Goal: Task Accomplishment & Management: Manage account settings

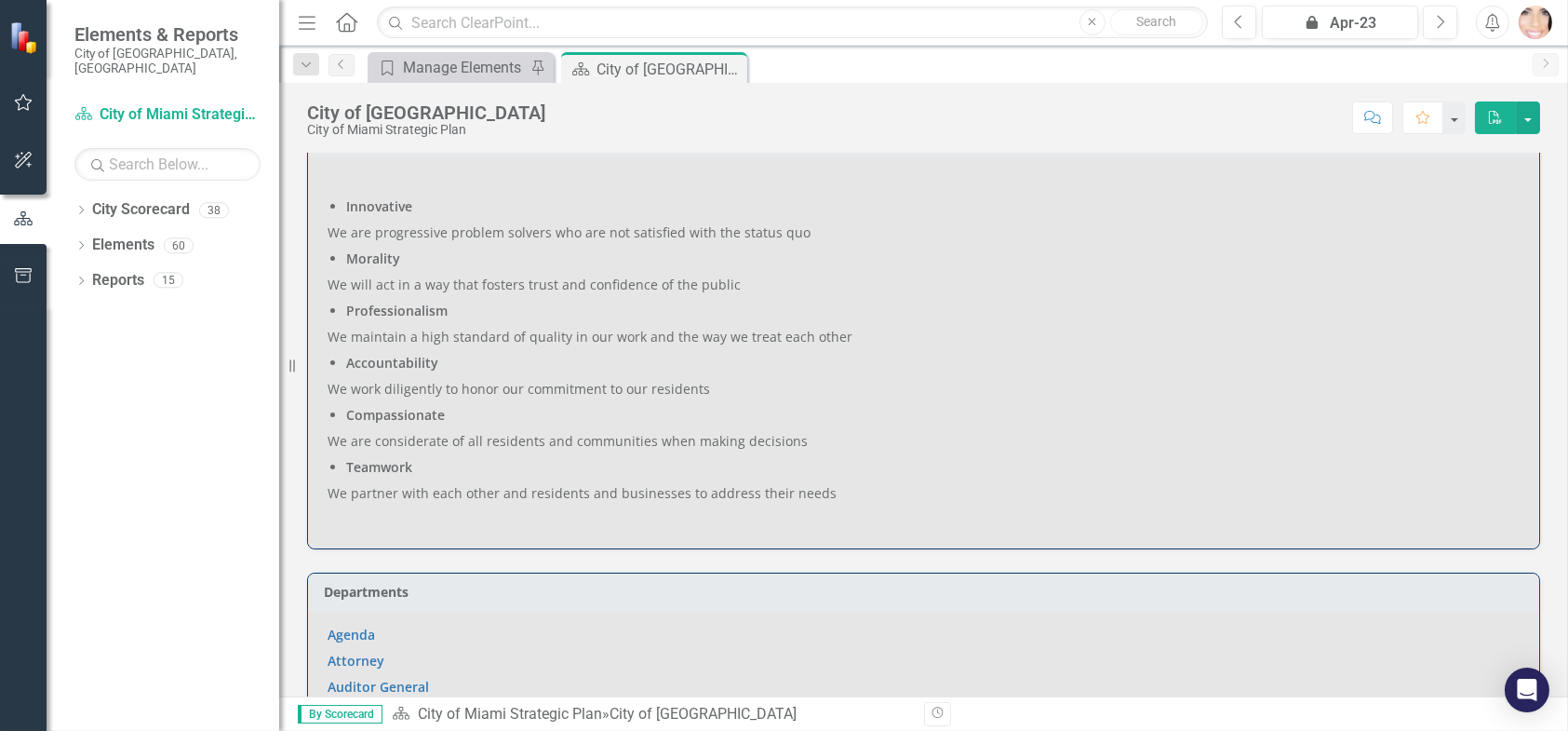
scroll to position [838, 0]
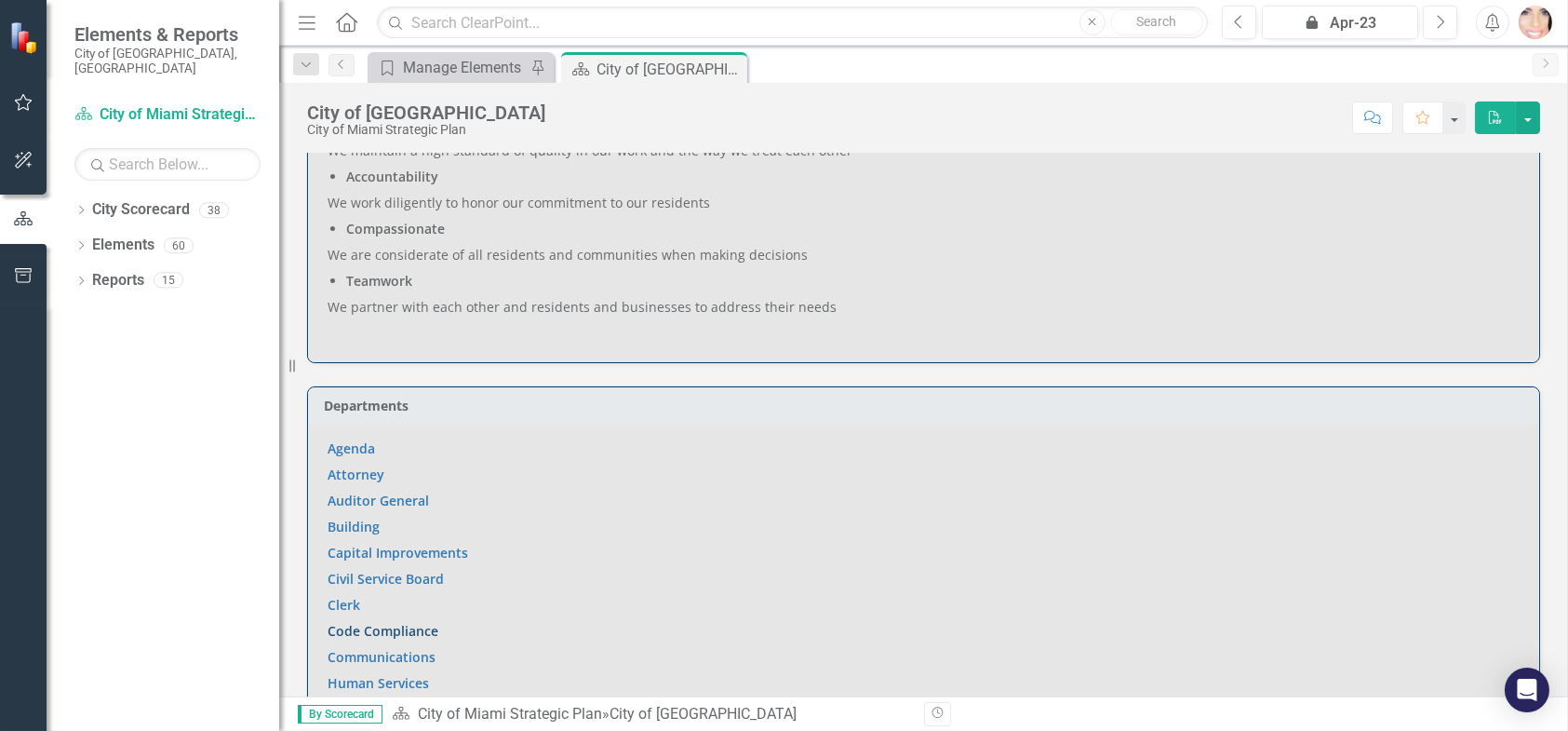
click at [407, 625] on link "Code Compliance" at bounding box center [383, 630] width 111 height 17
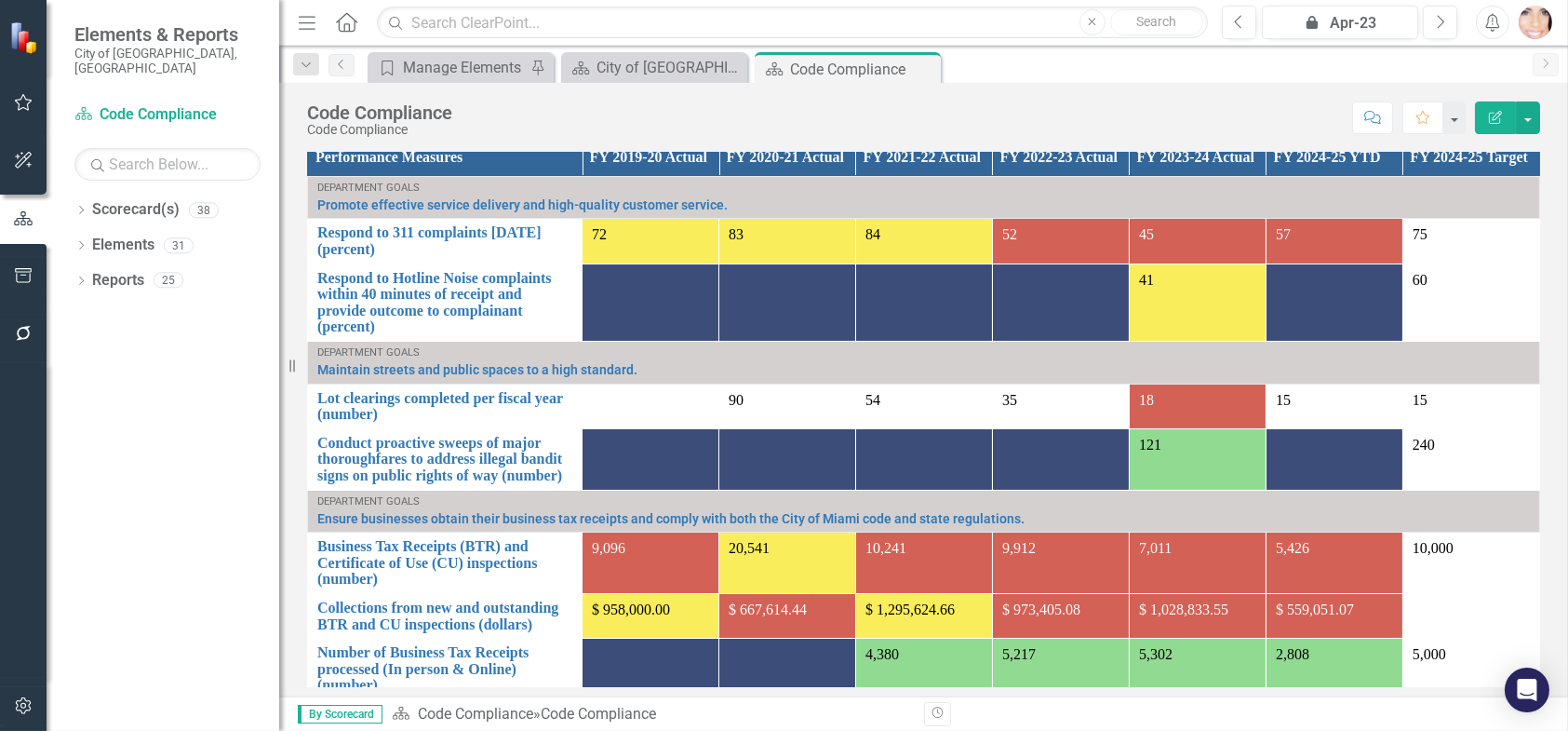
scroll to position [93, 0]
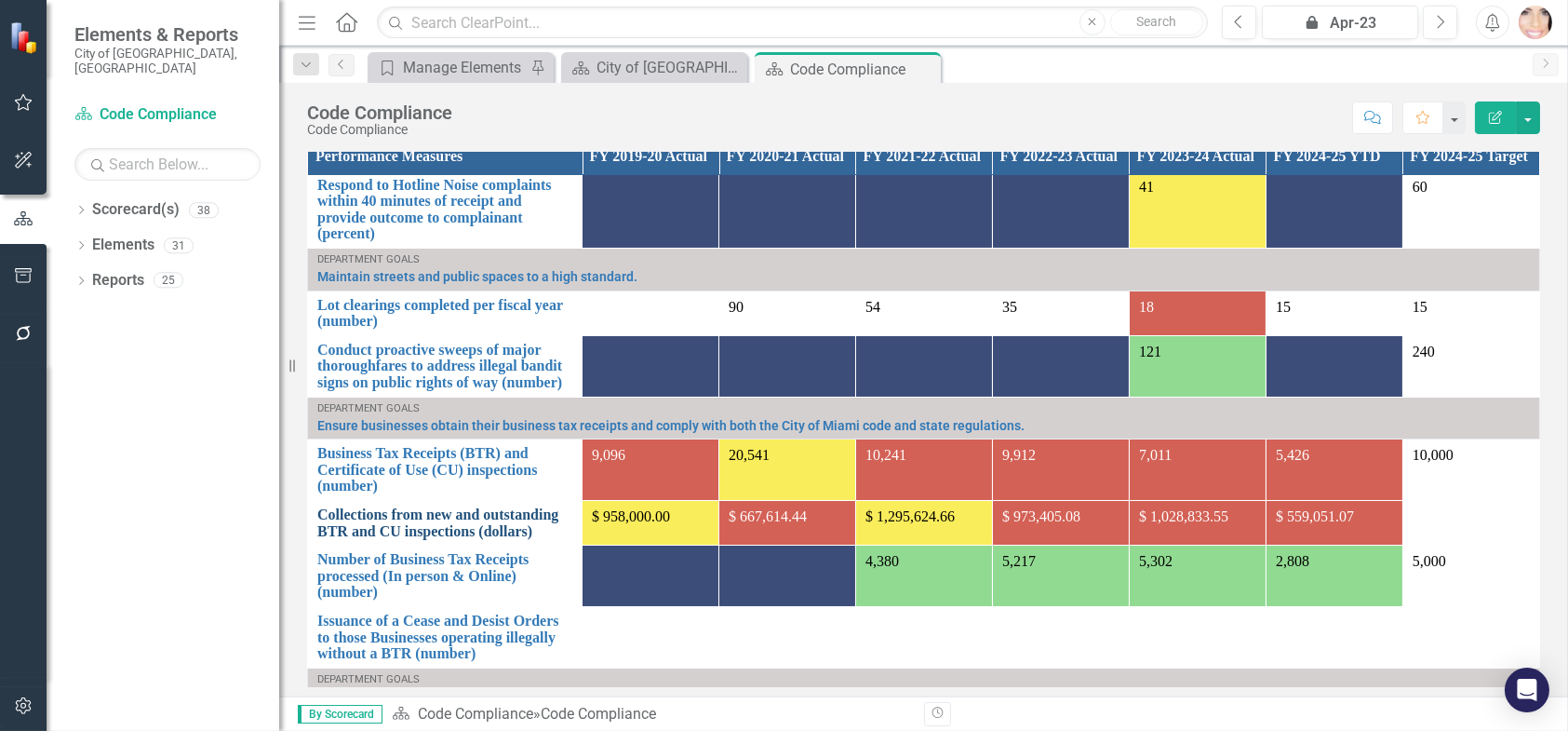
click at [520, 536] on link "Collections from new and outstanding BTR and CU inspections (dollars)" at bounding box center [444, 523] width 255 height 33
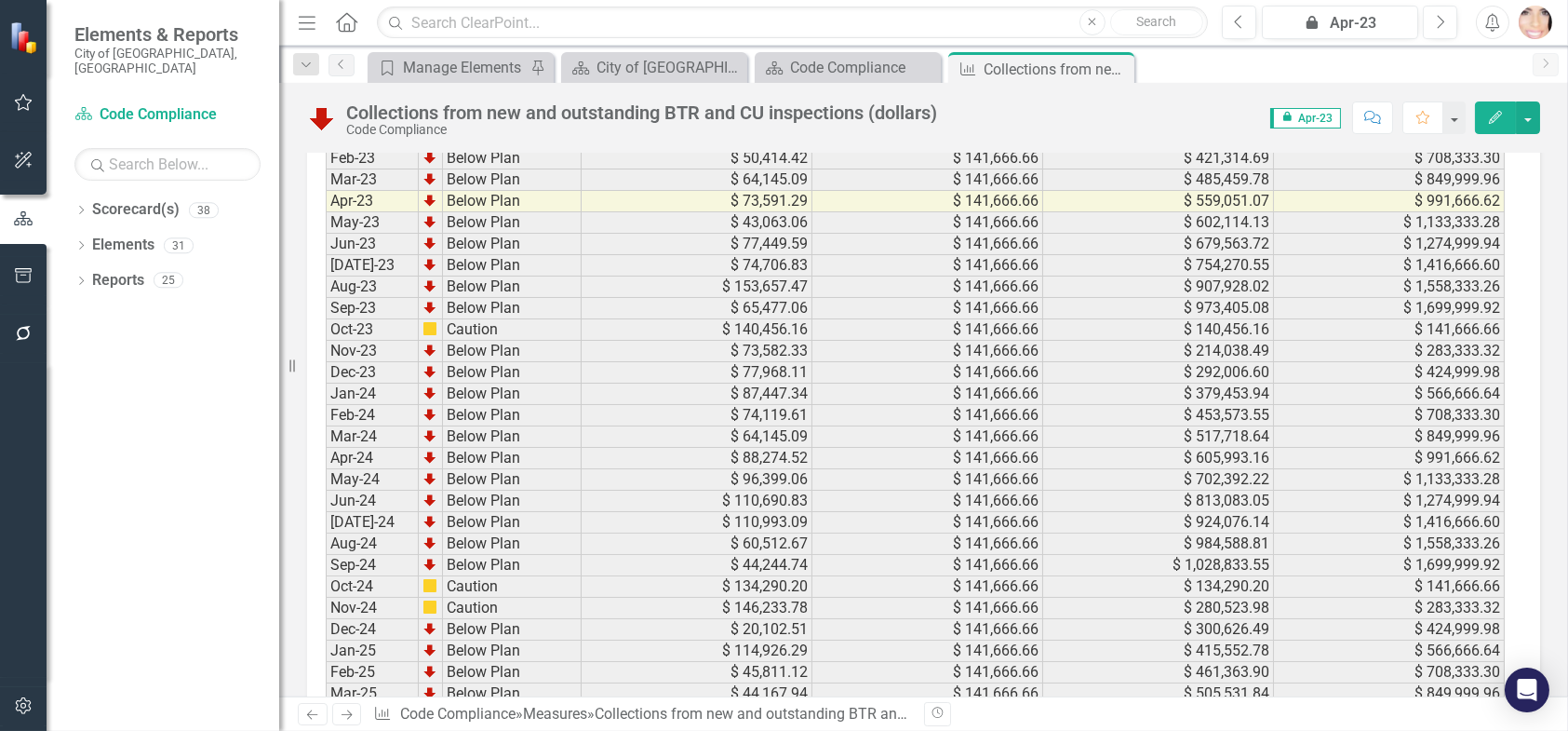
scroll to position [2966, 0]
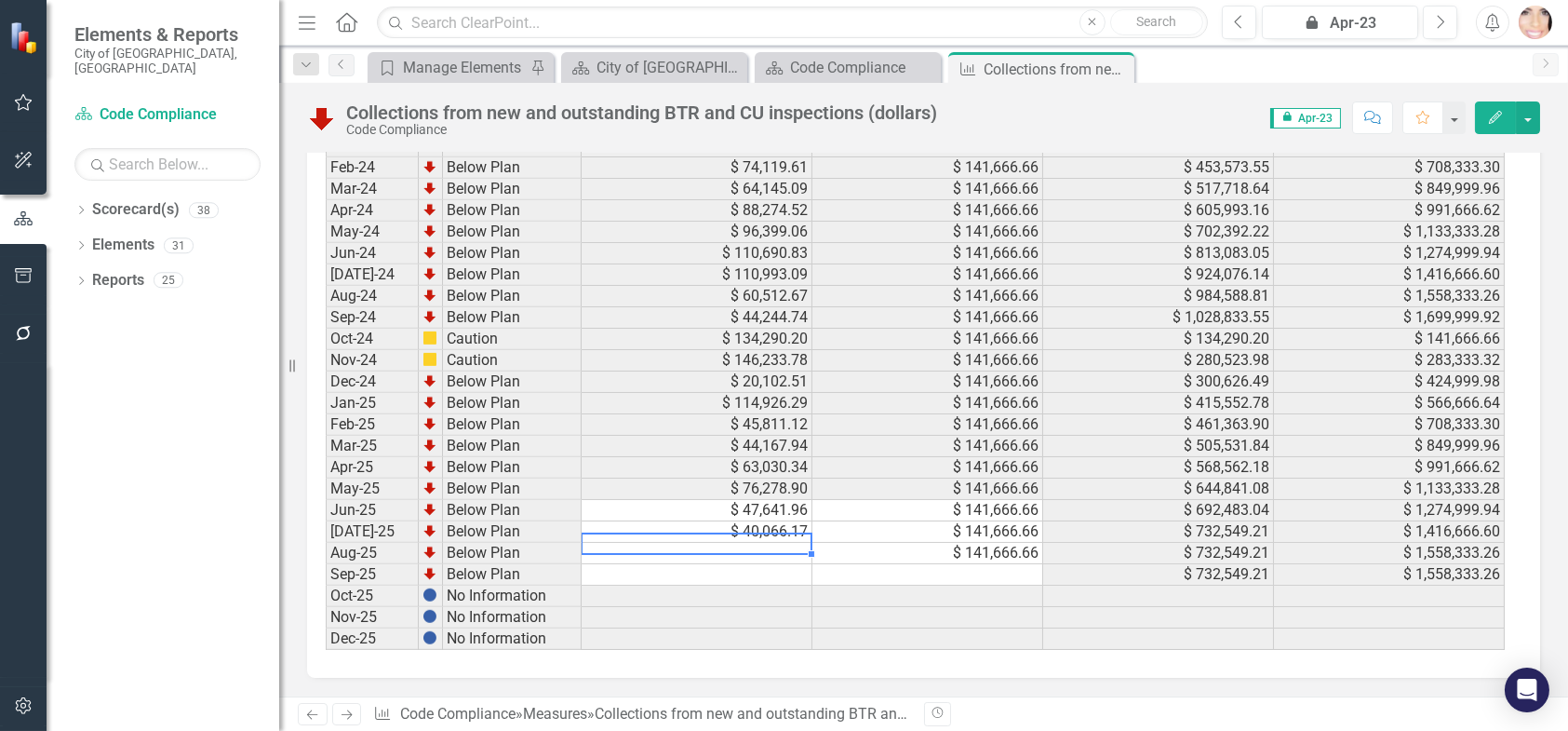
click at [739, 542] on td at bounding box center [696, 553] width 231 height 21
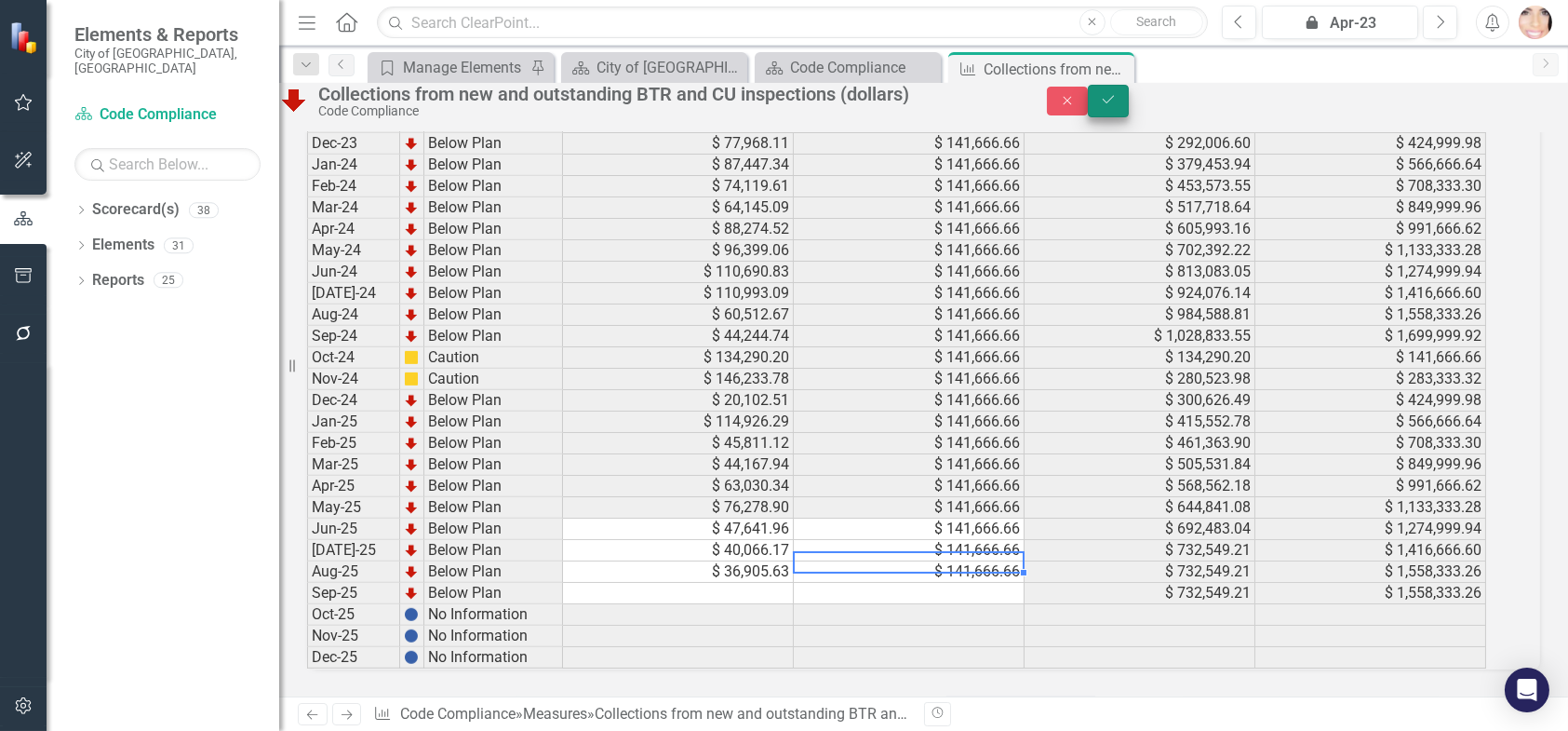
type textarea "141666.66"
click at [1117, 105] on icon "Save" at bounding box center [1108, 100] width 16 height 13
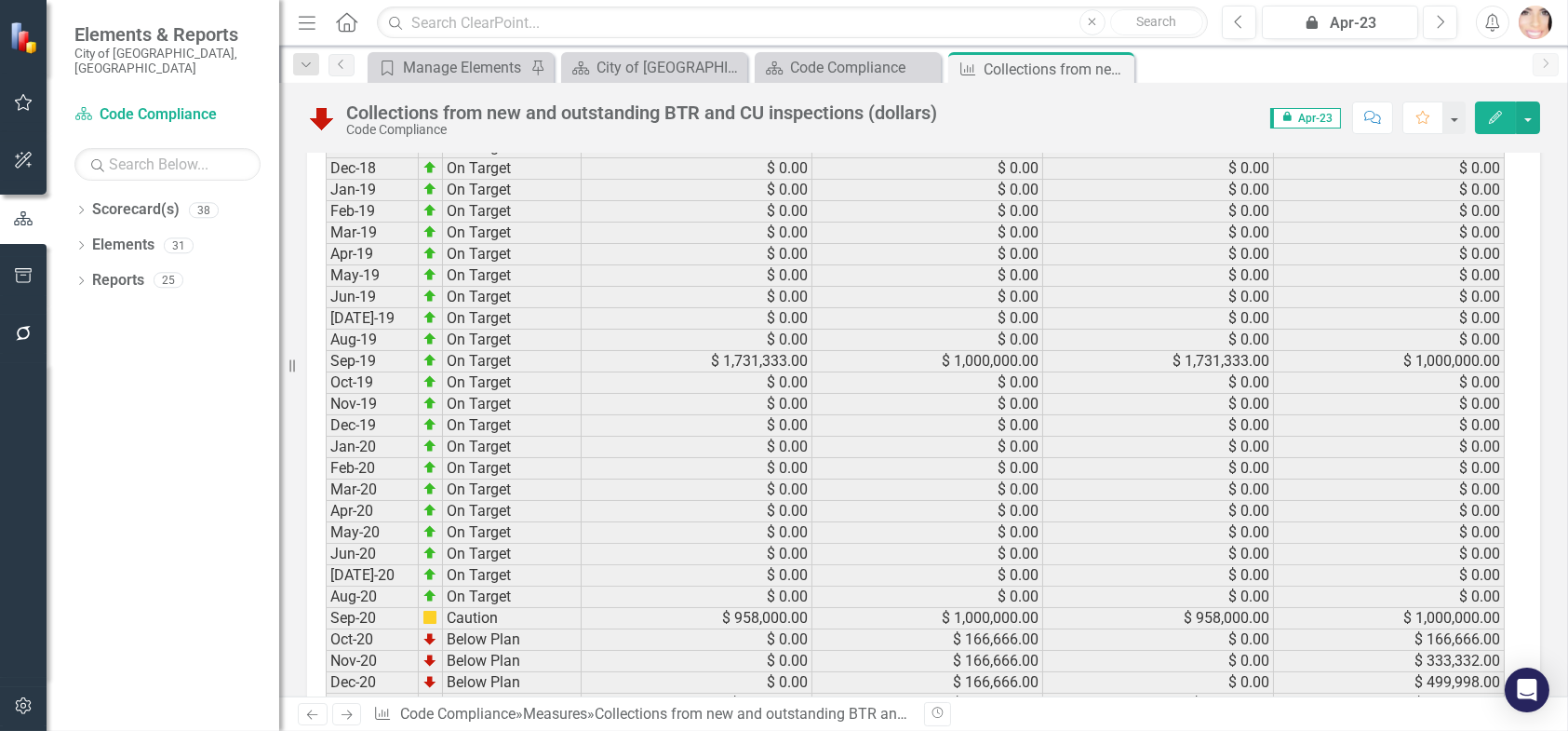
scroll to position [1383, 0]
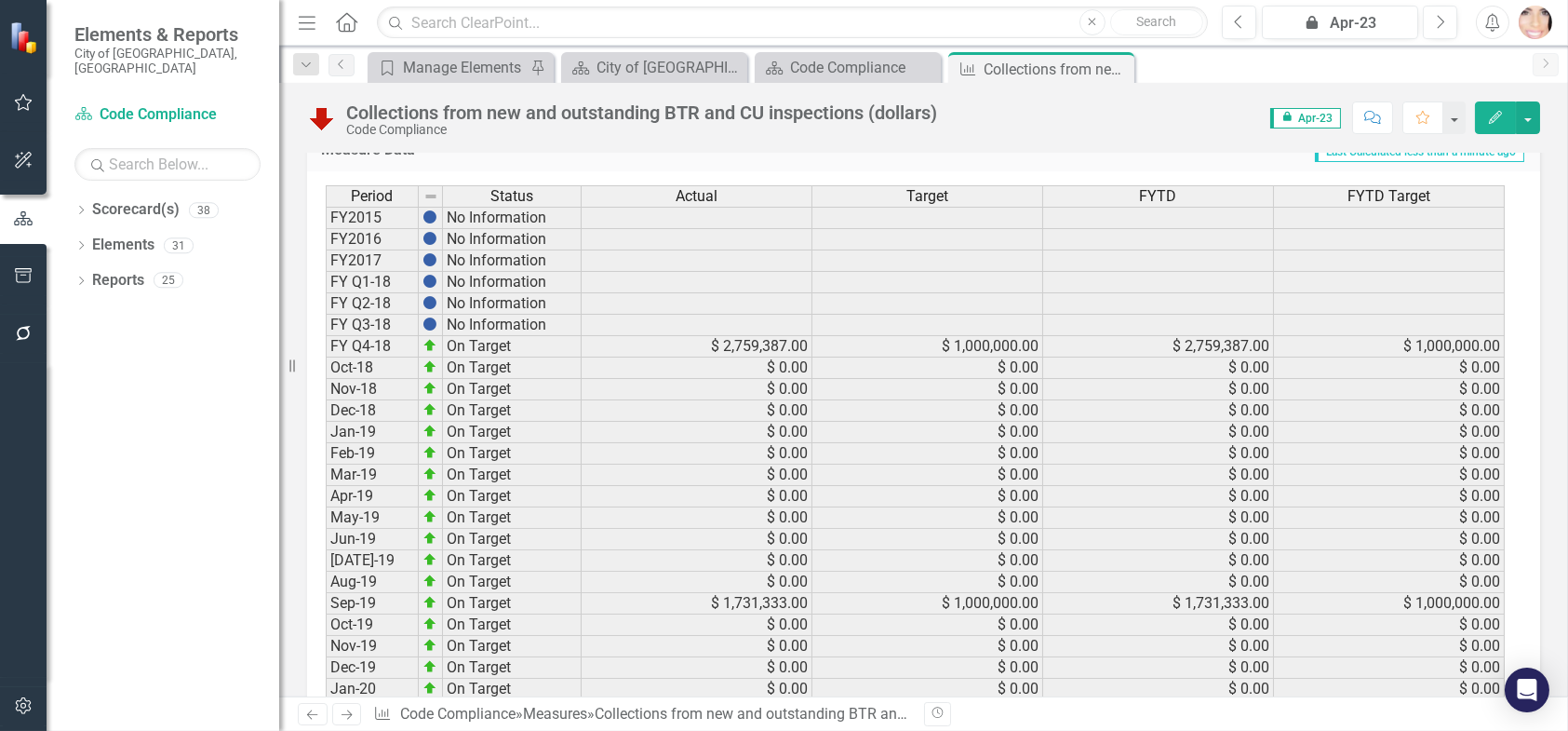
click at [0, 0] on icon "Close" at bounding box center [0, 0] width 0 height 0
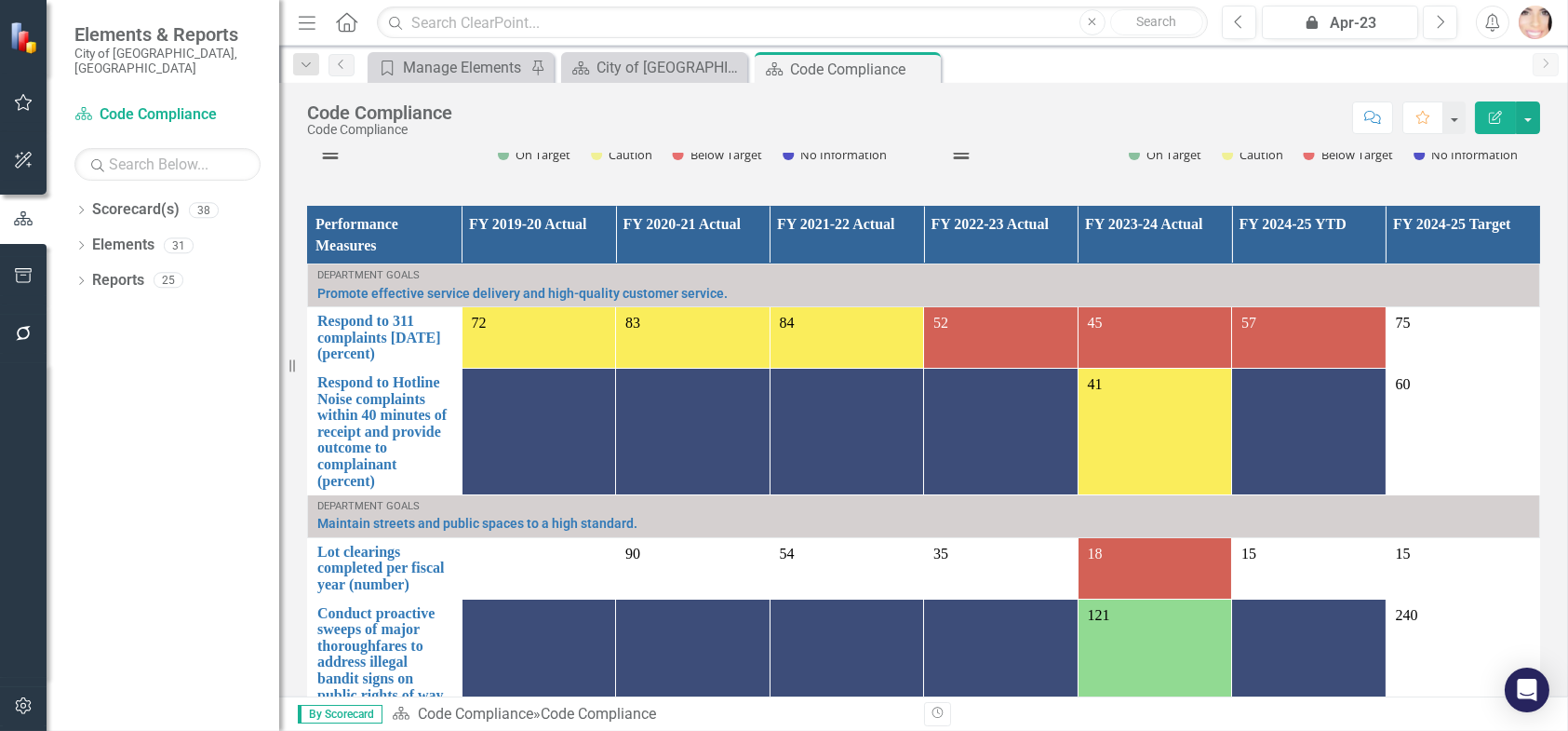
scroll to position [1676, 0]
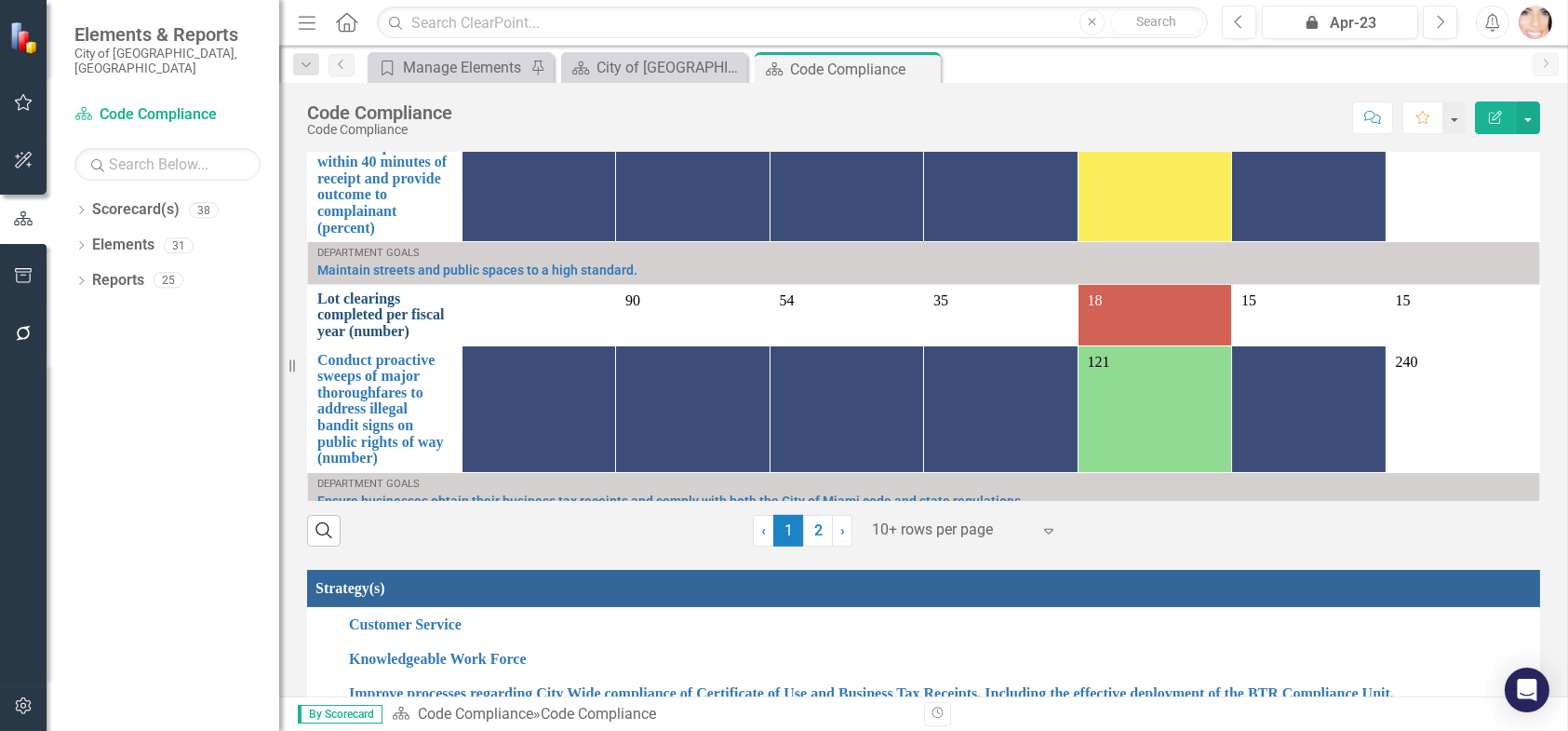
click at [452, 290] on link "Lot clearings completed per fiscal year (number)" at bounding box center [384, 314] width 135 height 49
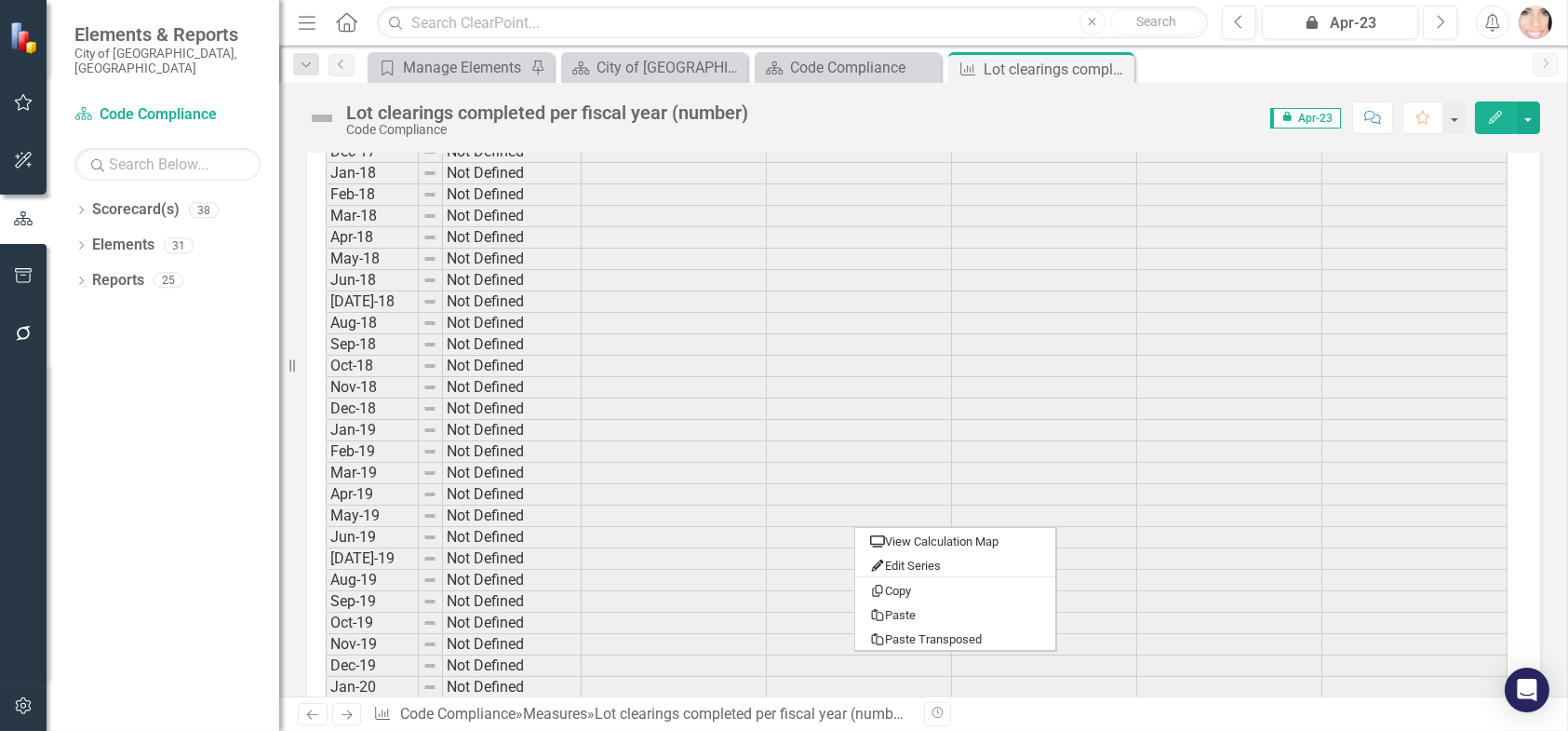
scroll to position [2514, 0]
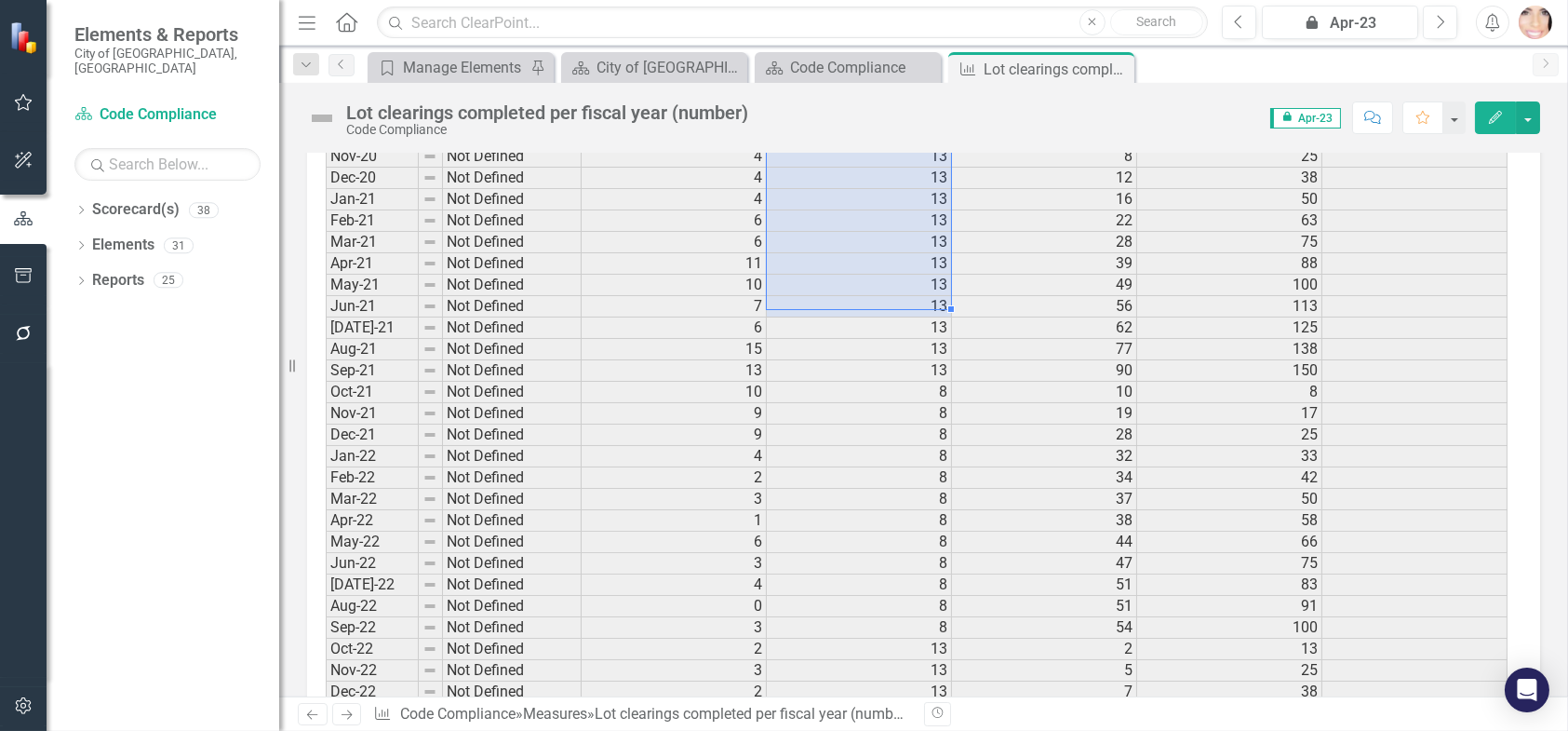
click at [668, 510] on td "1" at bounding box center [673, 520] width 185 height 21
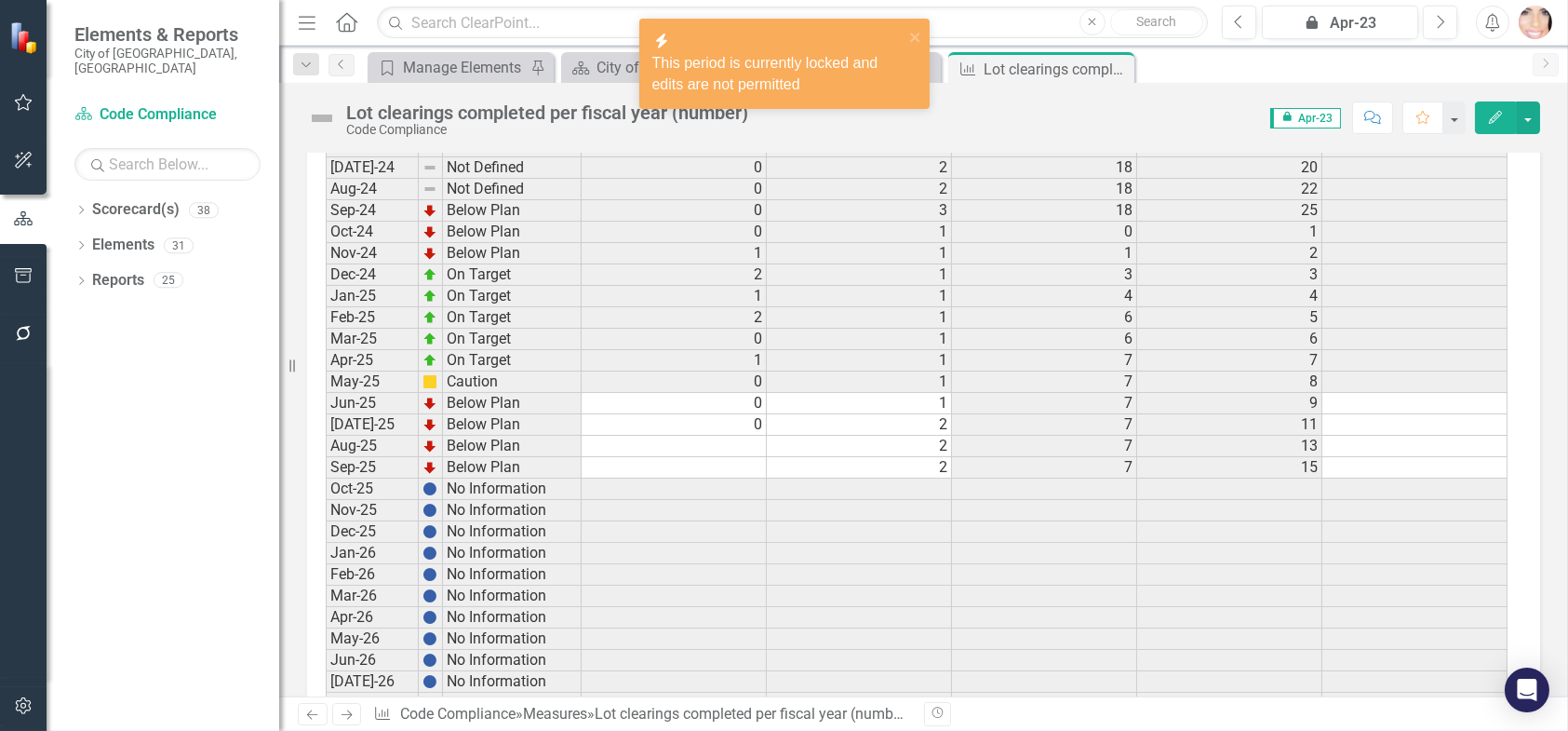
scroll to position [3631, 0]
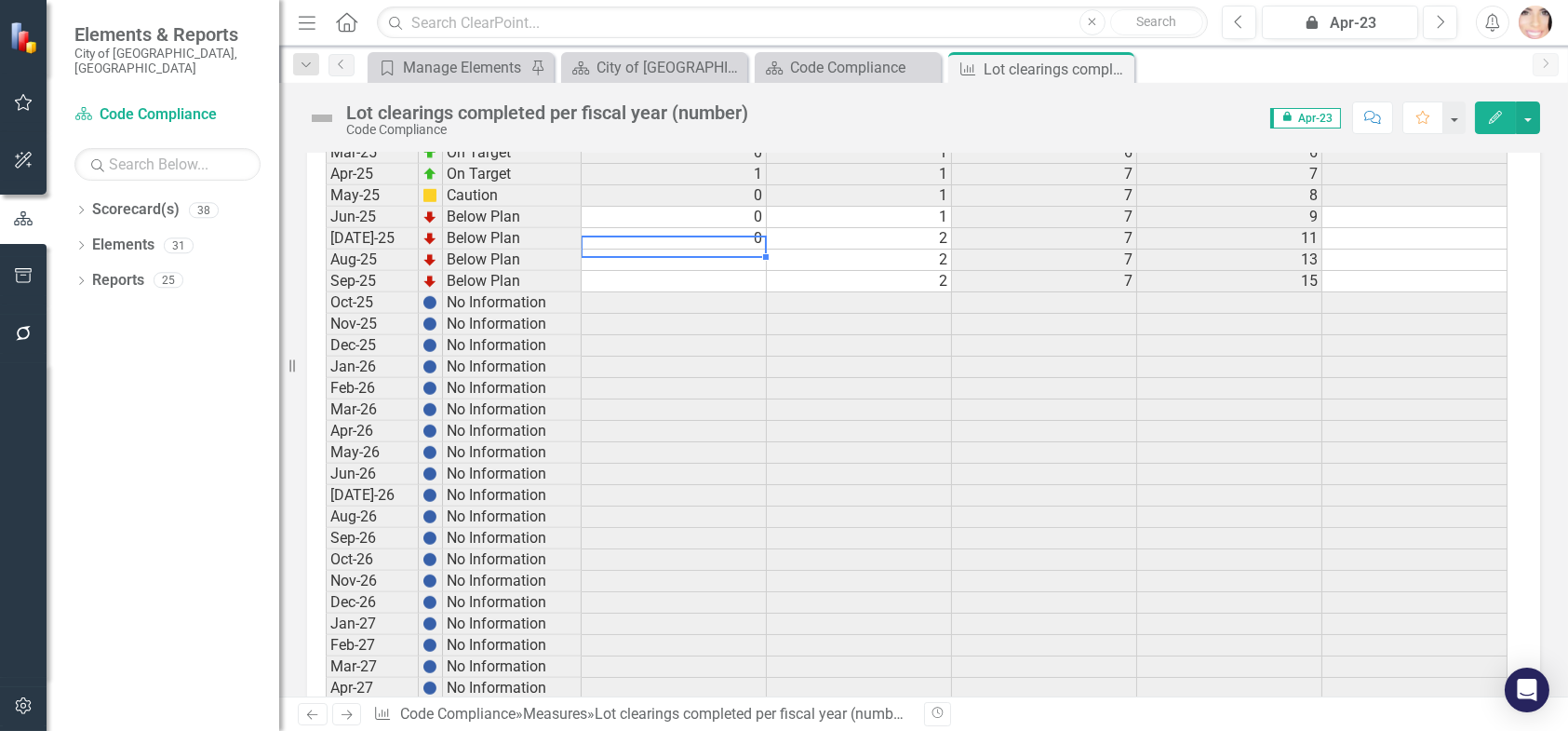
type textarea "0"
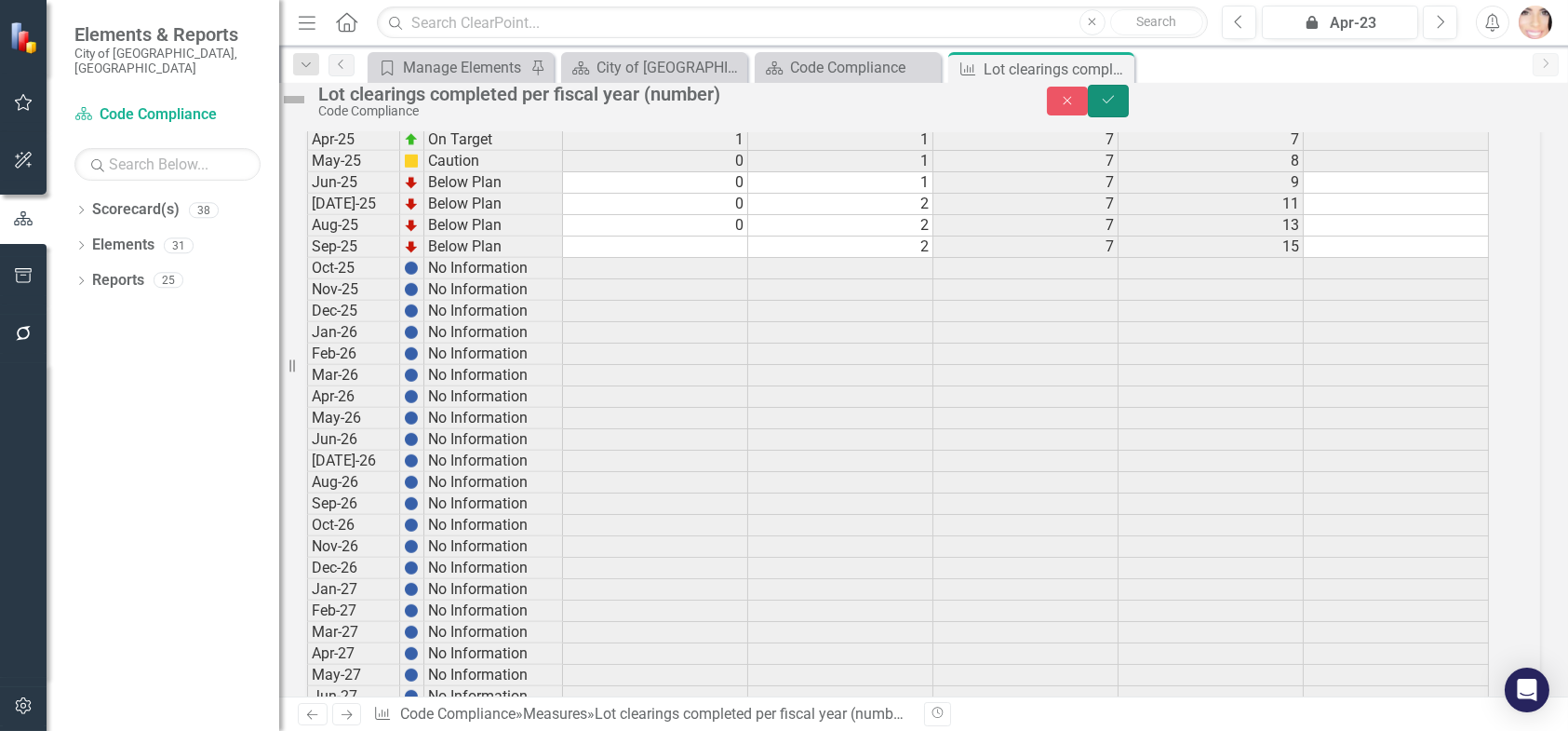
click at [1129, 106] on button "Save" at bounding box center [1108, 101] width 41 height 33
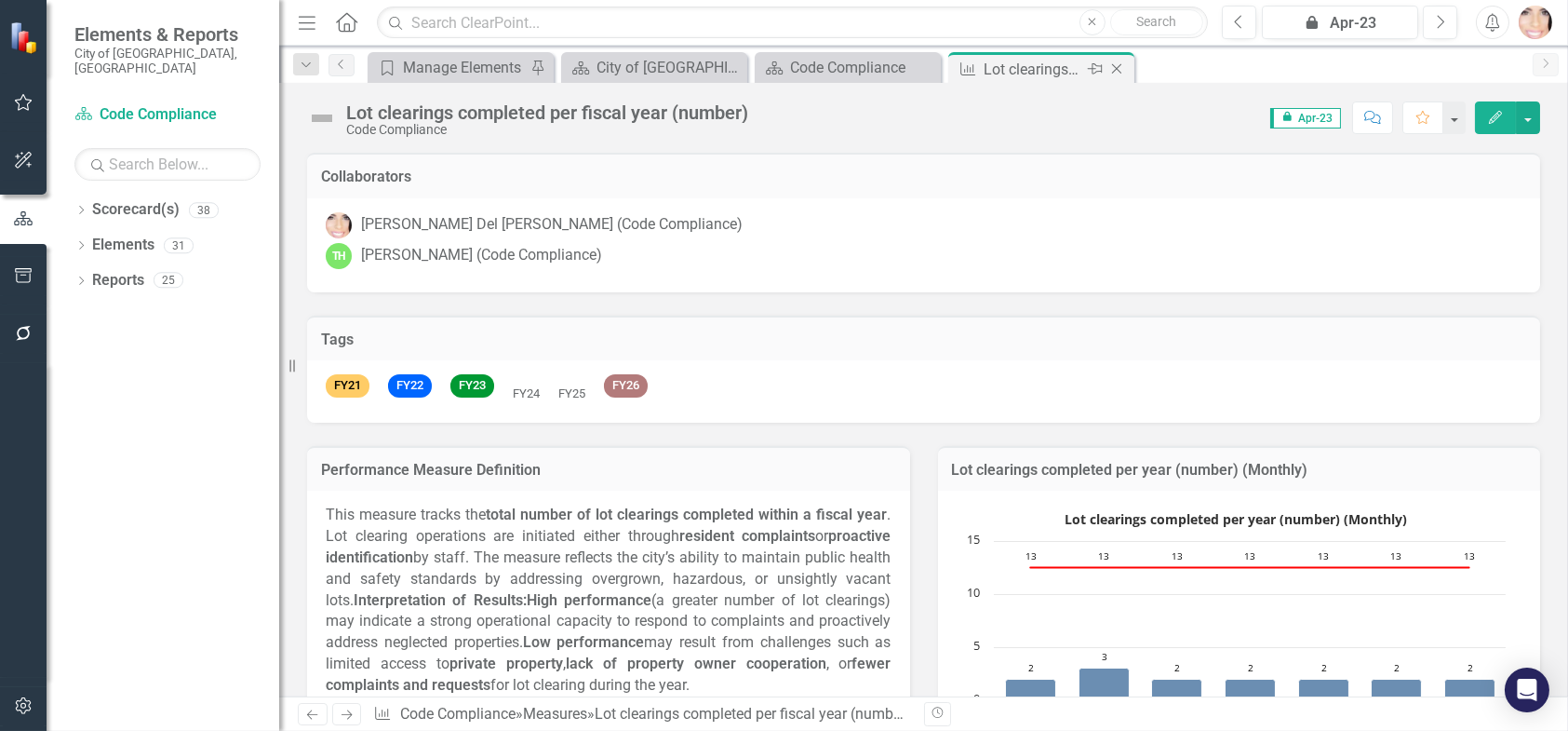
click at [1116, 66] on icon "Close" at bounding box center [1116, 69] width 18 height 15
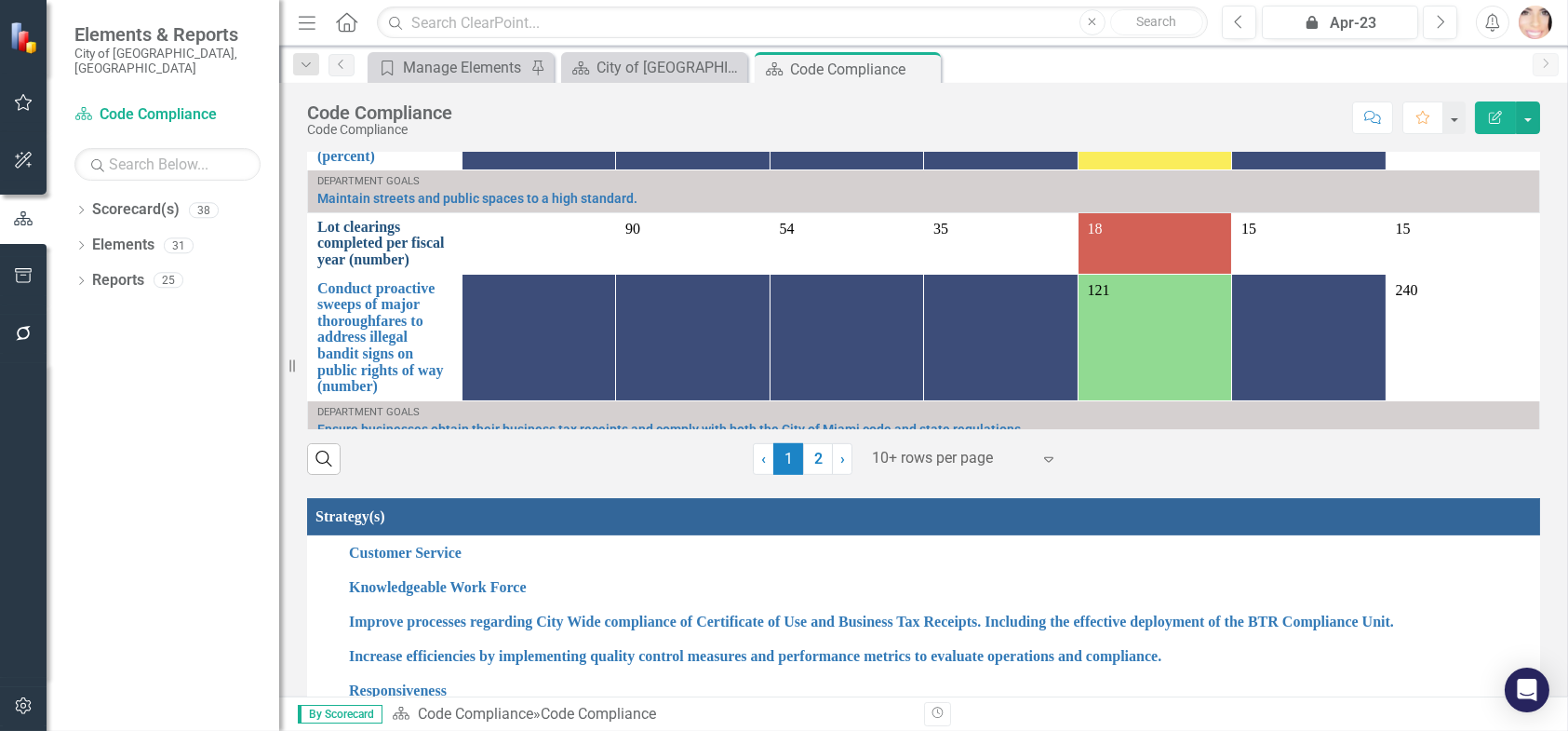
scroll to position [1655, 0]
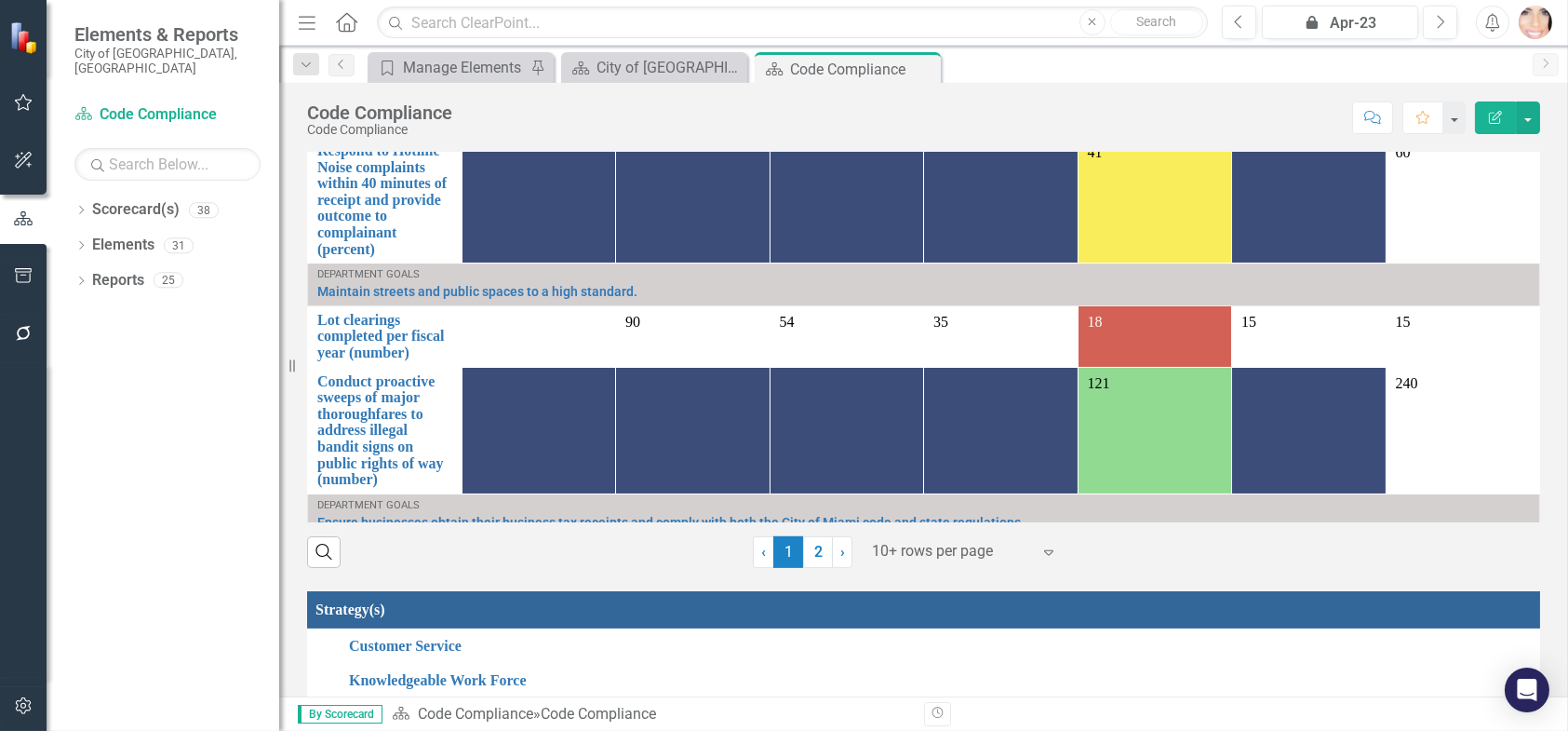
click at [425, 542] on link "Business Tax Receipts (BTR) and Certificate of Use (CU) inspections (number)" at bounding box center [384, 583] width 135 height 82
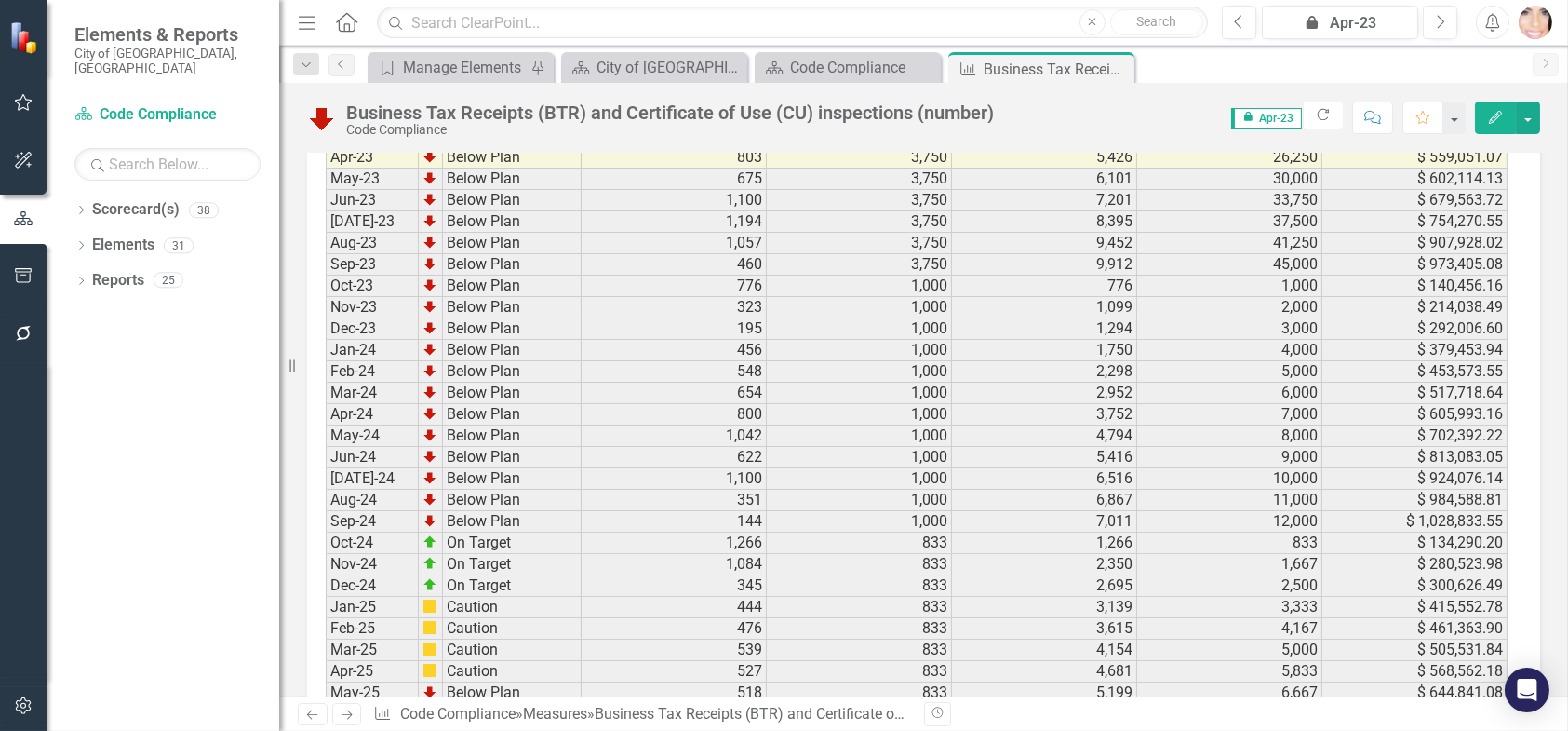
scroll to position [2802, 0]
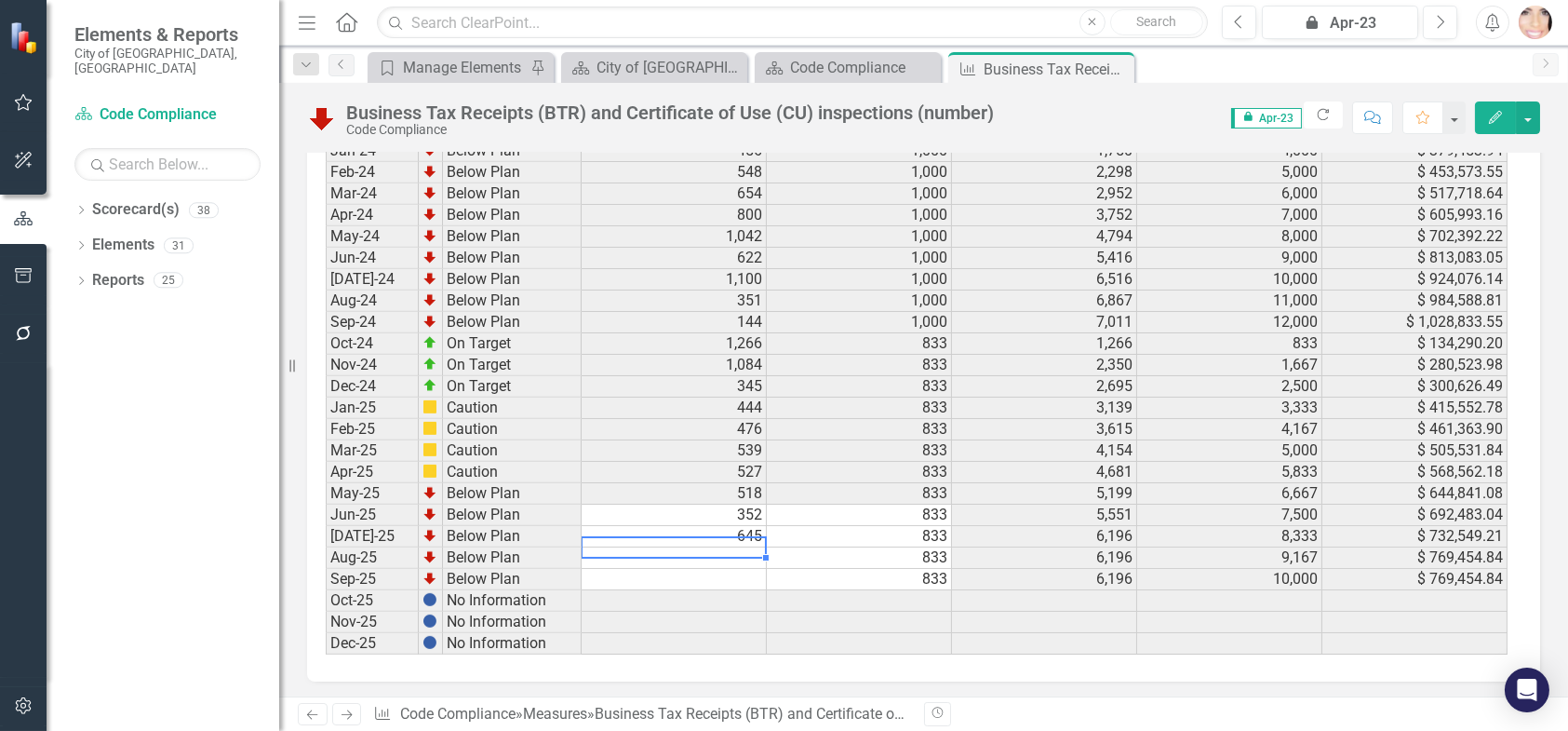
click at [733, 547] on td at bounding box center [673, 558] width 185 height 21
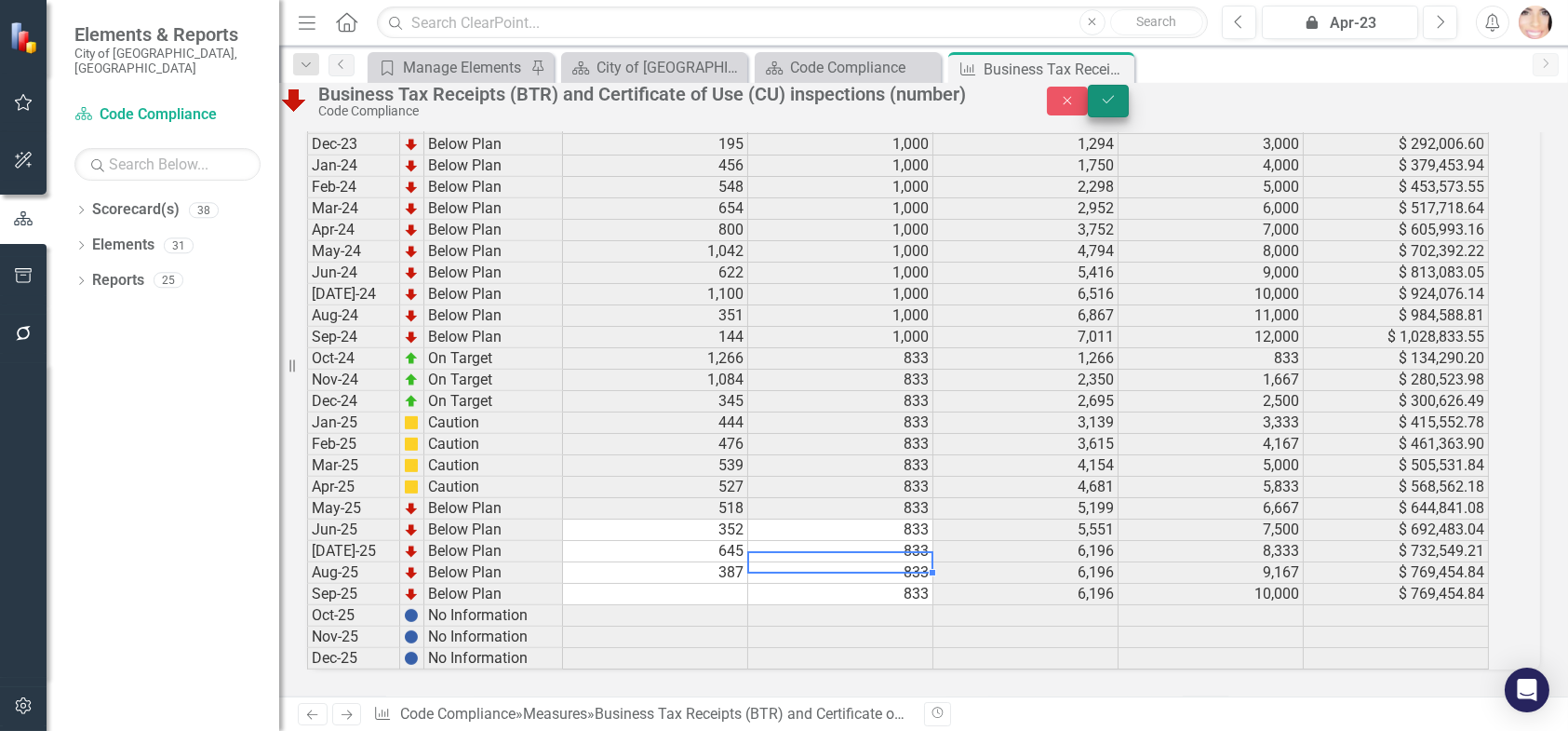
type textarea "833.33"
click at [1129, 110] on button "Save" at bounding box center [1108, 101] width 41 height 33
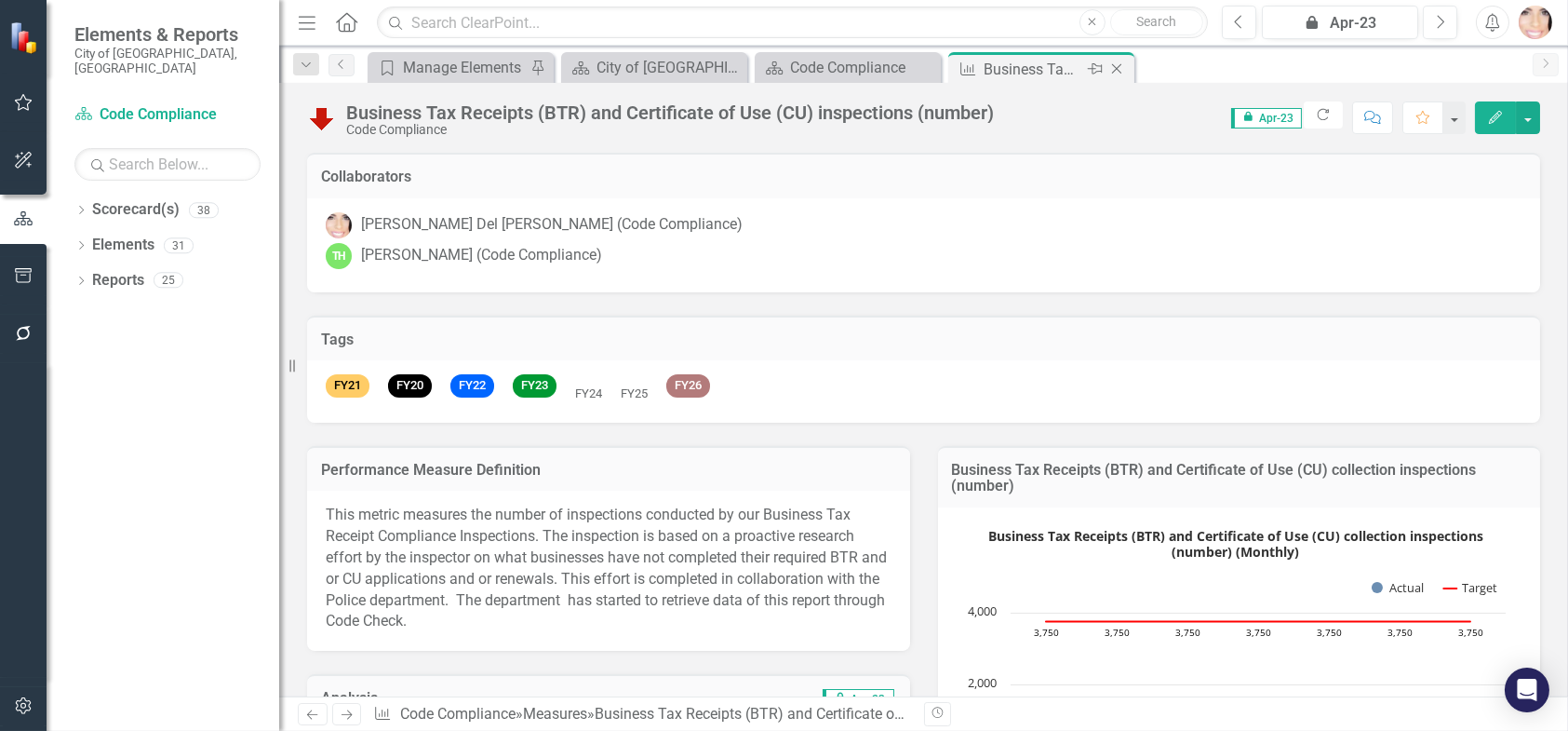
click at [1123, 73] on icon "Close" at bounding box center [1116, 69] width 18 height 15
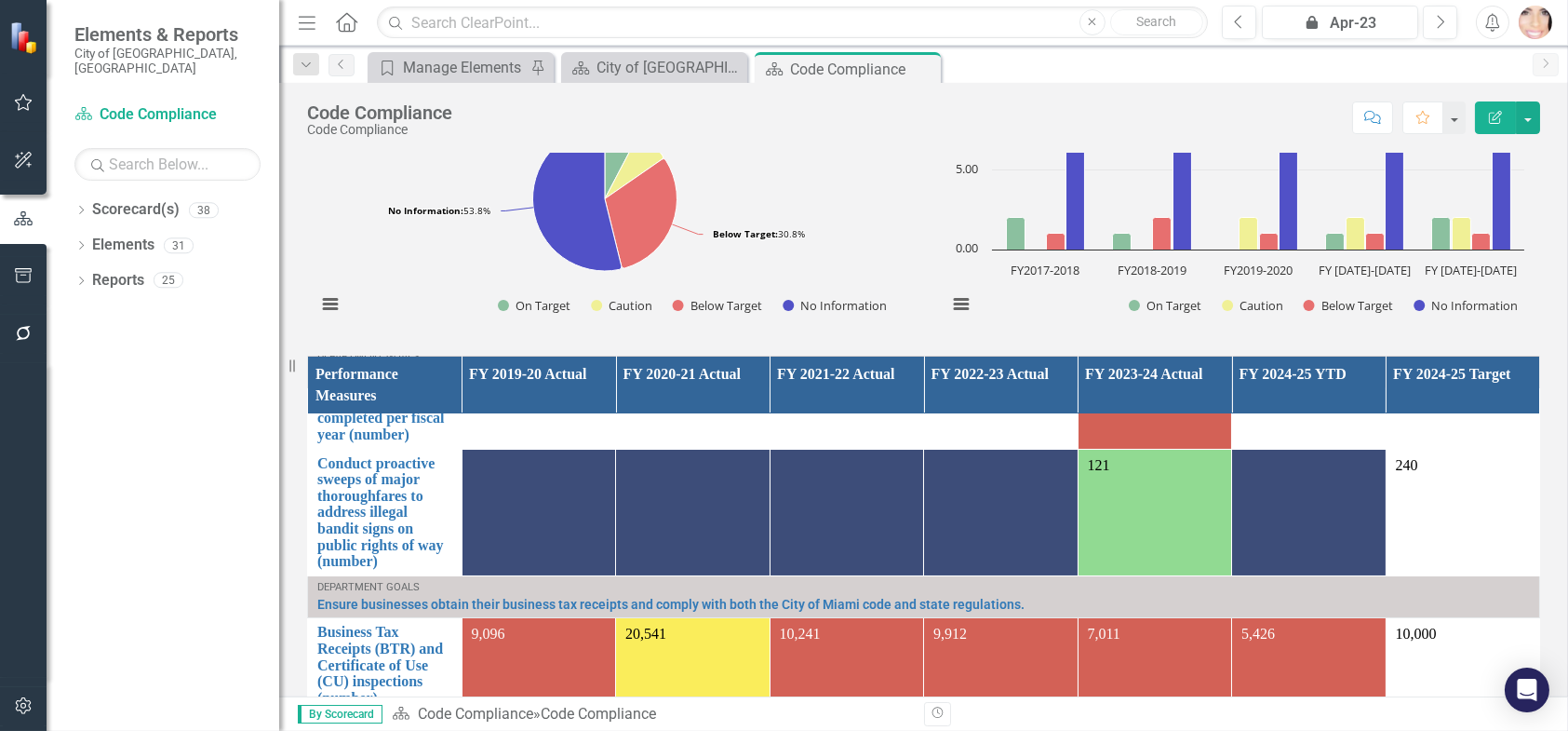
scroll to position [1303, 0]
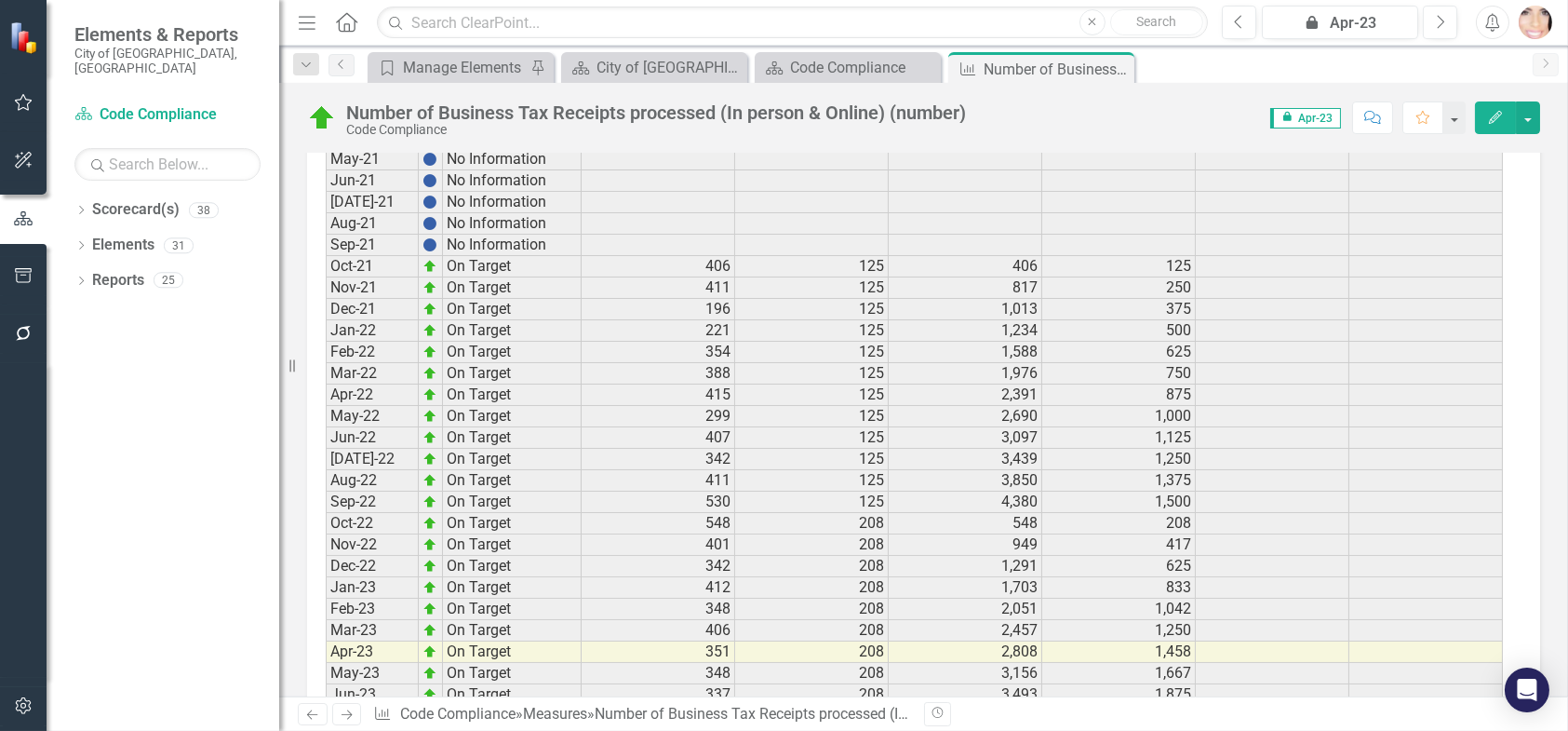
scroll to position [2771, 0]
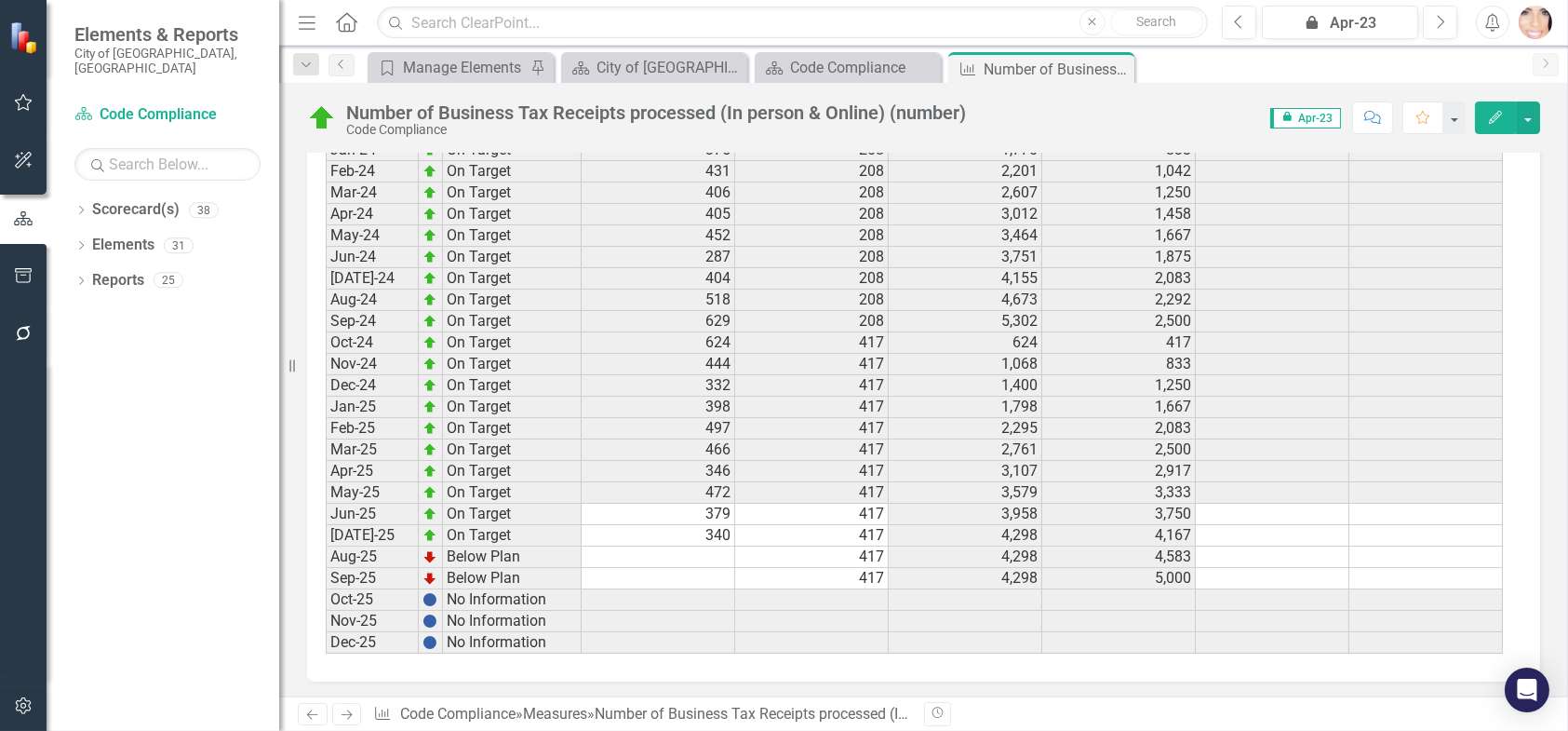
click at [689, 546] on td at bounding box center [658, 557] width 153 height 21
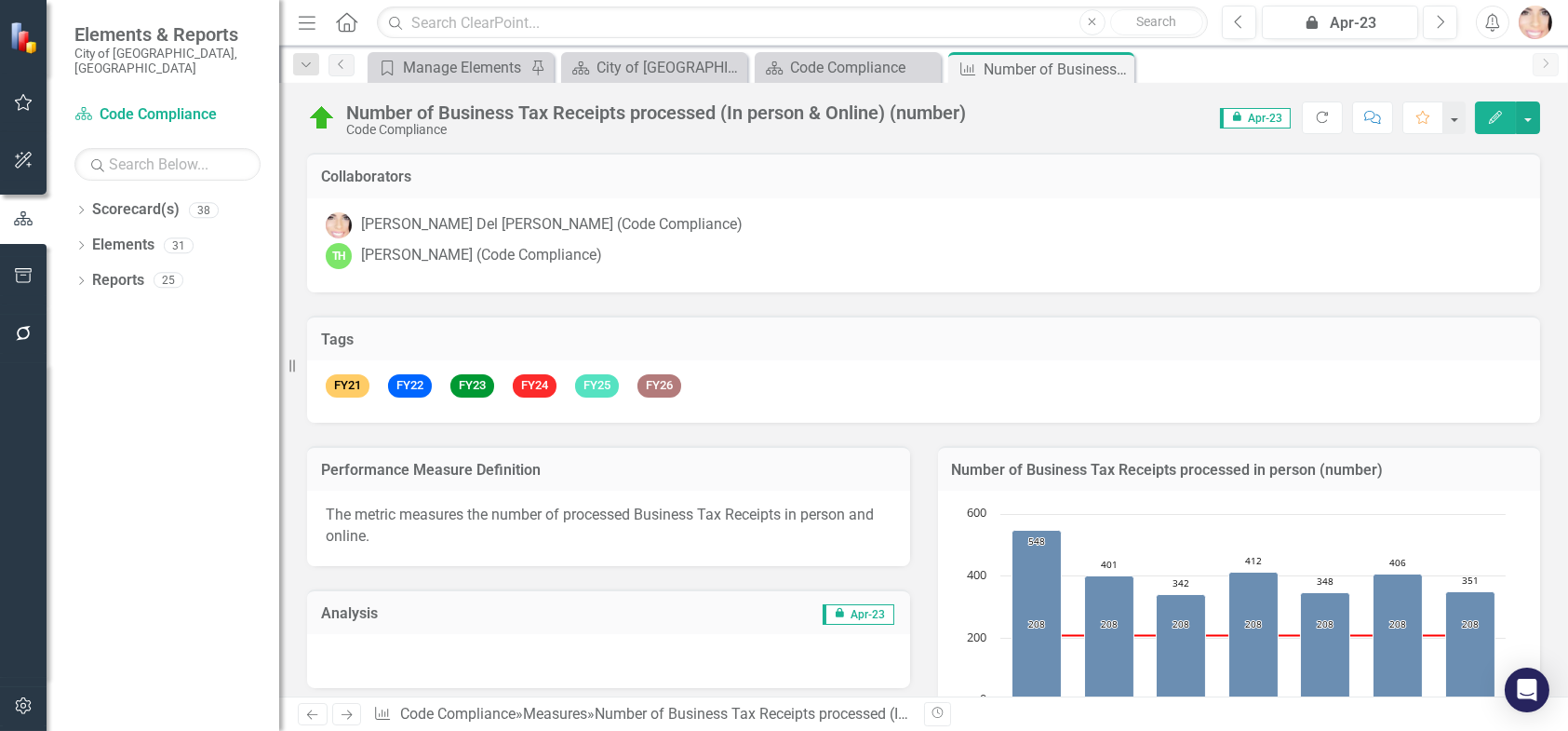
scroll to position [2771, 0]
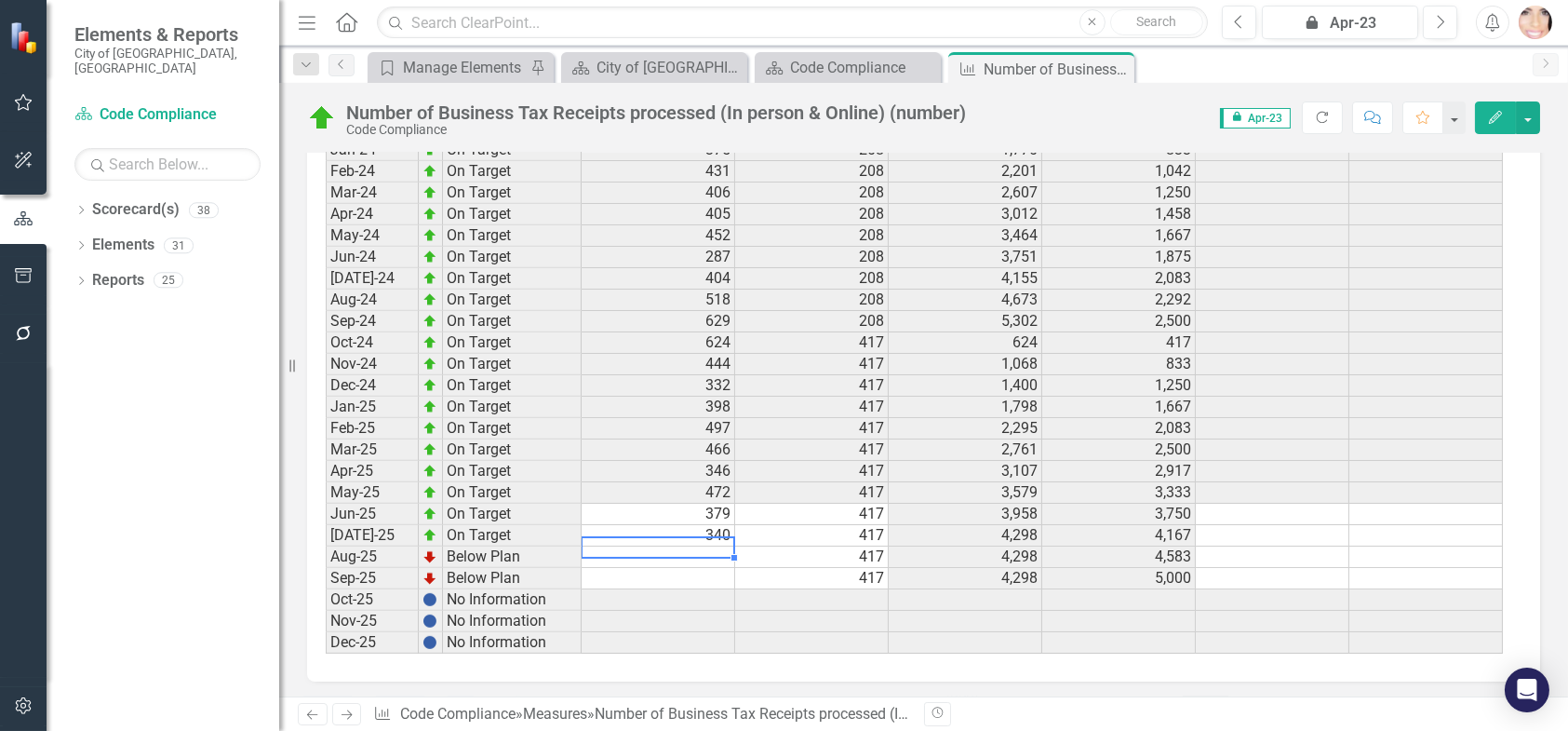
click at [706, 546] on td at bounding box center [658, 557] width 153 height 21
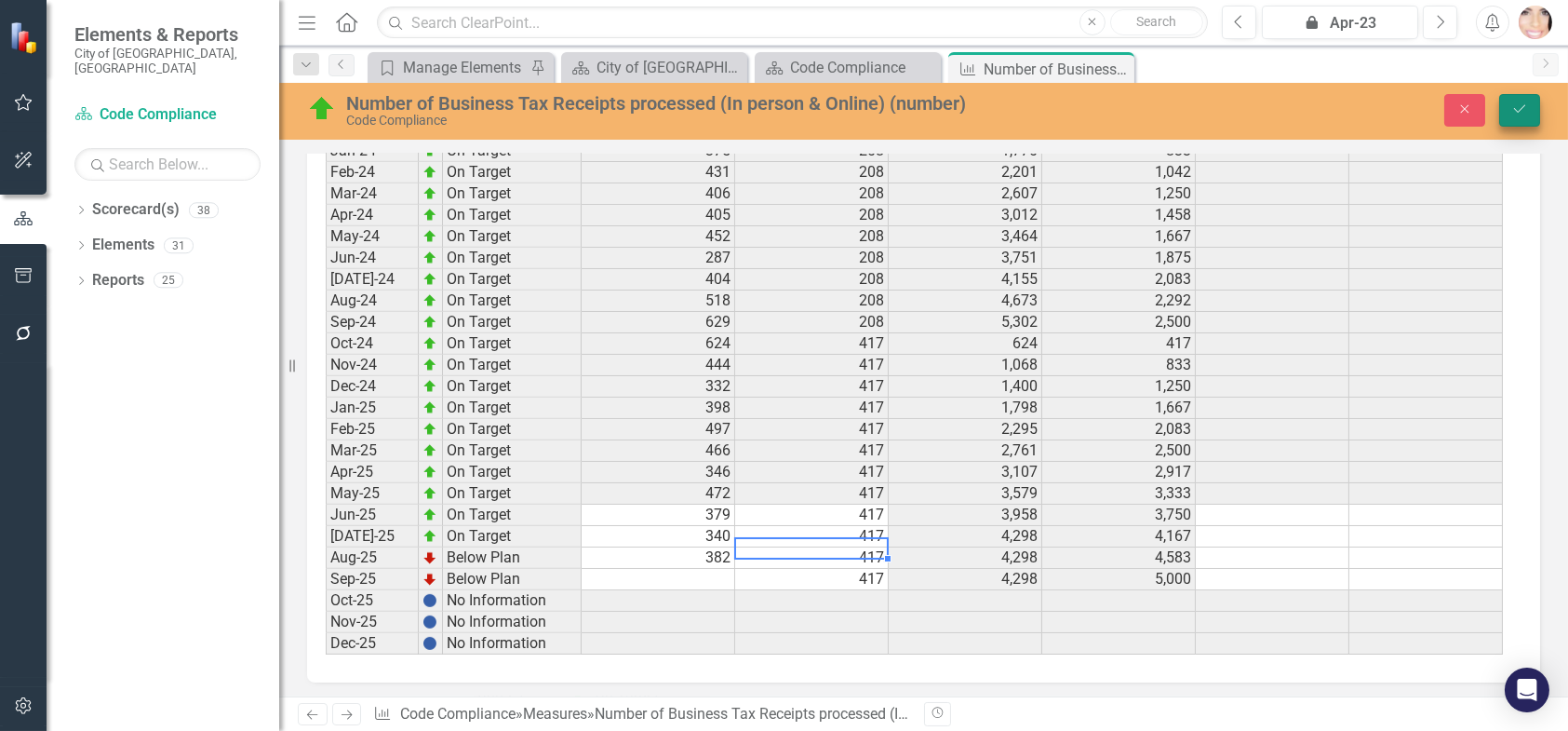
type textarea "416.66"
click at [1511, 107] on icon "Save" at bounding box center [1519, 109] width 16 height 13
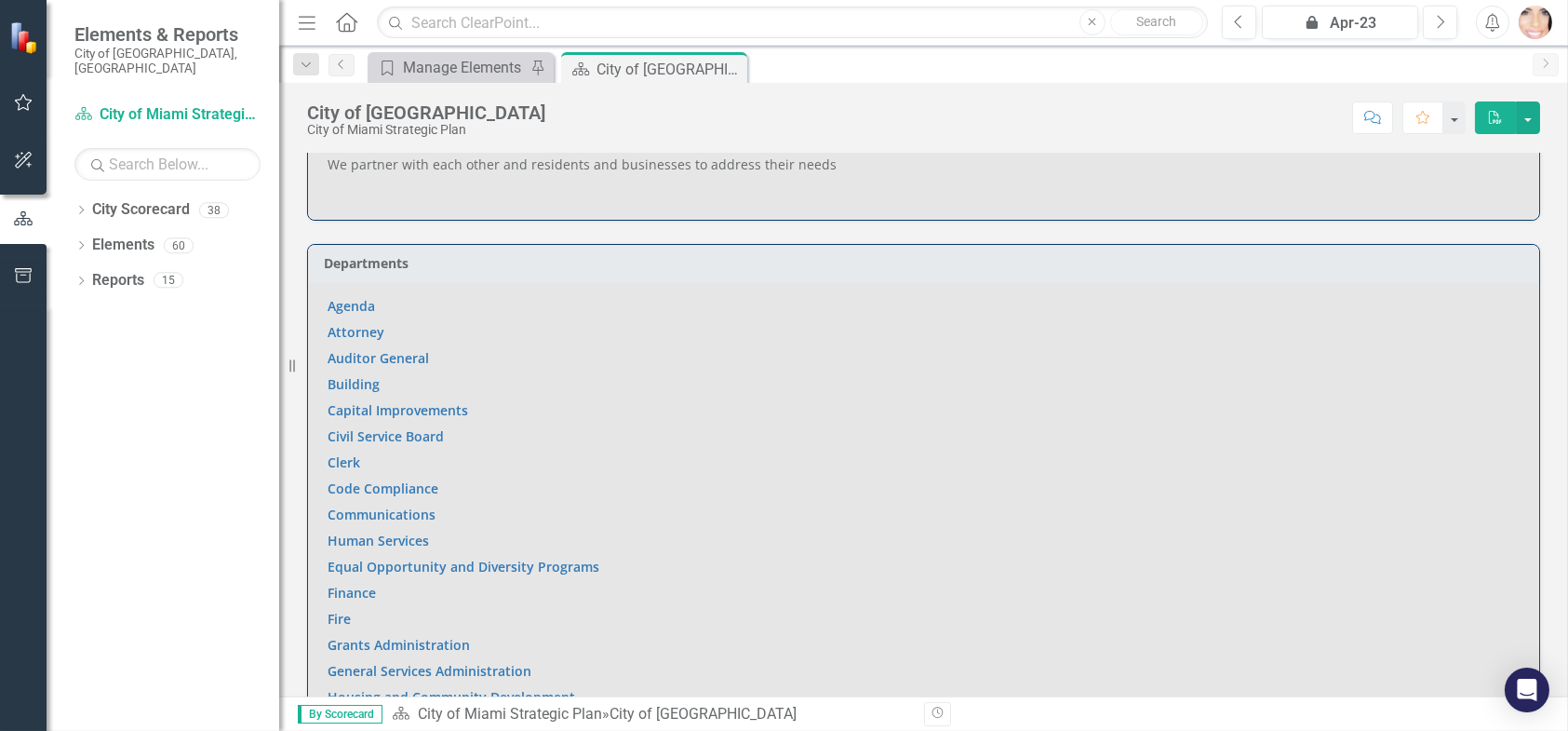
scroll to position [1117, 0]
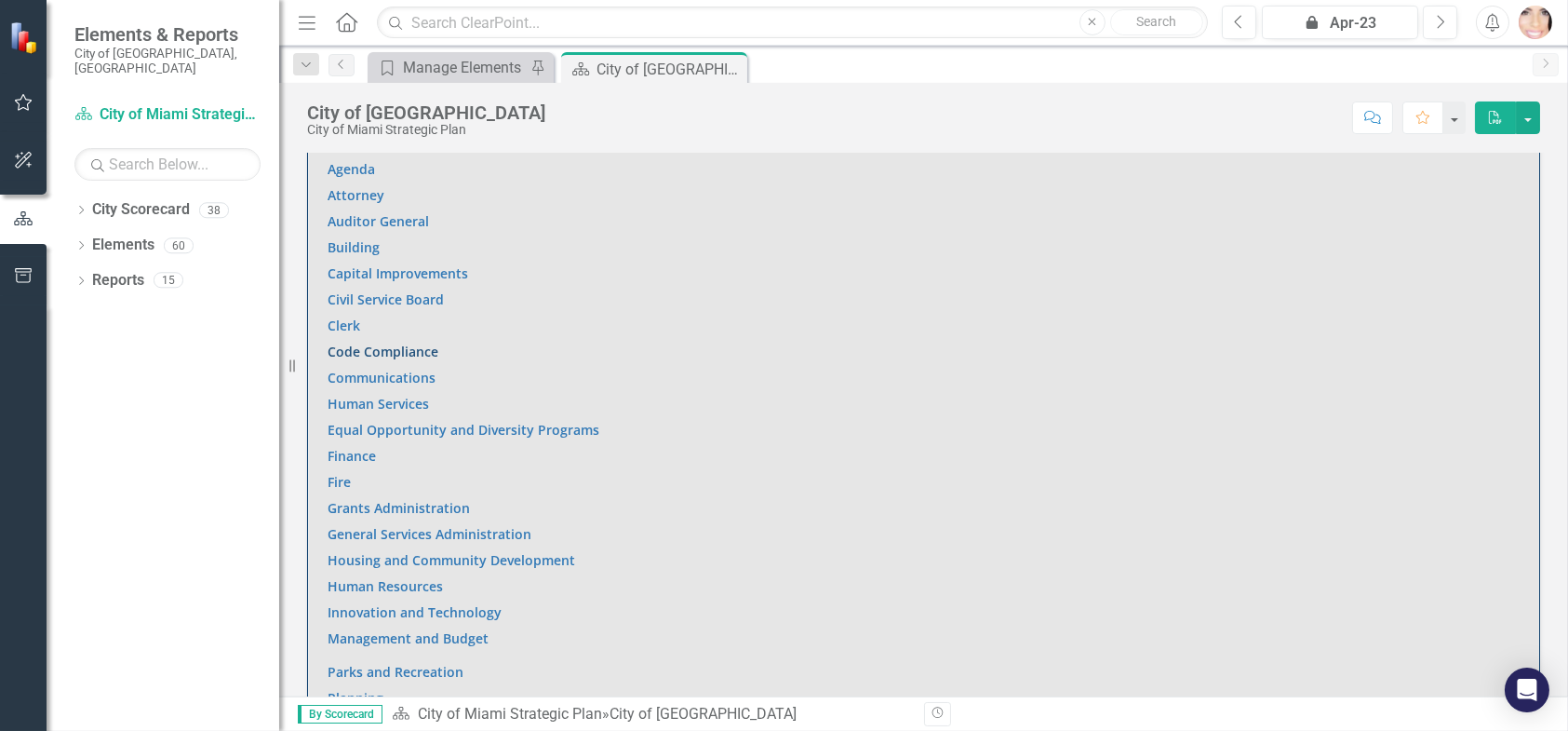
click at [377, 343] on link "Code Compliance" at bounding box center [383, 352] width 111 height 17
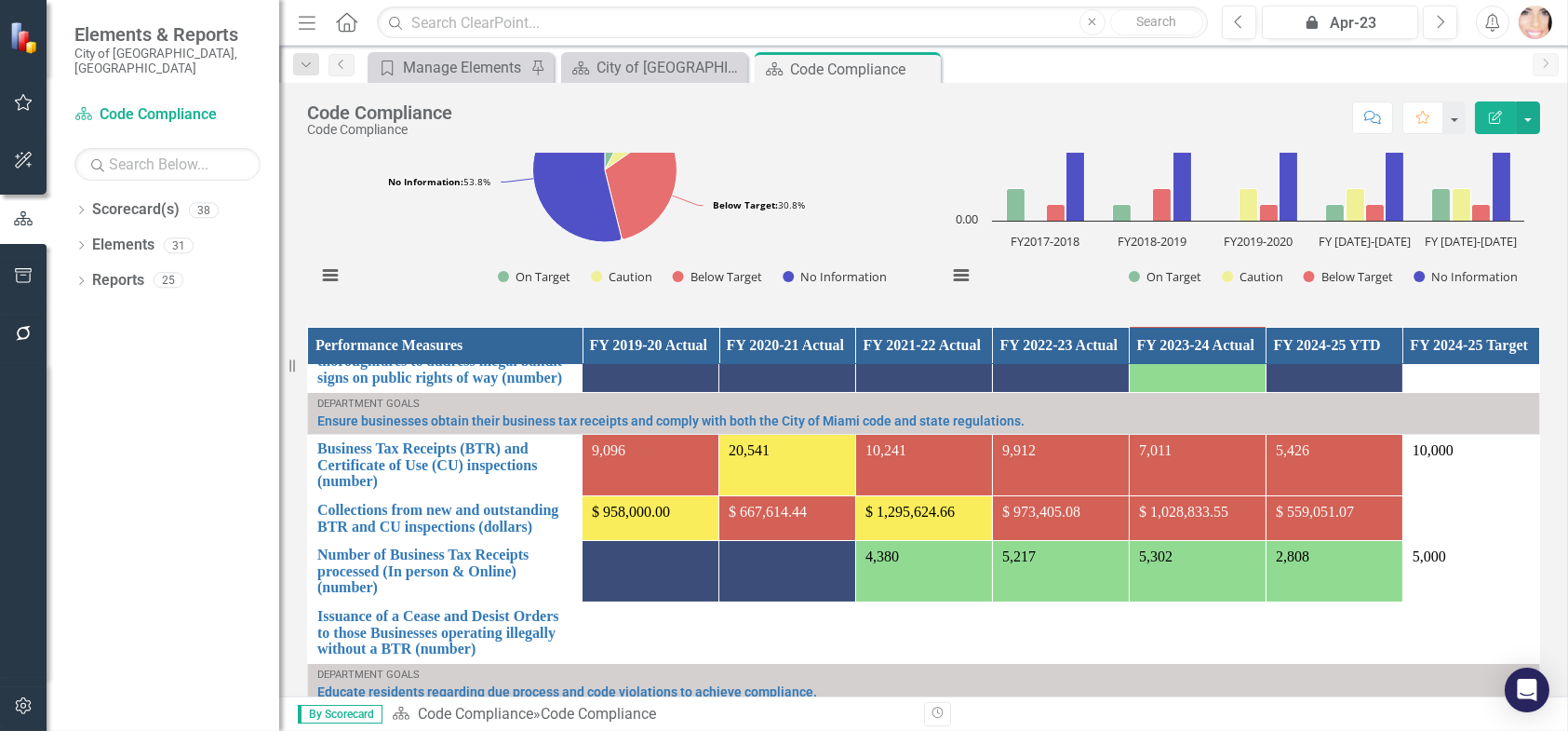
scroll to position [1487, 0]
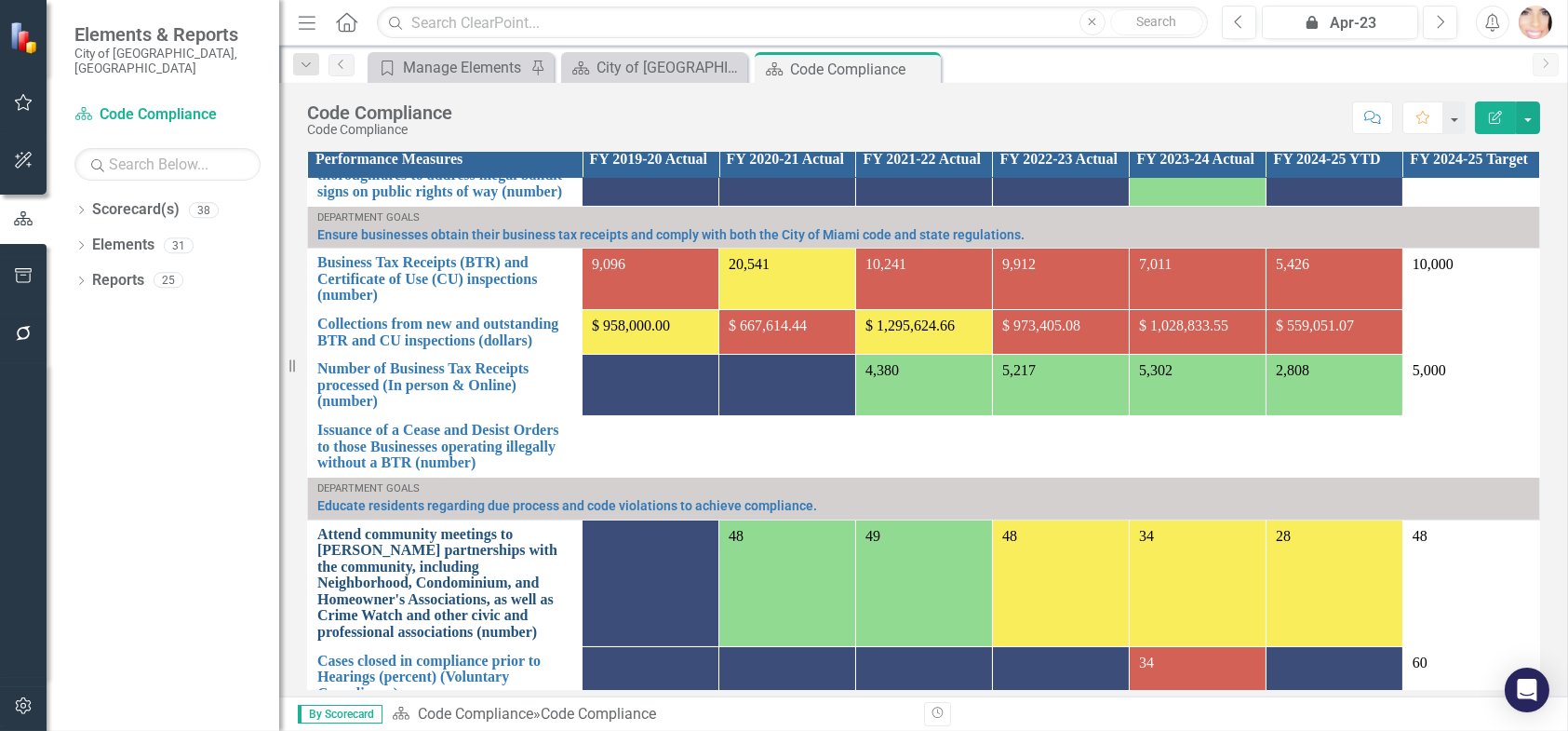
click at [514, 565] on link "Attend community meetings to [PERSON_NAME] partnerships with the community, inc…" at bounding box center [444, 583] width 255 height 115
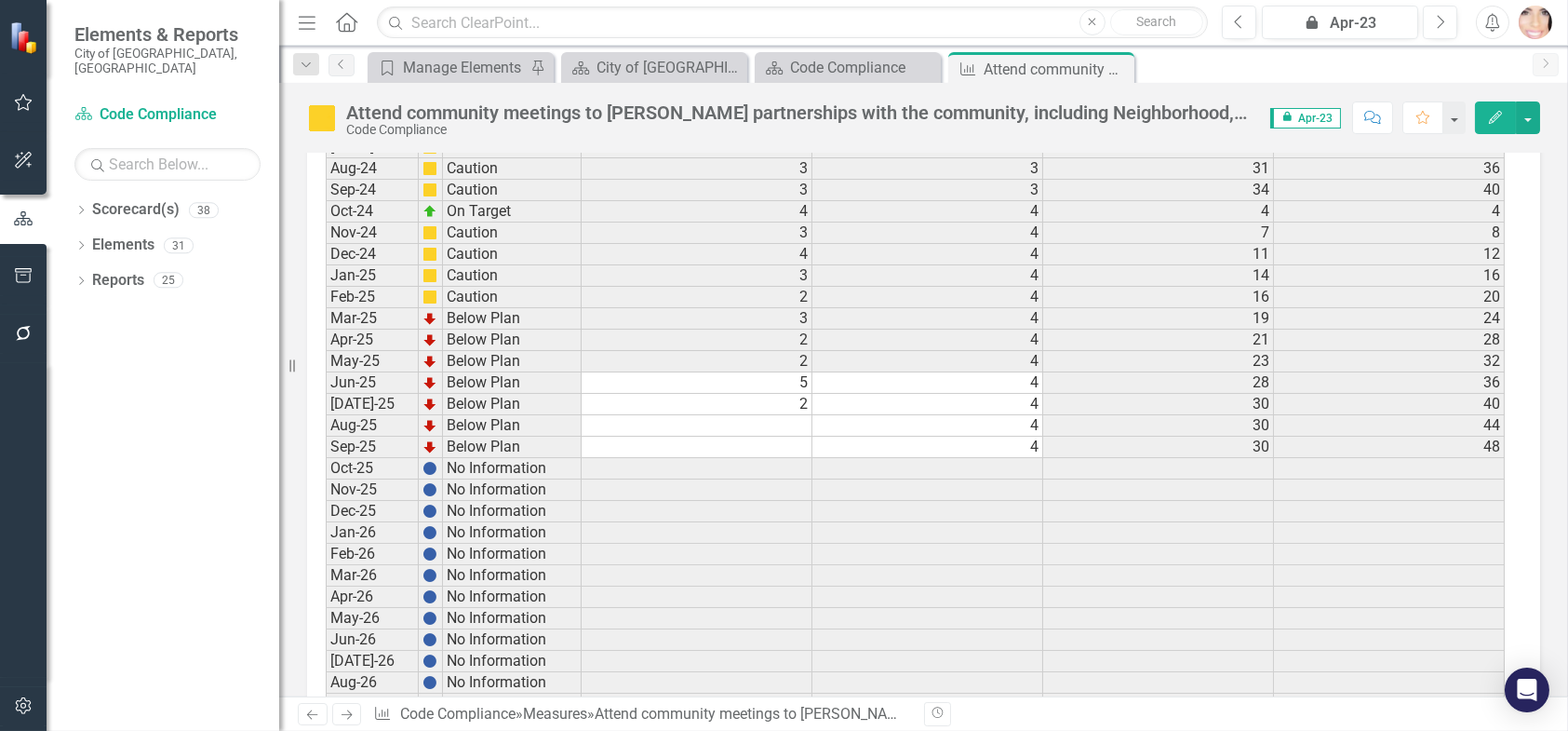
scroll to position [3631, 0]
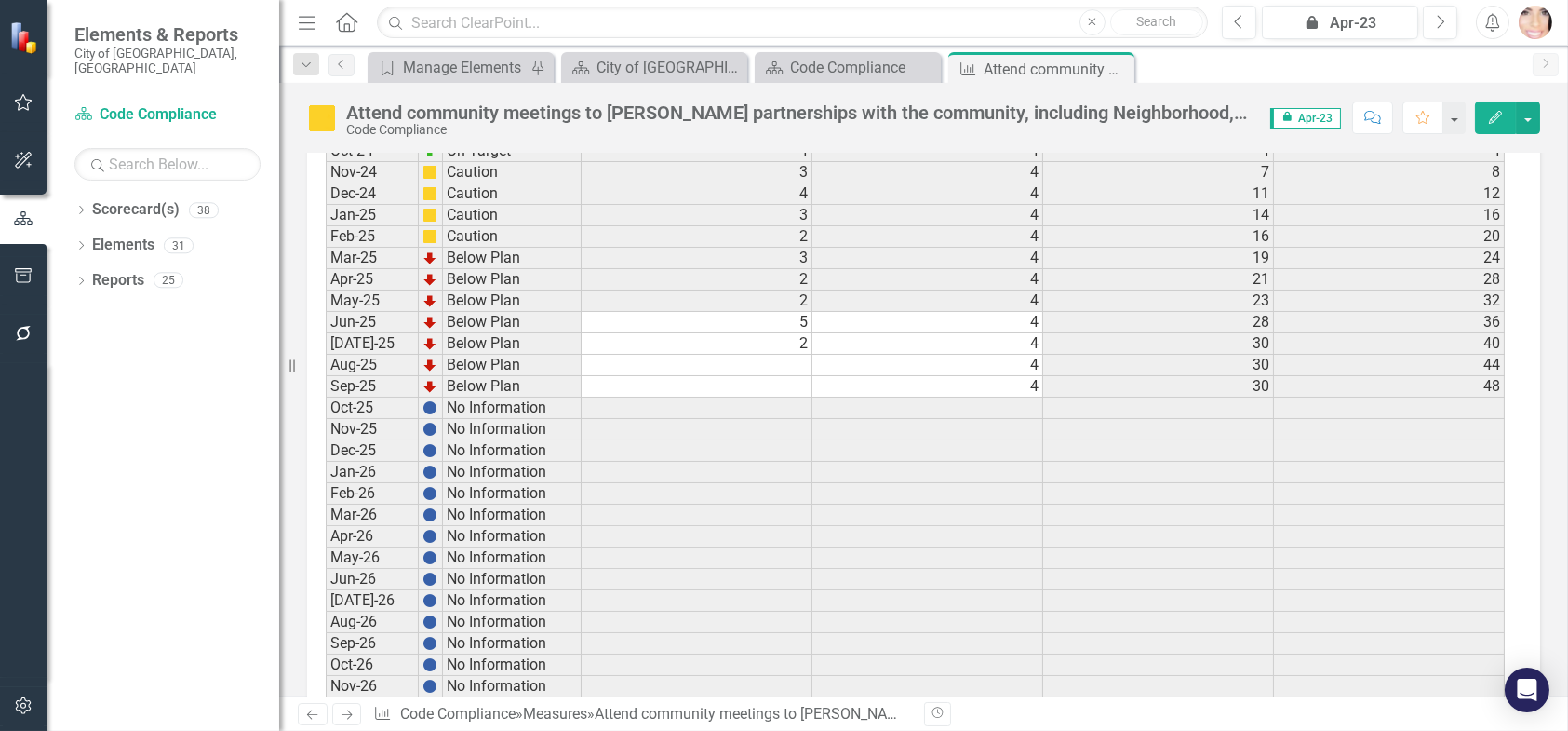
click at [772, 354] on td at bounding box center [696, 365] width 231 height 21
click at [777, 354] on td at bounding box center [696, 365] width 231 height 21
type textarea "1"
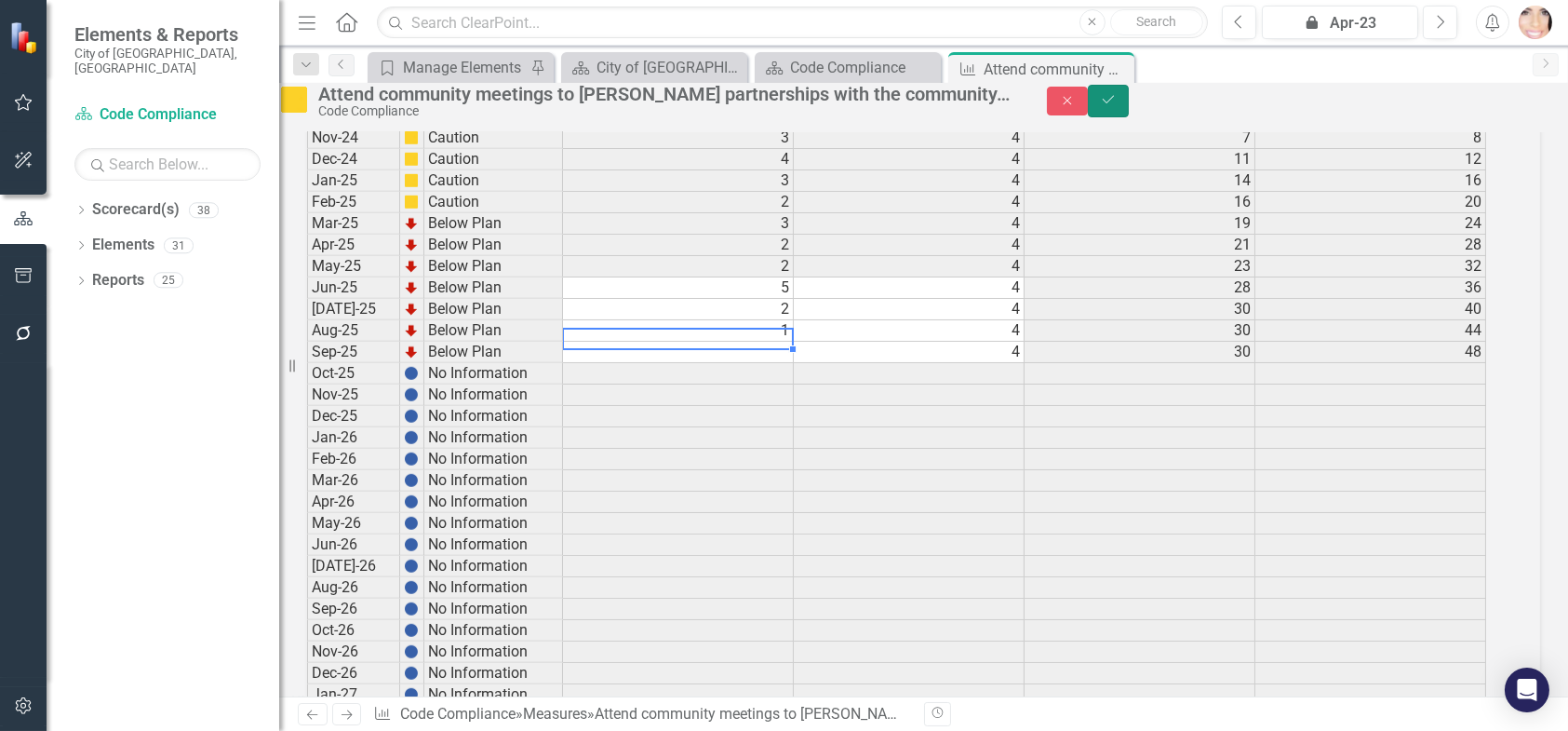
drag, startPoint x: 1513, startPoint y: 123, endPoint x: 1532, endPoint y: 123, distance: 19.0
click at [1129, 117] on button "Save" at bounding box center [1108, 101] width 41 height 33
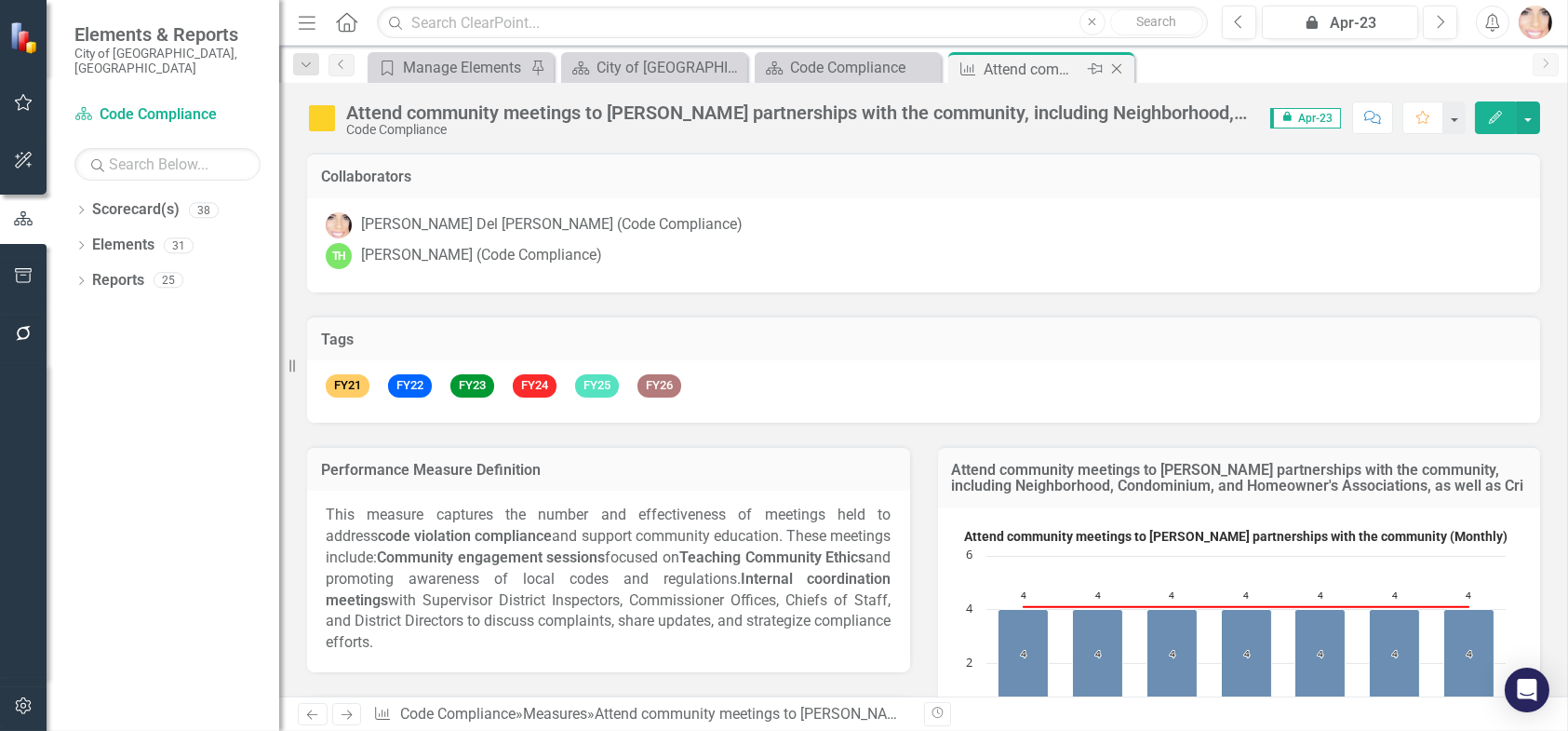
click at [1113, 67] on icon "Close" at bounding box center [1116, 69] width 18 height 15
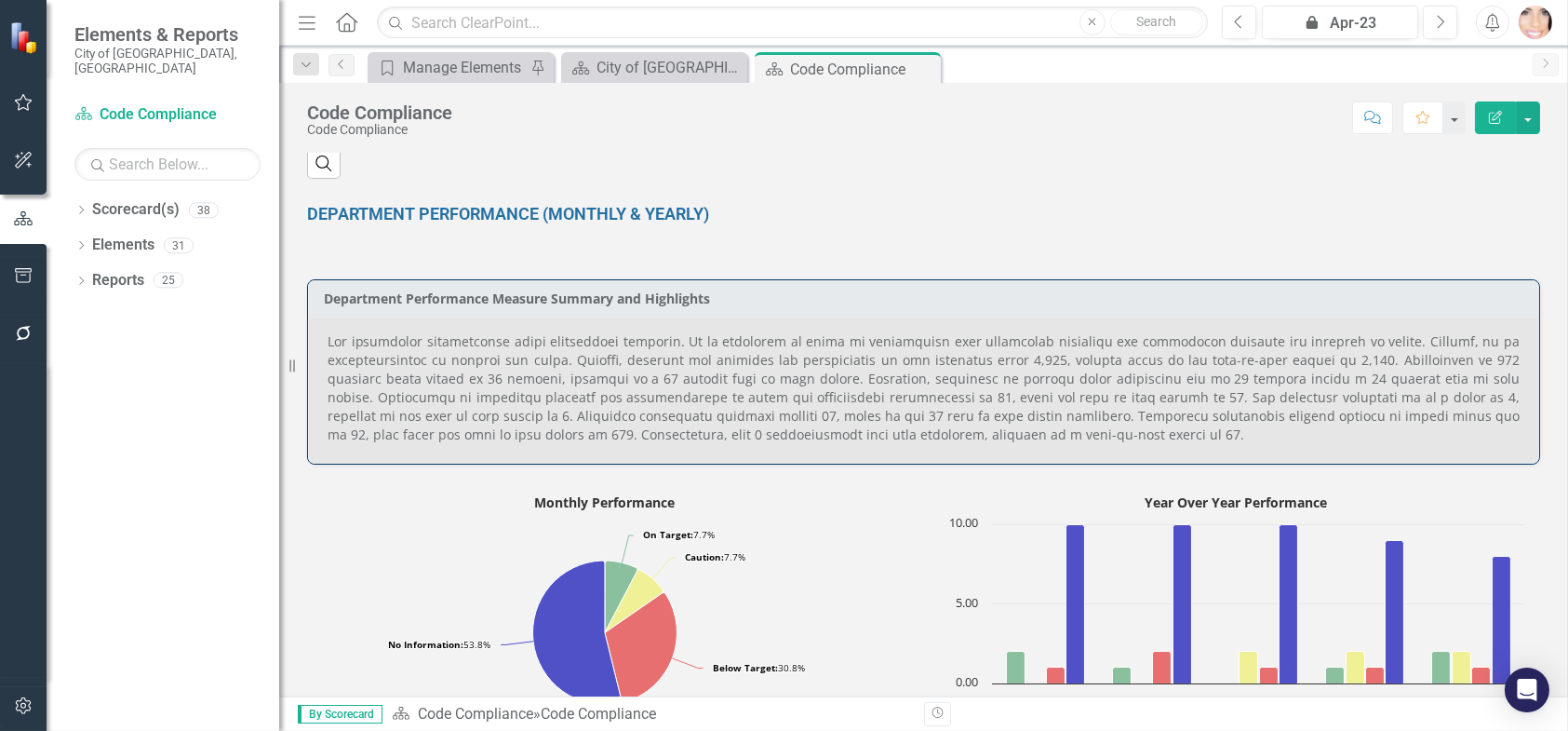
scroll to position [1210, 0]
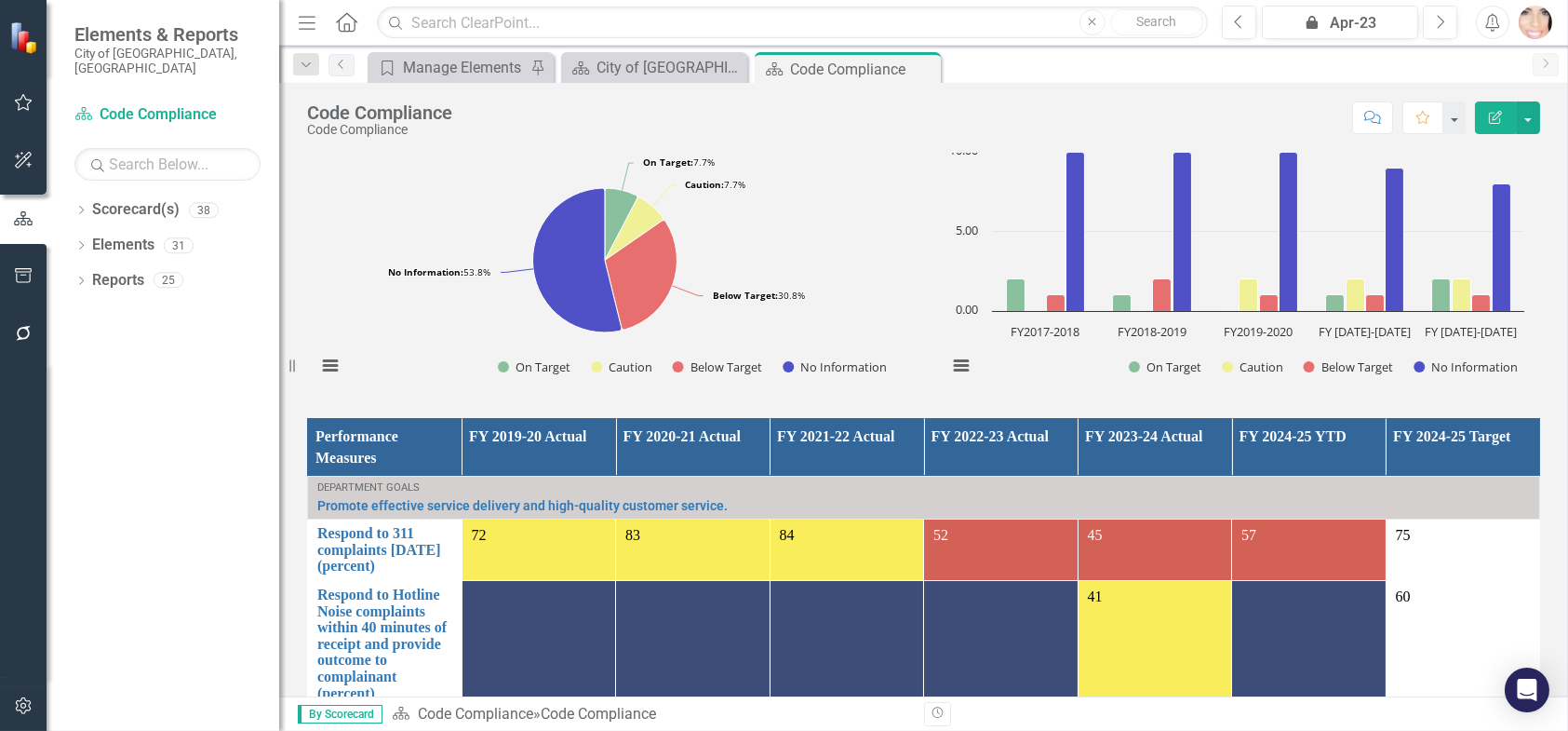
click at [510, 484] on div "Department Goals Promote effective service delivery and high-quality customer s…" at bounding box center [923, 497] width 1213 height 31
click at [509, 485] on div "Department Goals Promote effective service delivery and high-quality customer s…" at bounding box center [923, 497] width 1213 height 31
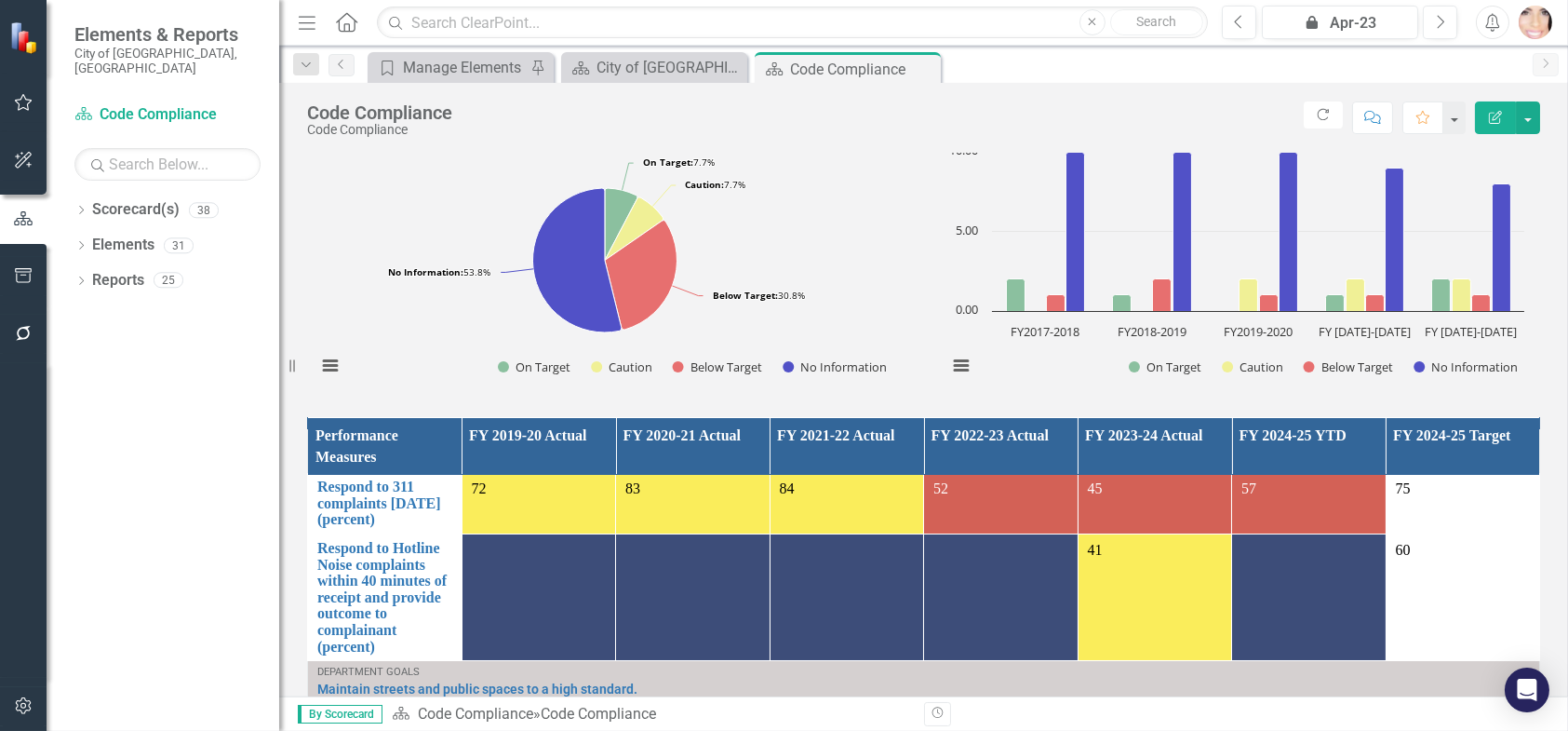
scroll to position [0, 0]
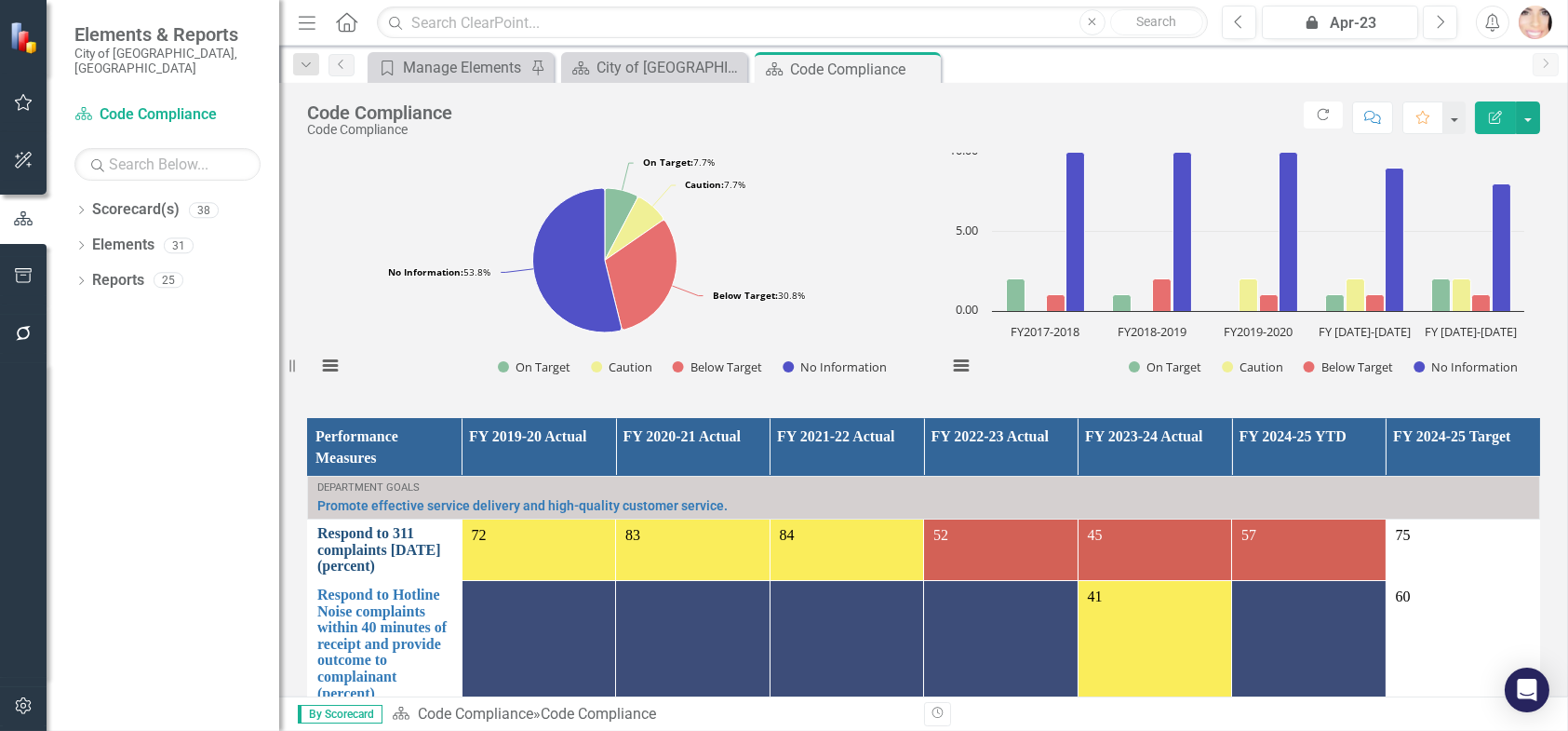
click at [438, 529] on link "Respond to 311 complaints [DATE] (percent)" at bounding box center [384, 549] width 135 height 49
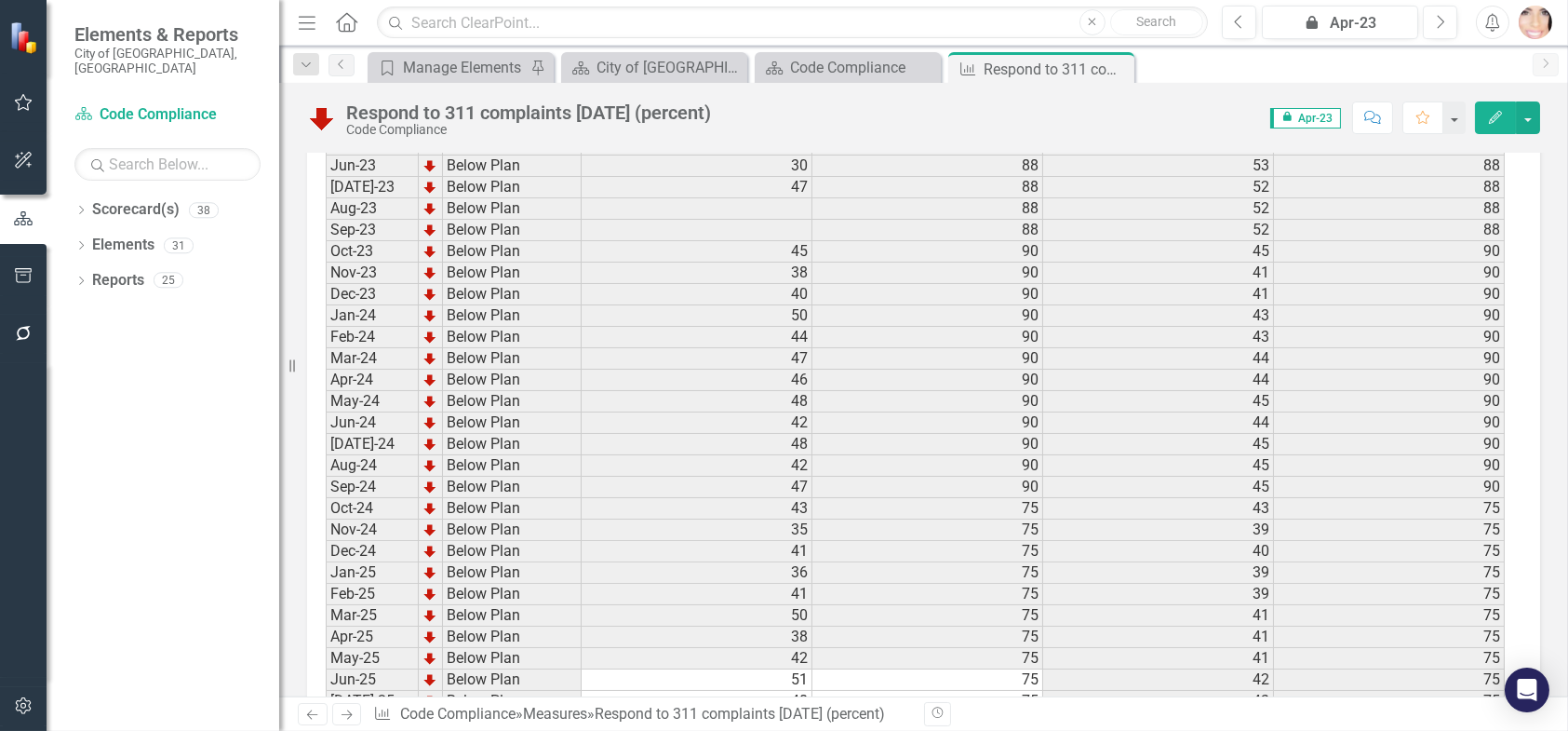
scroll to position [2670, 0]
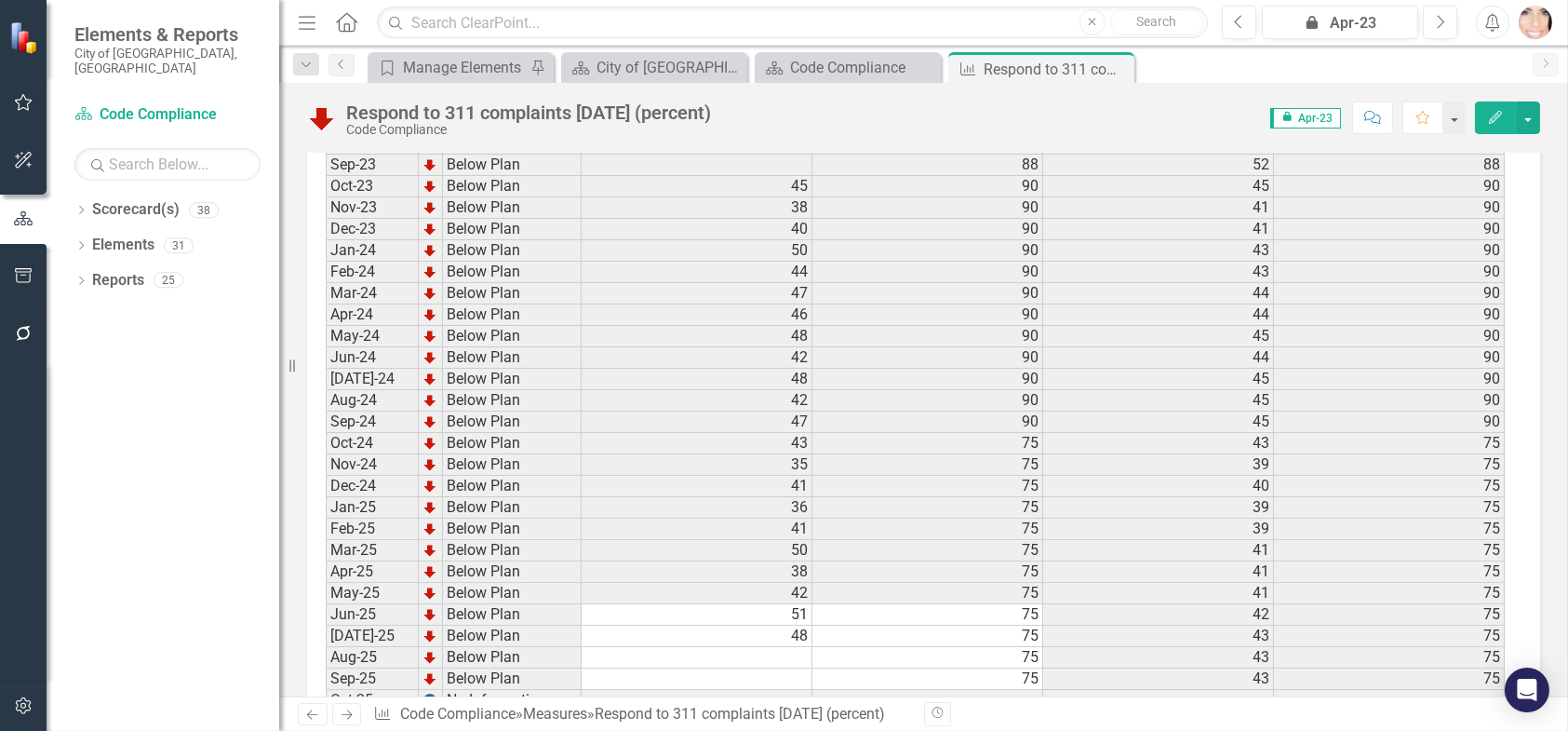
click at [711, 647] on td at bounding box center [696, 657] width 231 height 21
click at [780, 647] on td at bounding box center [696, 657] width 231 height 21
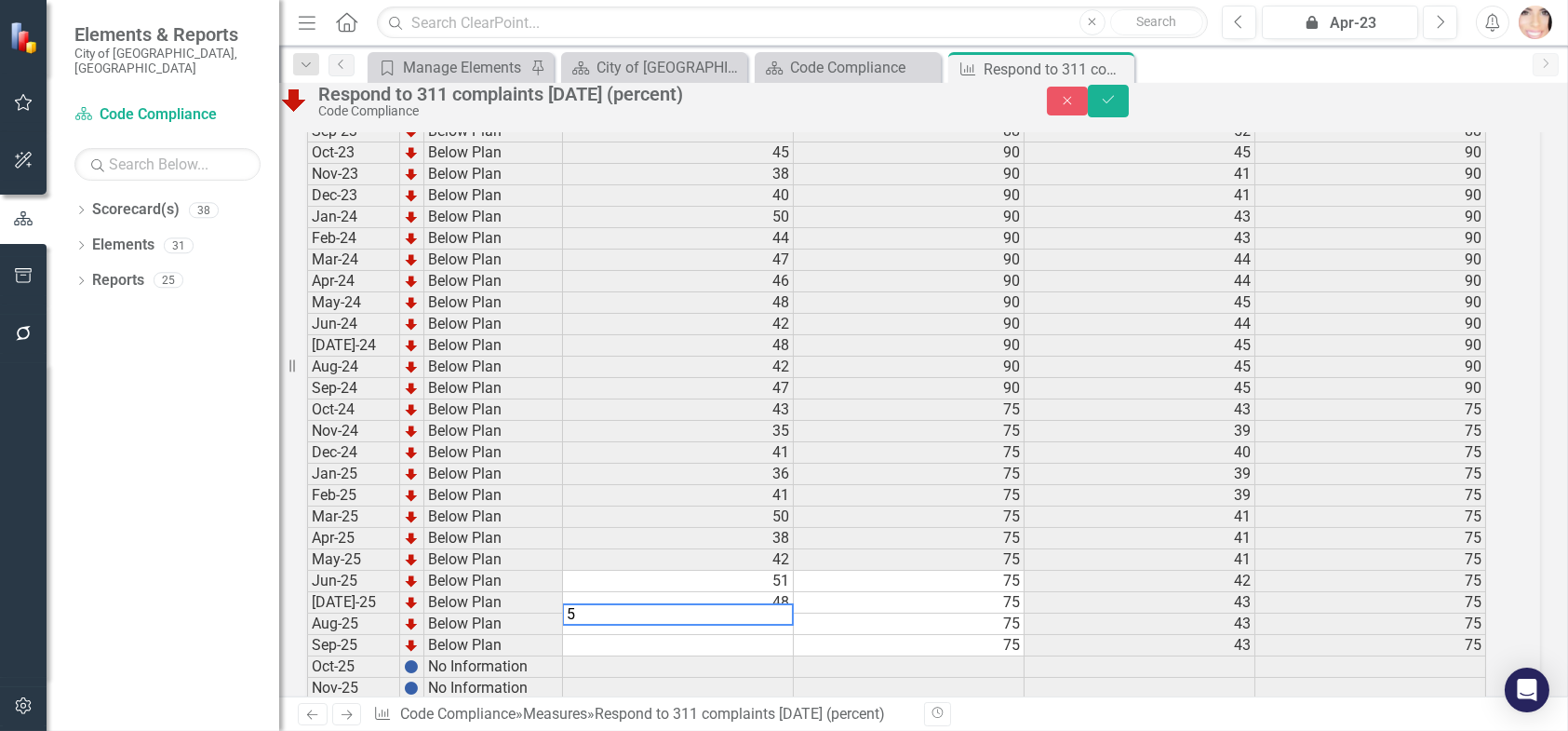
type textarea "50"
click at [1129, 104] on button "Save" at bounding box center [1108, 101] width 41 height 33
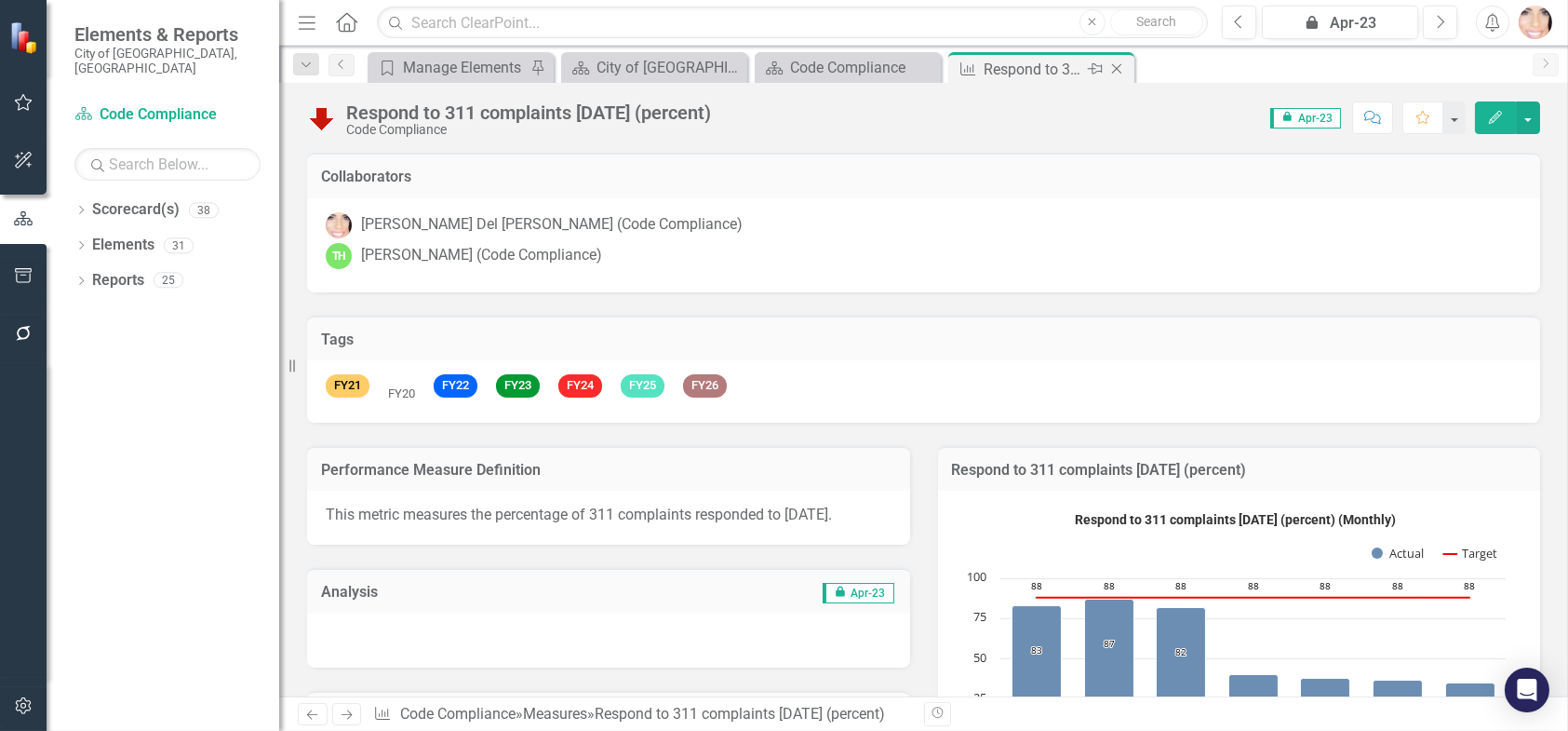
click at [1118, 64] on icon "Close" at bounding box center [1116, 69] width 18 height 15
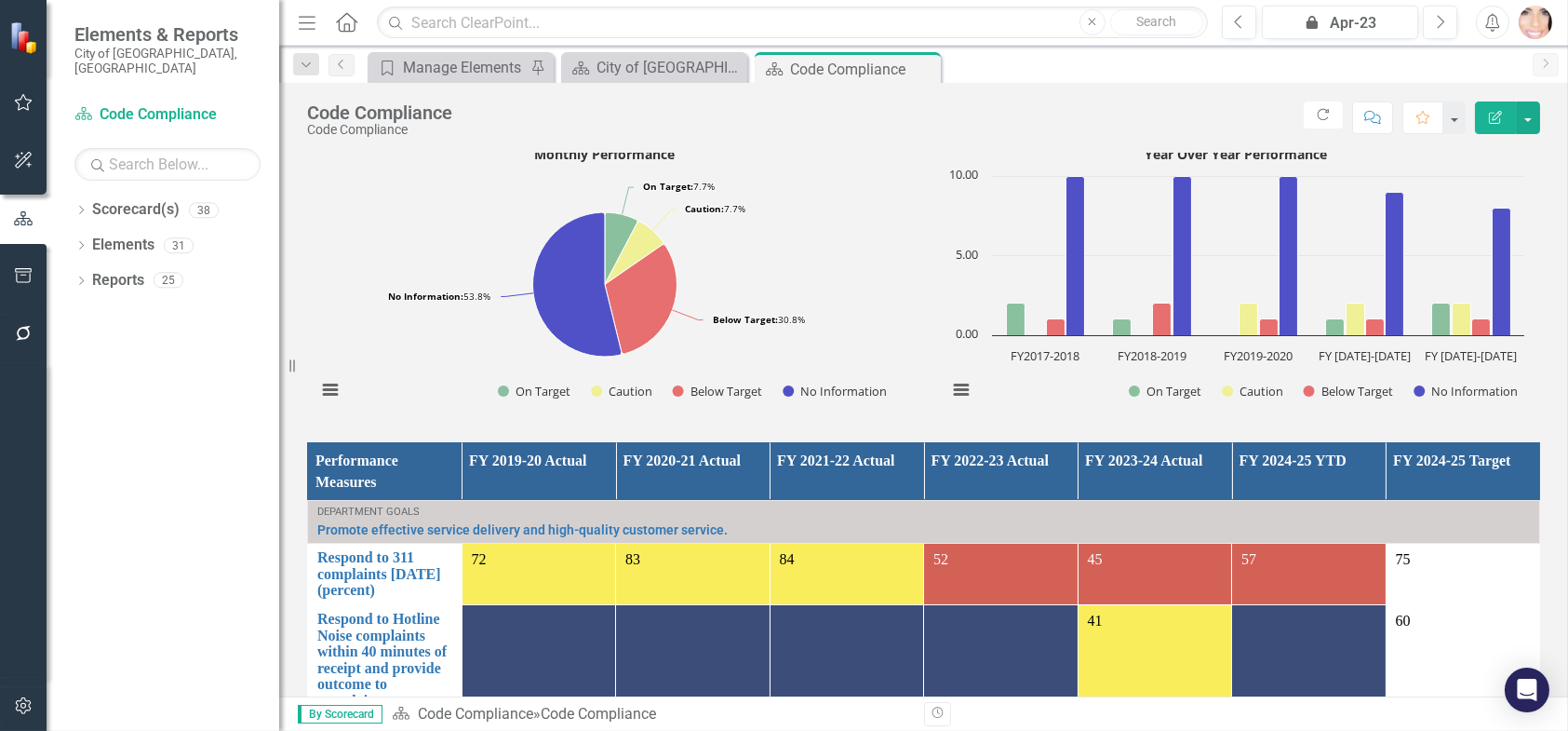
scroll to position [1210, 0]
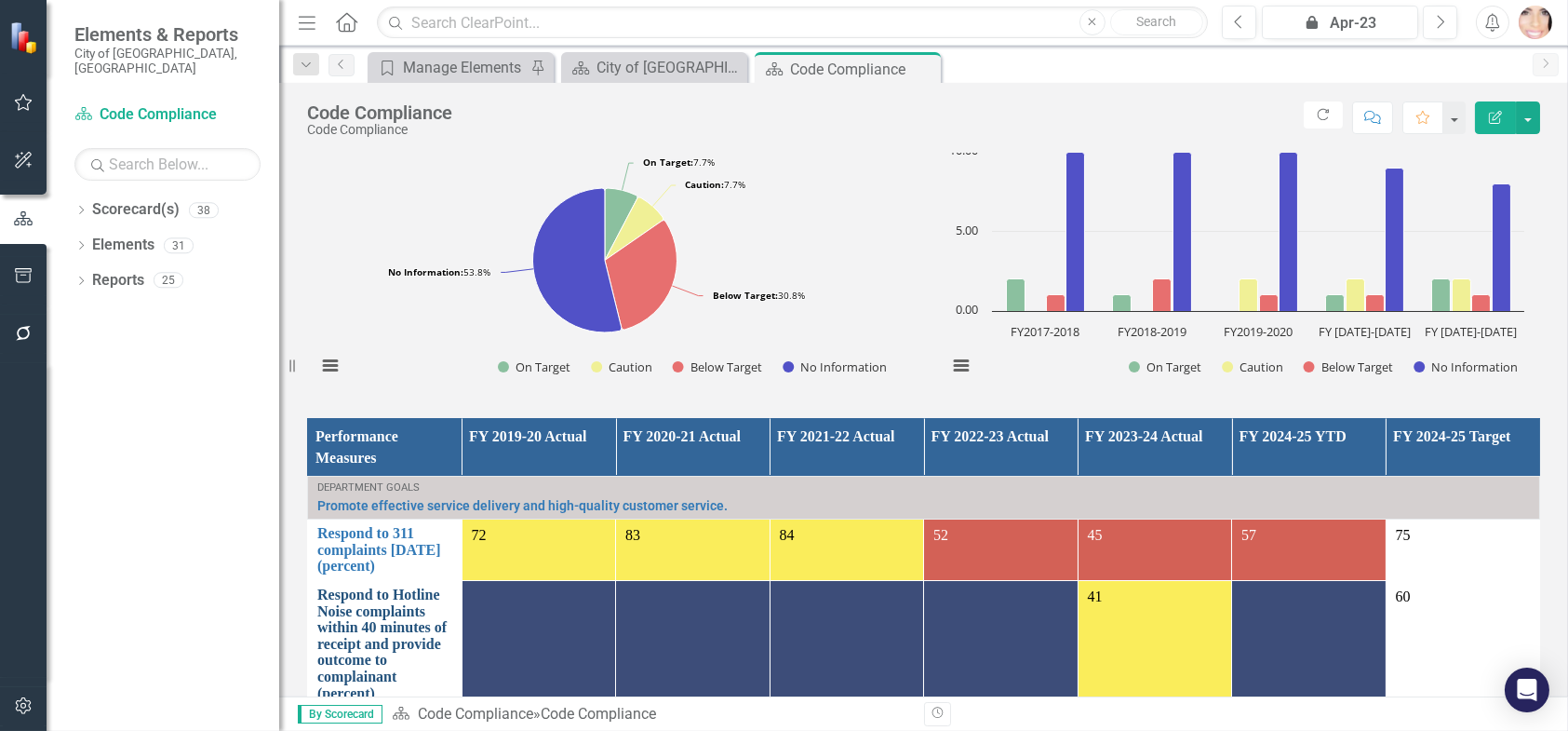
click at [432, 589] on link "Respond to Hotline Noise complaints within 40 minutes of receipt and provide ou…" at bounding box center [384, 644] width 135 height 115
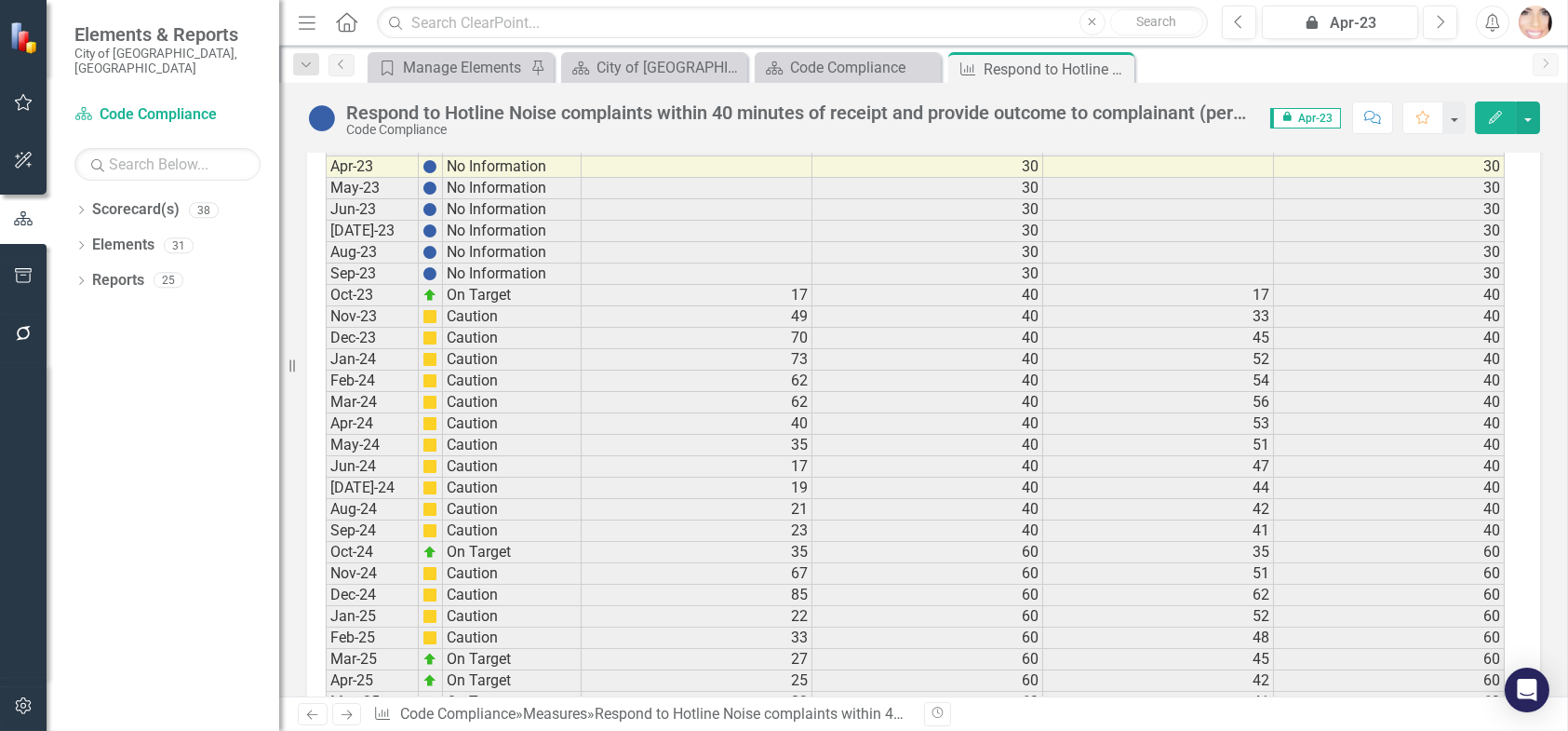
scroll to position [3351, 0]
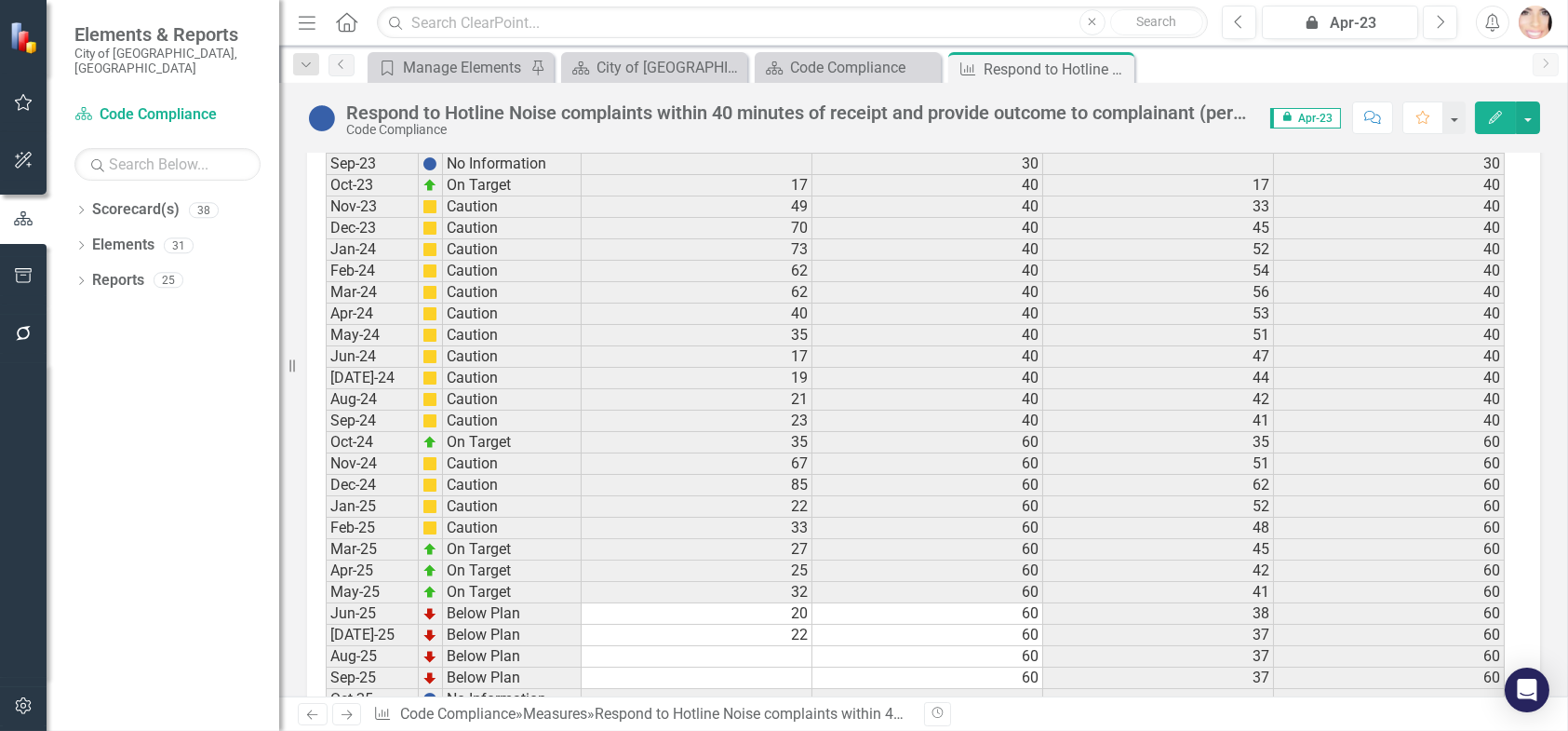
click at [774, 646] on td at bounding box center [696, 656] width 231 height 21
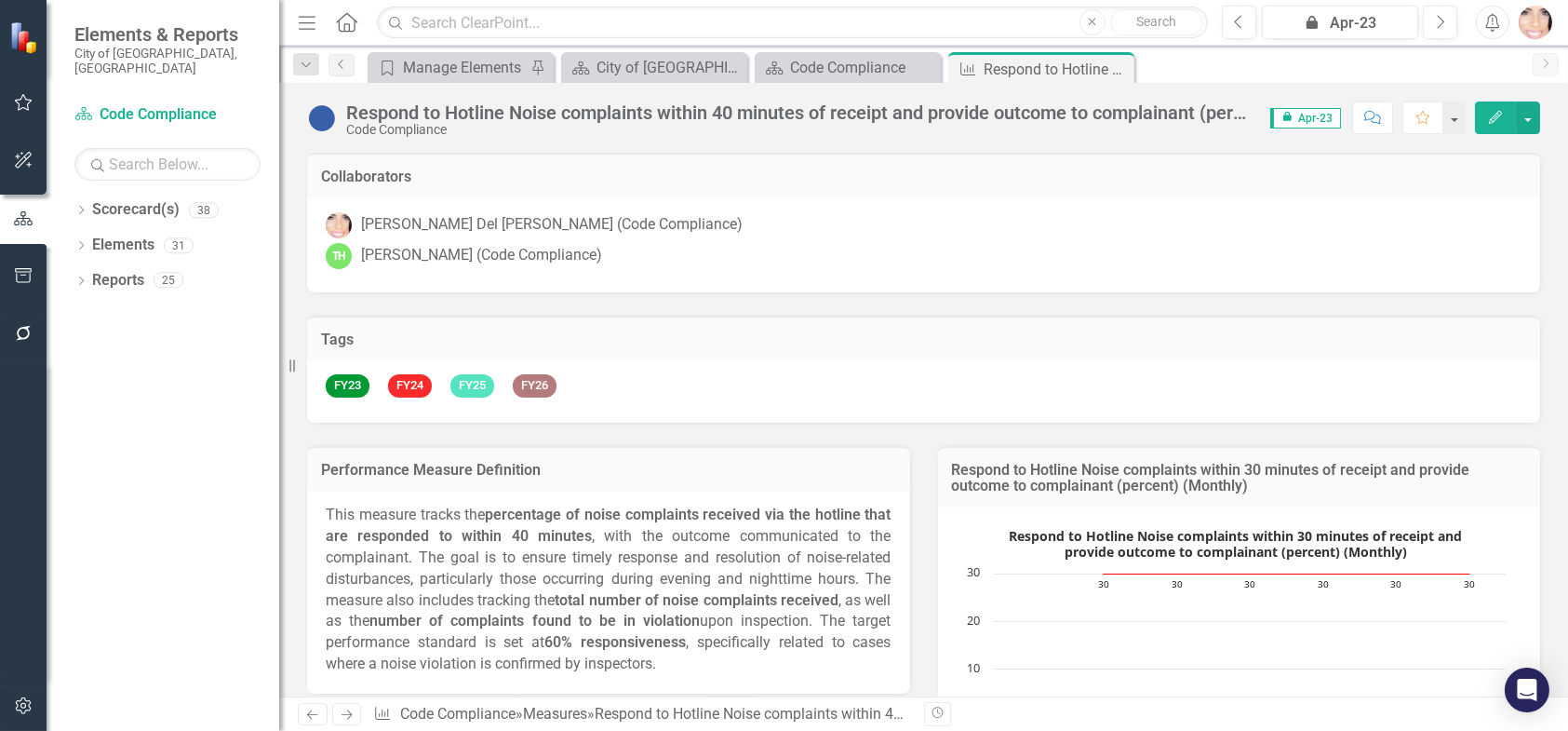
scroll to position [3351, 0]
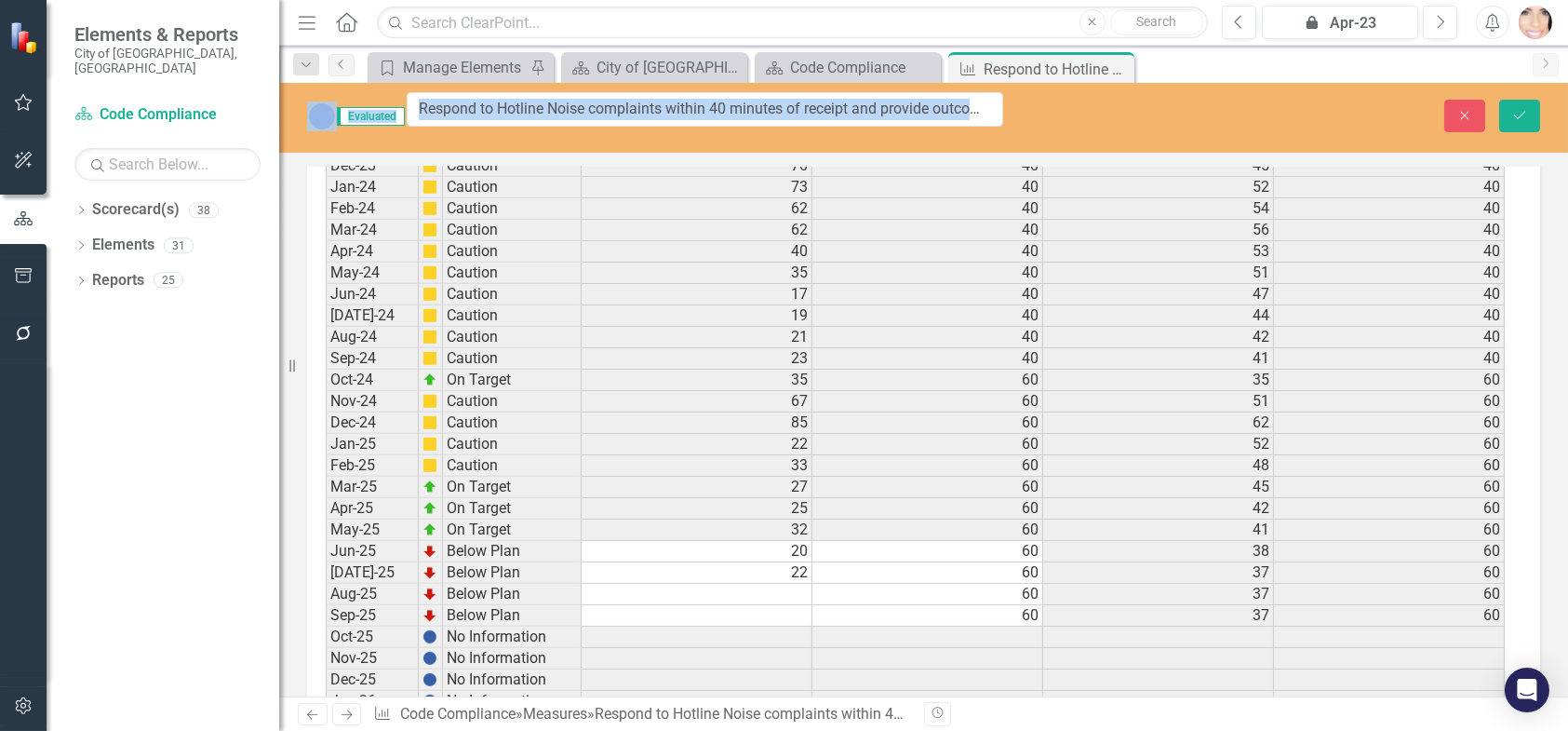
drag, startPoint x: 1235, startPoint y: 108, endPoint x: 924, endPoint y: 112, distance: 311.0
click at [780, 107] on input "Respond to Hotline Noise complaints within 40 minutes of receipt and provide ou…" at bounding box center [705, 109] width 597 height 34
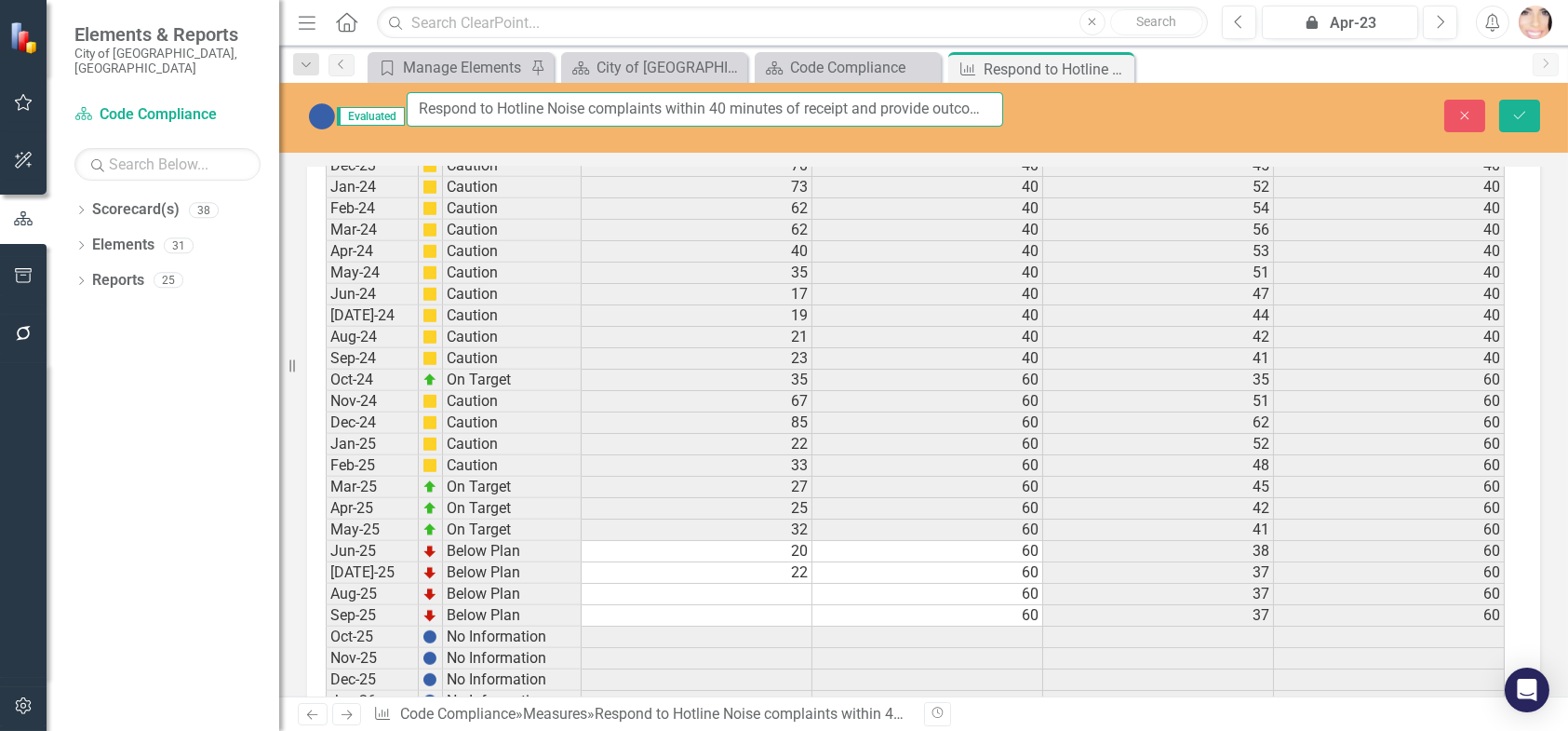
scroll to position [0, 189]
drag, startPoint x: 815, startPoint y: 105, endPoint x: 1072, endPoint y: 104, distance: 257.0
click at [1071, 104] on div "Evaluated Respond to Hotline Noise complaints within 40 minutes of receipt and …" at bounding box center [924, 116] width 1289 height 49
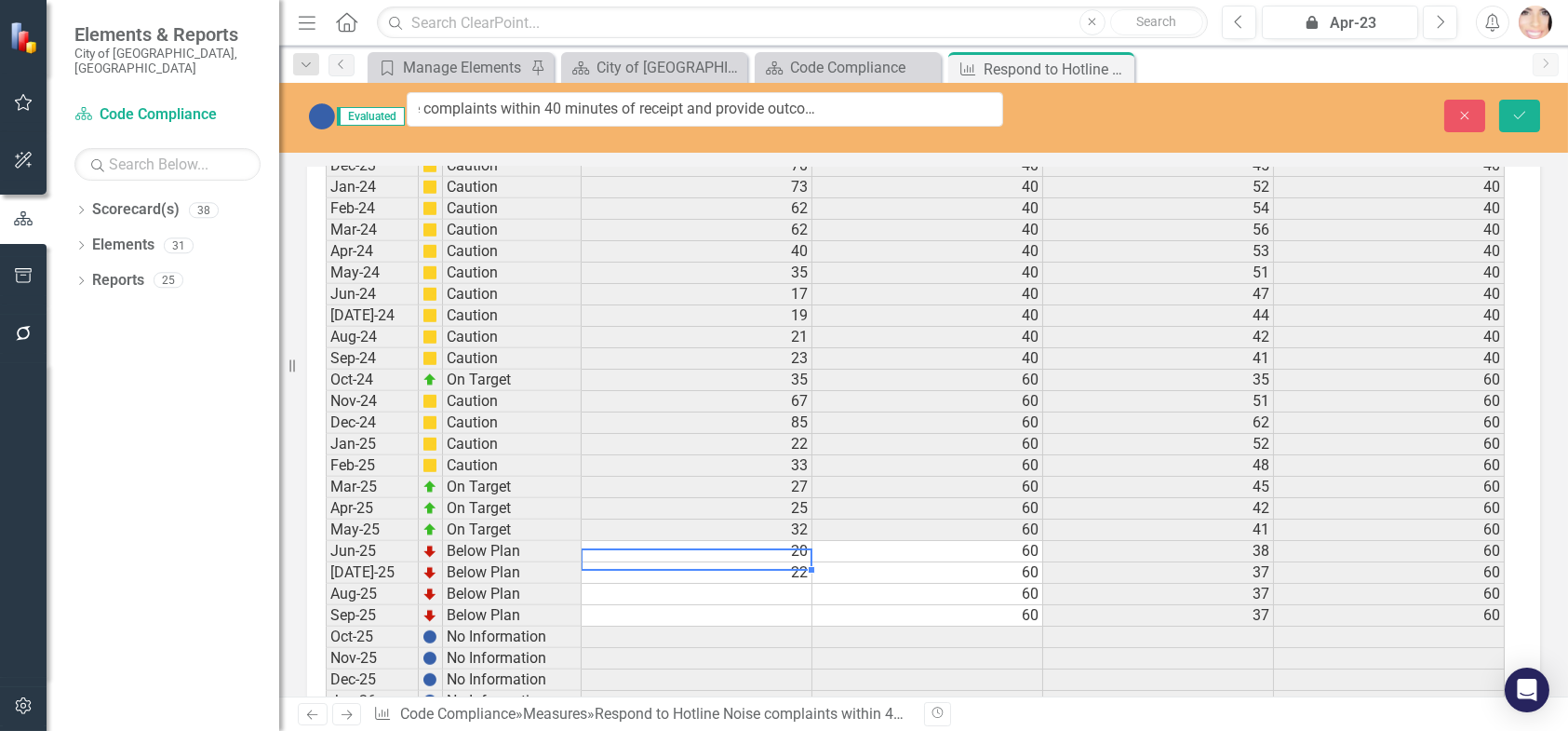
click at [784, 562] on td "22" at bounding box center [696, 573] width 231 height 21
click at [782, 583] on td at bounding box center [696, 594] width 231 height 21
click at [763, 583] on td at bounding box center [696, 594] width 231 height 21
type textarea "9"
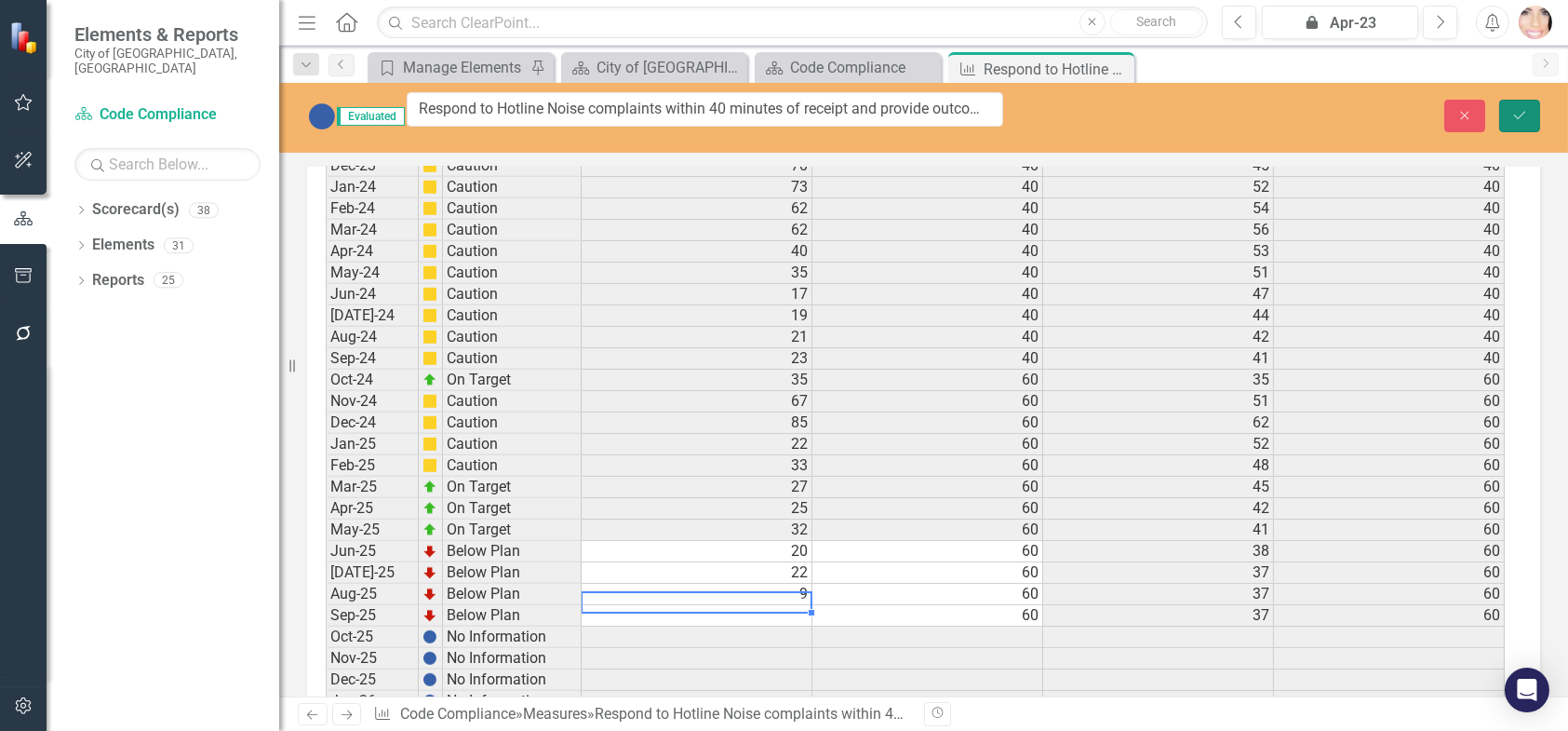
click at [1516, 113] on icon "Save" at bounding box center [1519, 116] width 16 height 13
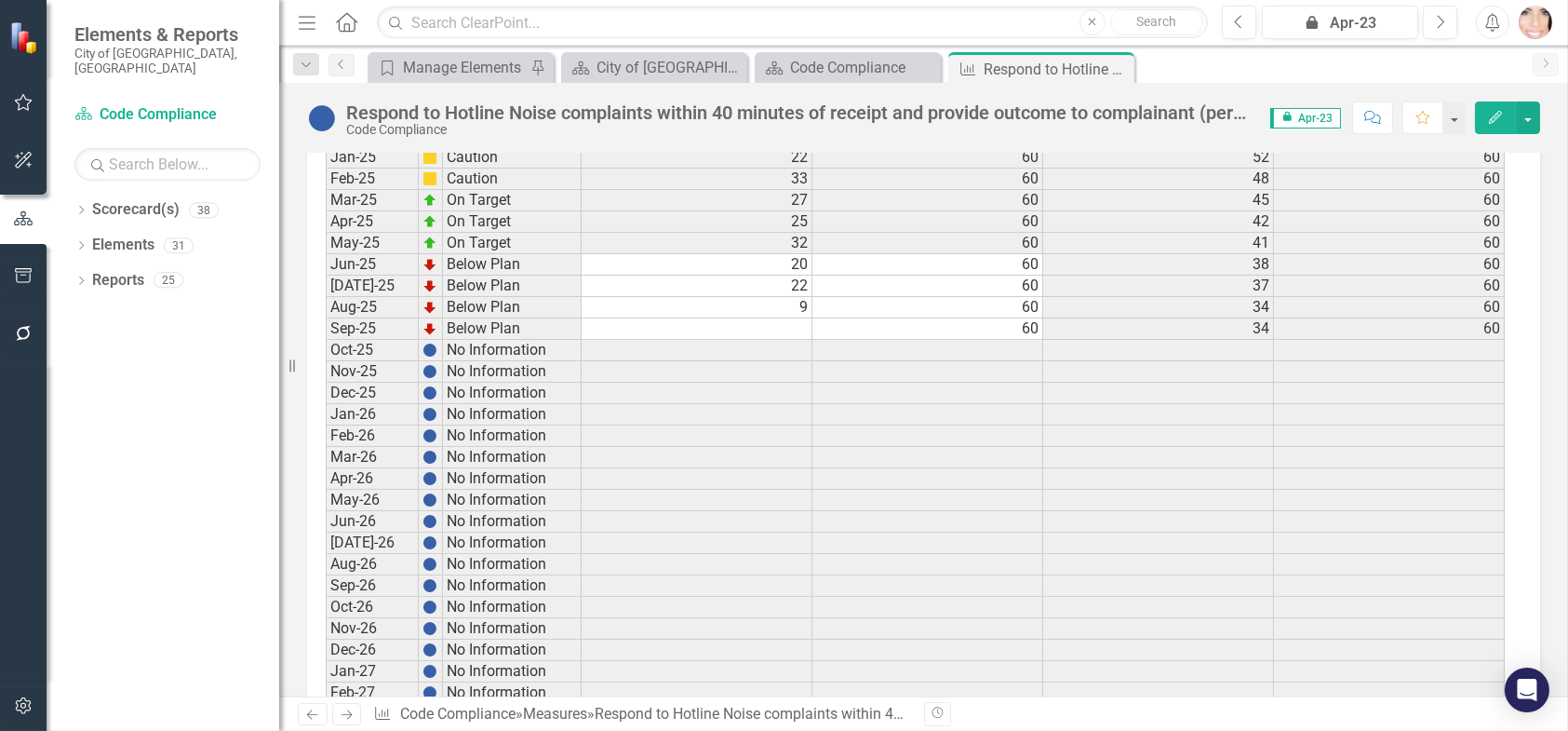
scroll to position [3609, 0]
click at [771, 312] on td "9" at bounding box center [696, 323] width 231 height 21
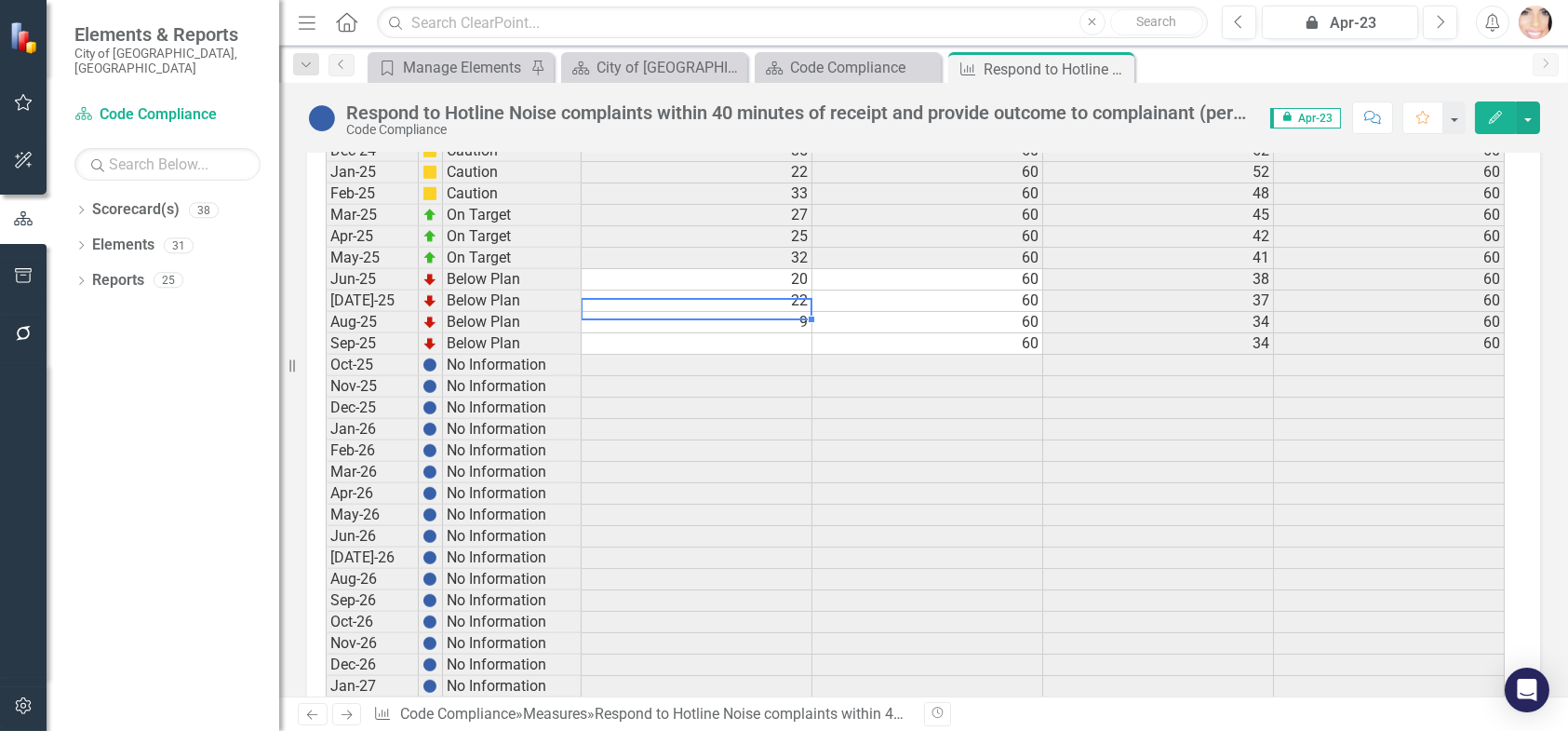
click at [772, 312] on td "9" at bounding box center [696, 323] width 231 height 21
type textarea "9"
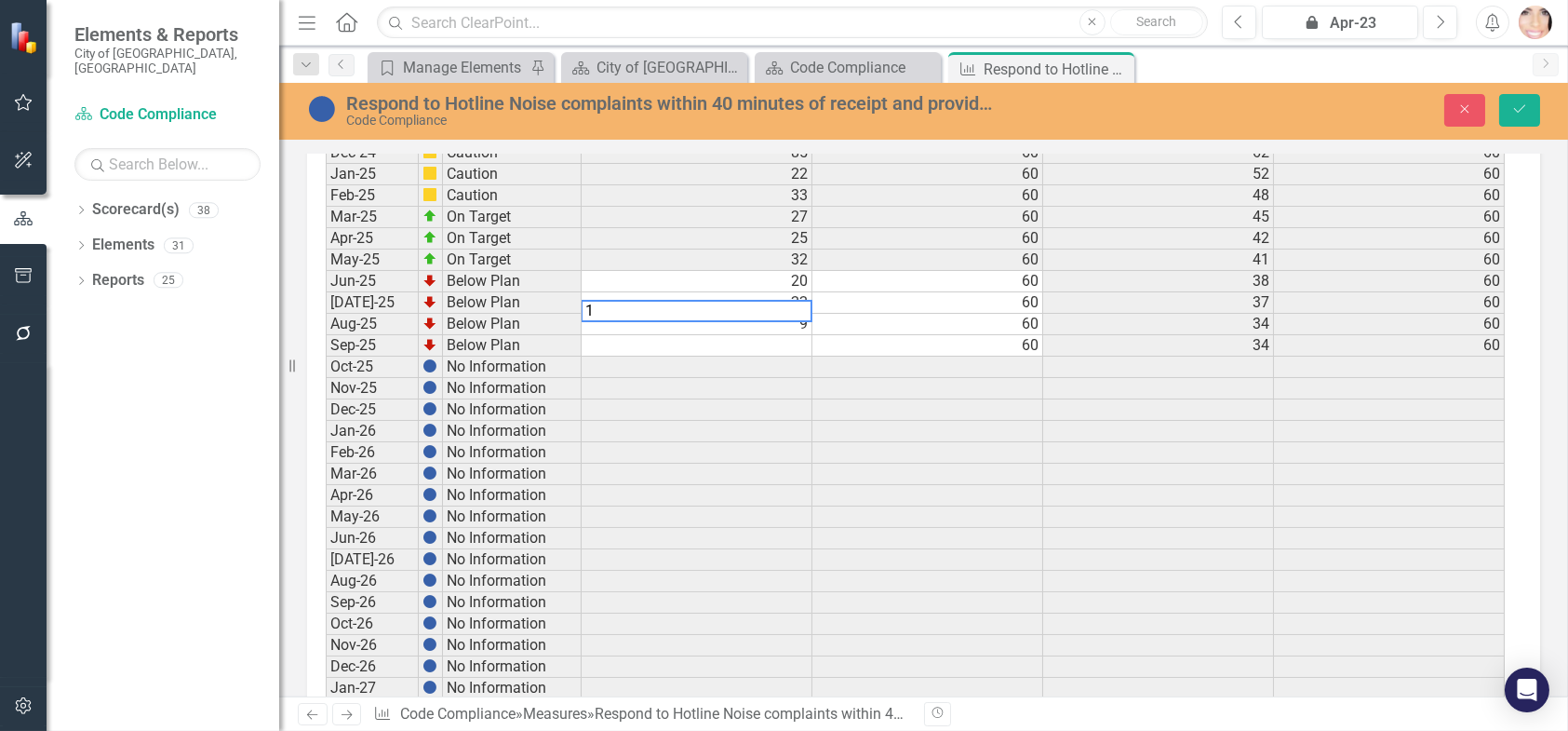
type textarea "14"
drag, startPoint x: 1507, startPoint y: 113, endPoint x: 1561, endPoint y: 134, distance: 57.9
click at [1507, 113] on button "Save" at bounding box center [1519, 110] width 41 height 33
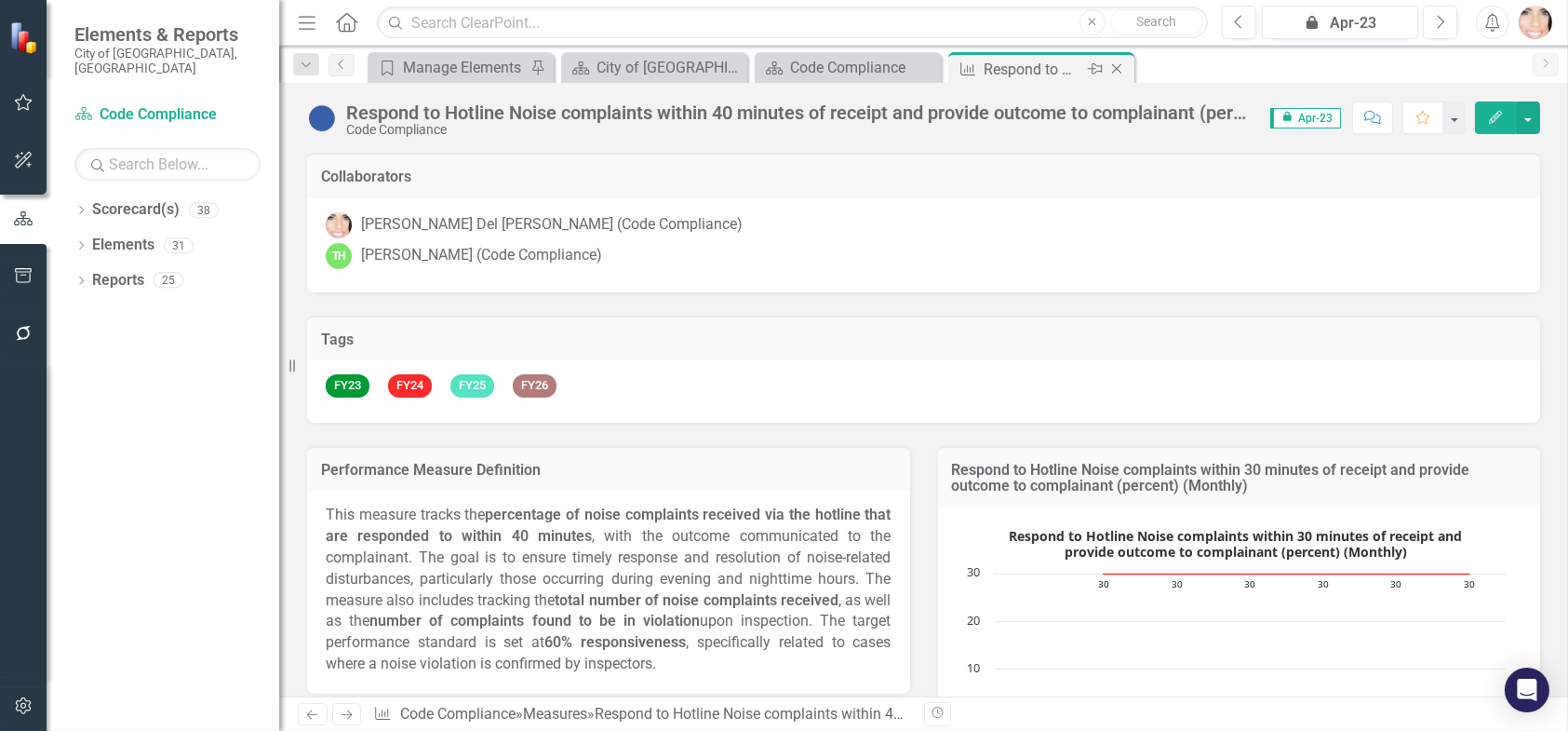
click at [1120, 74] on icon "Close" at bounding box center [1116, 69] width 18 height 15
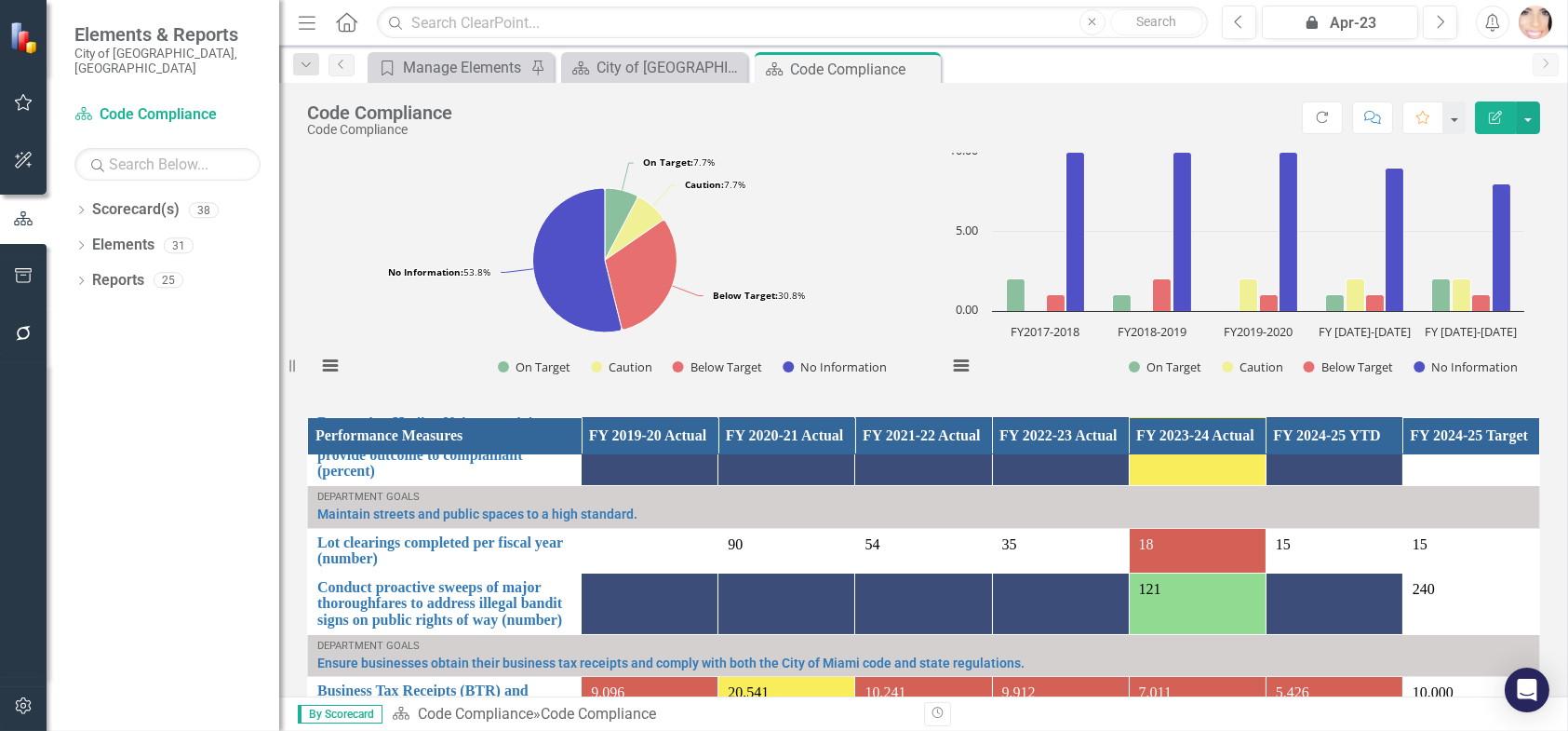
scroll to position [115, 0]
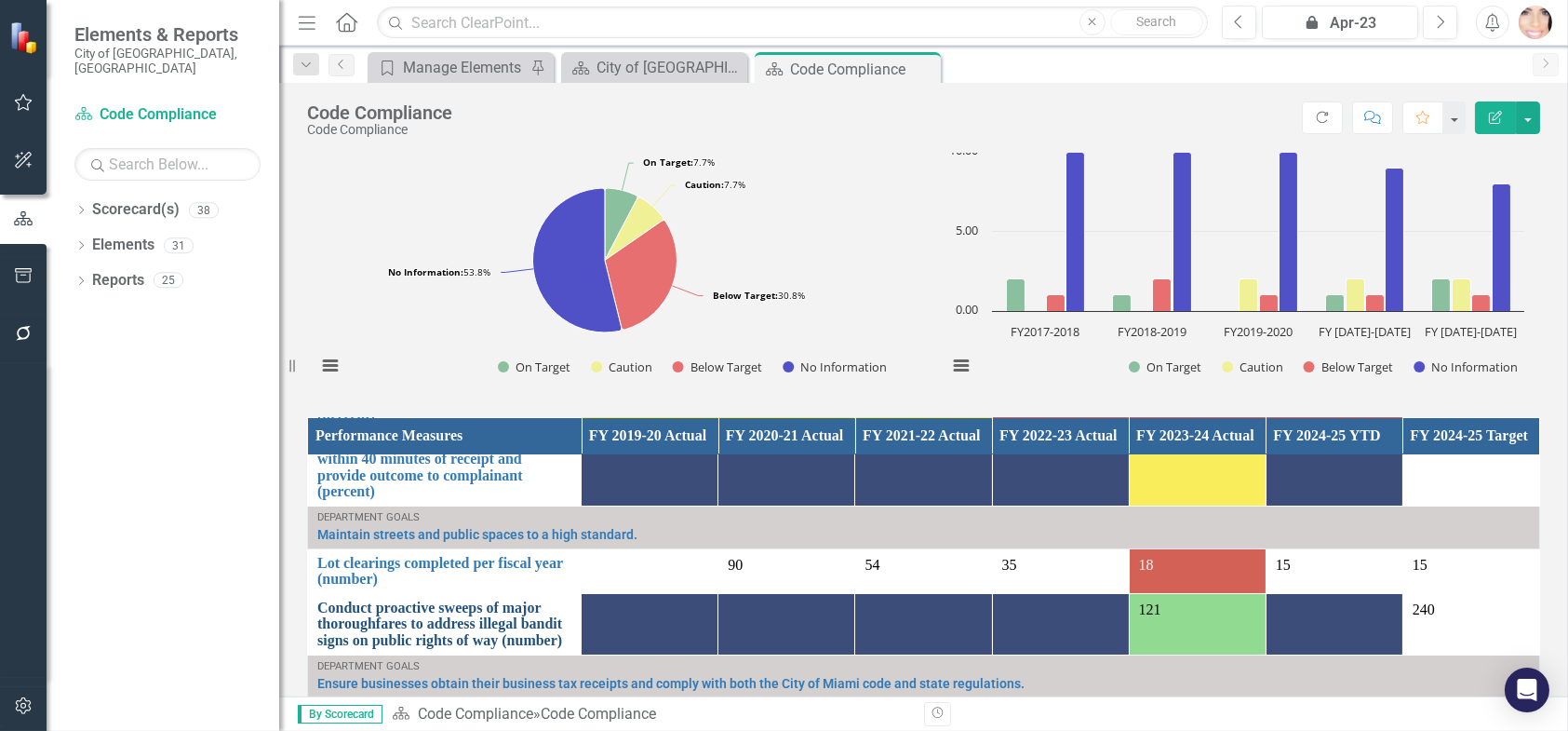
click at [393, 638] on link "Conduct proactive sweeps of major thoroughfares to address illegal bandit signs…" at bounding box center [443, 624] width 254 height 49
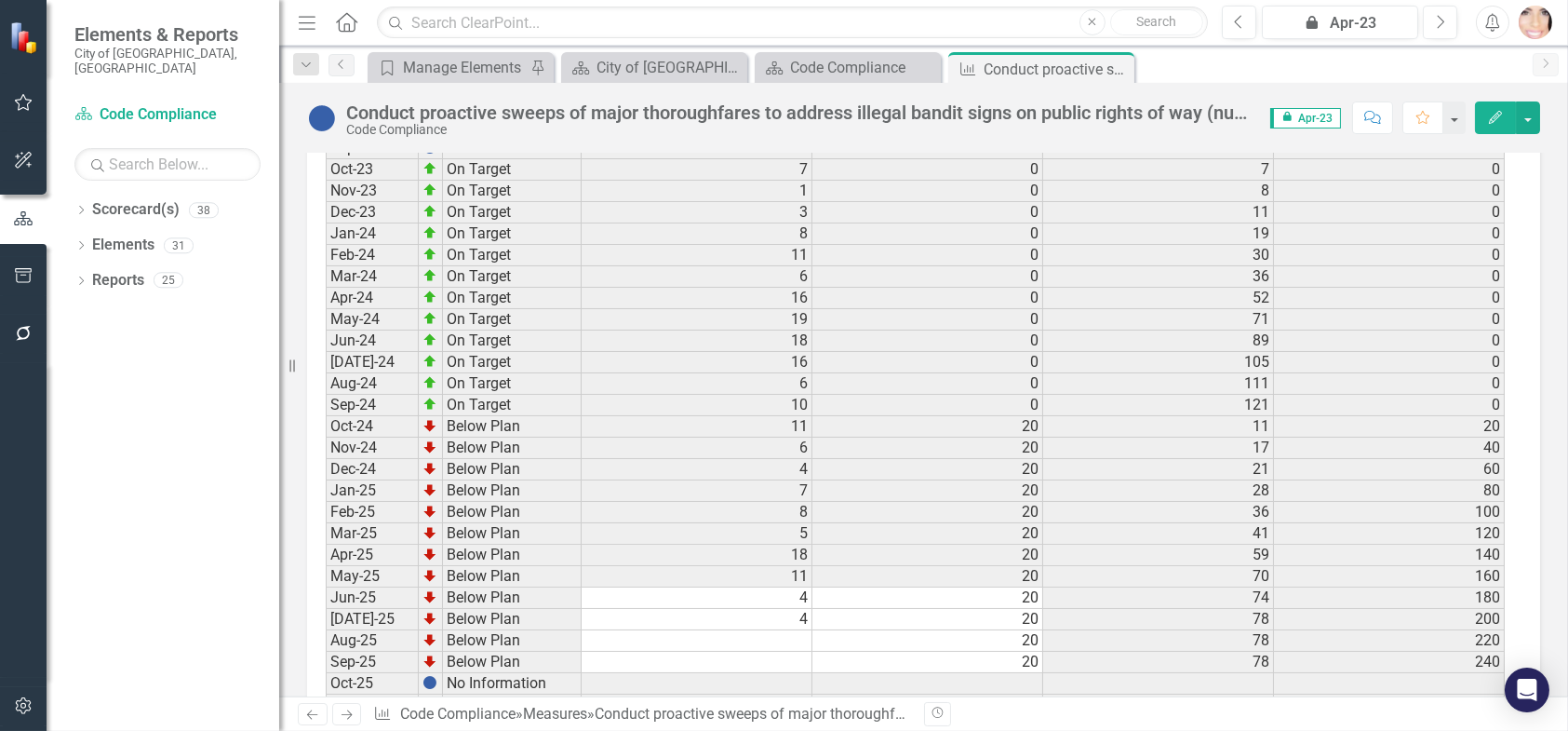
scroll to position [2685, 0]
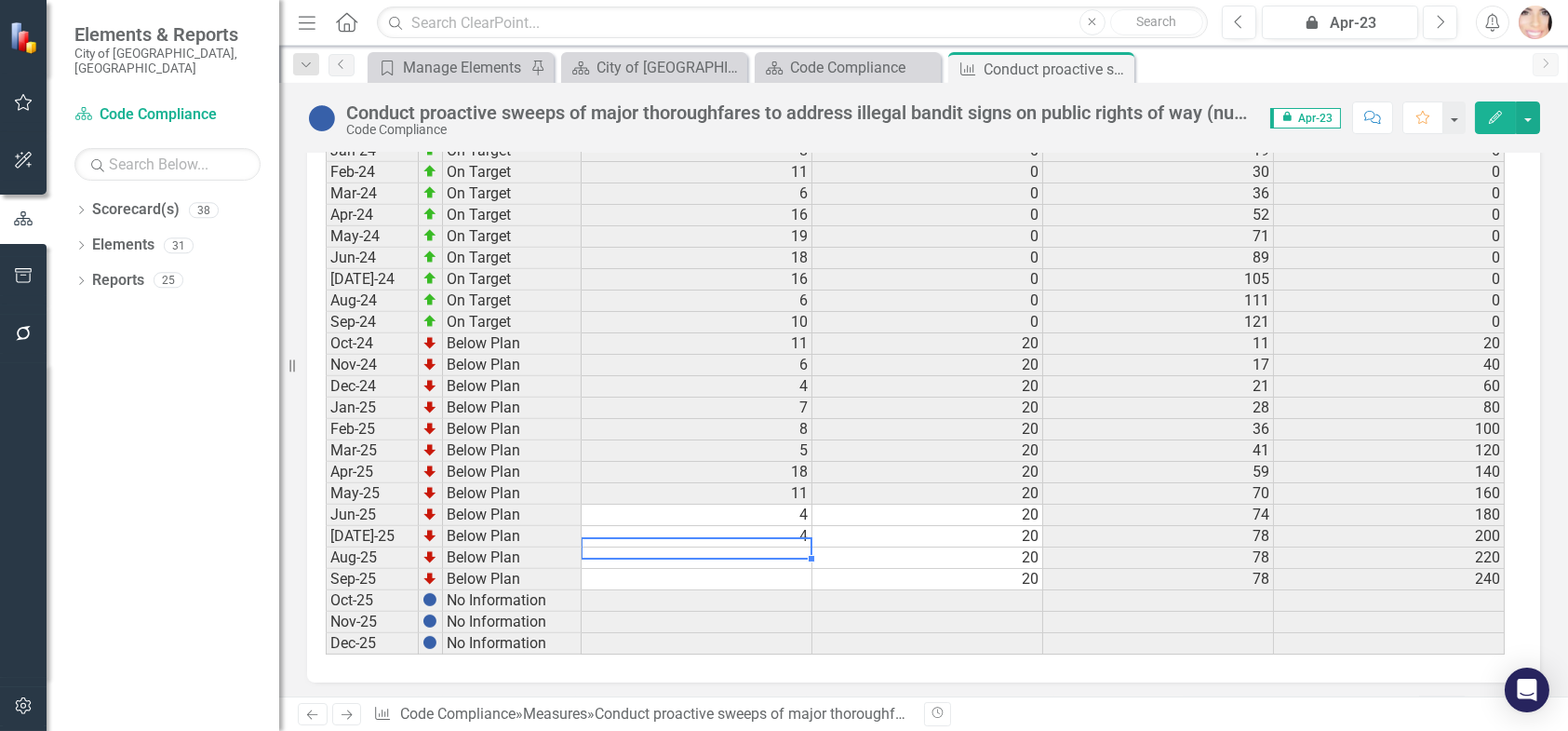
click at [783, 548] on td at bounding box center [696, 558] width 231 height 21
type textarea "6"
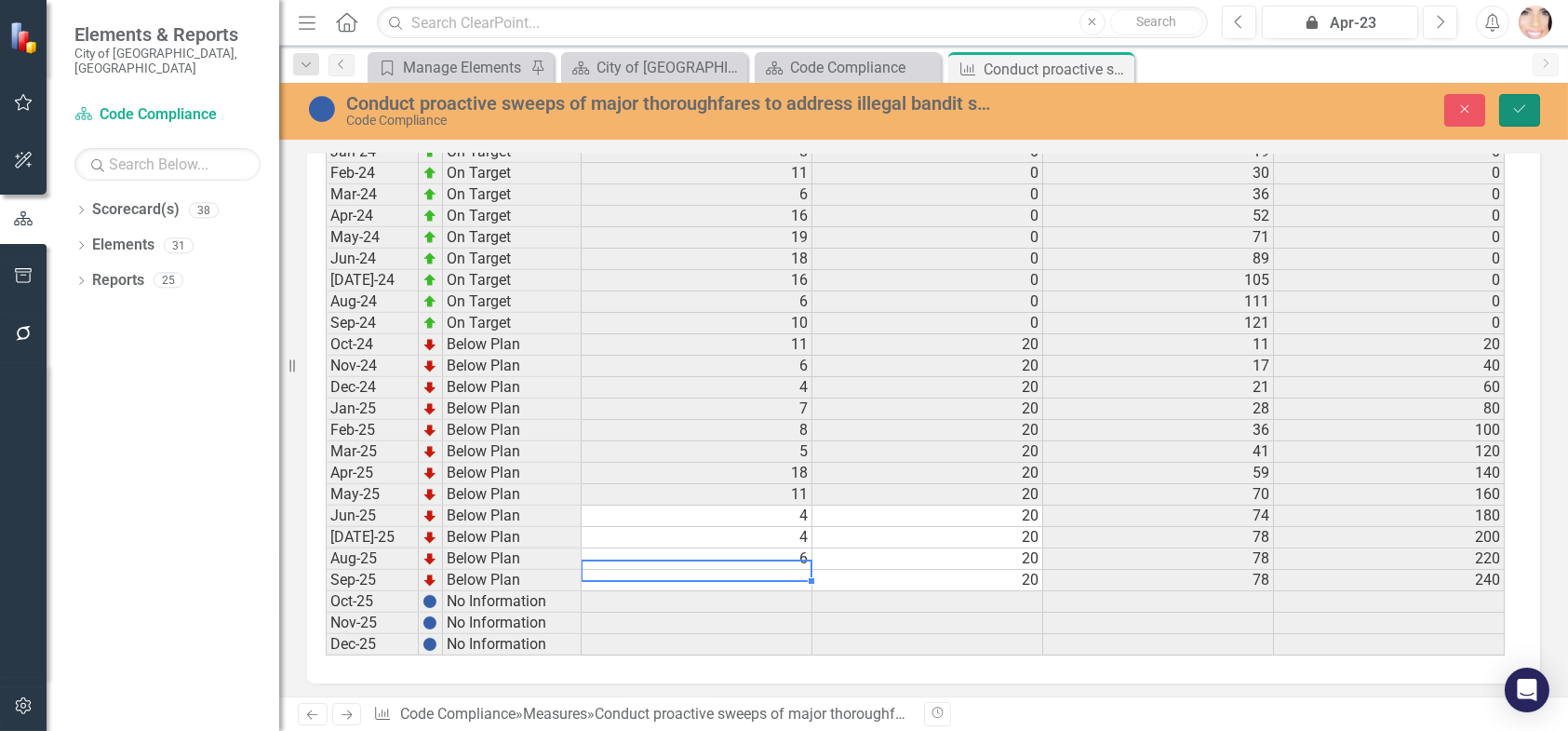
click at [1522, 106] on icon "Save" at bounding box center [1519, 109] width 16 height 13
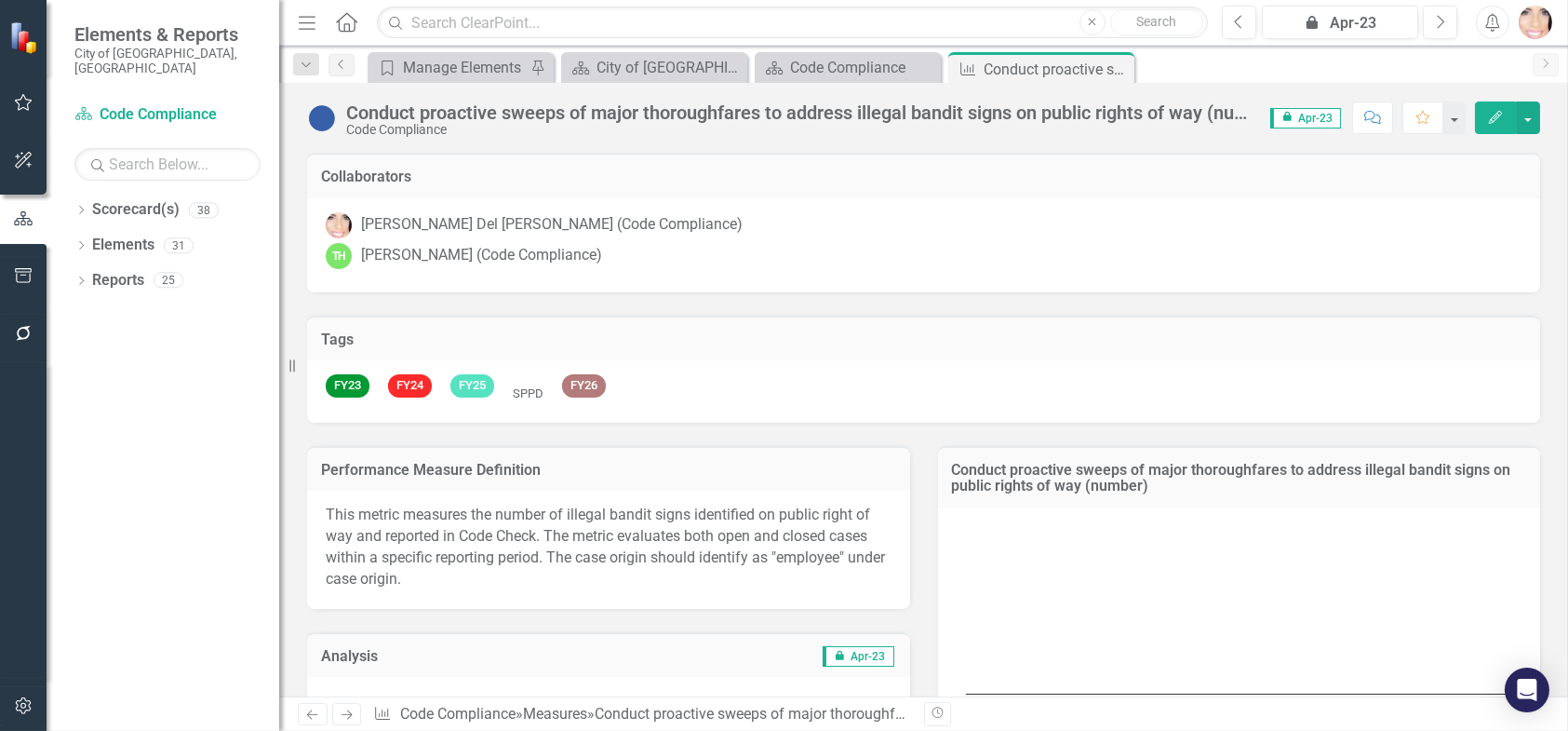
scroll to position [742, 0]
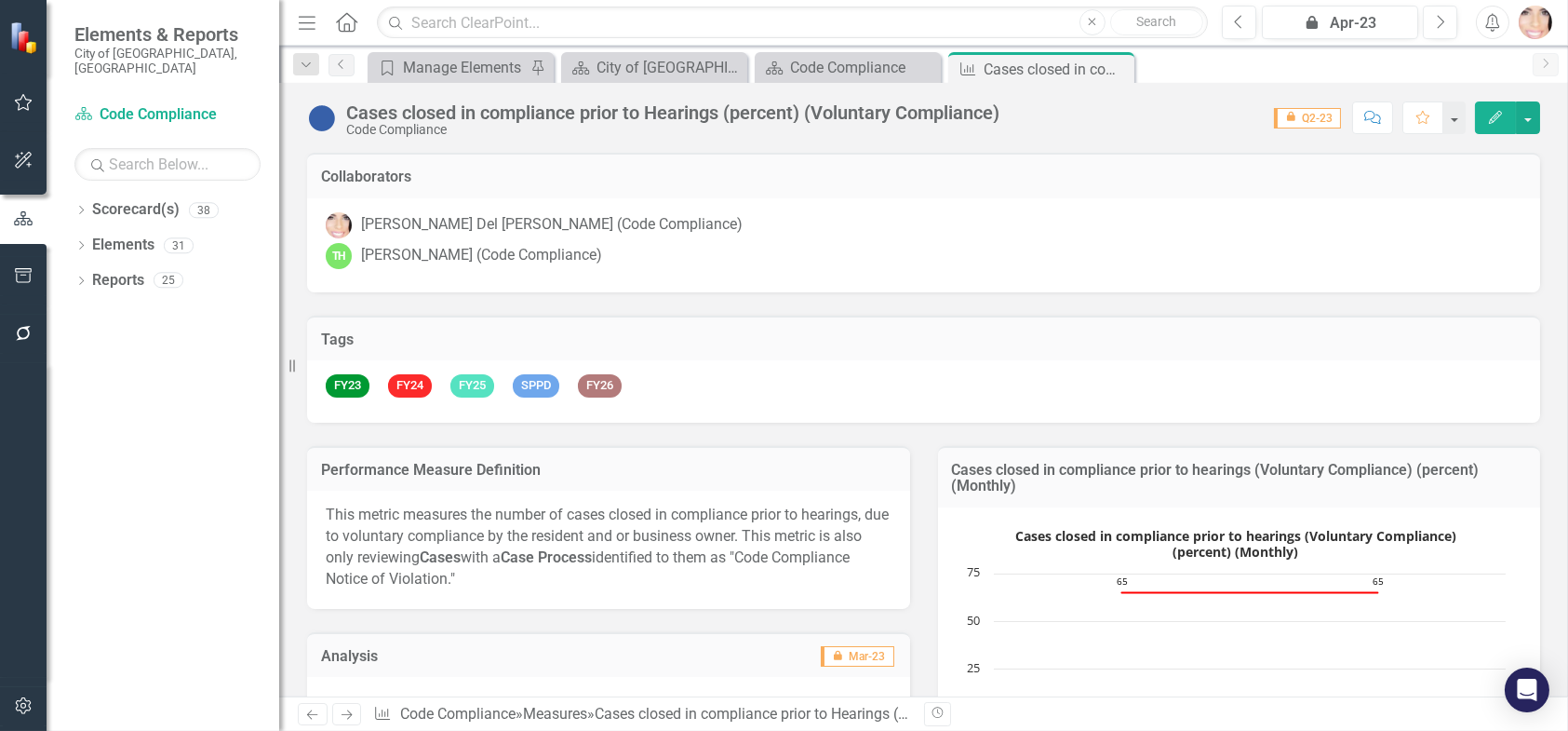
scroll to position [1645, 0]
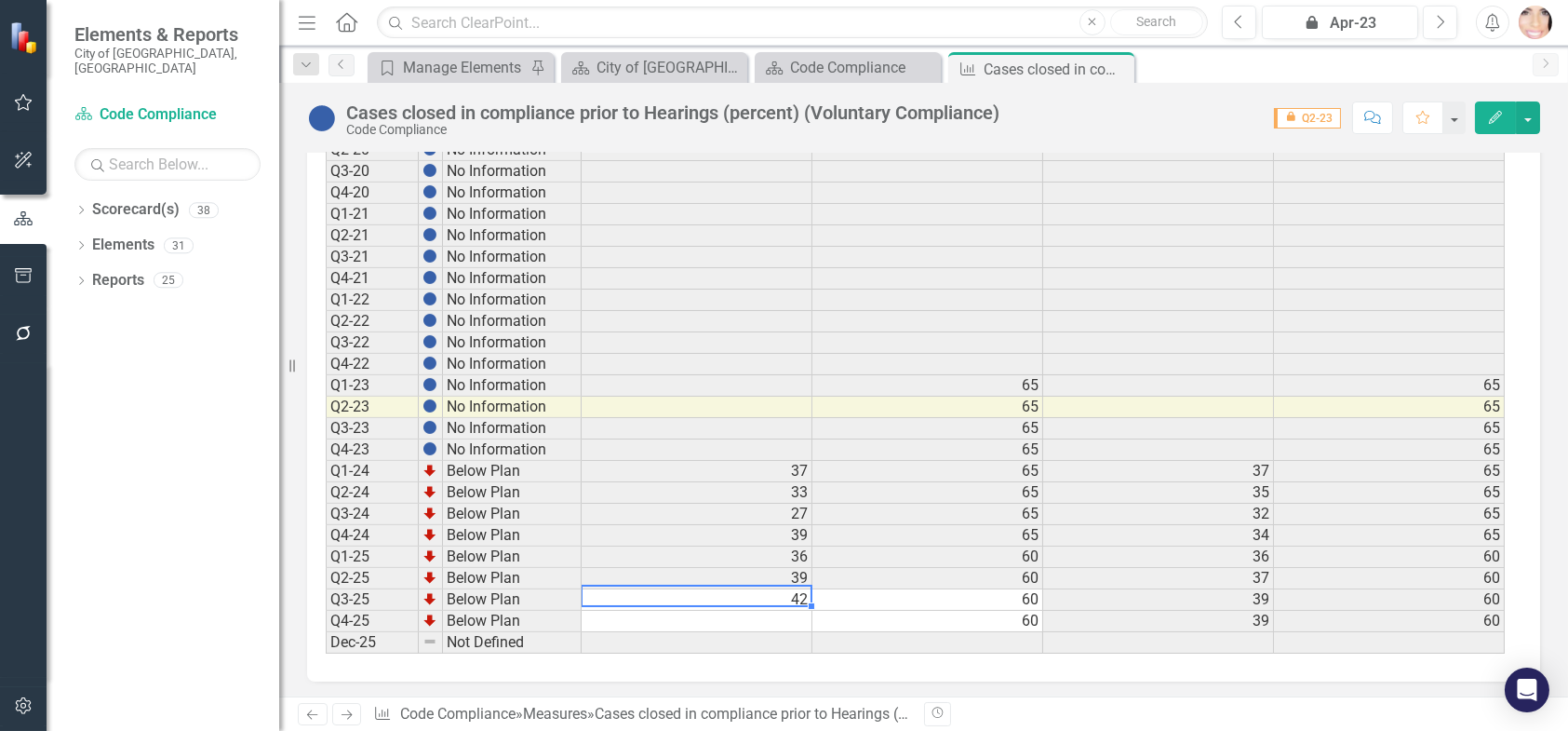
click at [700, 596] on td "42" at bounding box center [696, 600] width 231 height 21
click at [694, 618] on td at bounding box center [696, 621] width 231 height 21
click at [947, 118] on div "Cases closed in compliance prior to Hearings (percent) (Voluntary Compliance)" at bounding box center [672, 112] width 653 height 20
click at [702, 601] on td "42" at bounding box center [696, 600] width 231 height 21
click at [775, 617] on td at bounding box center [696, 621] width 231 height 21
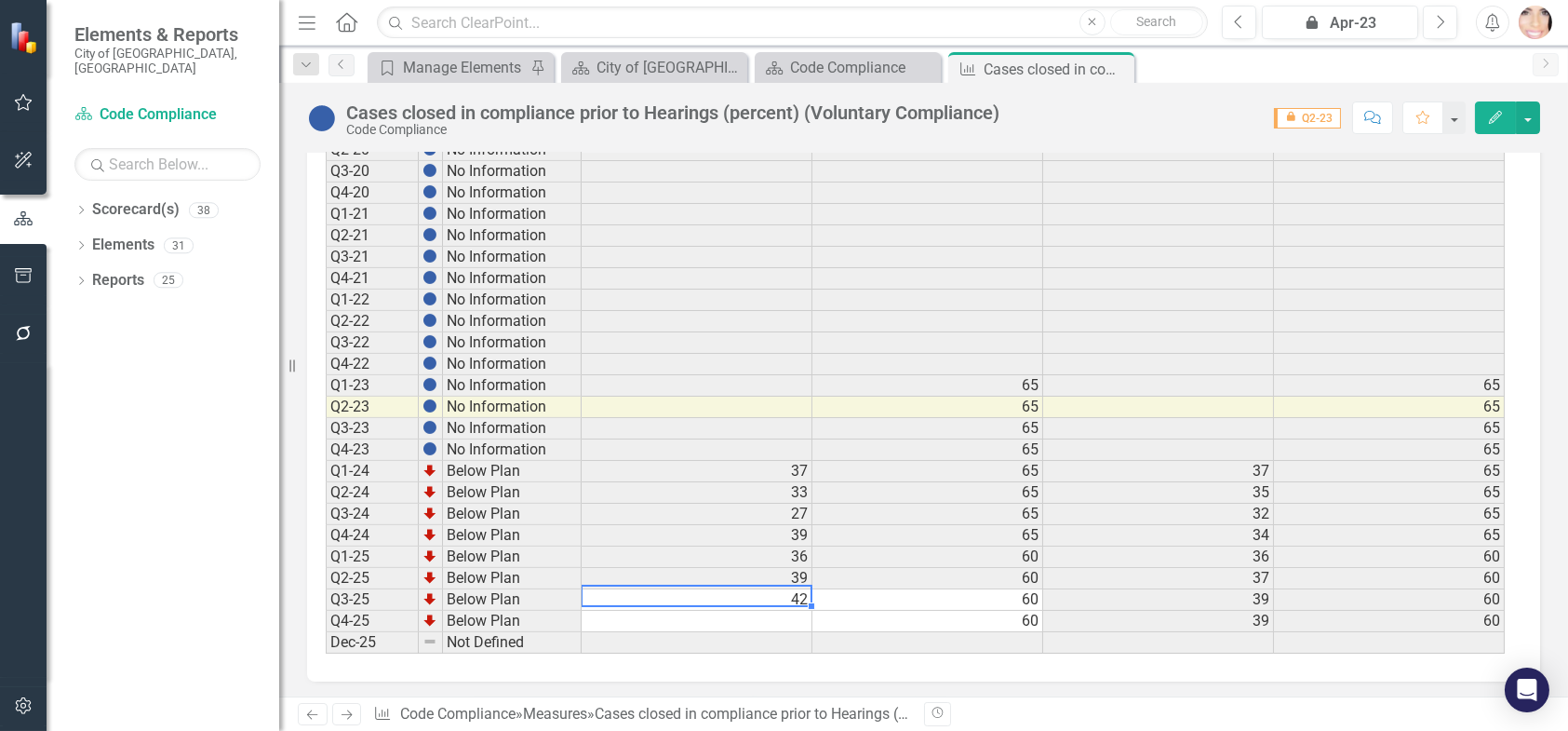
click at [763, 589] on td "42" at bounding box center [696, 600] width 231 height 21
click at [1442, 20] on icon "Next" at bounding box center [1440, 22] width 11 height 16
click at [1442, 19] on icon "Next" at bounding box center [1440, 22] width 11 height 16
click at [1441, 17] on icon "button" at bounding box center [1442, 22] width 8 height 13
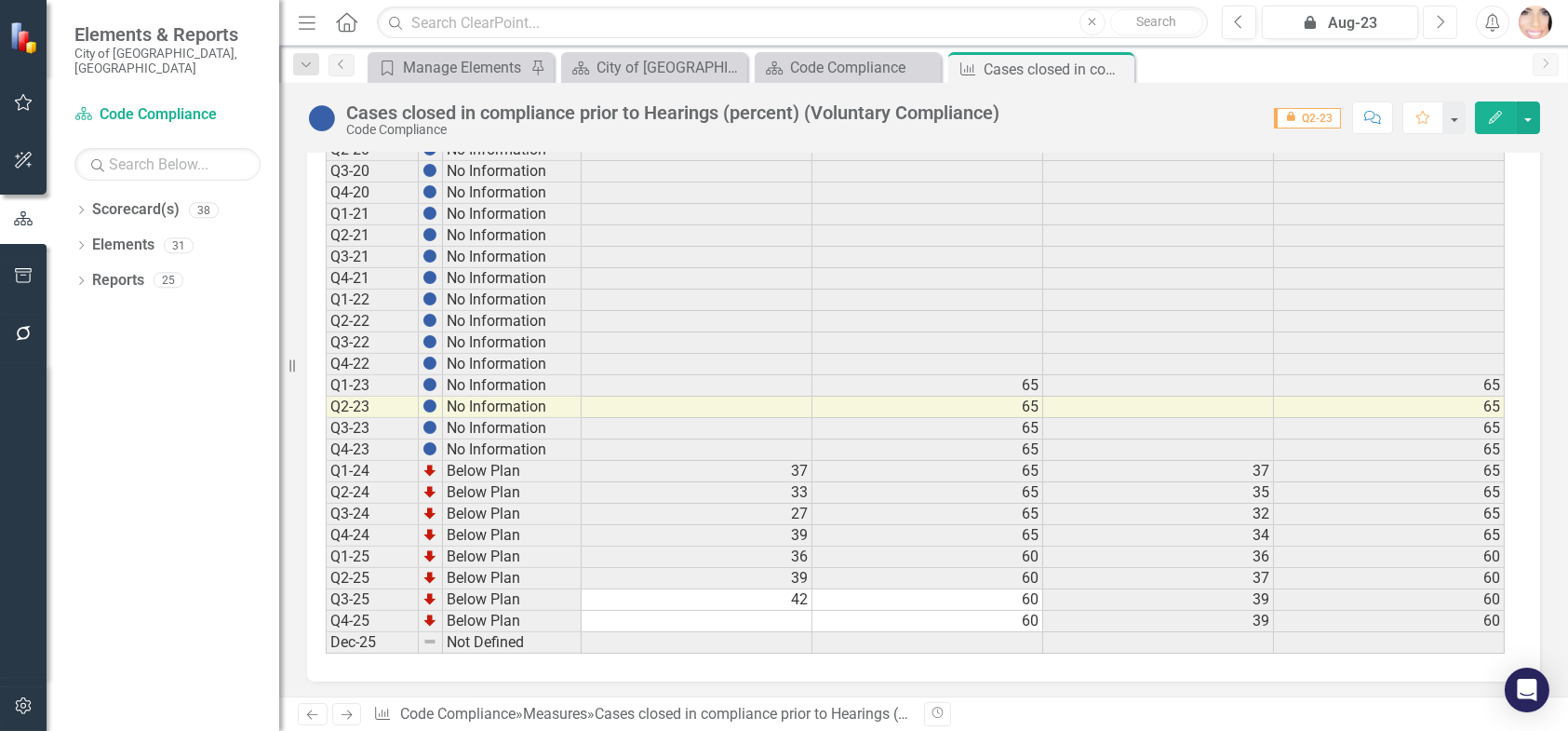
click at [1440, 16] on icon "Next" at bounding box center [1440, 22] width 11 height 16
click at [1440, 16] on icon "button" at bounding box center [1442, 22] width 8 height 13
click at [1439, 16] on icon "Next" at bounding box center [1440, 22] width 11 height 16
click at [1439, 14] on icon "Next" at bounding box center [1440, 22] width 11 height 16
click at [1437, 16] on button "Next" at bounding box center [1441, 22] width 34 height 34
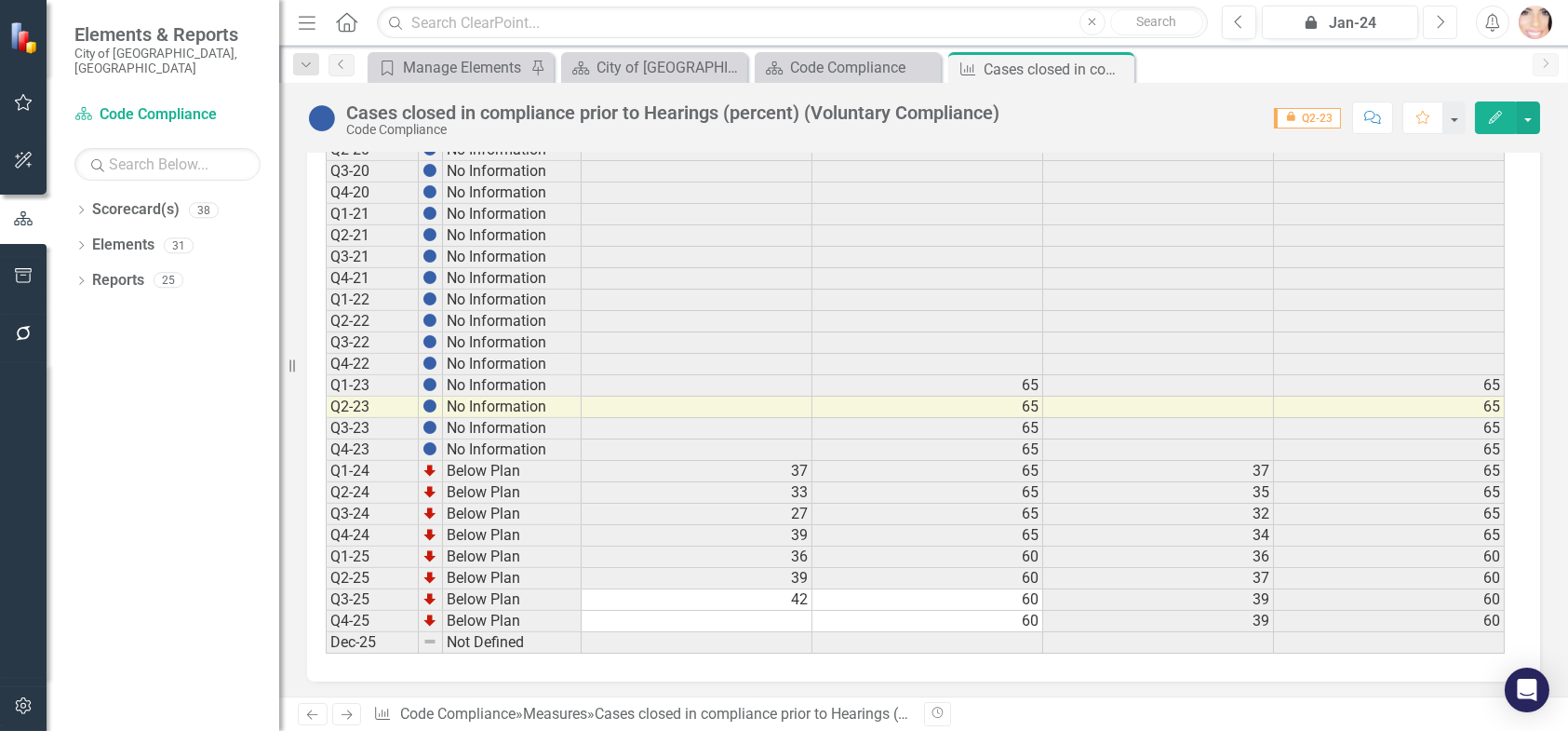
click at [1434, 18] on button "Next" at bounding box center [1441, 22] width 34 height 34
click at [1429, 12] on button "Next" at bounding box center [1441, 22] width 34 height 34
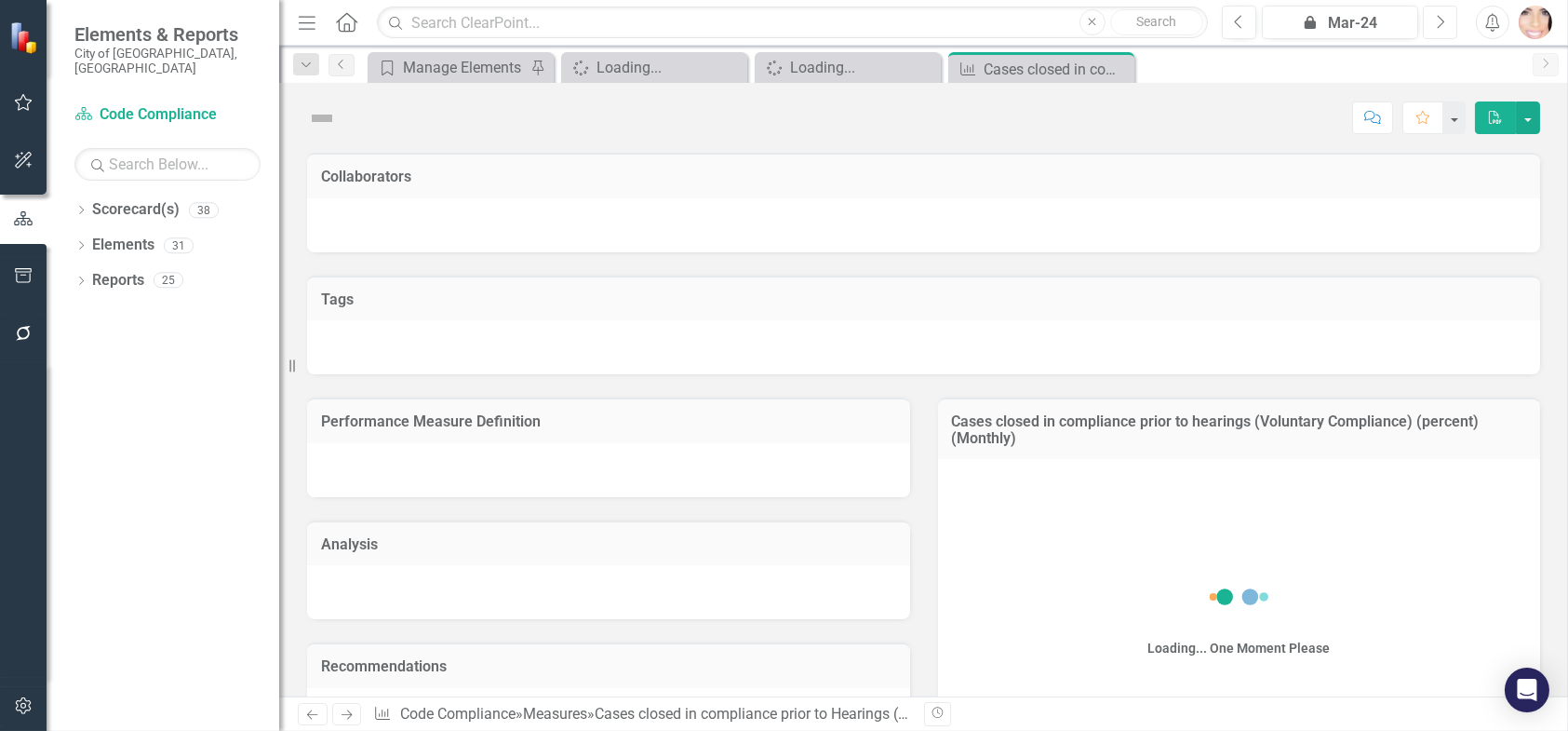
click at [1428, 11] on button "Next" at bounding box center [1441, 22] width 34 height 34
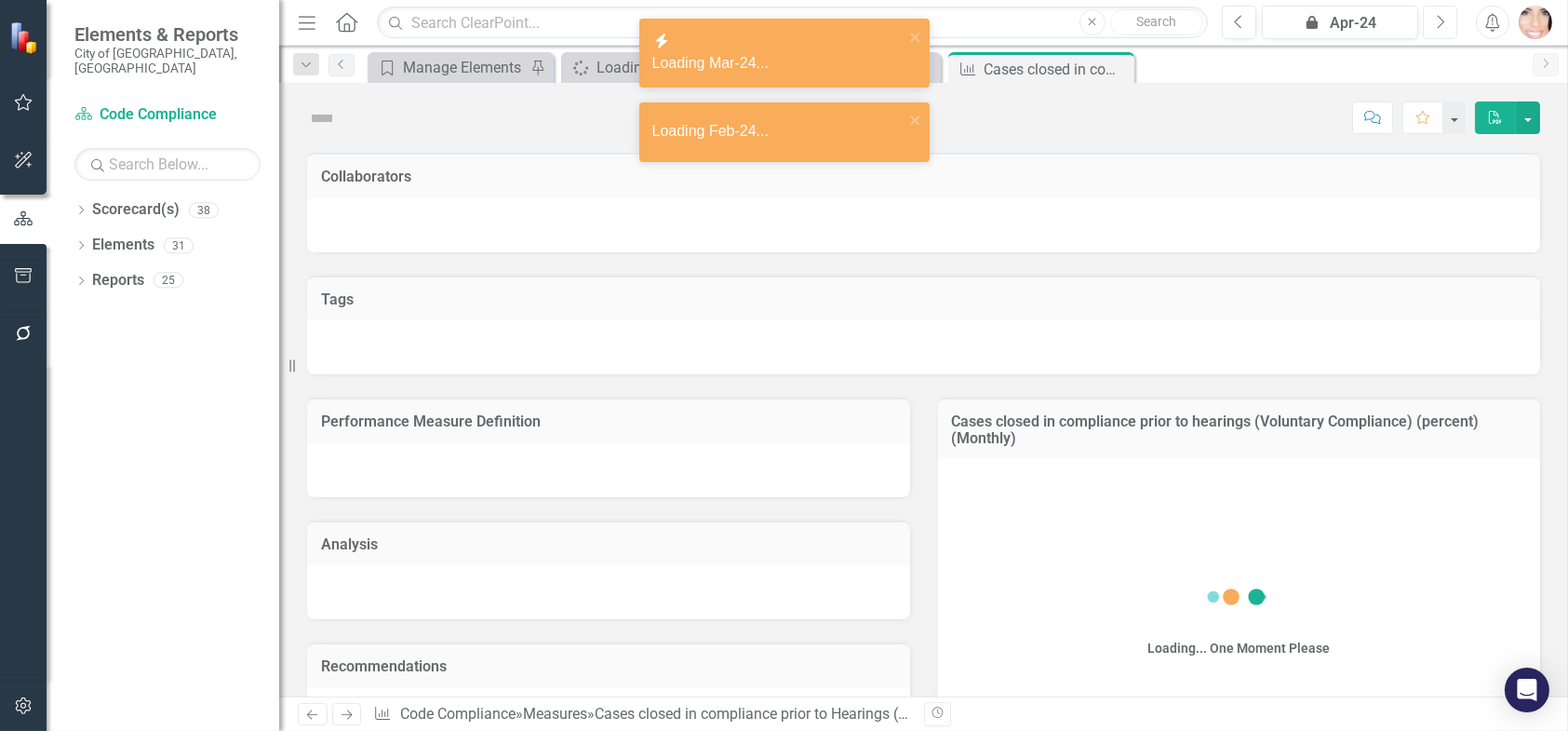
click at [1427, 9] on button "Next" at bounding box center [1441, 22] width 34 height 34
click at [1426, 7] on button "Next" at bounding box center [1441, 22] width 34 height 34
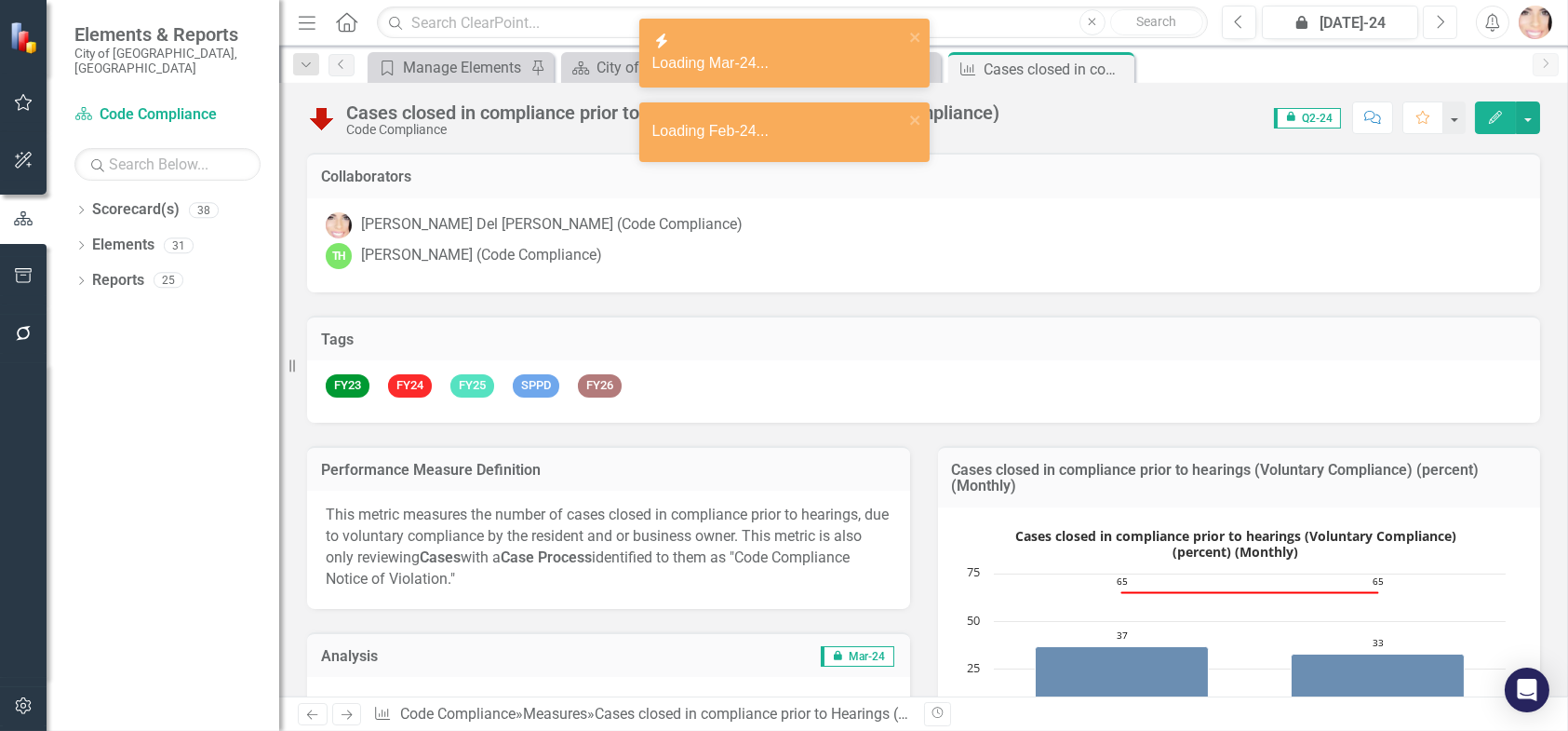
click at [1426, 7] on button "Next" at bounding box center [1441, 22] width 34 height 34
click at [1426, 11] on button "Next" at bounding box center [1441, 22] width 34 height 34
click at [1425, 11] on button "Next" at bounding box center [1441, 22] width 34 height 34
click at [1424, 14] on button "Next" at bounding box center [1441, 22] width 34 height 34
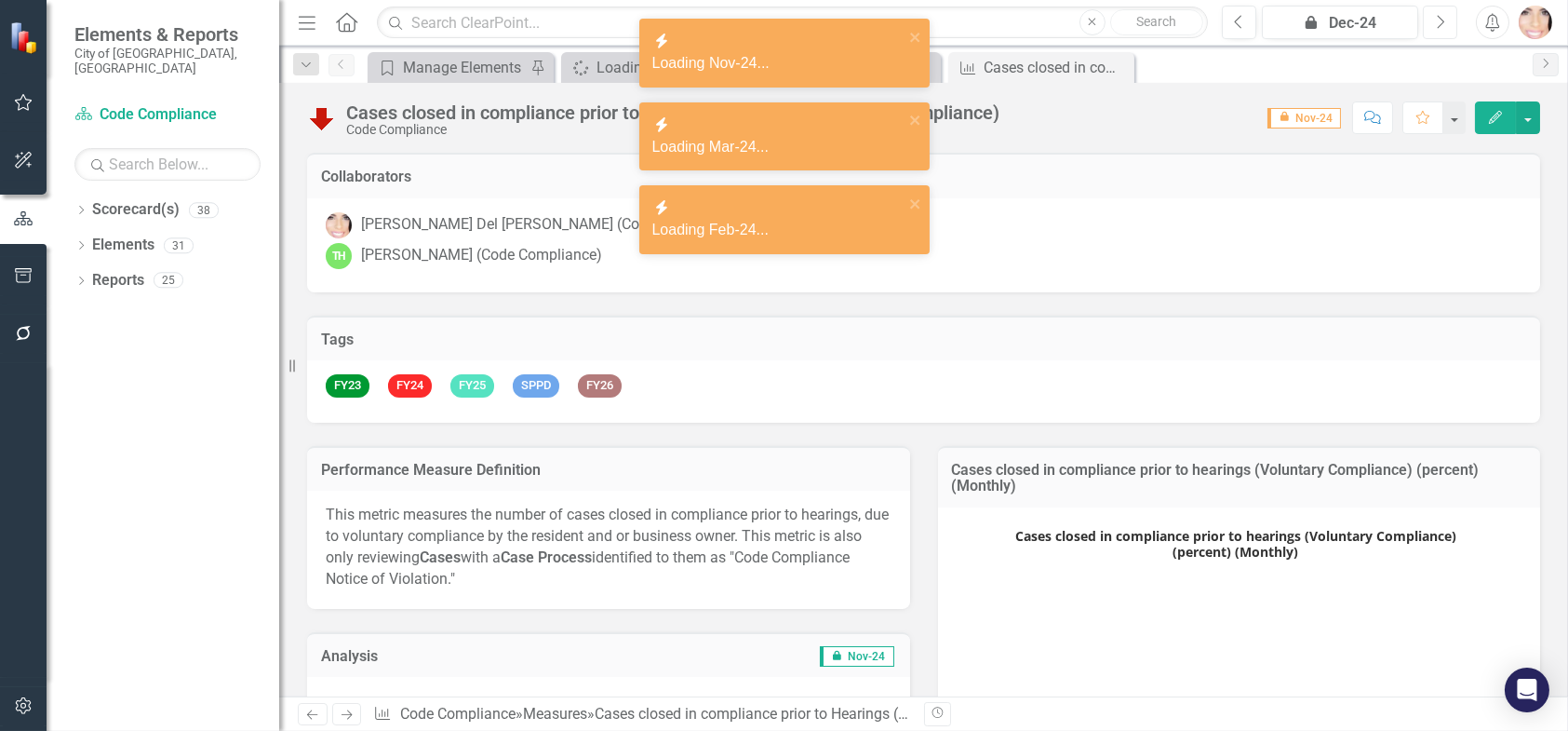
click at [1424, 14] on button "Next" at bounding box center [1441, 22] width 34 height 34
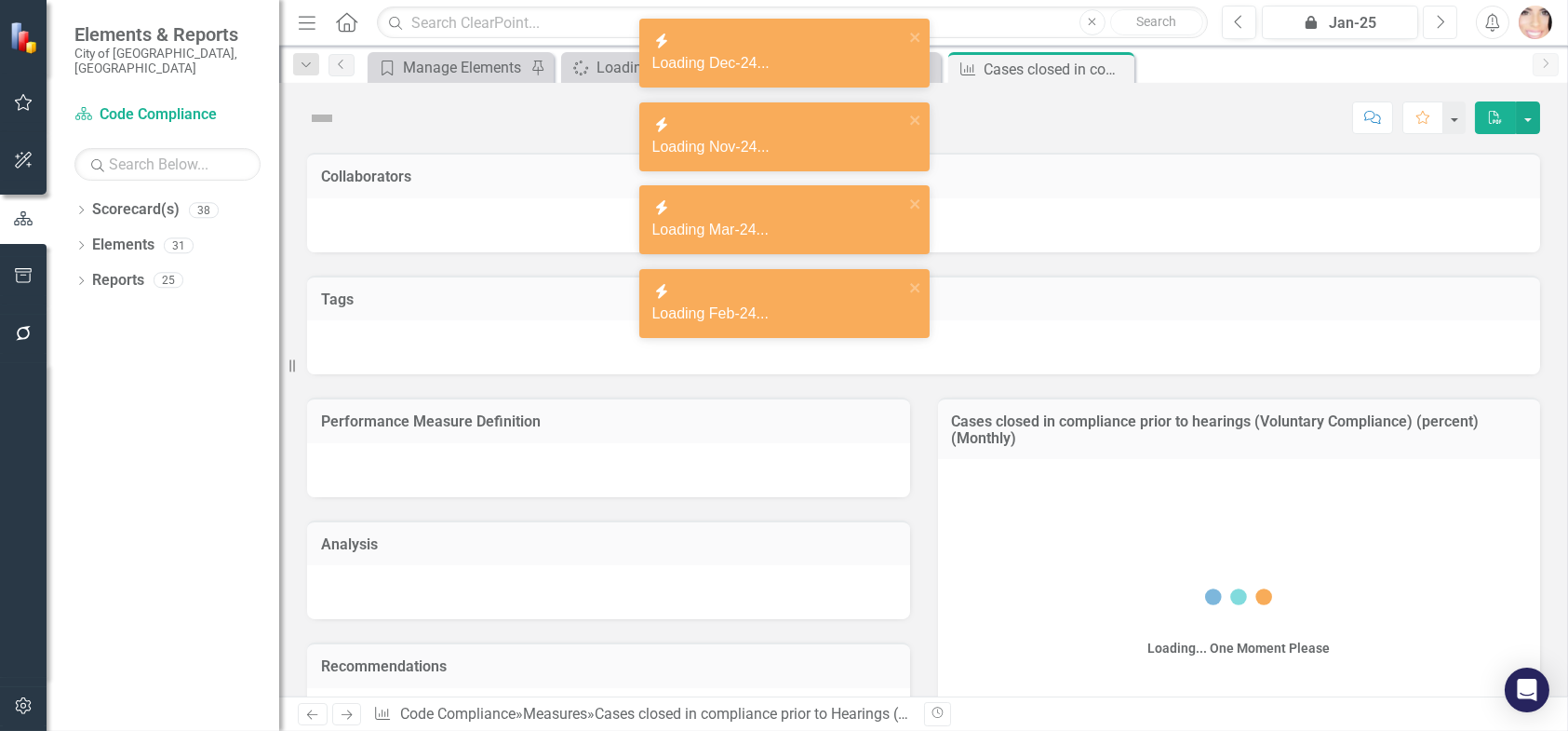
click at [1424, 14] on button "Next" at bounding box center [1441, 22] width 34 height 34
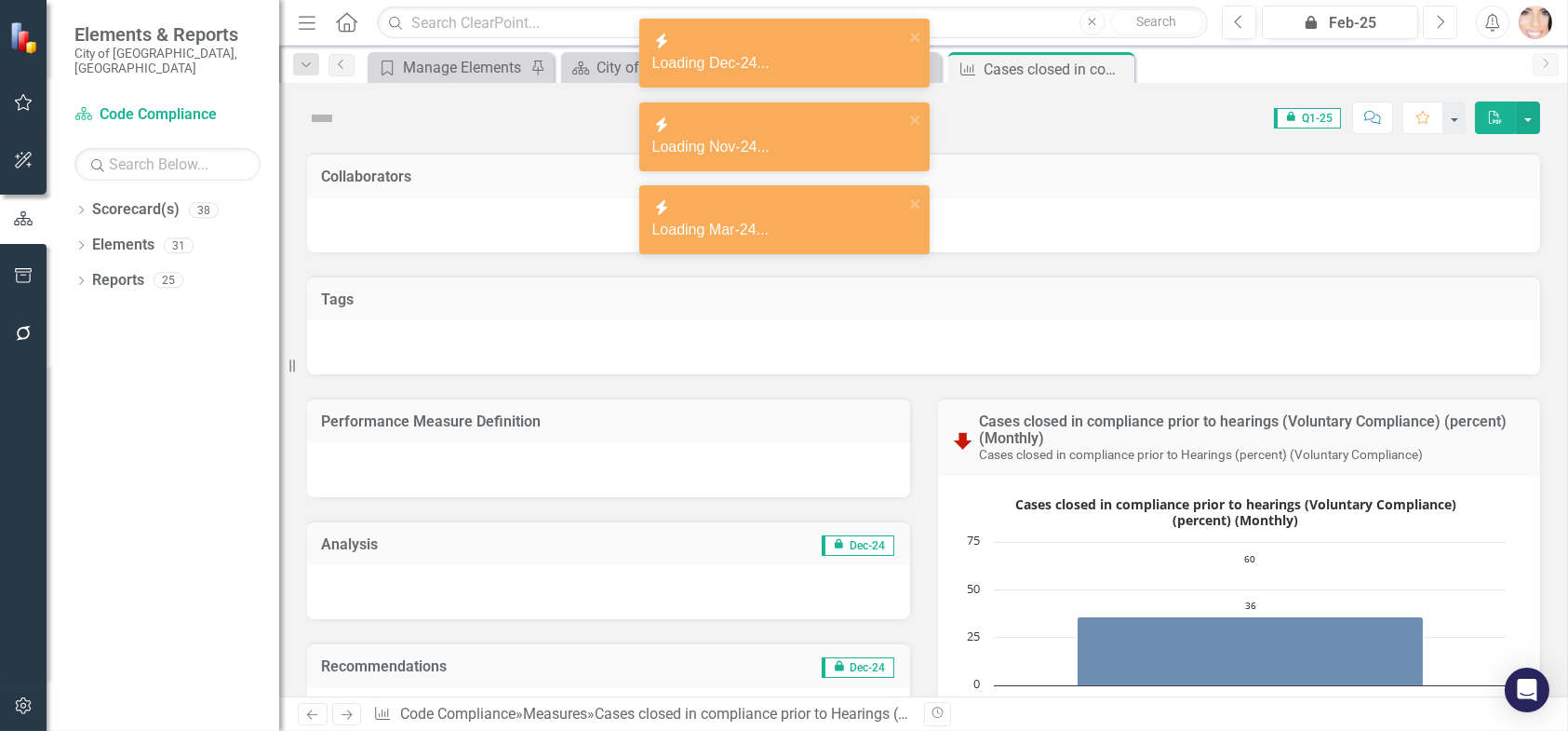
click at [1424, 14] on button "Next" at bounding box center [1441, 22] width 34 height 34
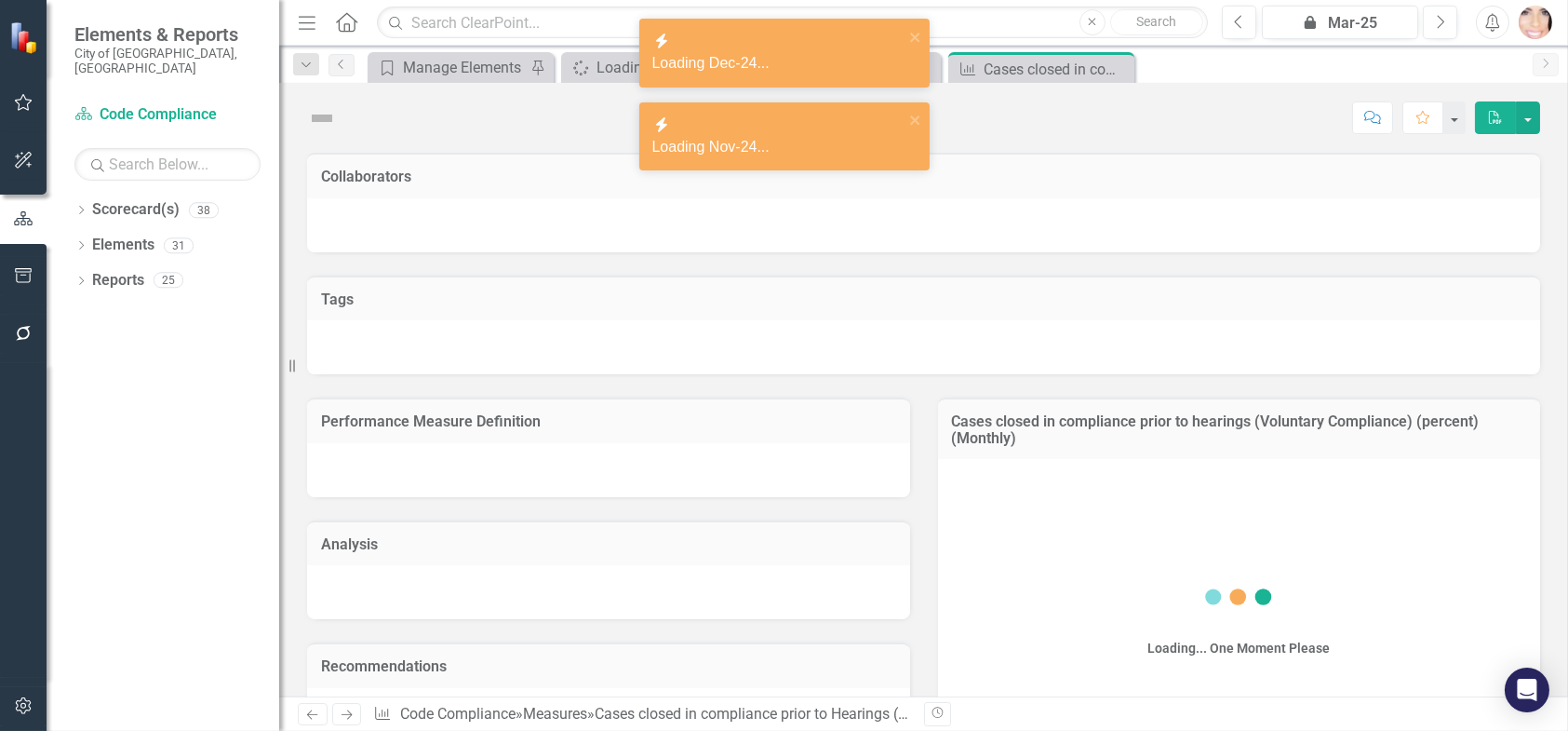
click at [1422, 14] on div "Previous icon.lock Mar-25 Next" at bounding box center [1345, 22] width 245 height 34
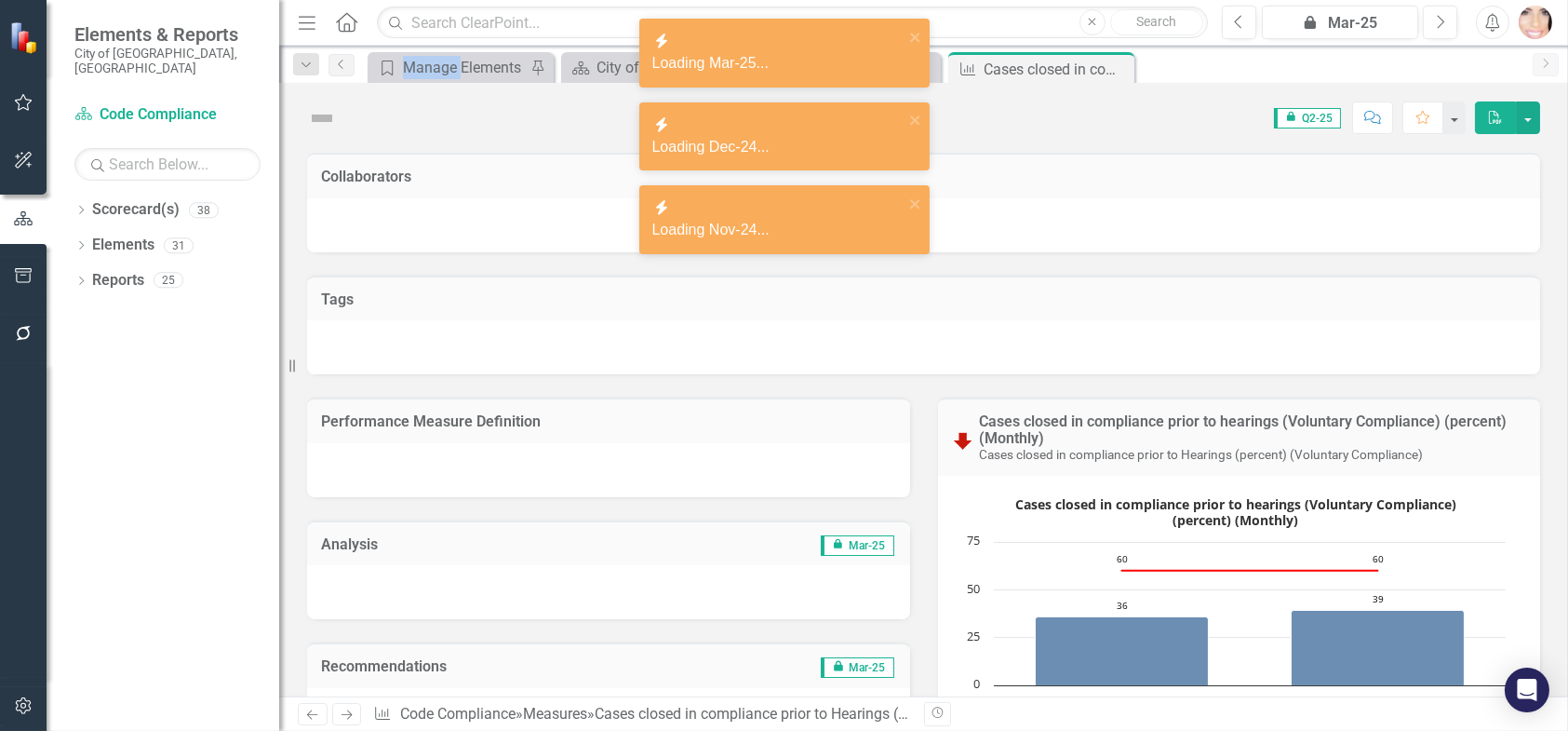
click at [1421, 14] on div "Previous icon.lock Mar-25 Next" at bounding box center [1345, 22] width 245 height 34
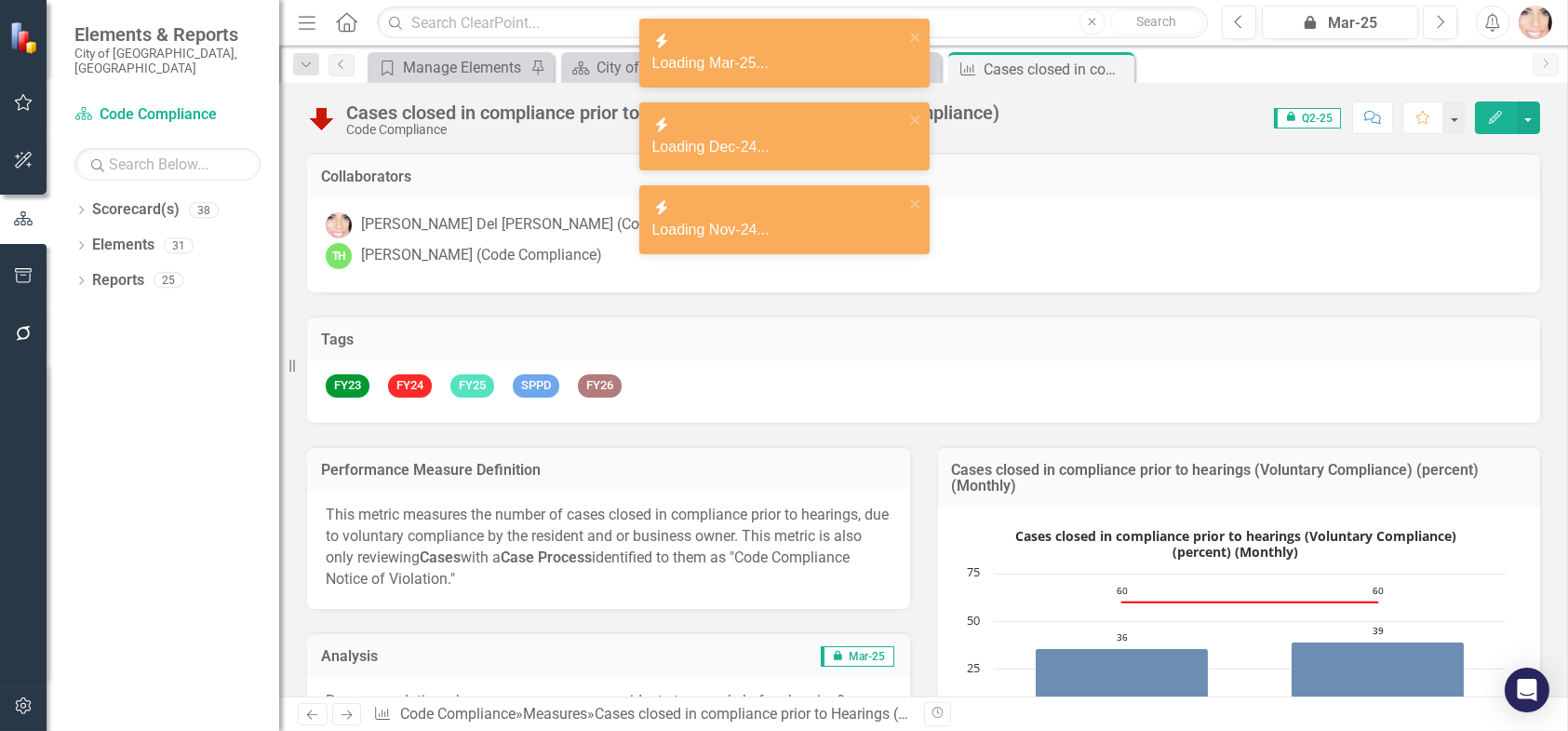
click at [1421, 14] on div "Previous icon.lock Mar-25 Next" at bounding box center [1345, 22] width 245 height 34
click at [1433, 22] on button "Next" at bounding box center [1441, 22] width 34 height 34
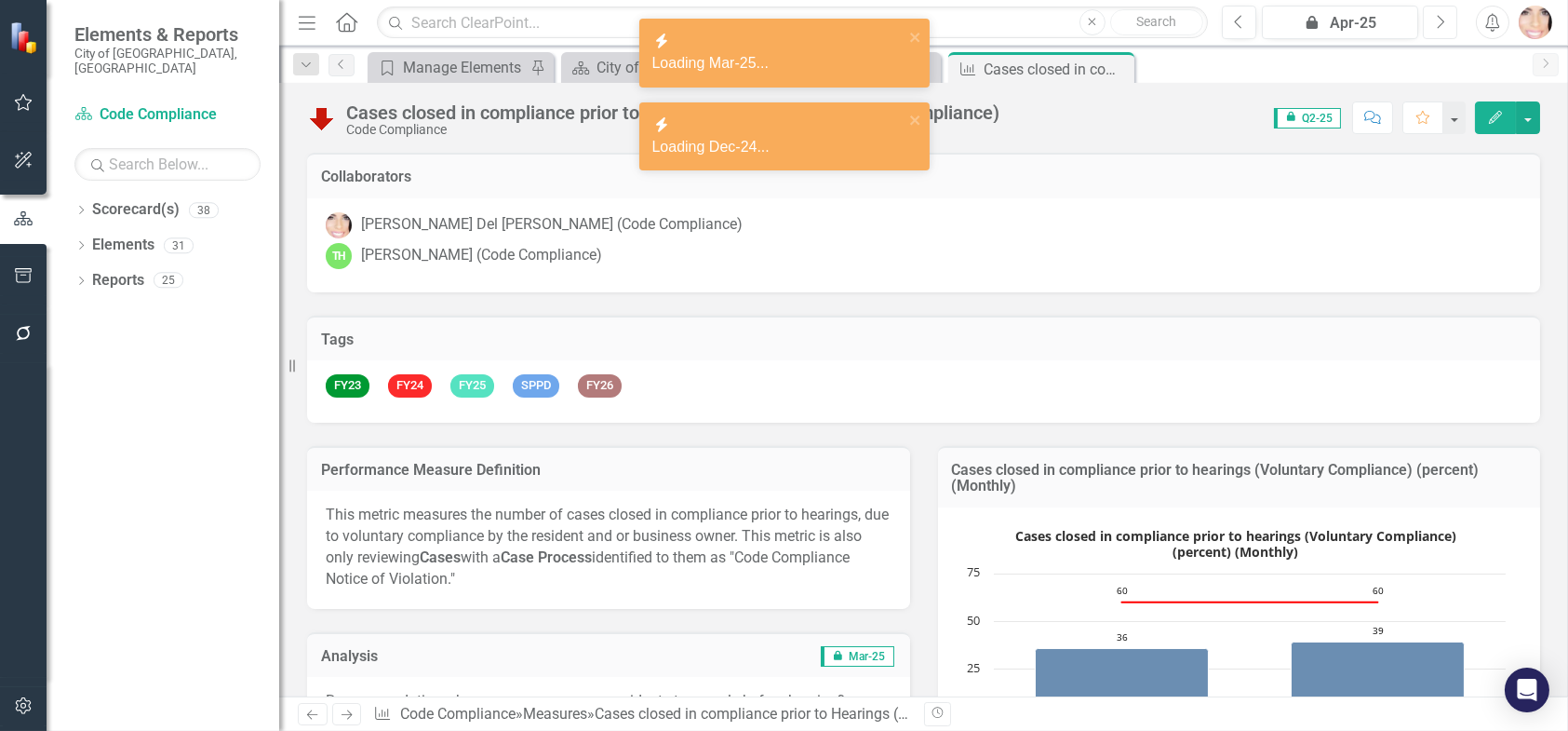
click at [1434, 23] on button "Next" at bounding box center [1441, 22] width 34 height 34
click at [1434, 19] on button "Next" at bounding box center [1441, 22] width 34 height 34
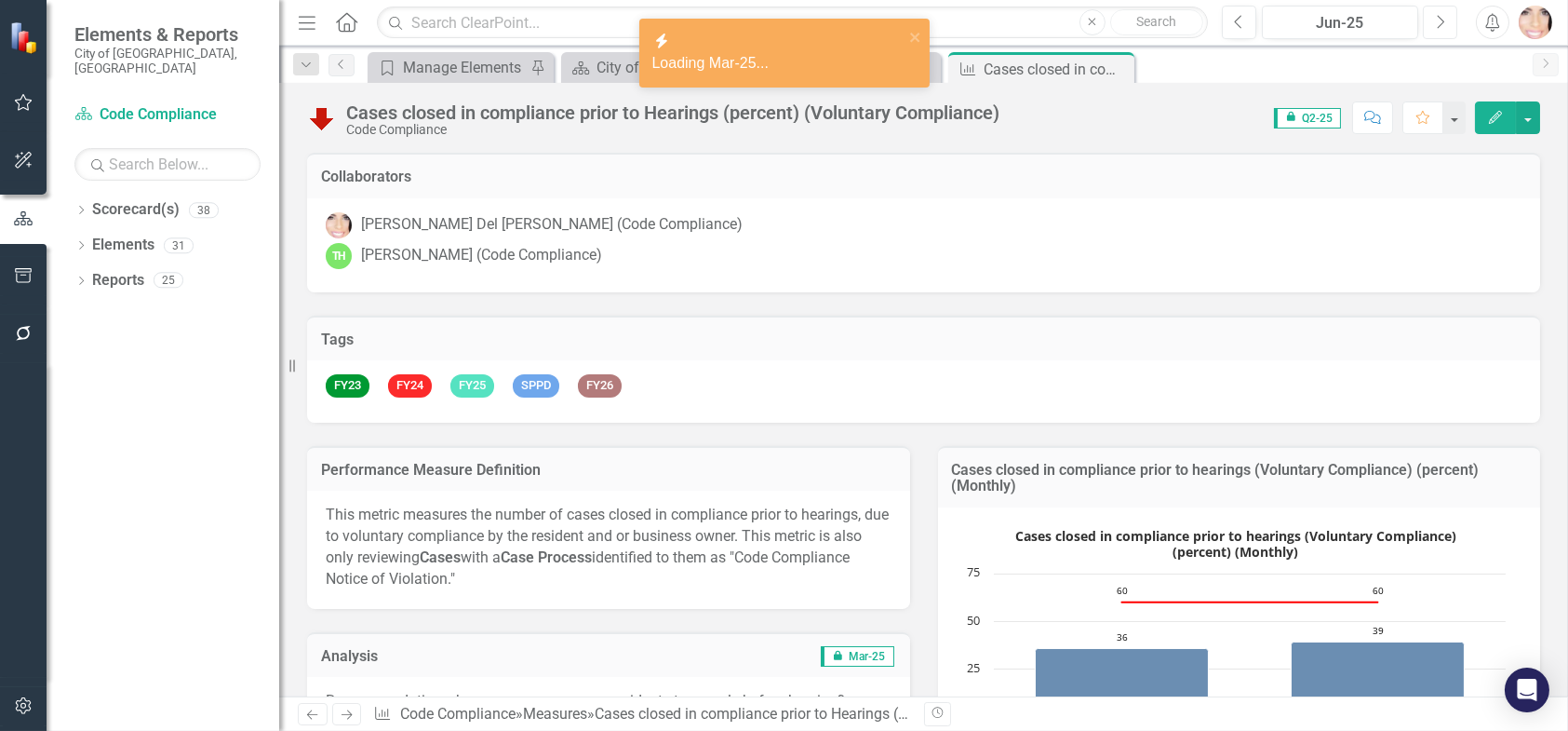
click at [1434, 17] on button "Next" at bounding box center [1441, 22] width 34 height 34
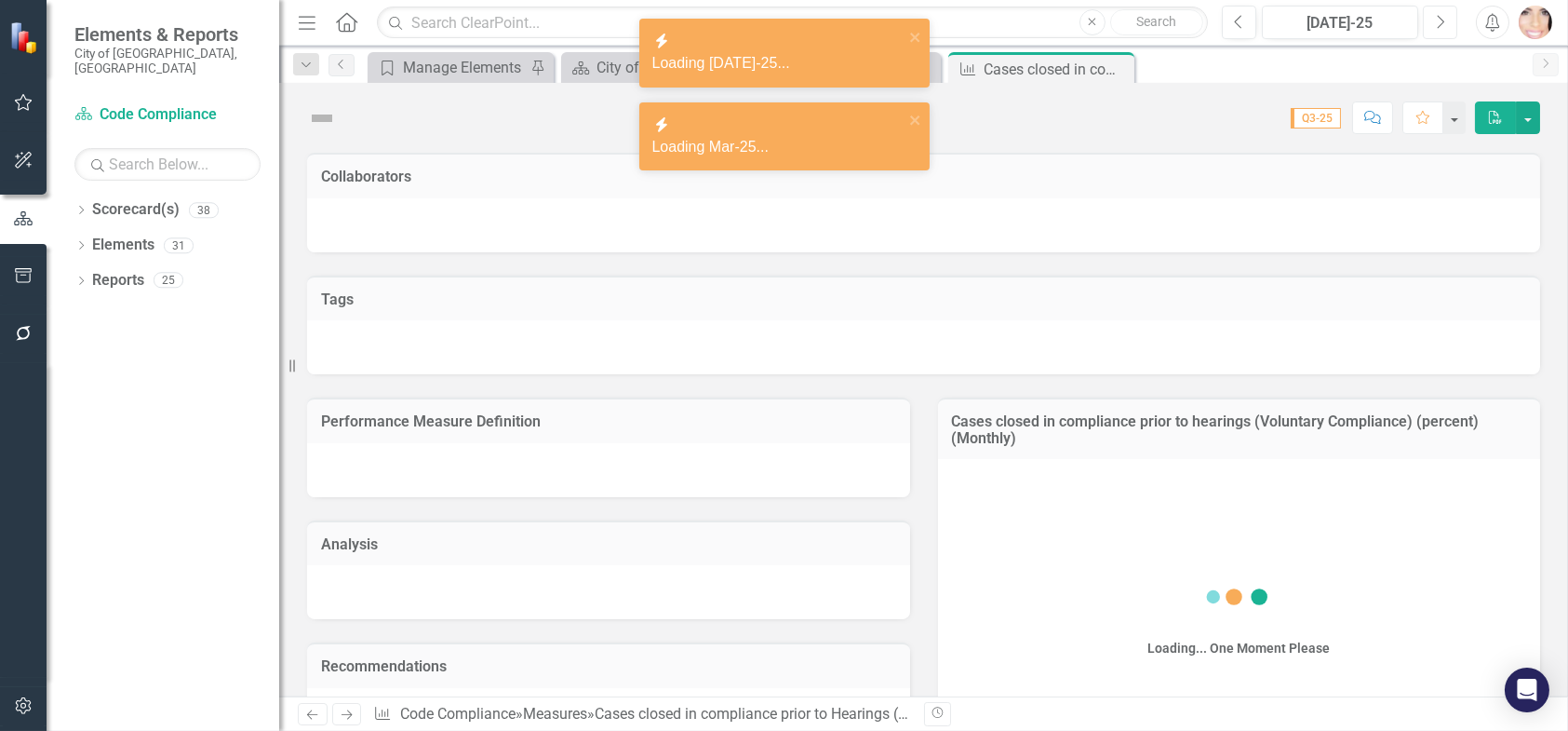
click at [1434, 16] on button "Next" at bounding box center [1441, 22] width 34 height 34
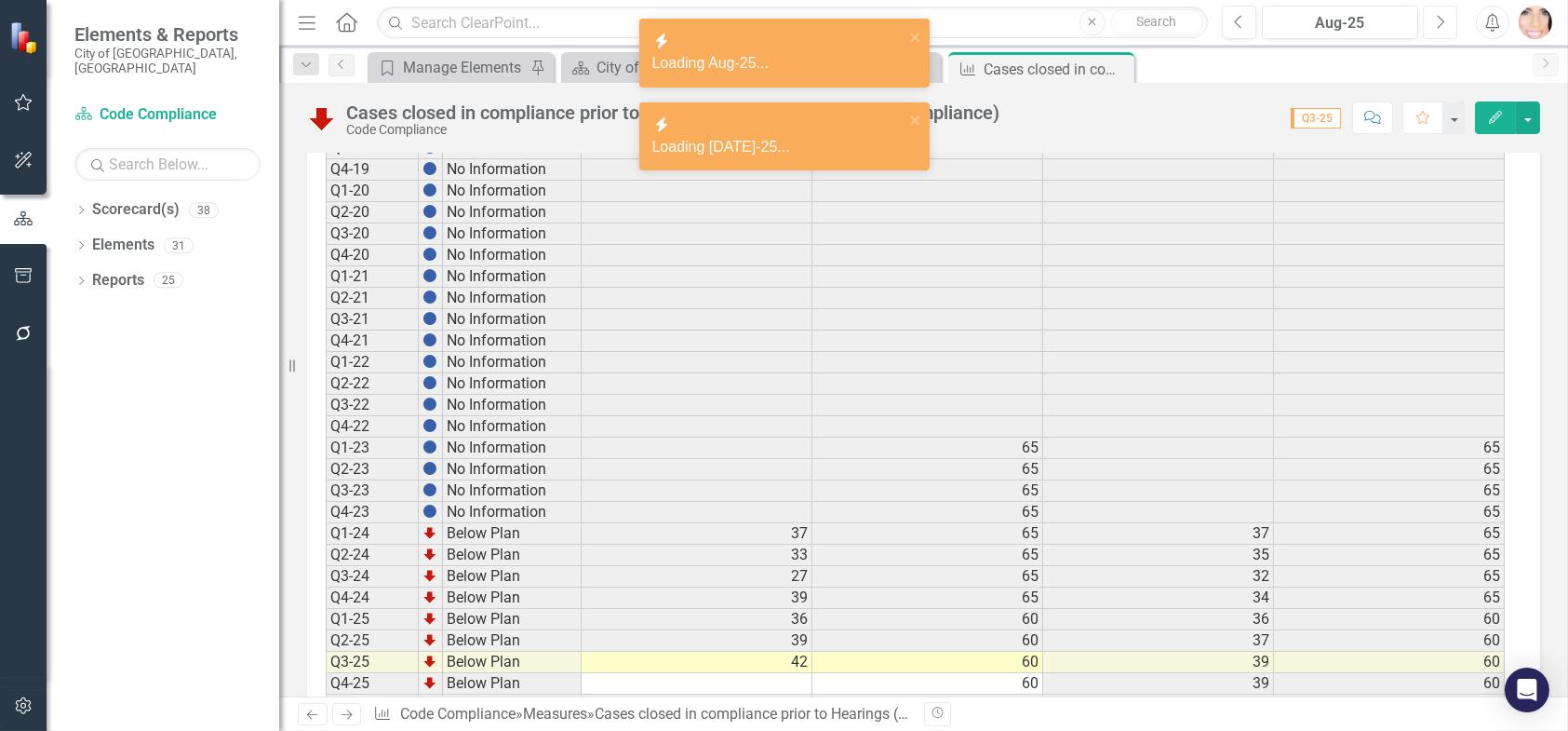
scroll to position [1645, 0]
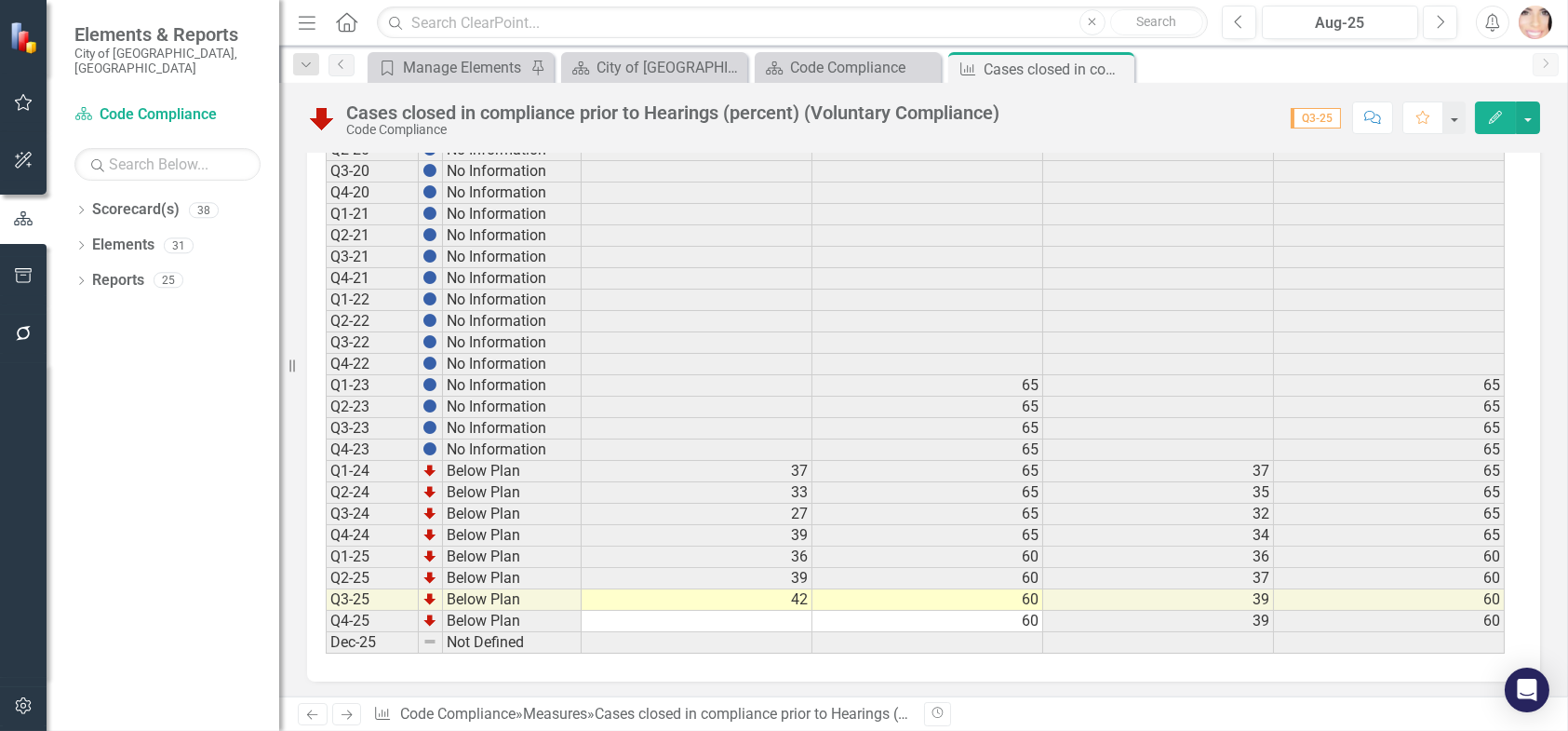
click at [770, 611] on td at bounding box center [696, 621] width 231 height 21
click at [896, 632] on td at bounding box center [927, 643] width 231 height 21
click at [763, 610] on td at bounding box center [696, 621] width 231 height 21
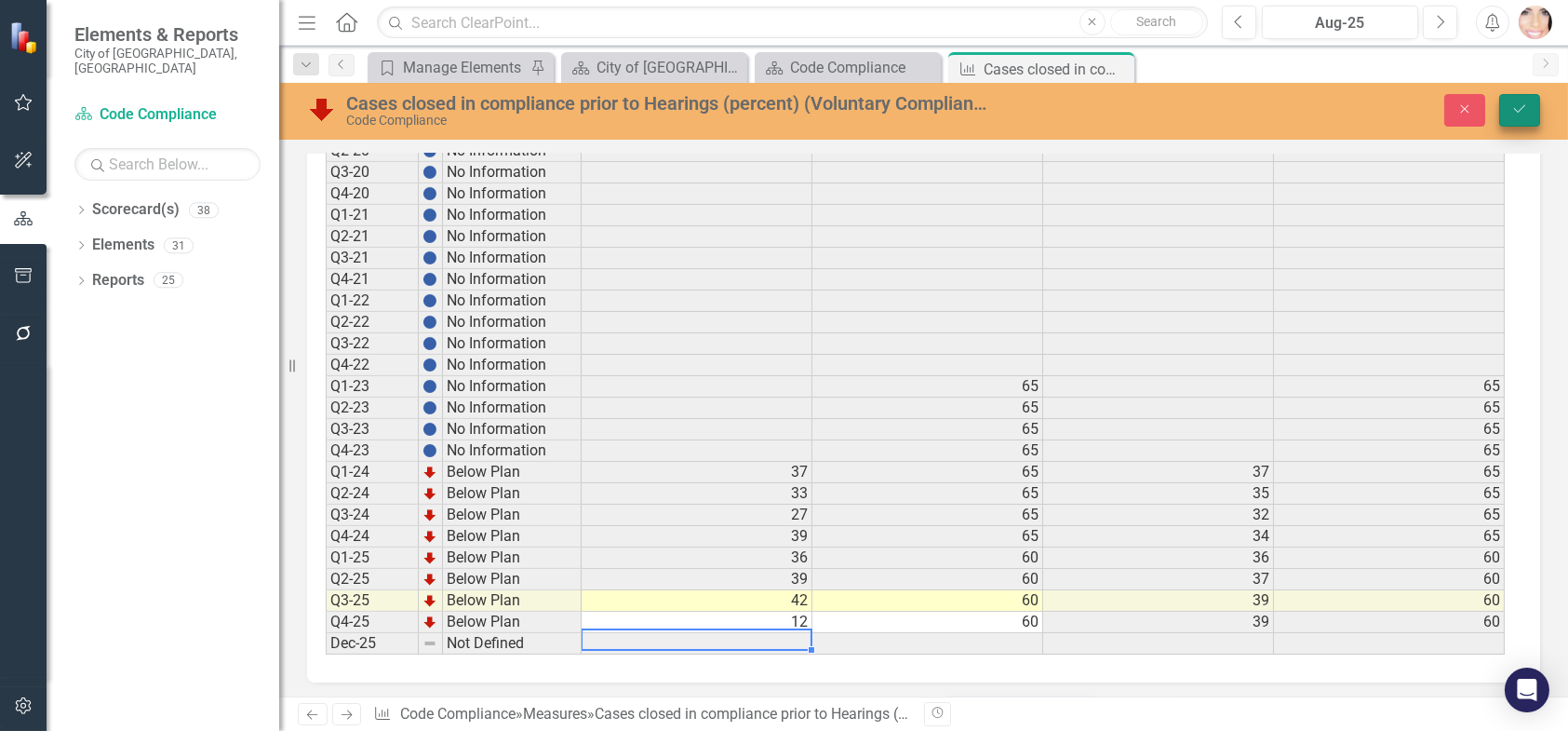
type textarea "12"
click at [1522, 99] on button "Save" at bounding box center [1519, 110] width 41 height 33
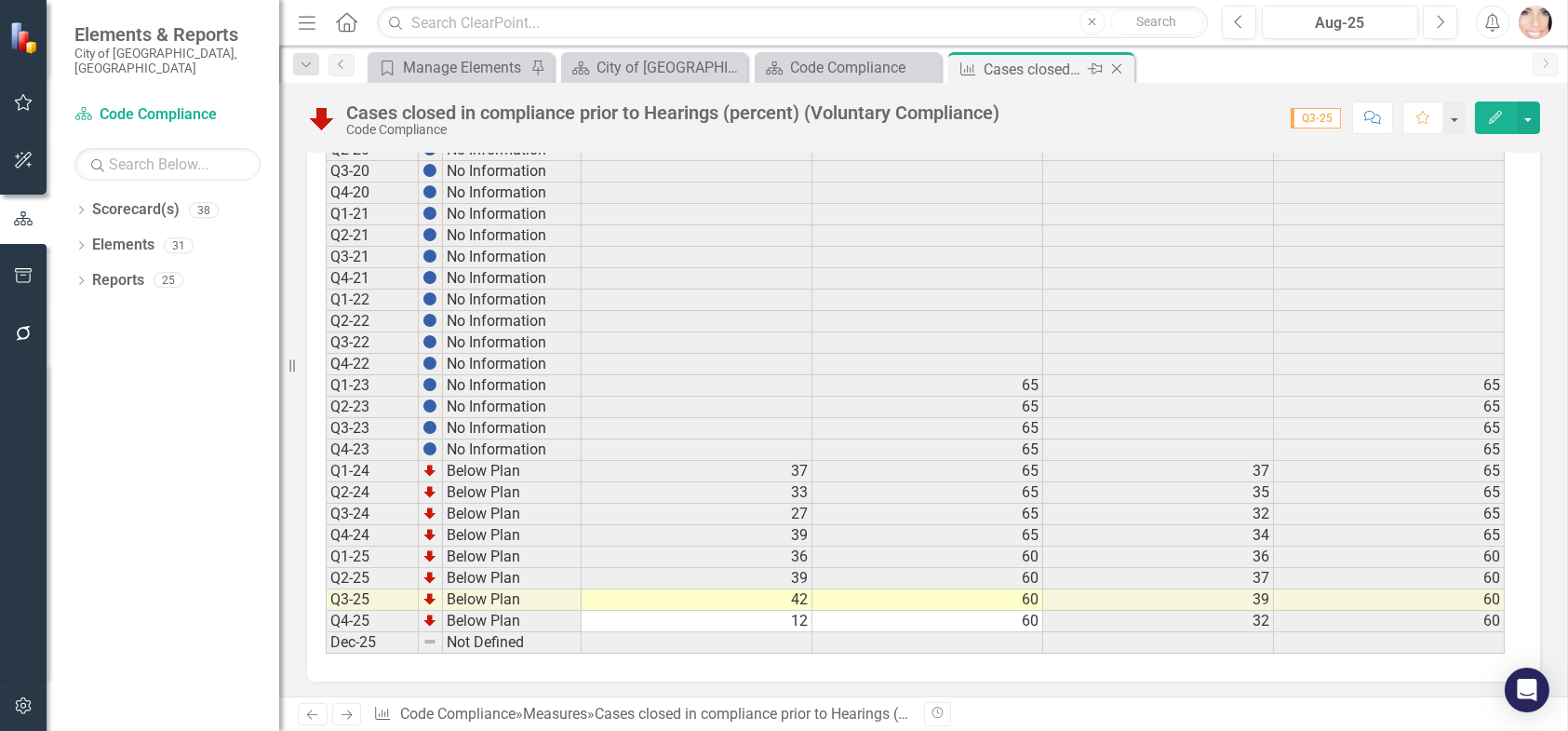
click at [1118, 71] on icon "Close" at bounding box center [1116, 69] width 18 height 15
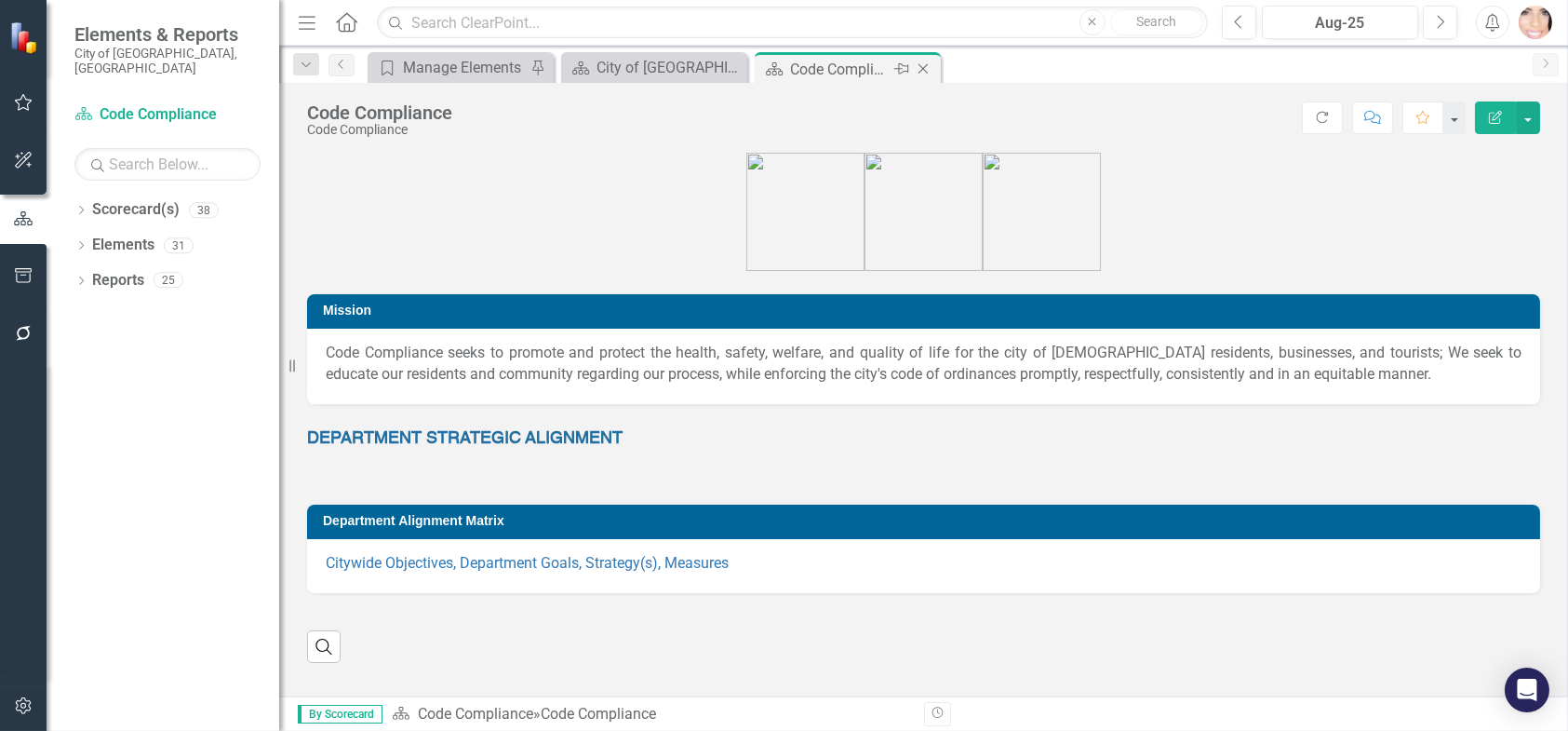
click at [857, 72] on div "Code Compliance" at bounding box center [840, 69] width 100 height 23
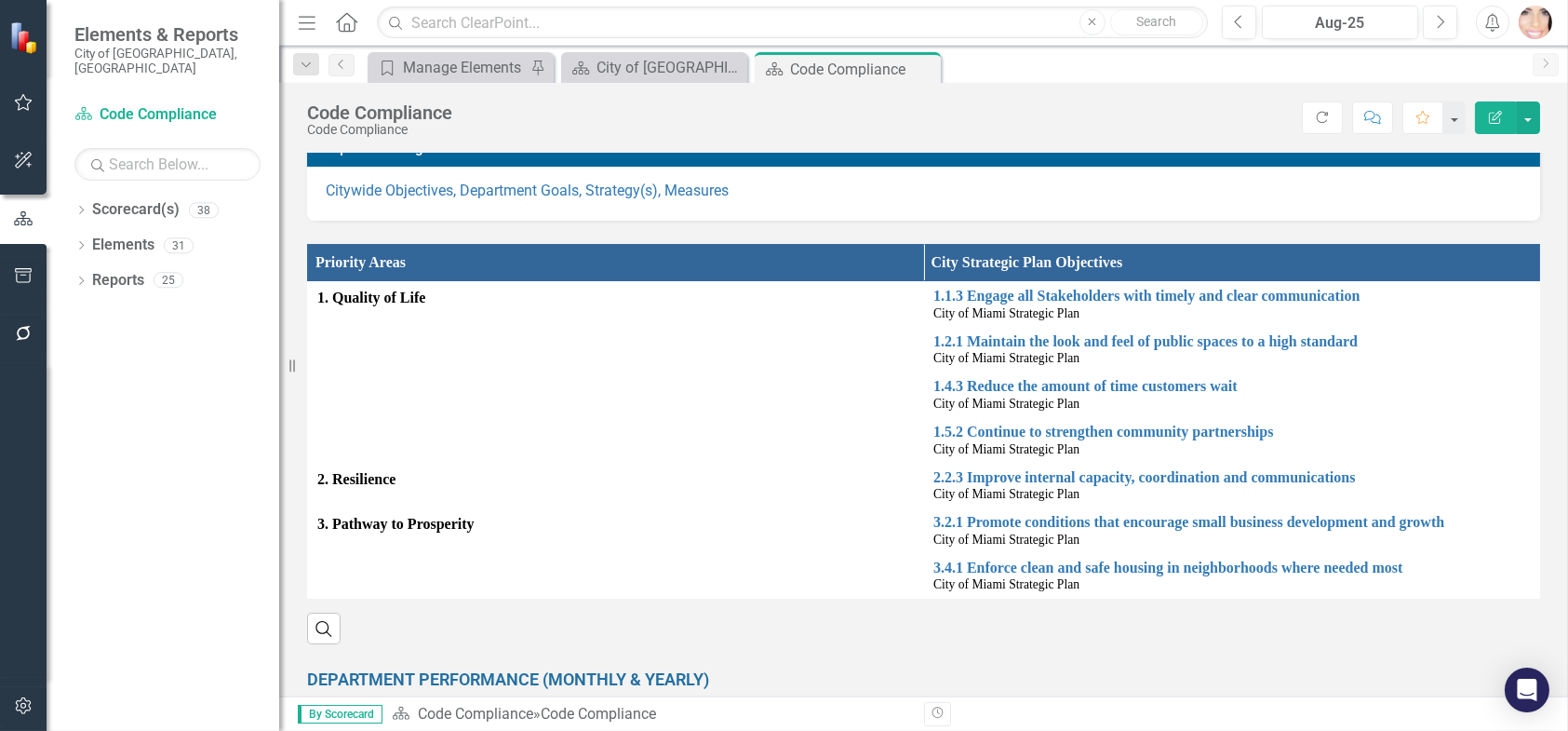
scroll to position [931, 0]
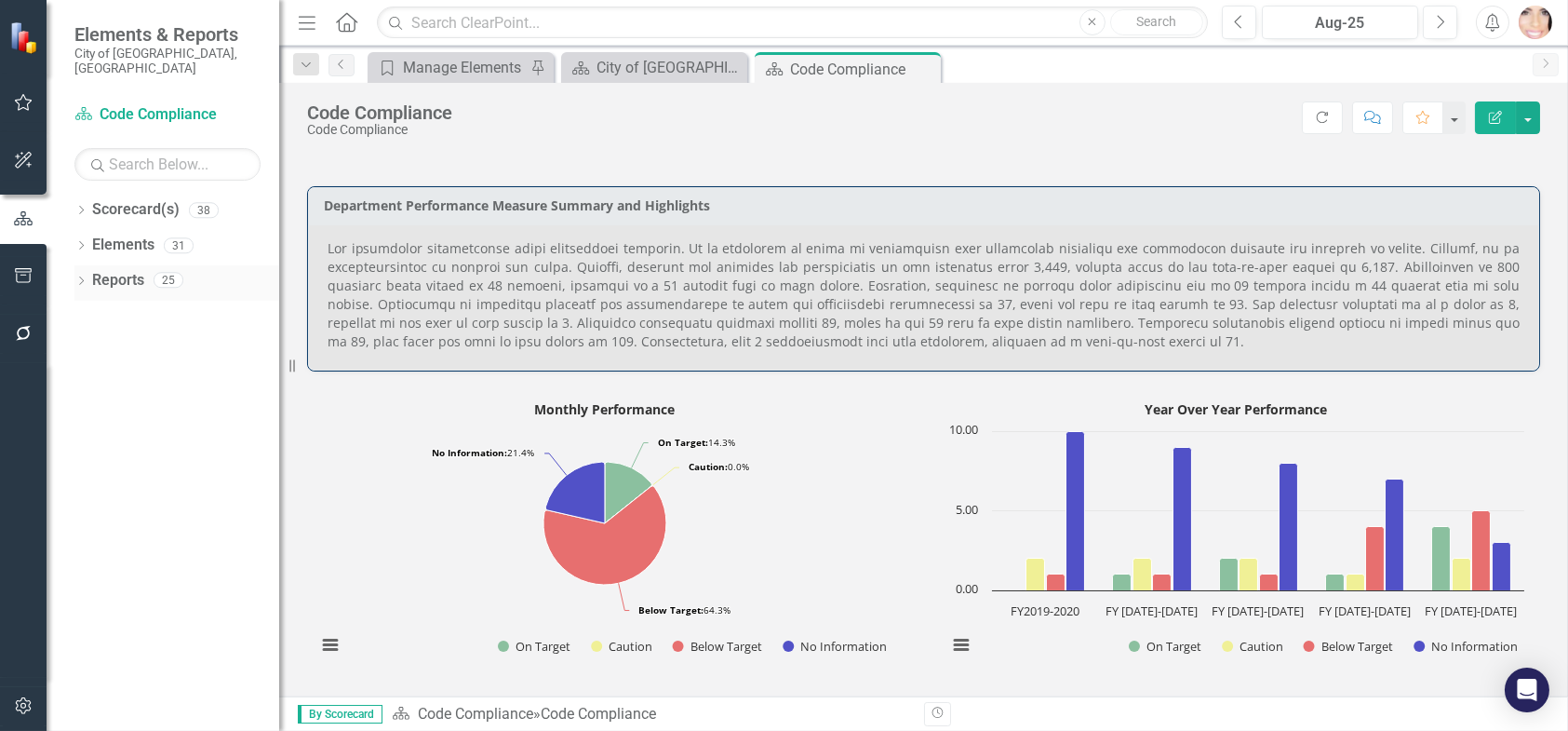
click at [120, 270] on link "Reports" at bounding box center [118, 281] width 52 height 21
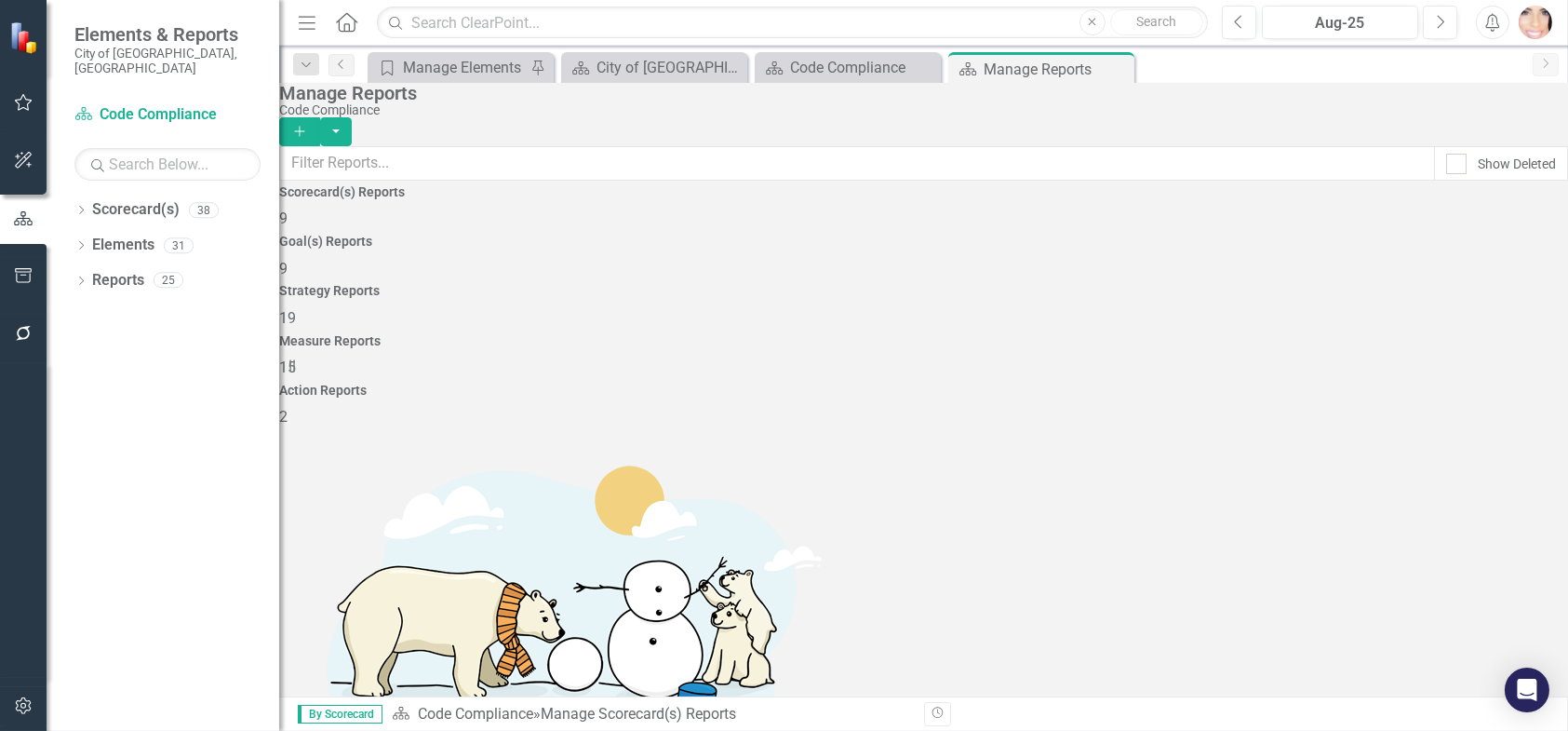
click at [1208, 334] on h4 "Measure Reports" at bounding box center [924, 341] width 1289 height 14
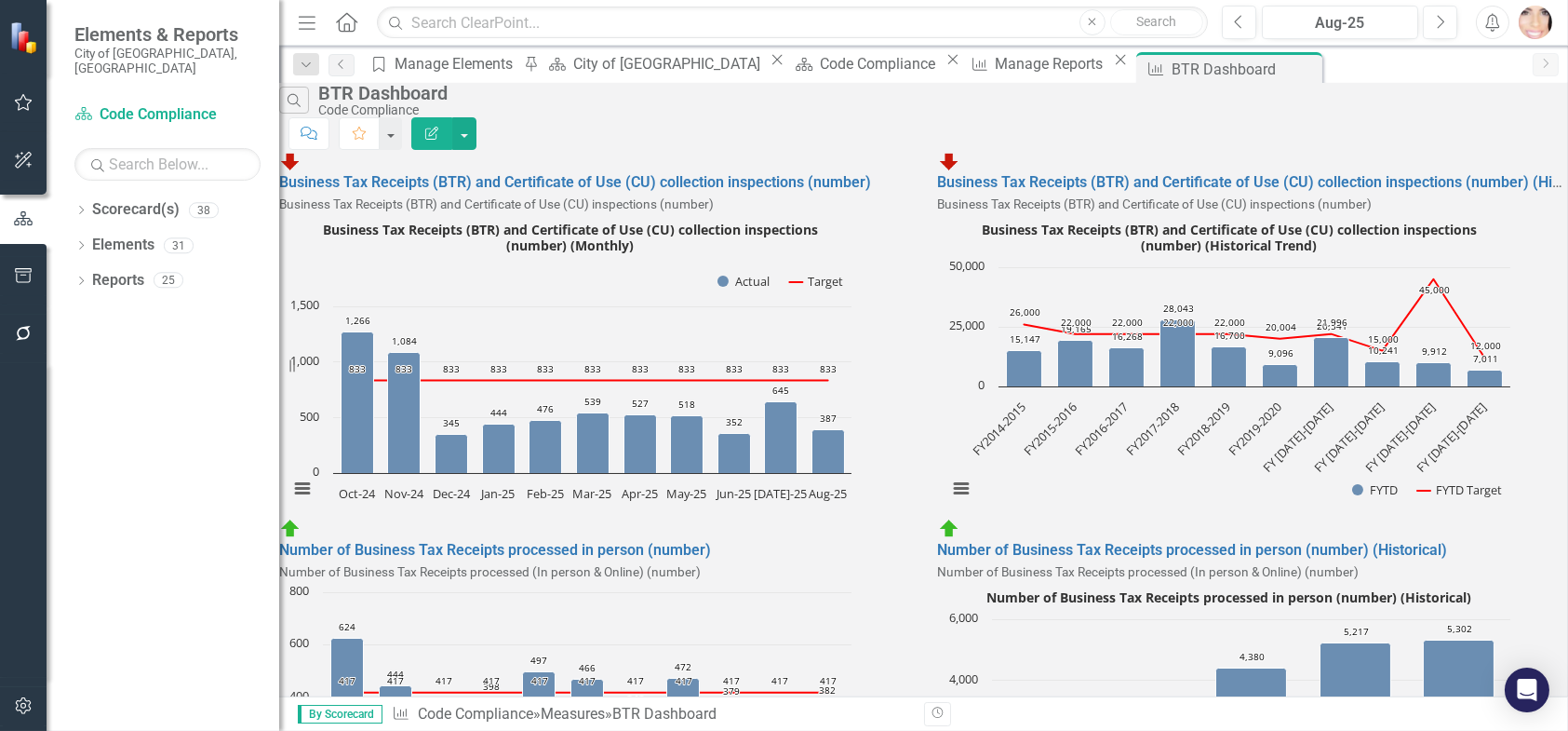
click at [0, 0] on icon "Close" at bounding box center [0, 0] width 0 height 0
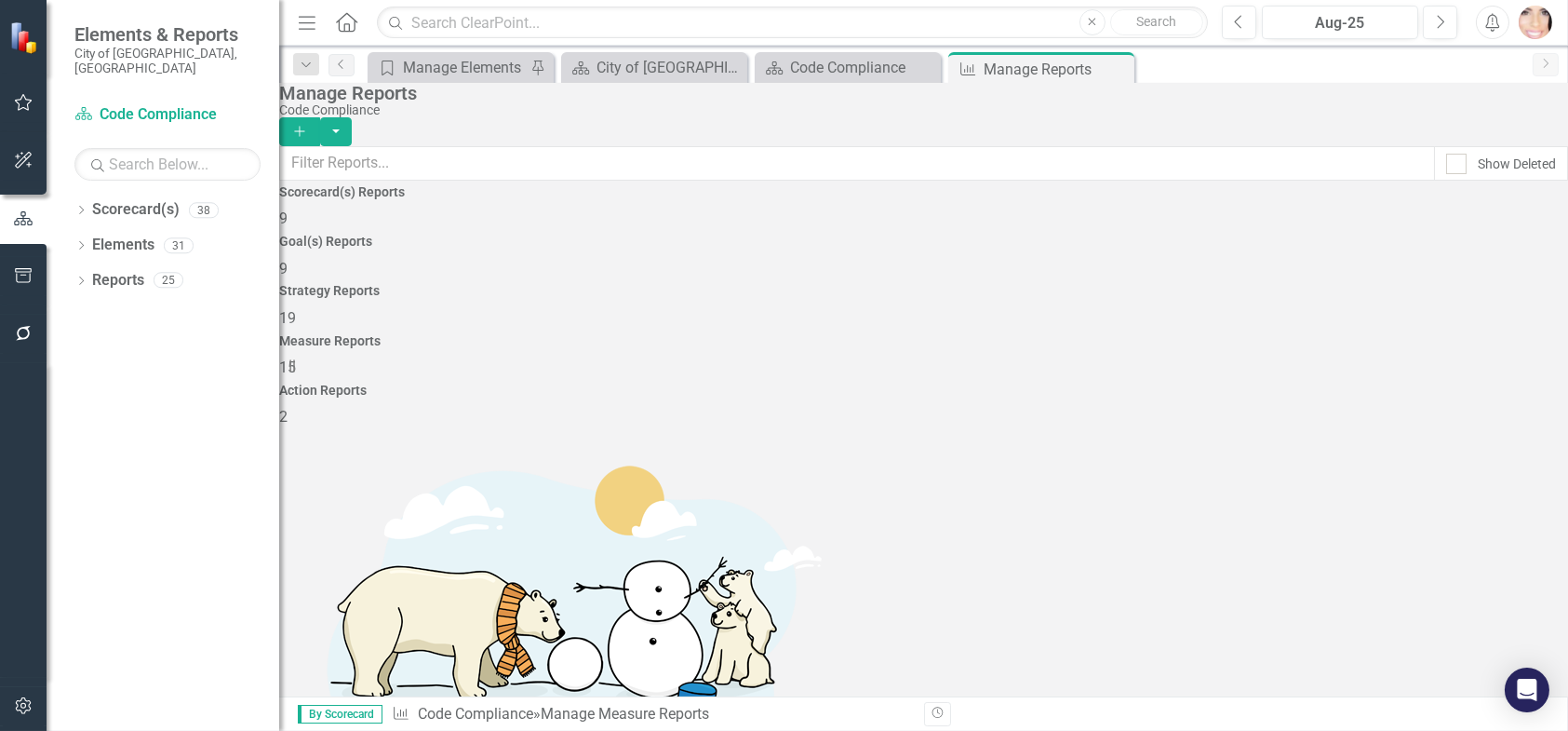
click at [296, 309] on span "19" at bounding box center [287, 318] width 16 height 17
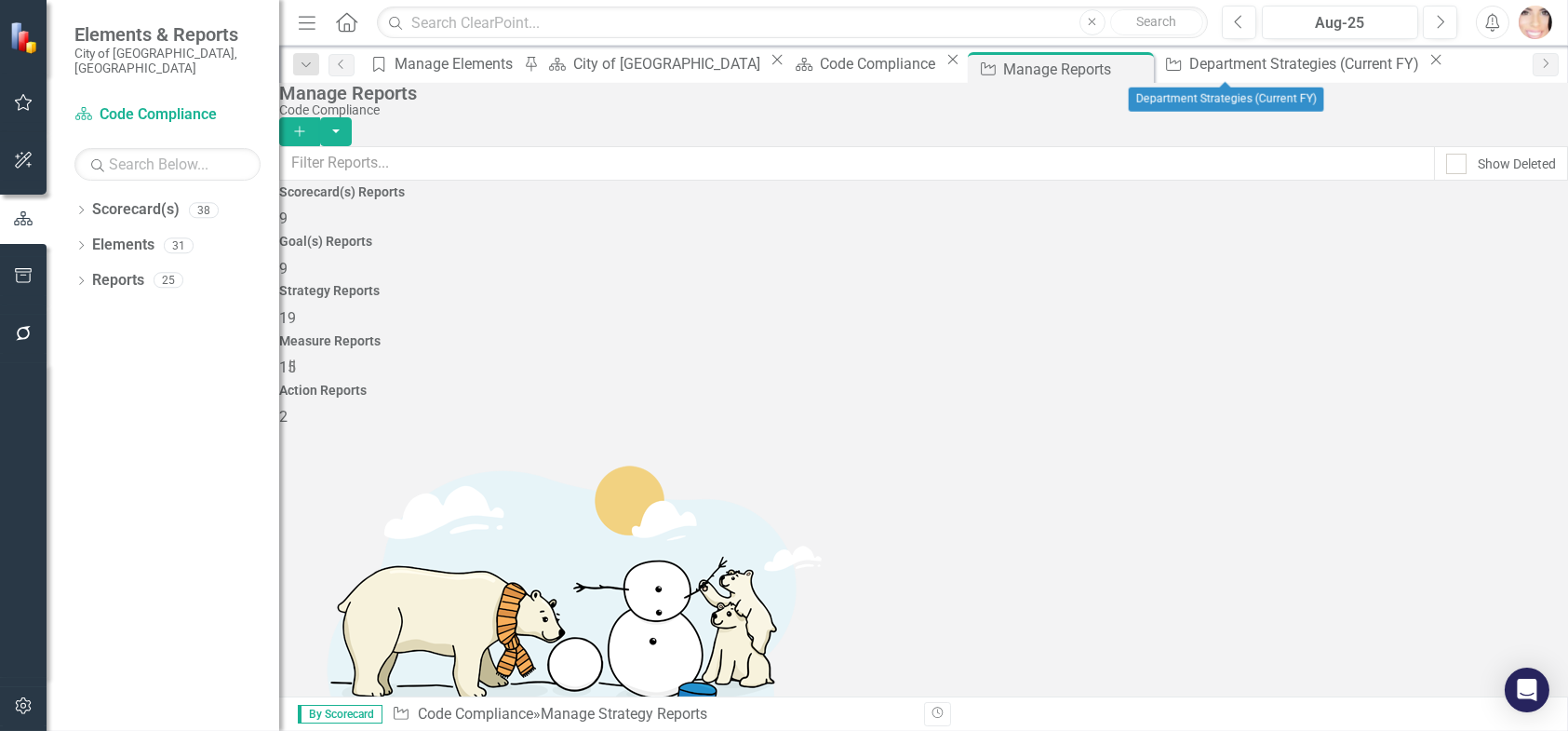
click at [1427, 62] on icon "Close" at bounding box center [1436, 59] width 18 height 15
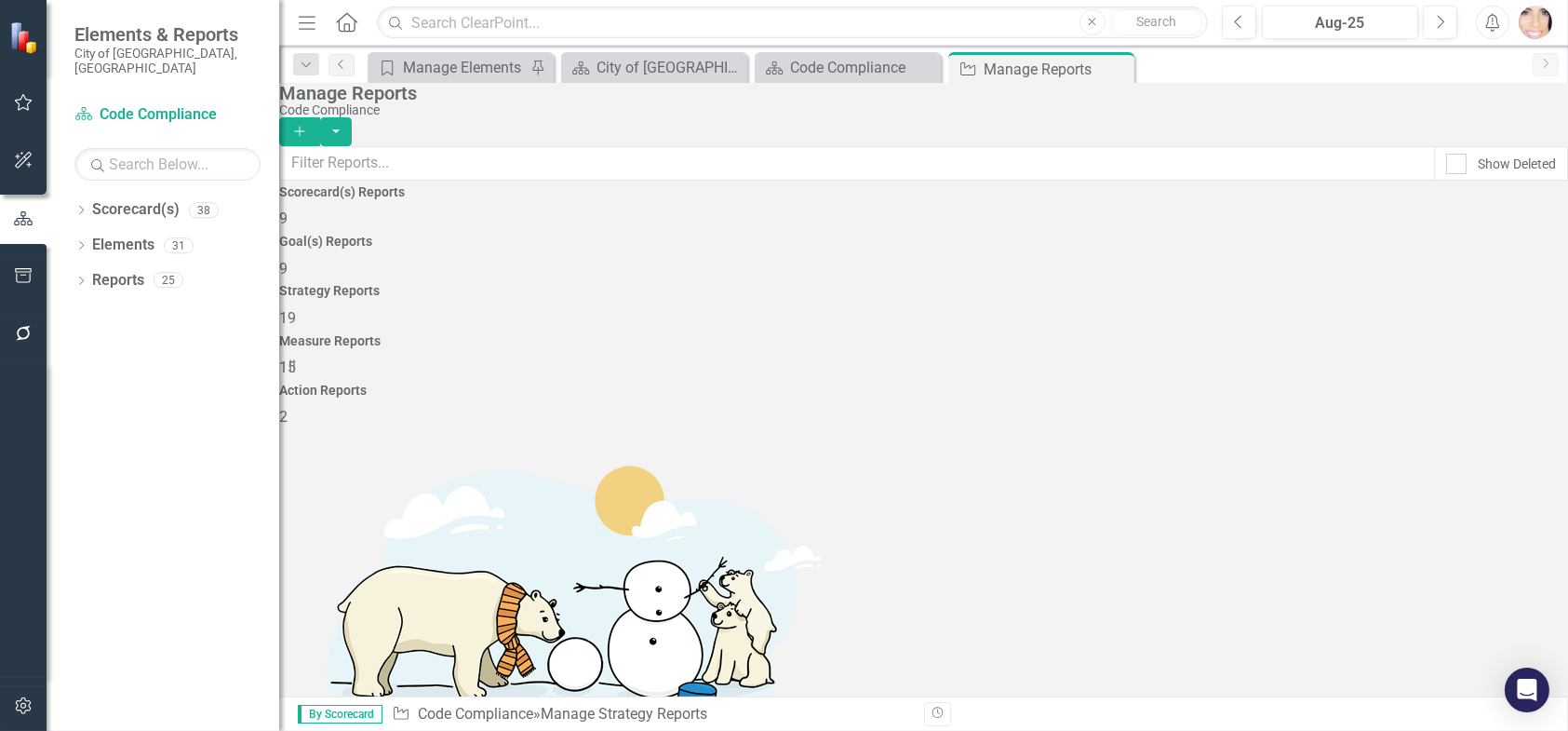
scroll to position [280, 0]
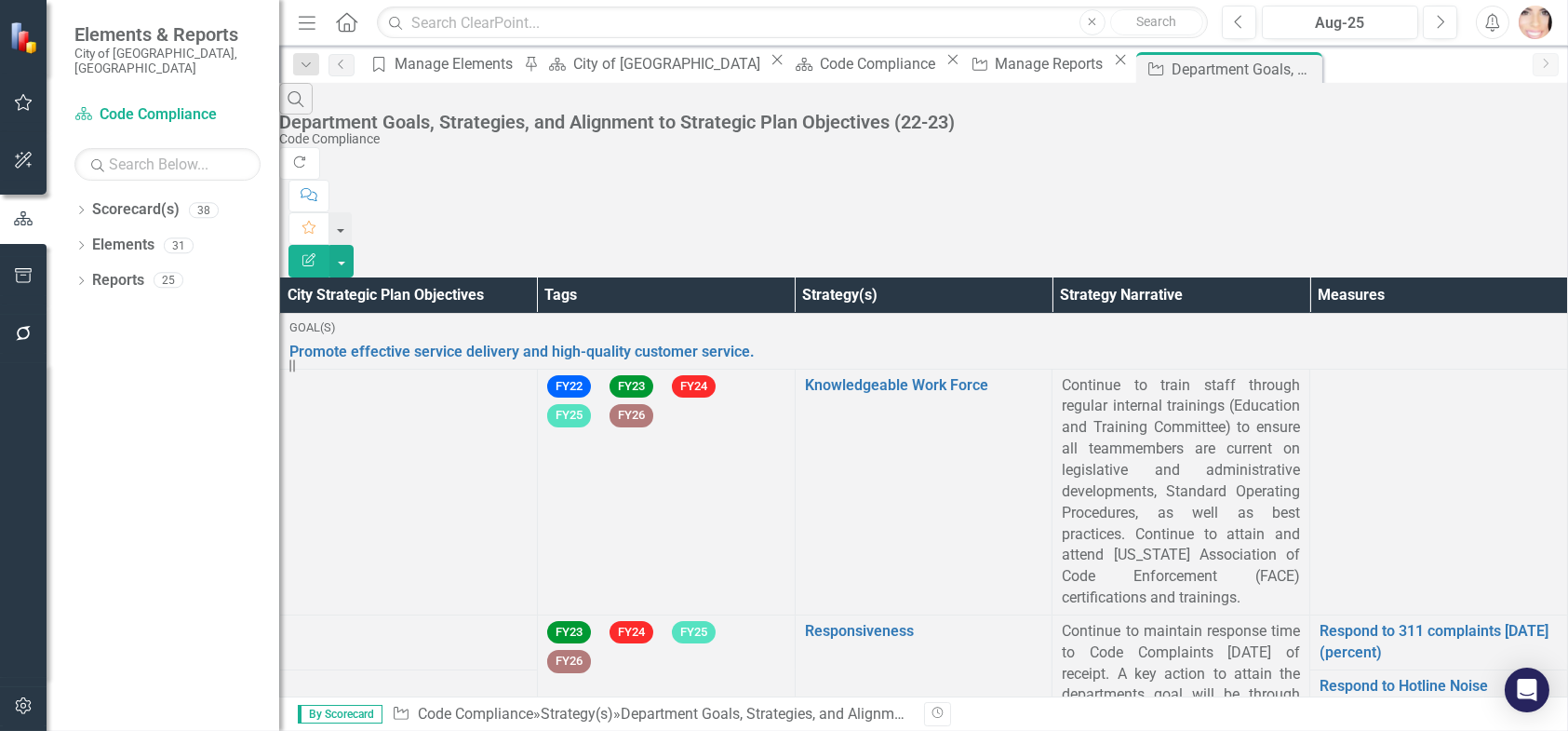
scroll to position [157, 0]
click at [0, 0] on icon "Close" at bounding box center [0, 0] width 0 height 0
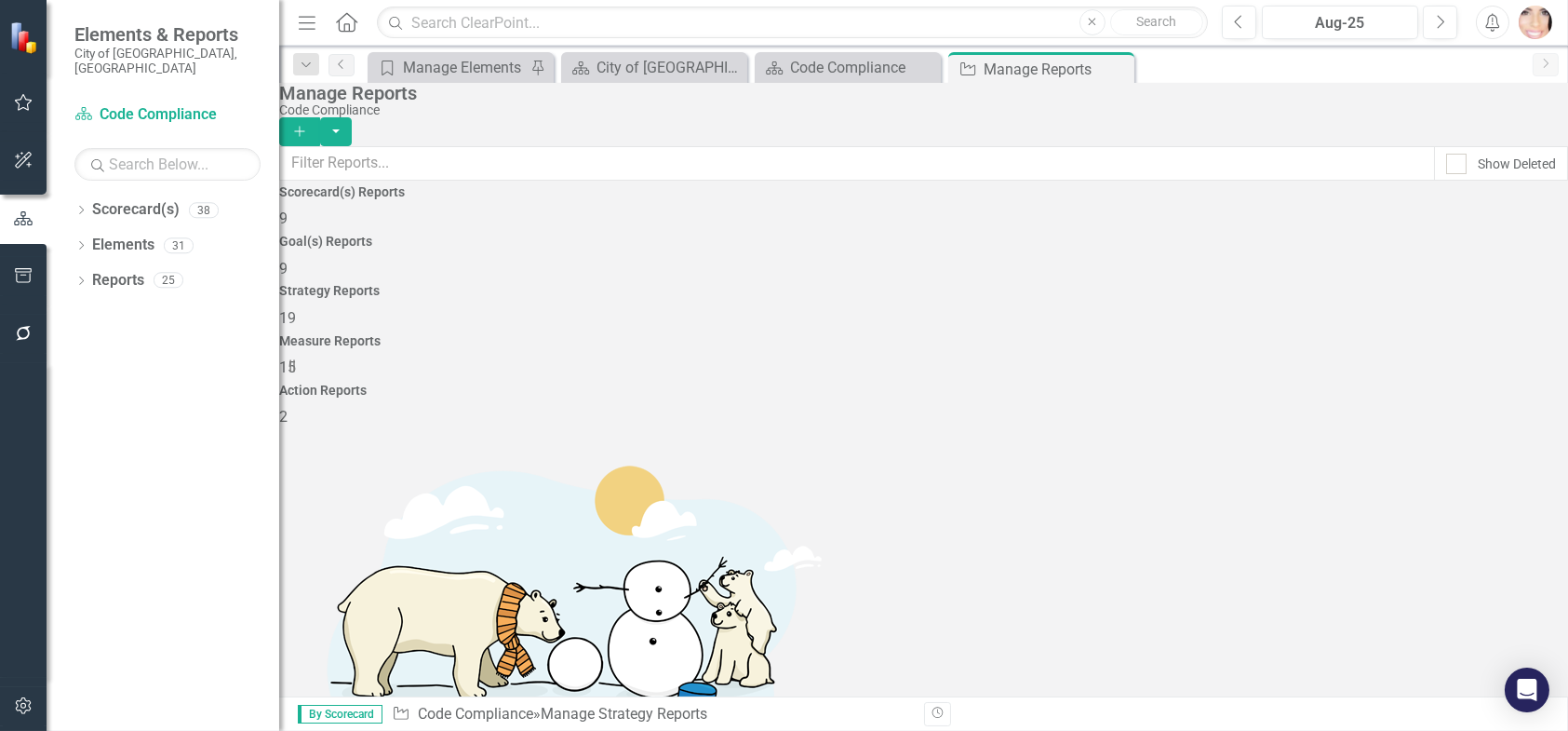
scroll to position [373, 0]
click at [123, 235] on link "Elements" at bounding box center [123, 245] width 62 height 21
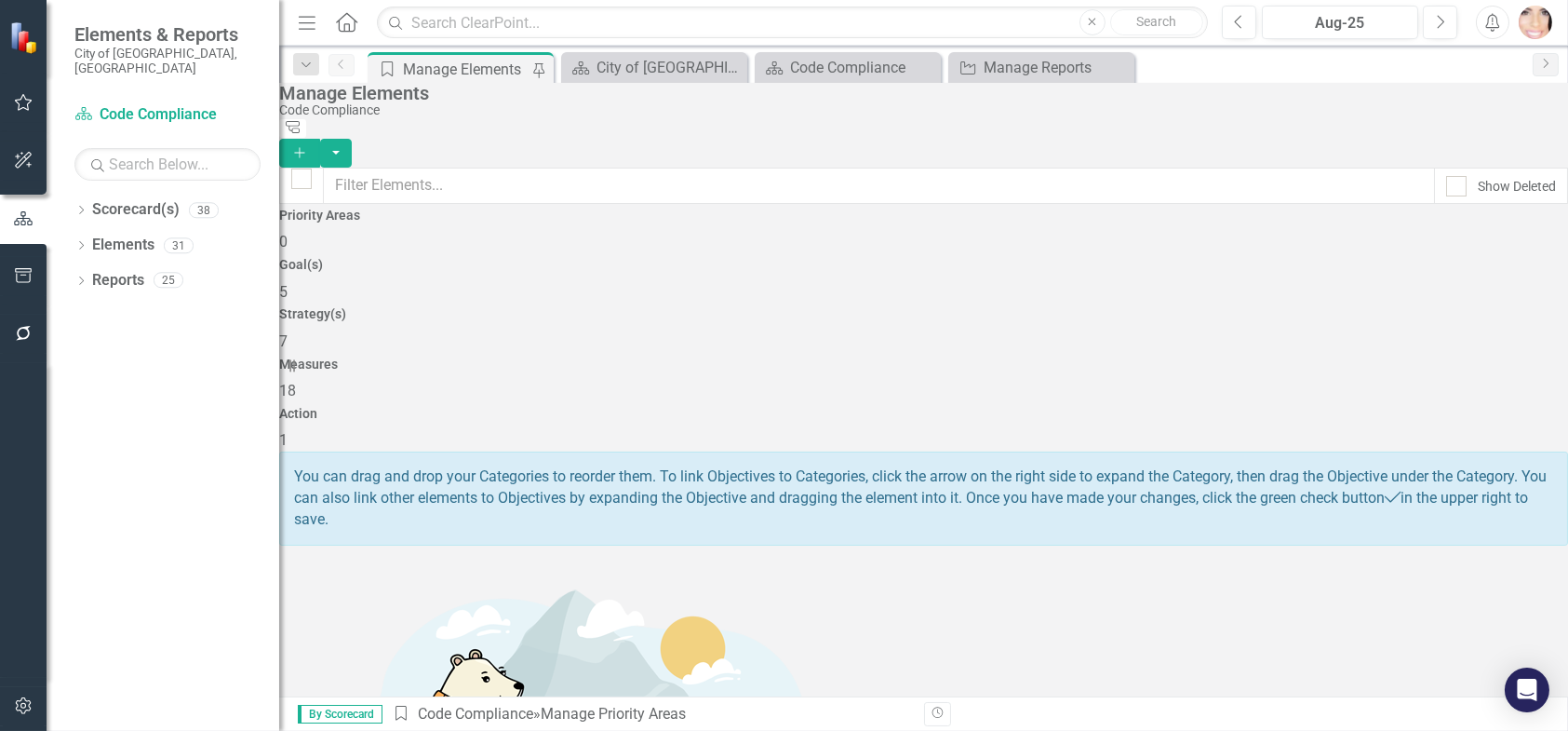
click at [296, 381] on span "18" at bounding box center [287, 390] width 16 height 17
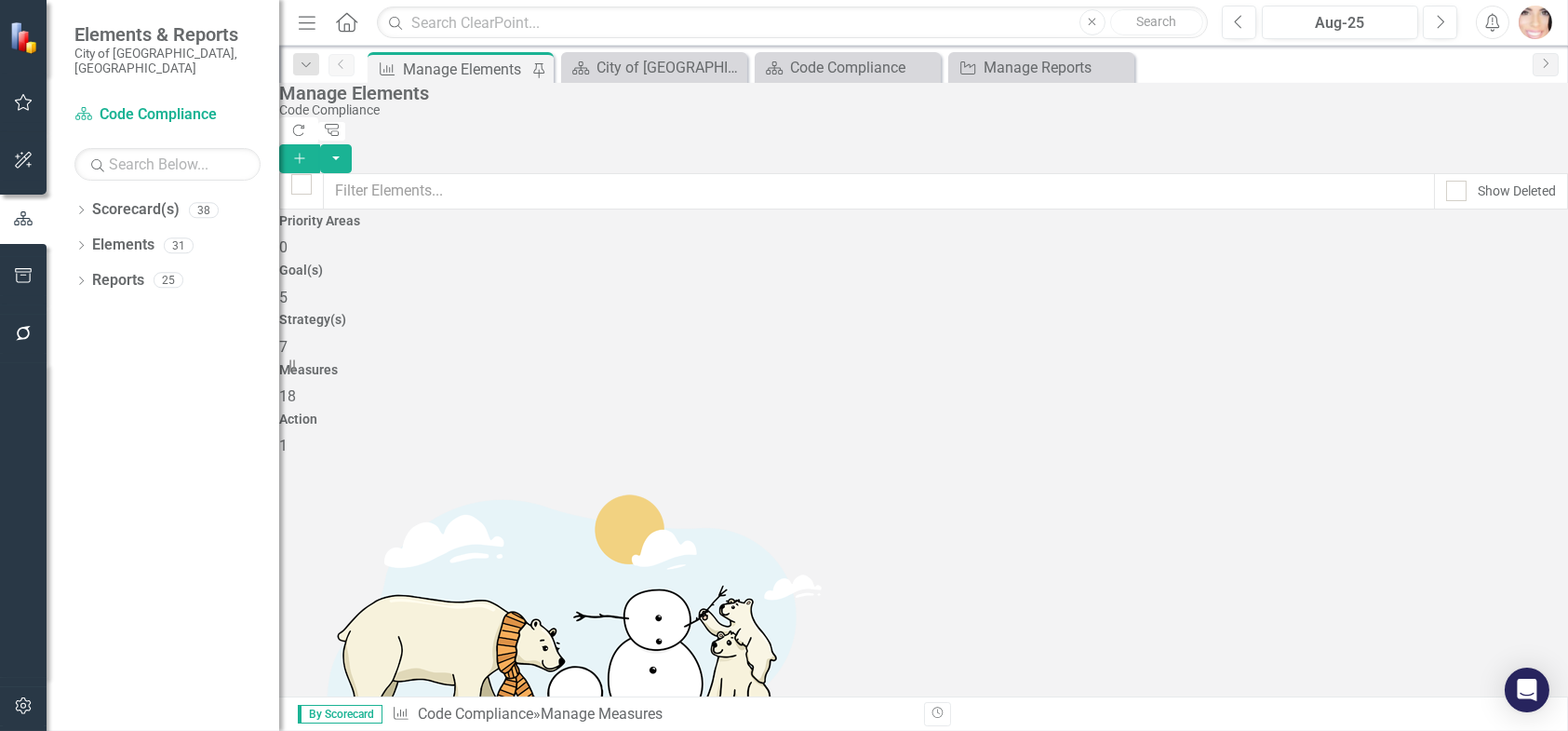
scroll to position [695, 0]
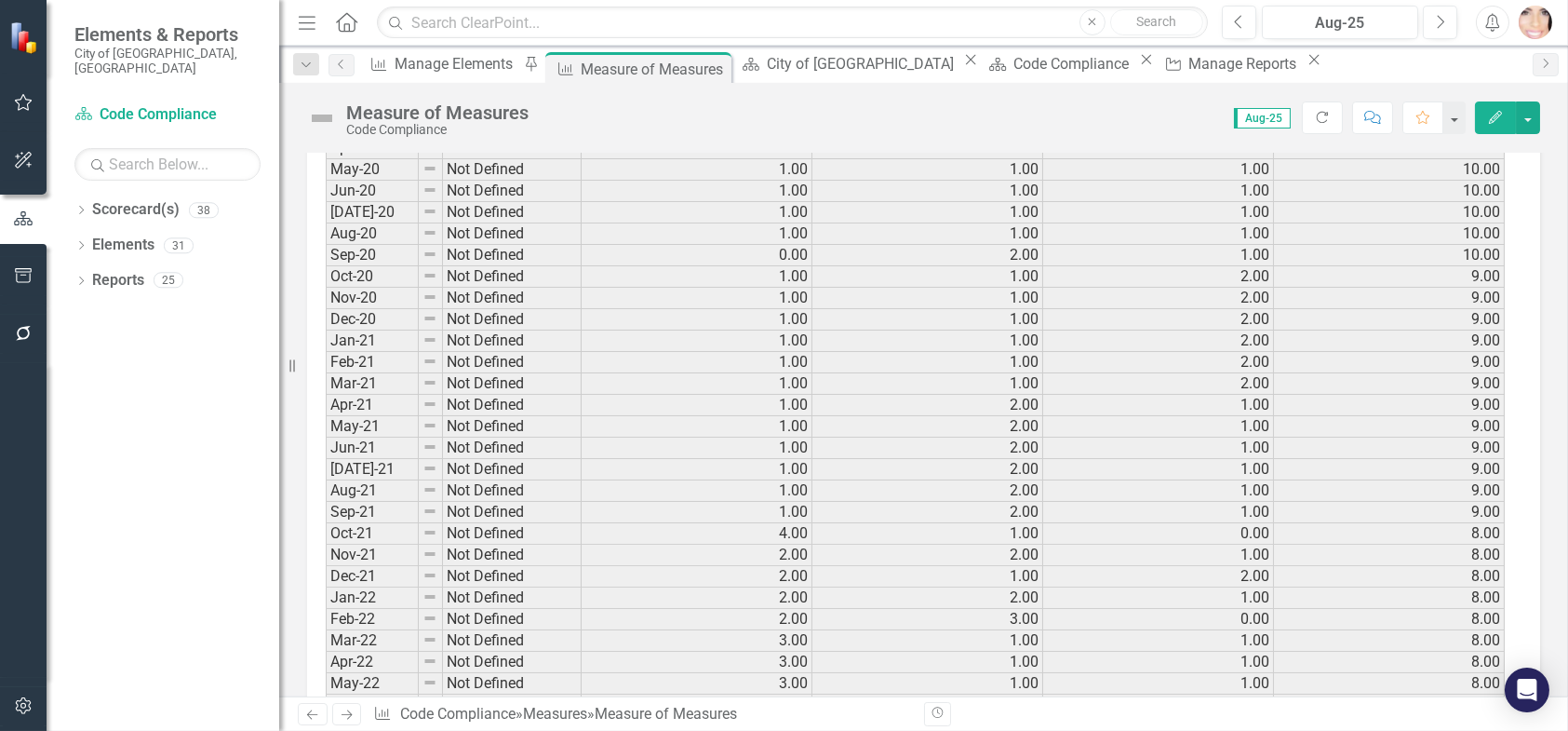
scroll to position [2327, 0]
drag, startPoint x: 1307, startPoint y: 60, endPoint x: 1253, endPoint y: 90, distance: 61.8
click at [1307, 61] on icon "Close" at bounding box center [1313, 59] width 18 height 15
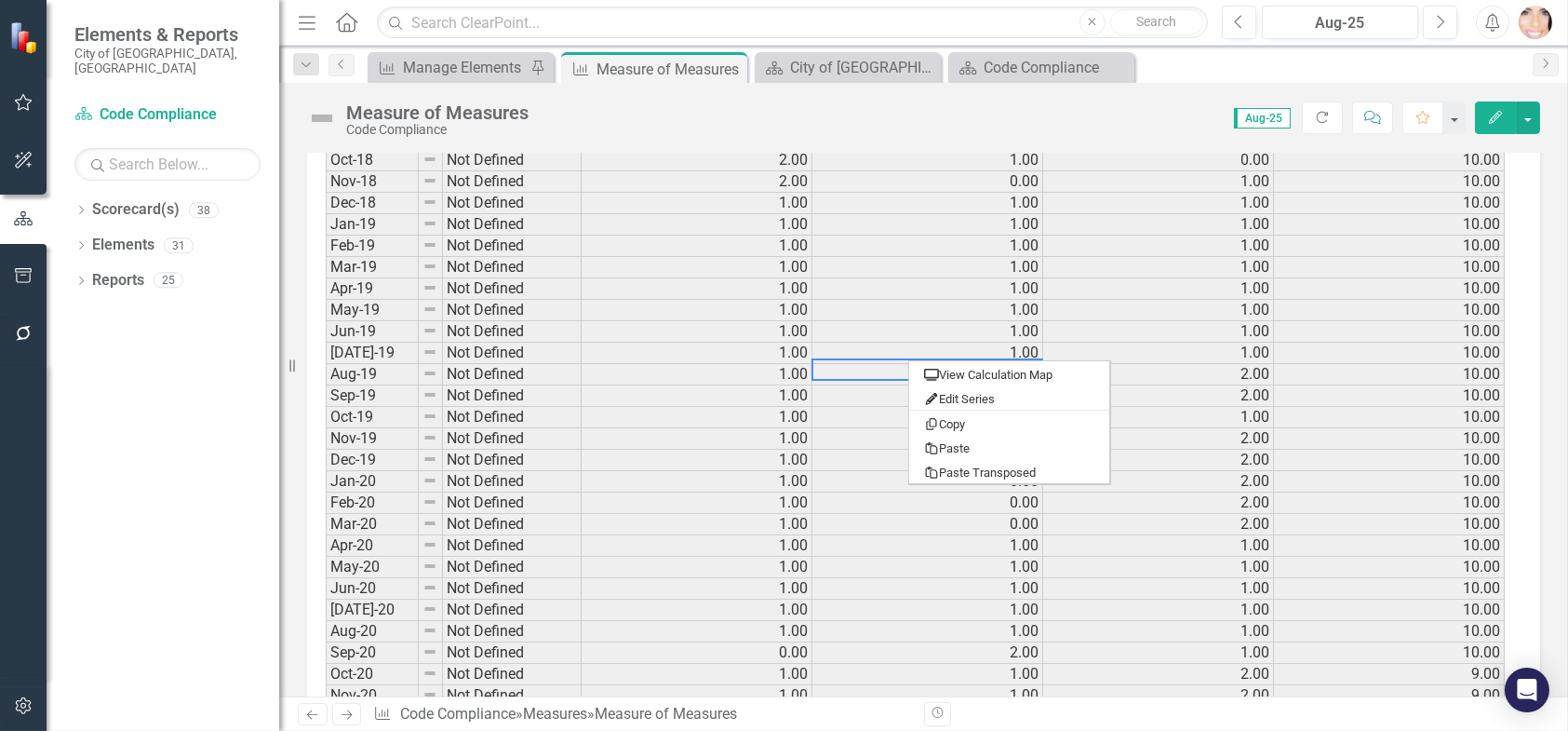
scroll to position [1024, 0]
click at [0, 0] on icon "Close" at bounding box center [0, 0] width 0 height 0
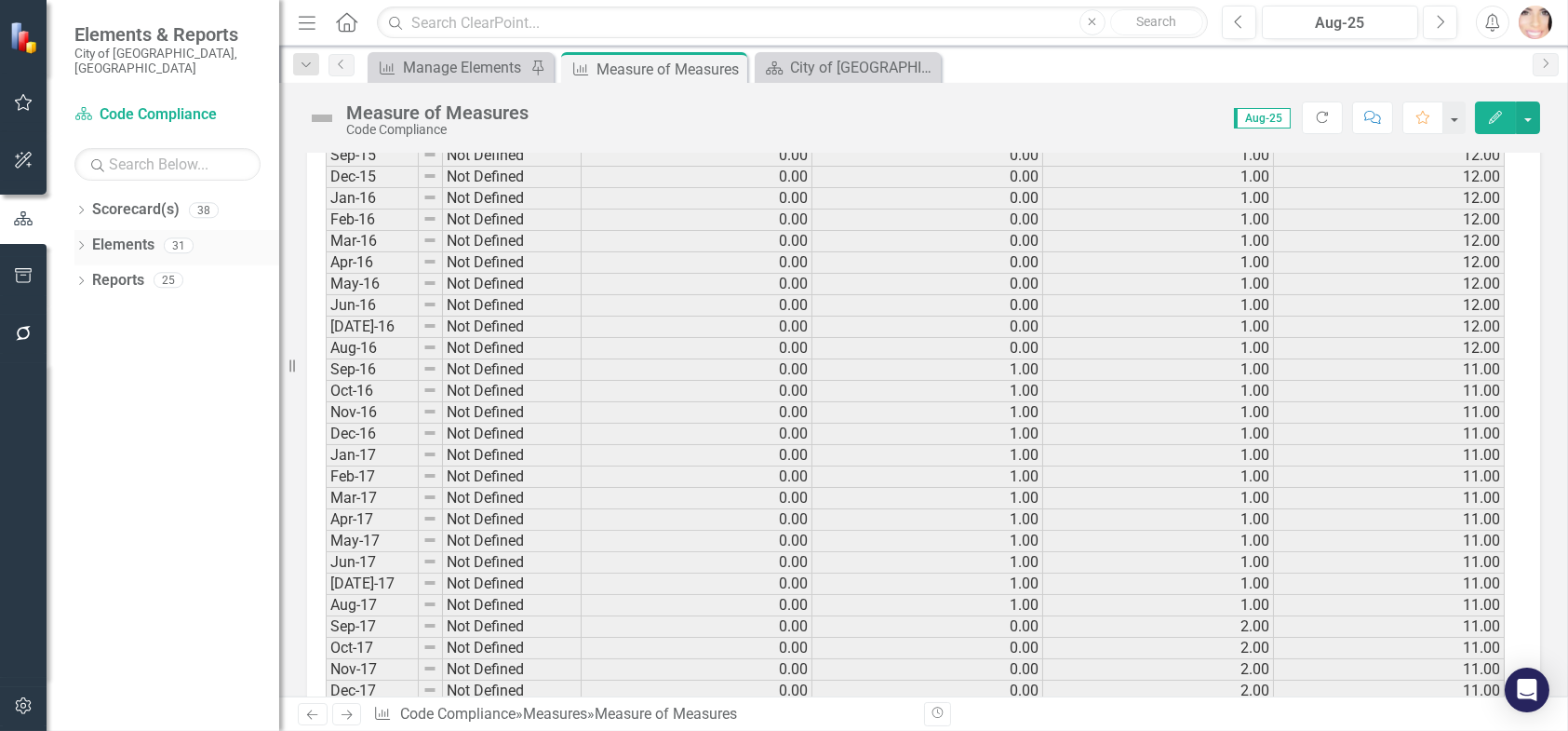
click at [109, 235] on link "Elements" at bounding box center [123, 245] width 62 height 21
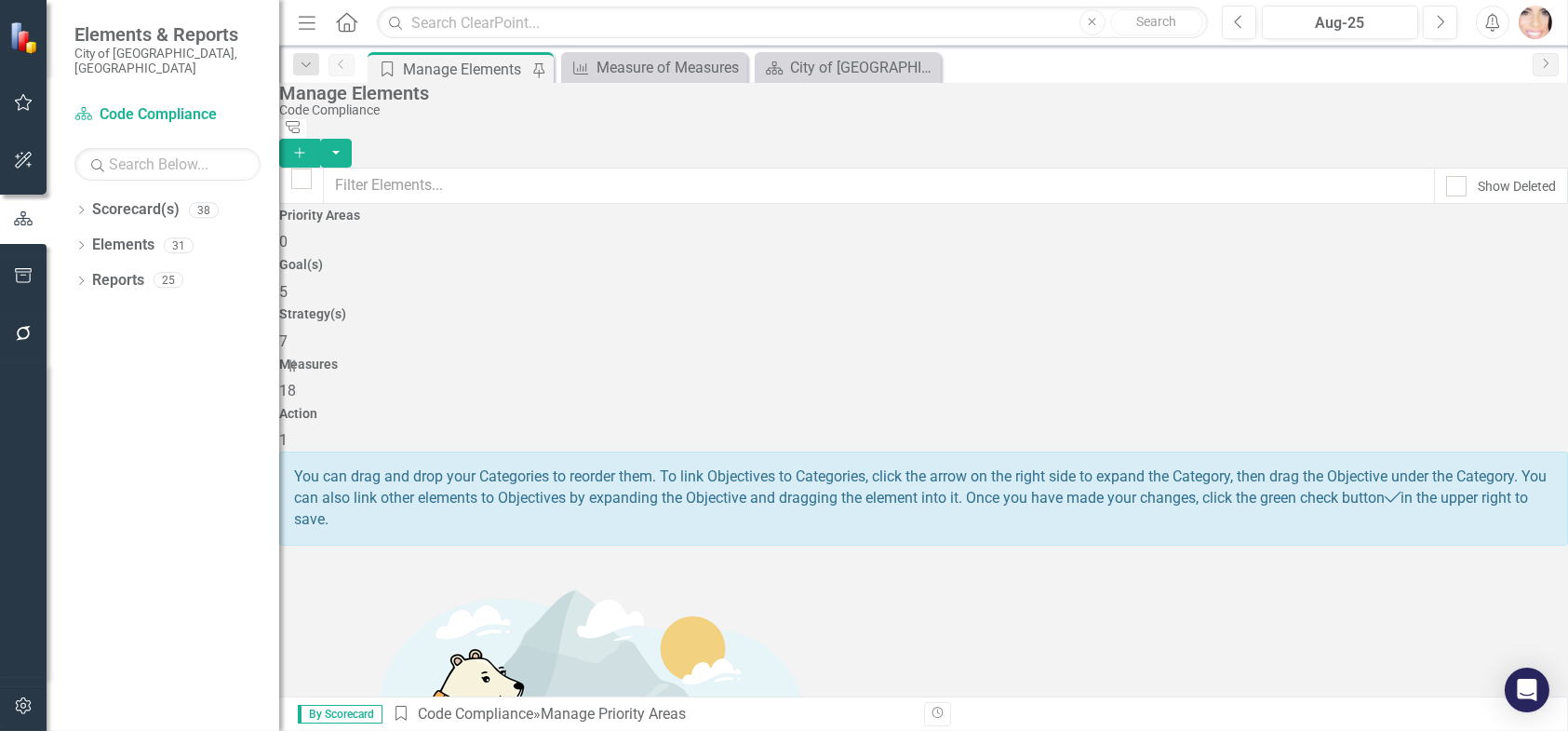
click at [296, 381] on span "18" at bounding box center [287, 390] width 16 height 17
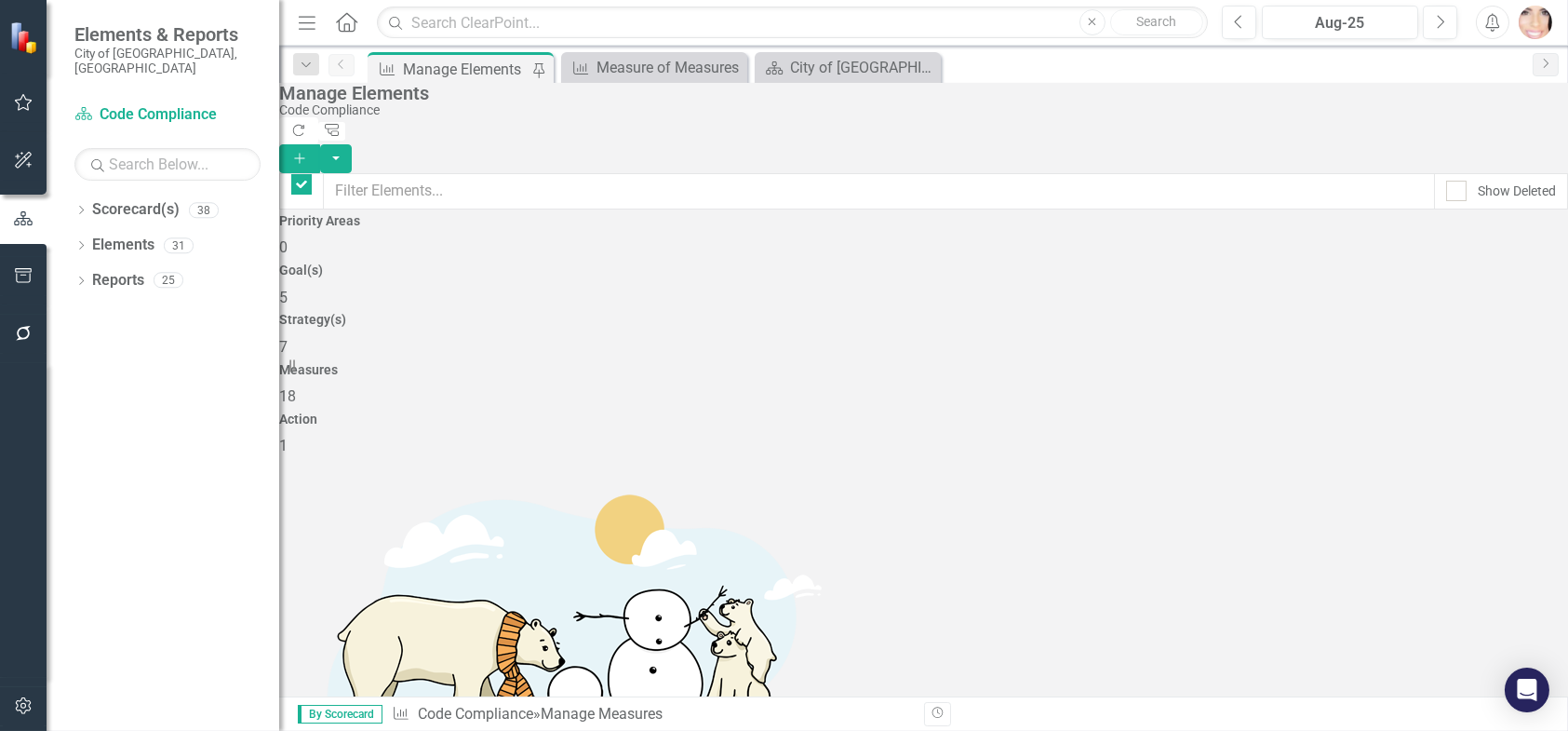
checkbox input "false"
click at [287, 437] on span "1" at bounding box center [284, 445] width 9 height 17
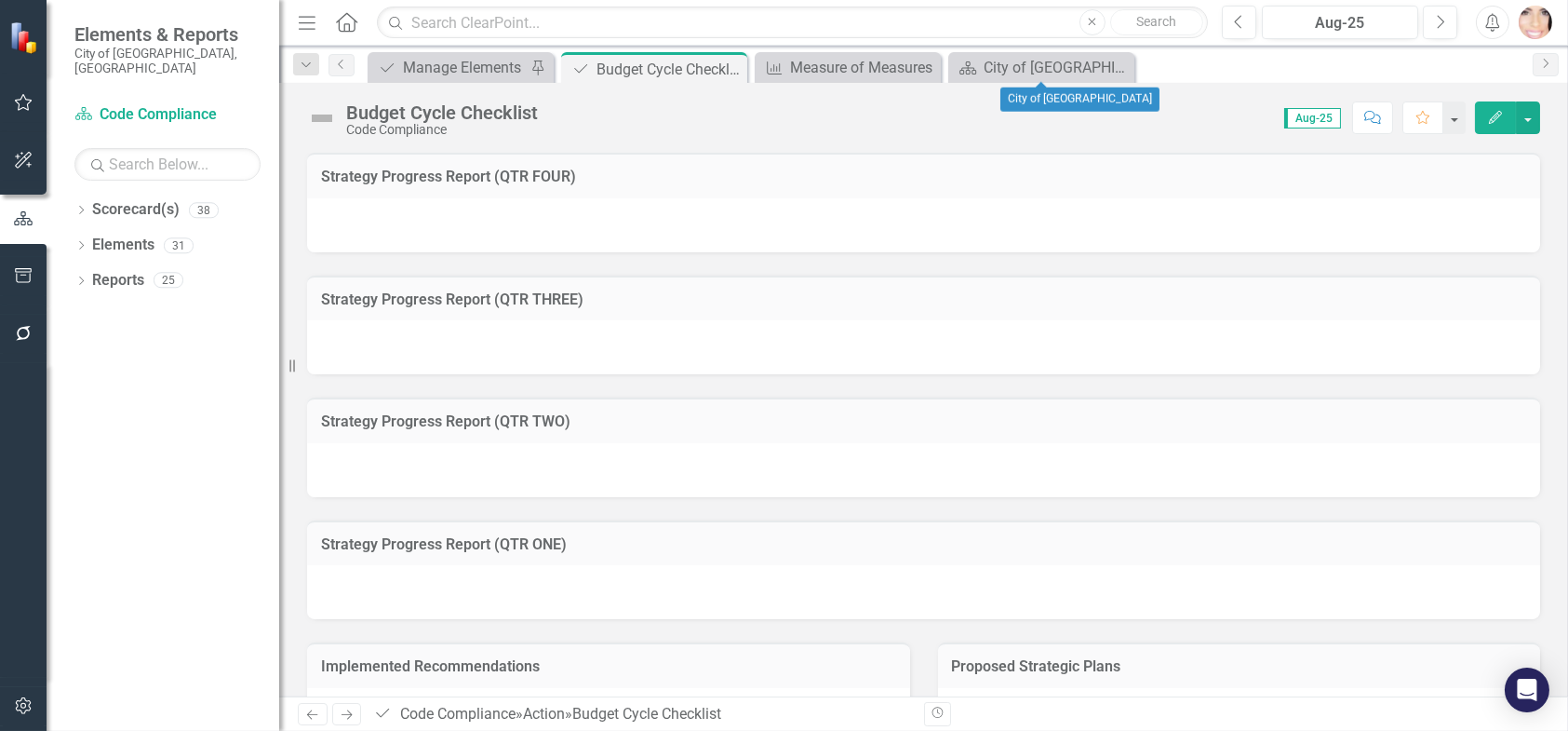
click at [0, 0] on icon "Close" at bounding box center [0, 0] width 0 height 0
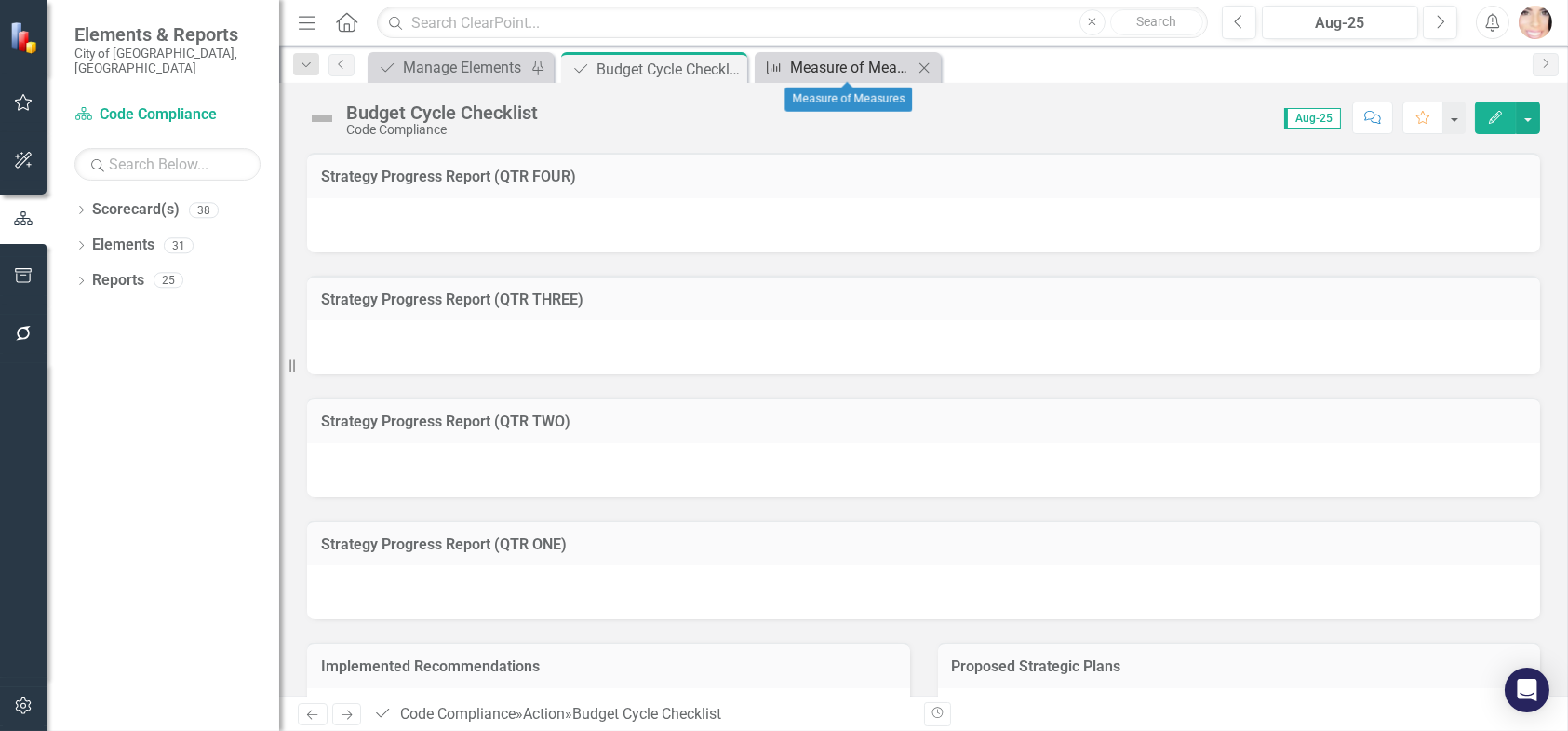
click at [876, 73] on div "Measure of Measures" at bounding box center [852, 67] width 123 height 23
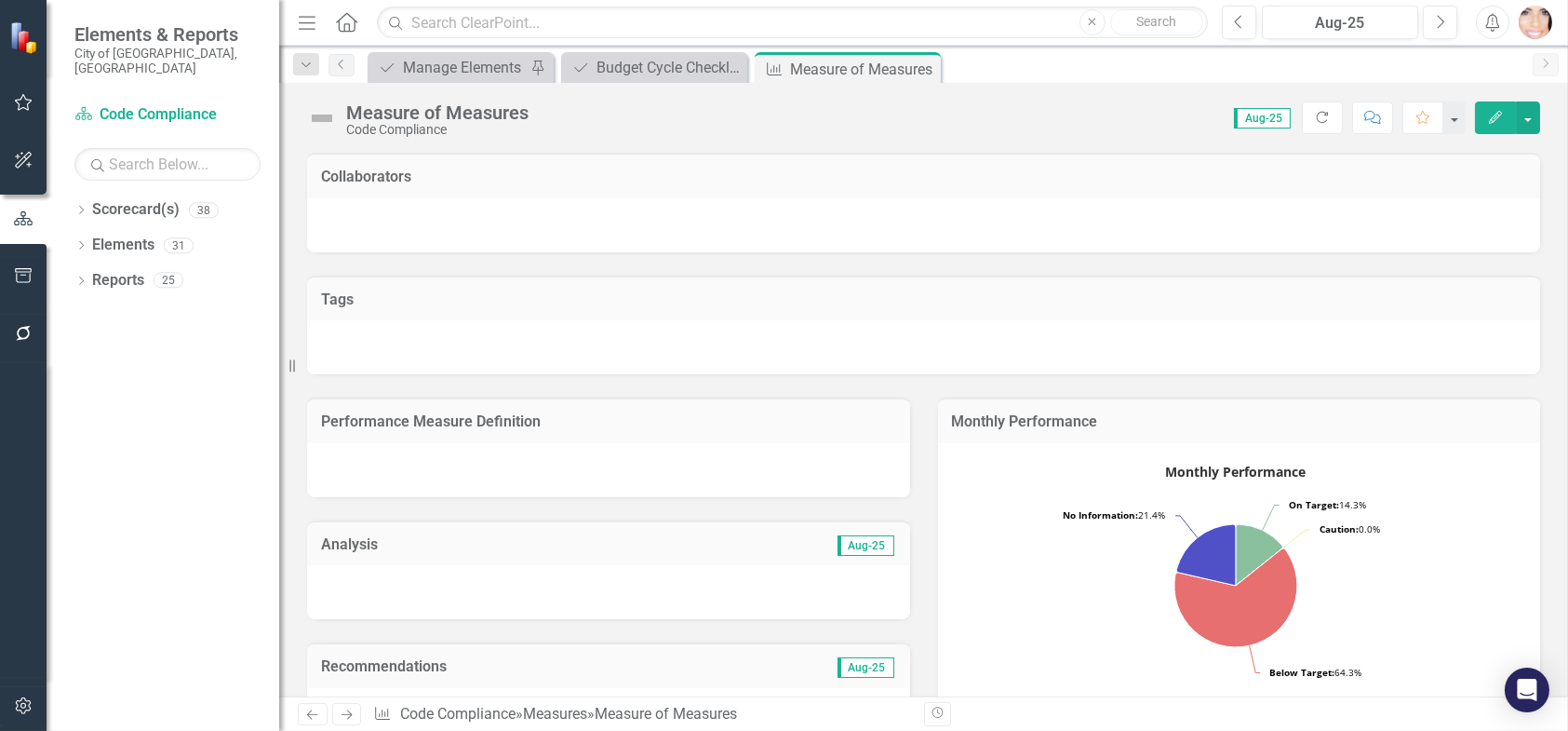
click at [0, 0] on icon "Close" at bounding box center [0, 0] width 0 height 0
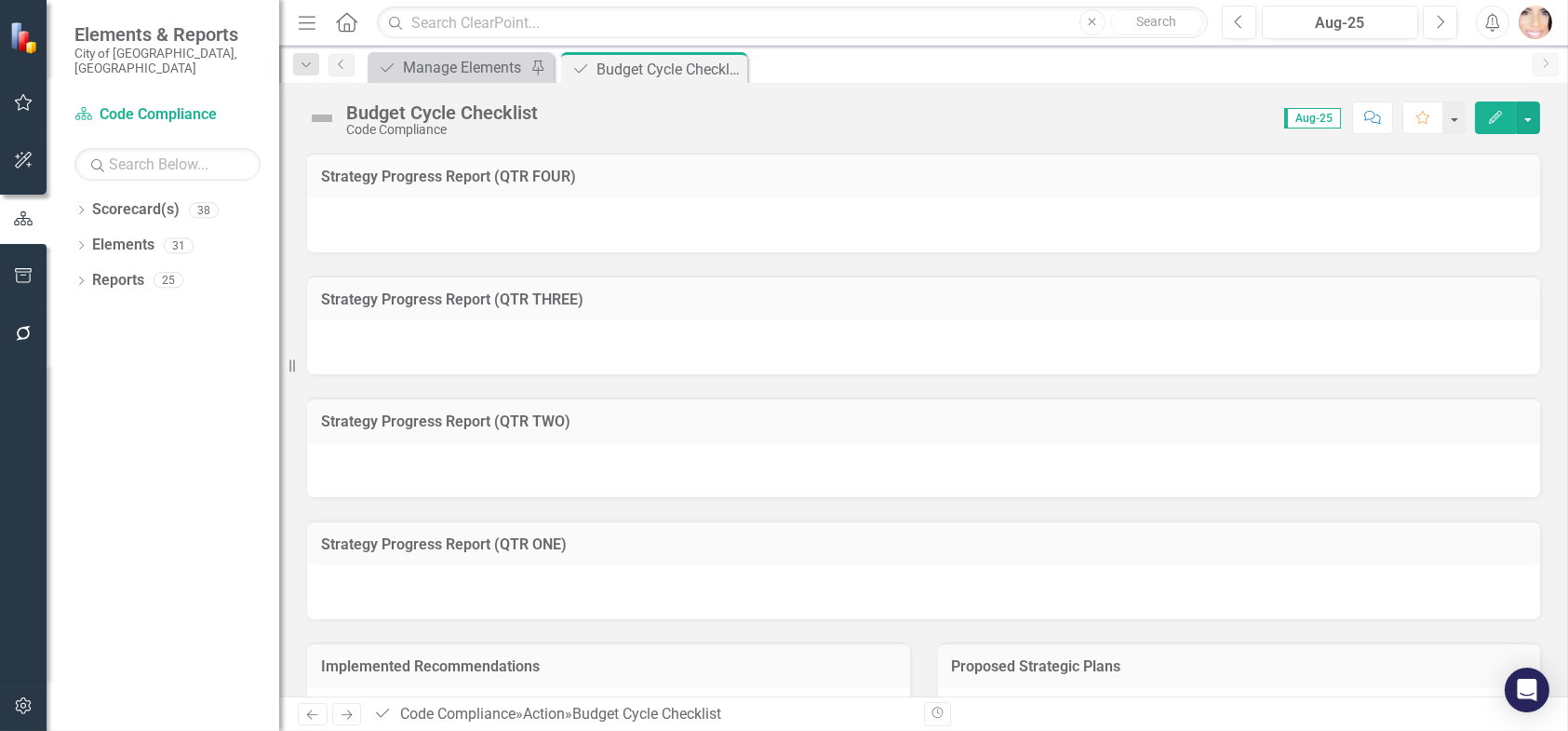
click at [0, 0] on icon "Close" at bounding box center [0, 0] width 0 height 0
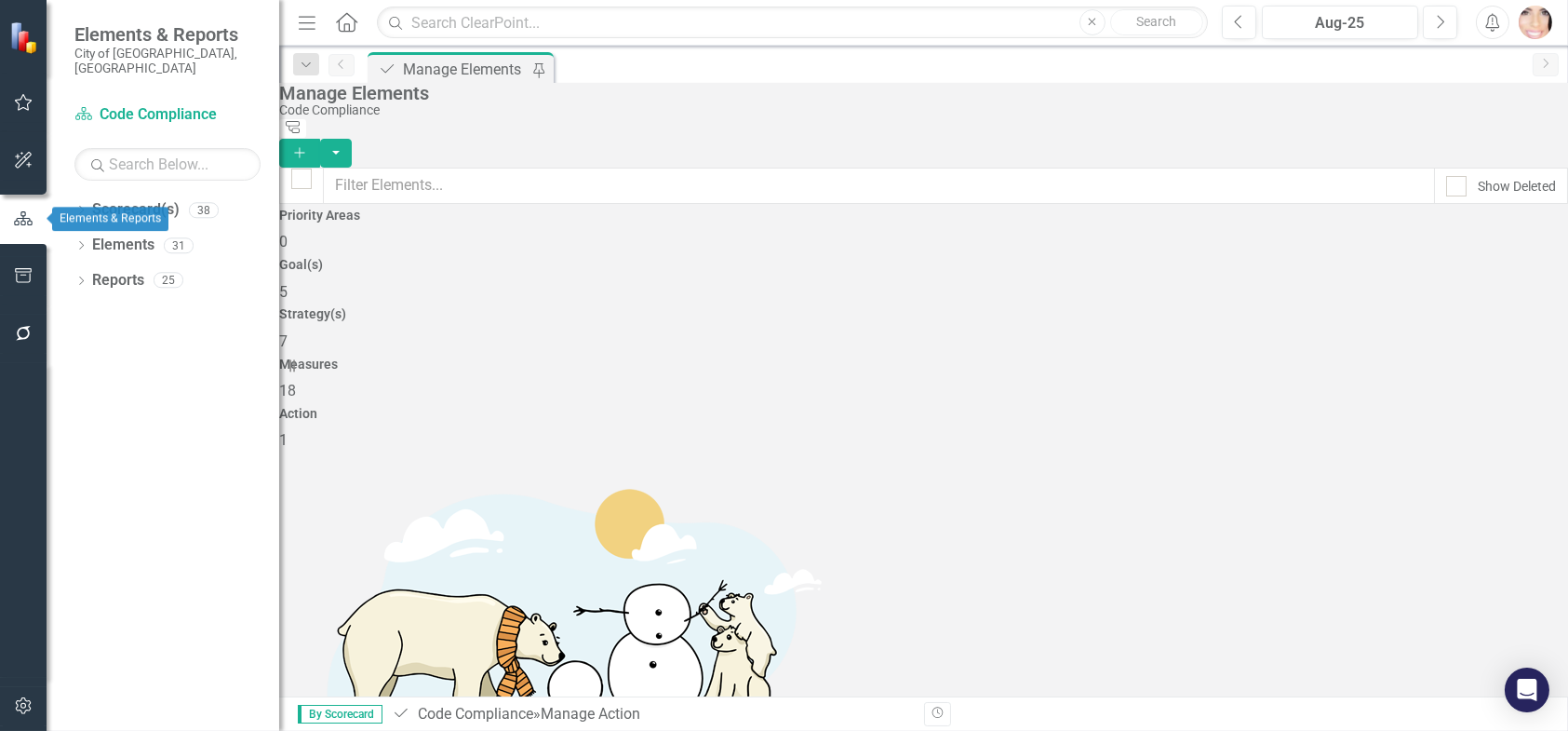
click at [18, 218] on icon "button" at bounding box center [23, 218] width 18 height 14
click at [16, 217] on icon "button" at bounding box center [23, 218] width 18 height 14
click at [135, 235] on link "Elements" at bounding box center [123, 245] width 62 height 21
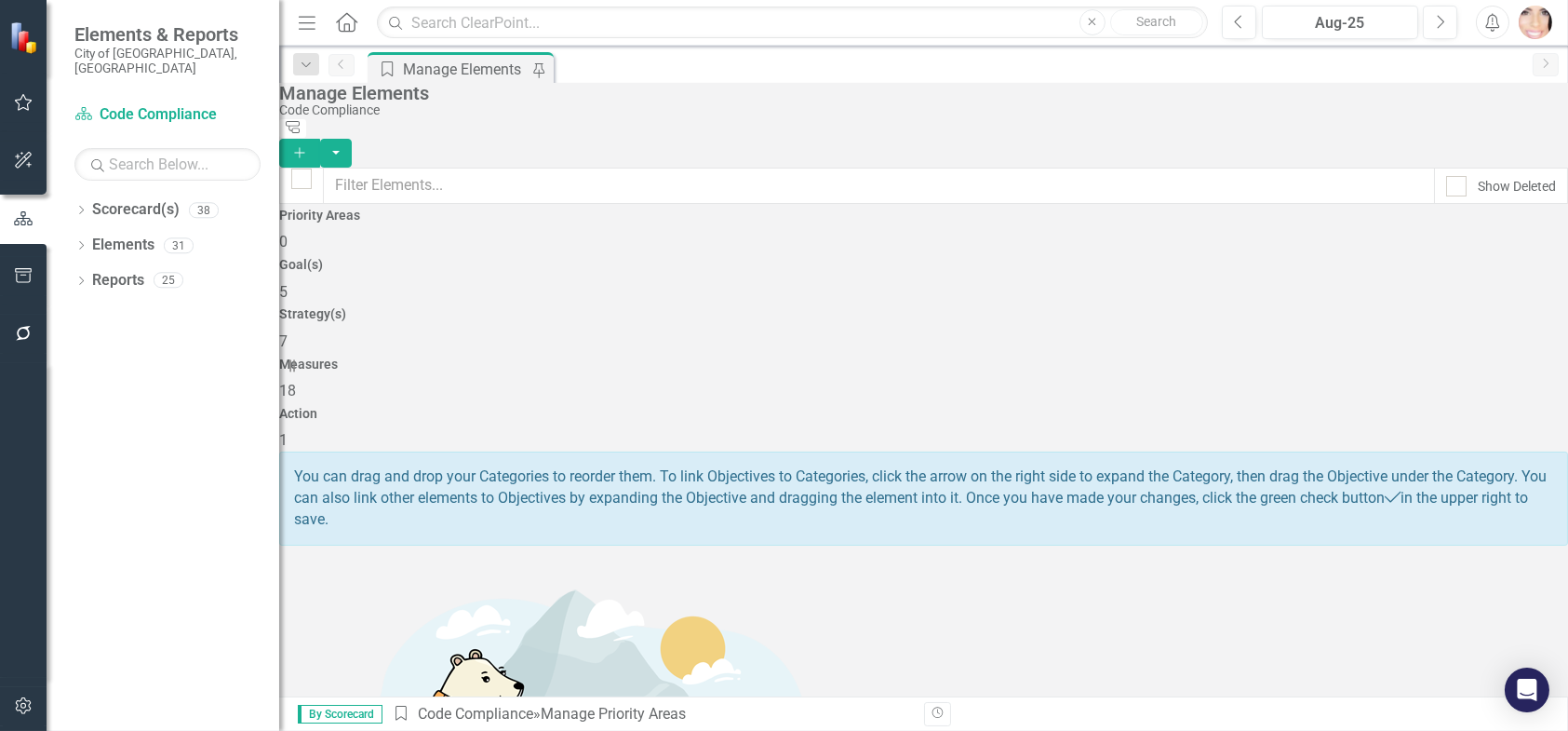
click at [296, 381] on span "18" at bounding box center [287, 390] width 16 height 17
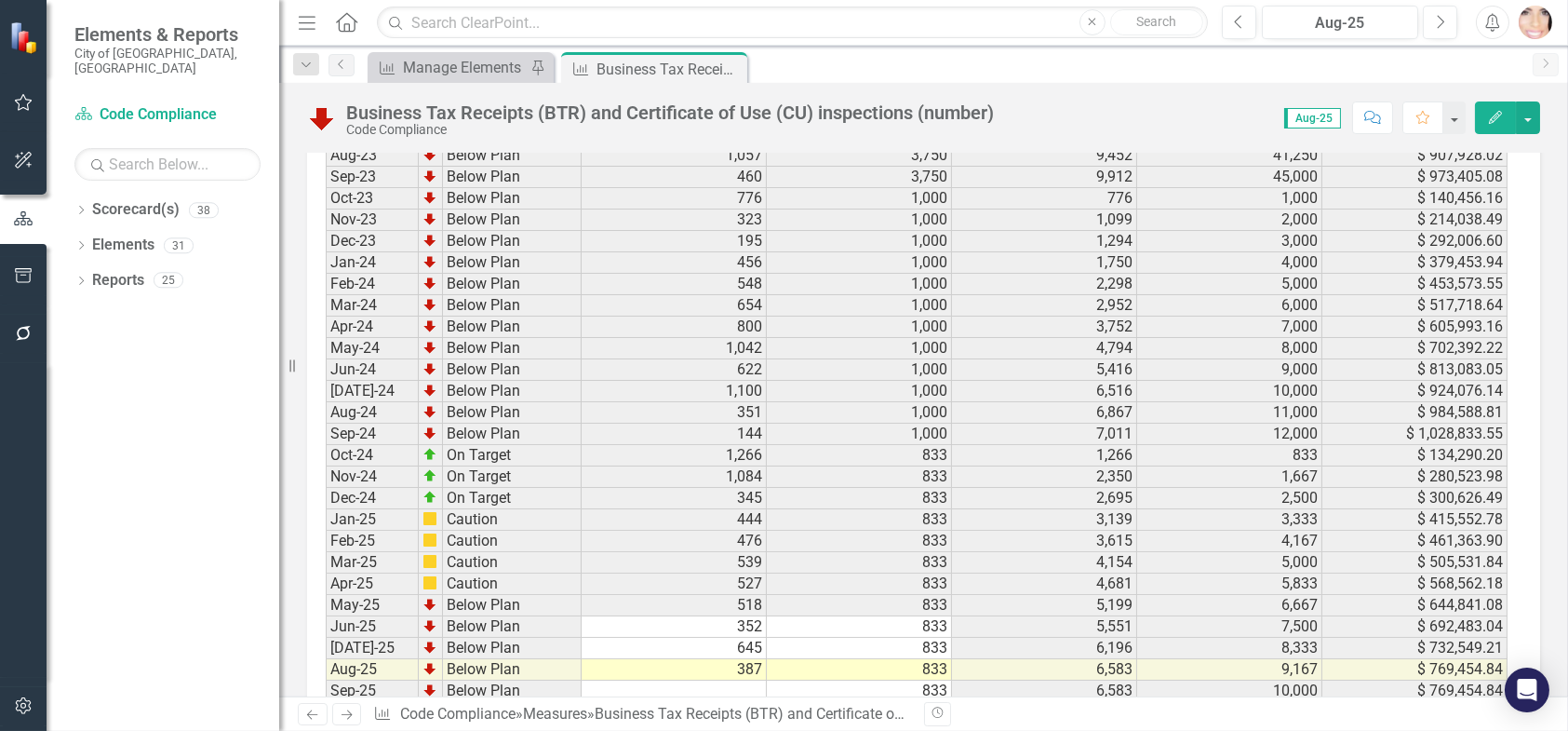
scroll to position [2700, 0]
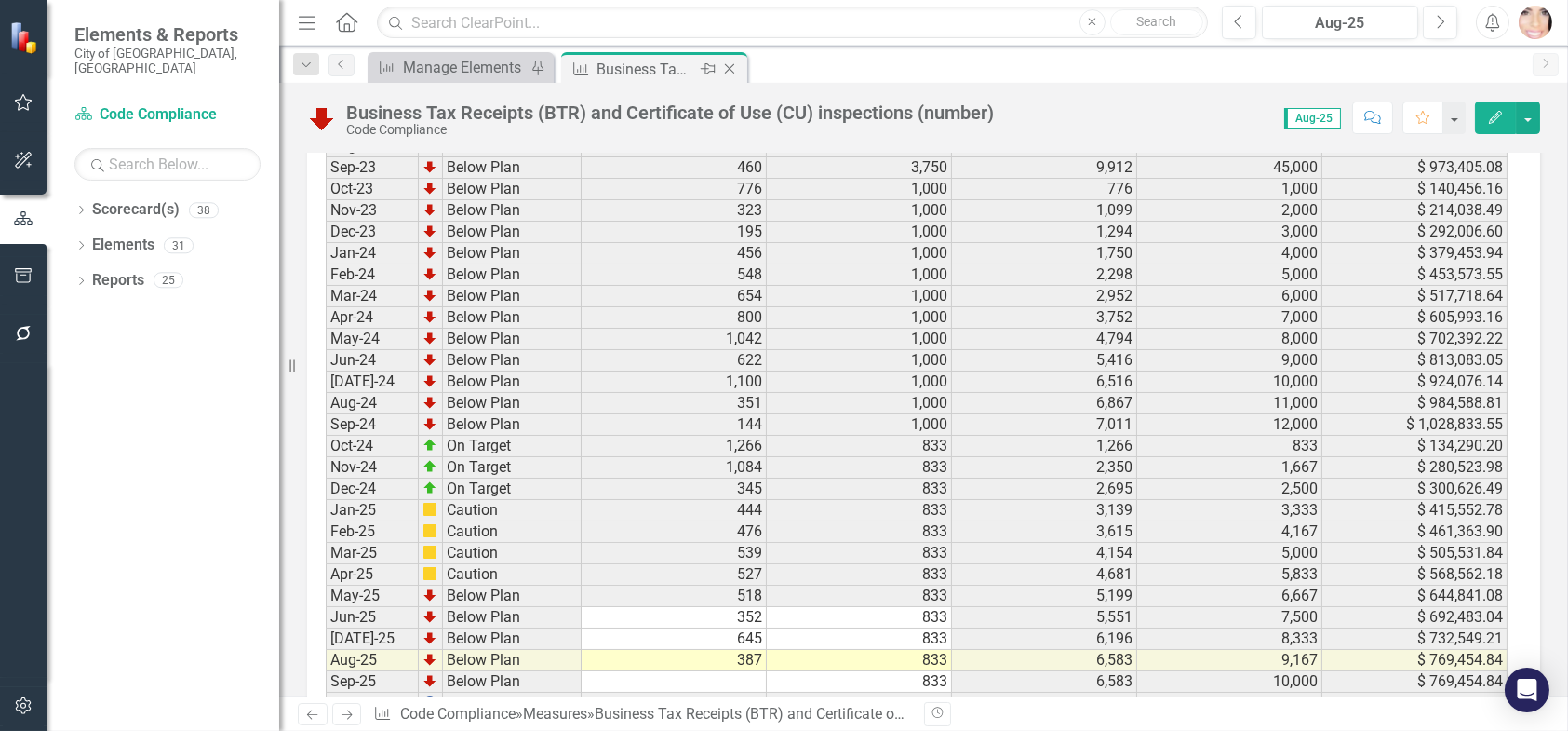
click at [733, 66] on icon "Close" at bounding box center [729, 69] width 18 height 15
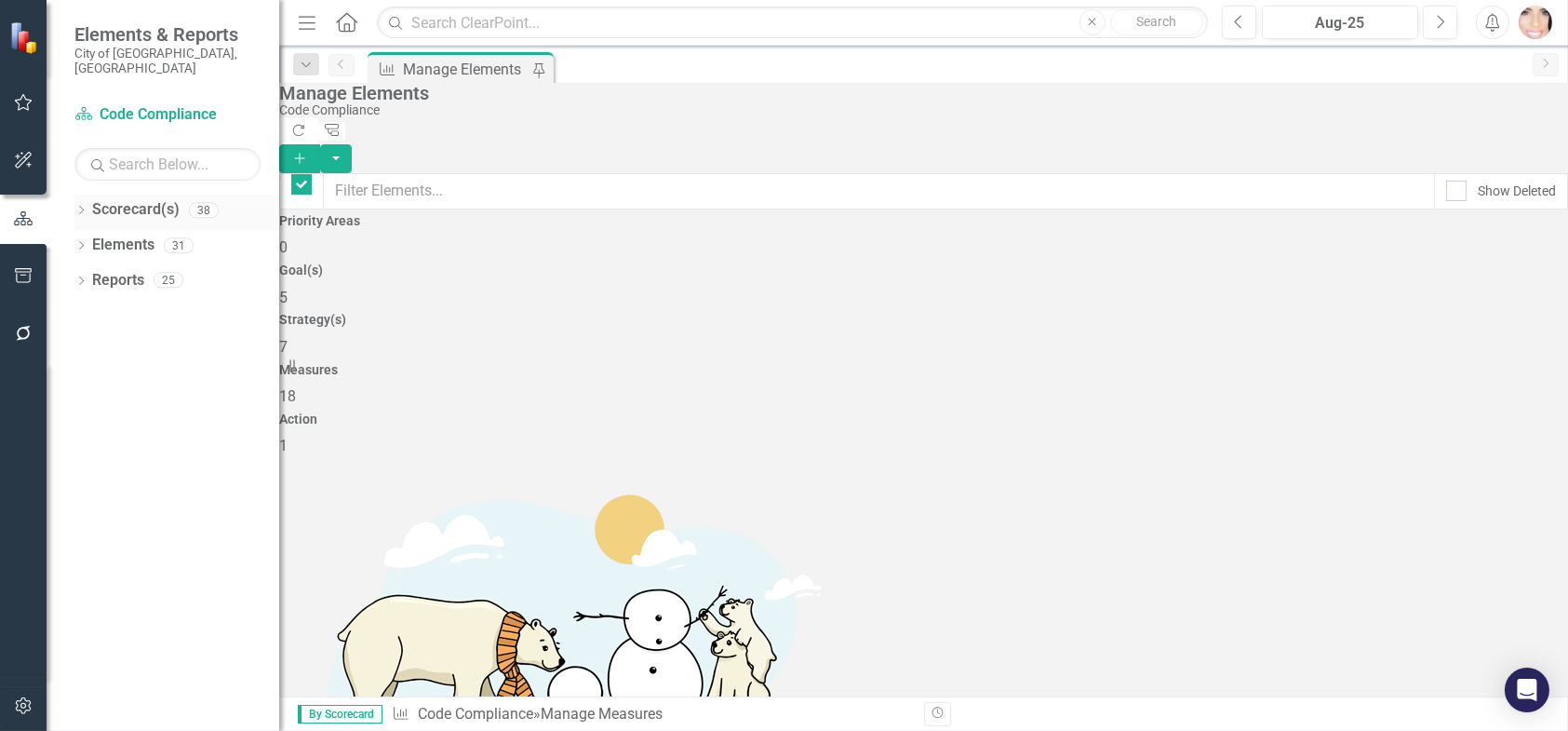
checkbox input "false"
click at [121, 270] on link "Reports" at bounding box center [118, 281] width 52 height 21
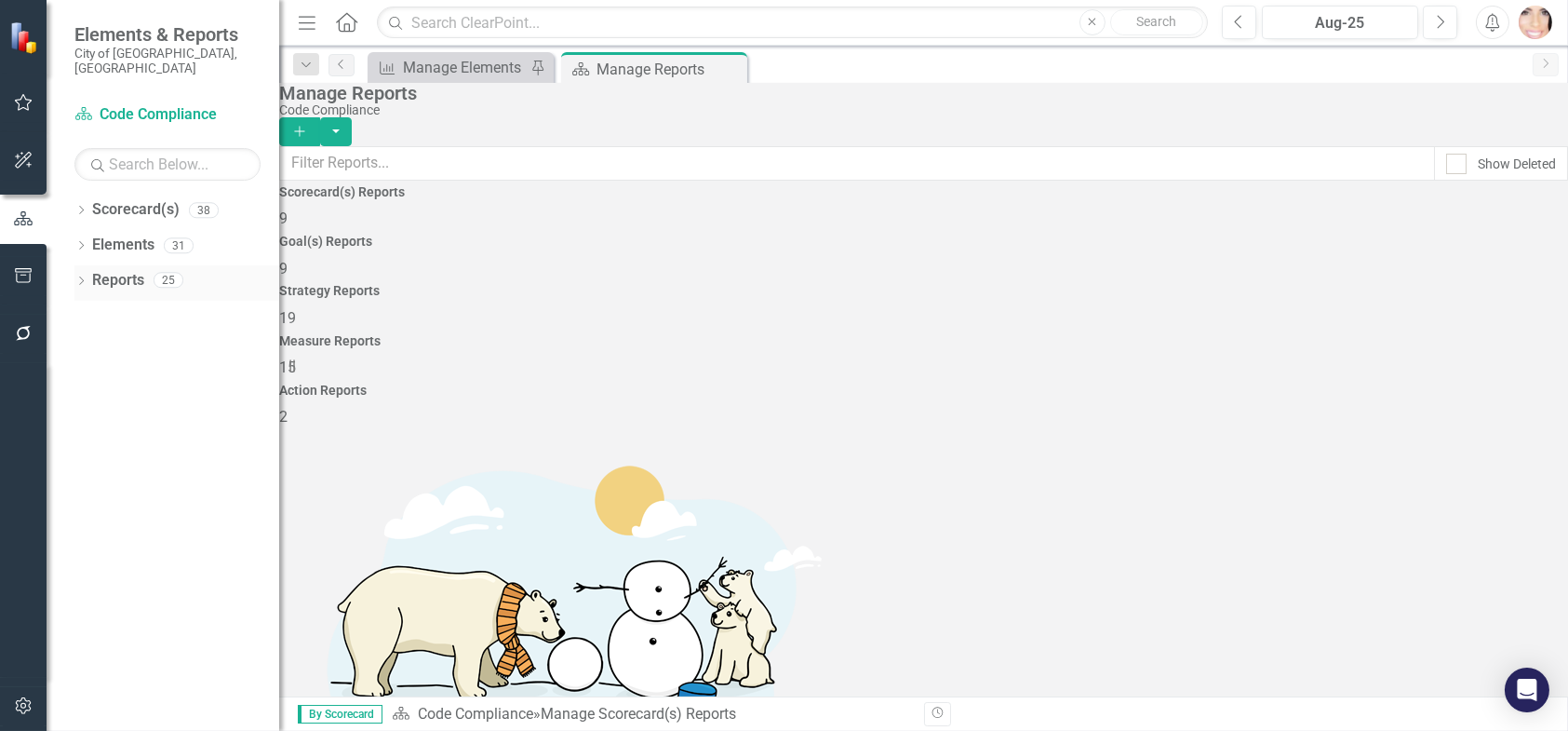
click at [82, 277] on icon at bounding box center [81, 281] width 5 height 9
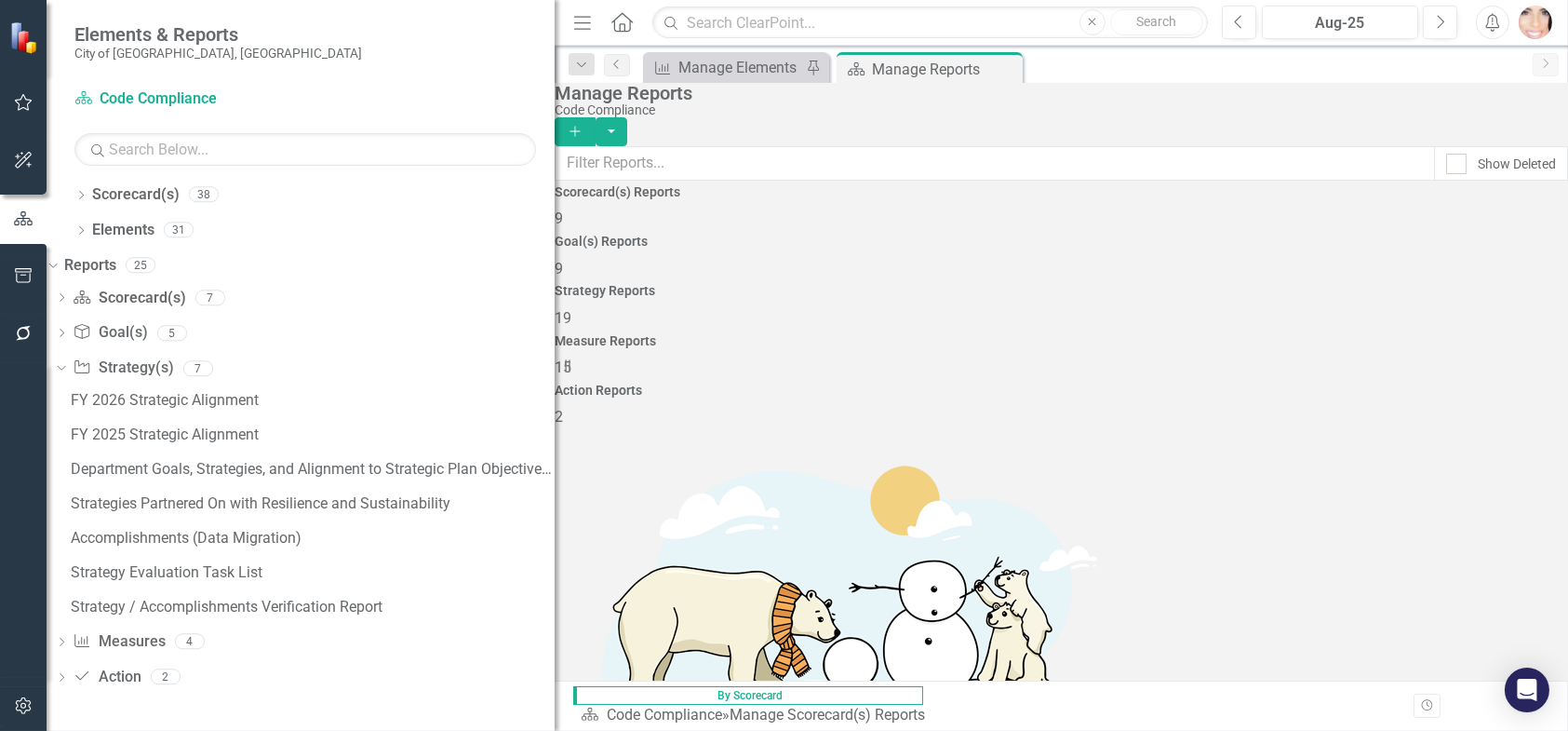
drag, startPoint x: 280, startPoint y: 345, endPoint x: 555, endPoint y: 351, distance: 275.1
click at [555, 351] on div "Resize" at bounding box center [562, 365] width 15 height 731
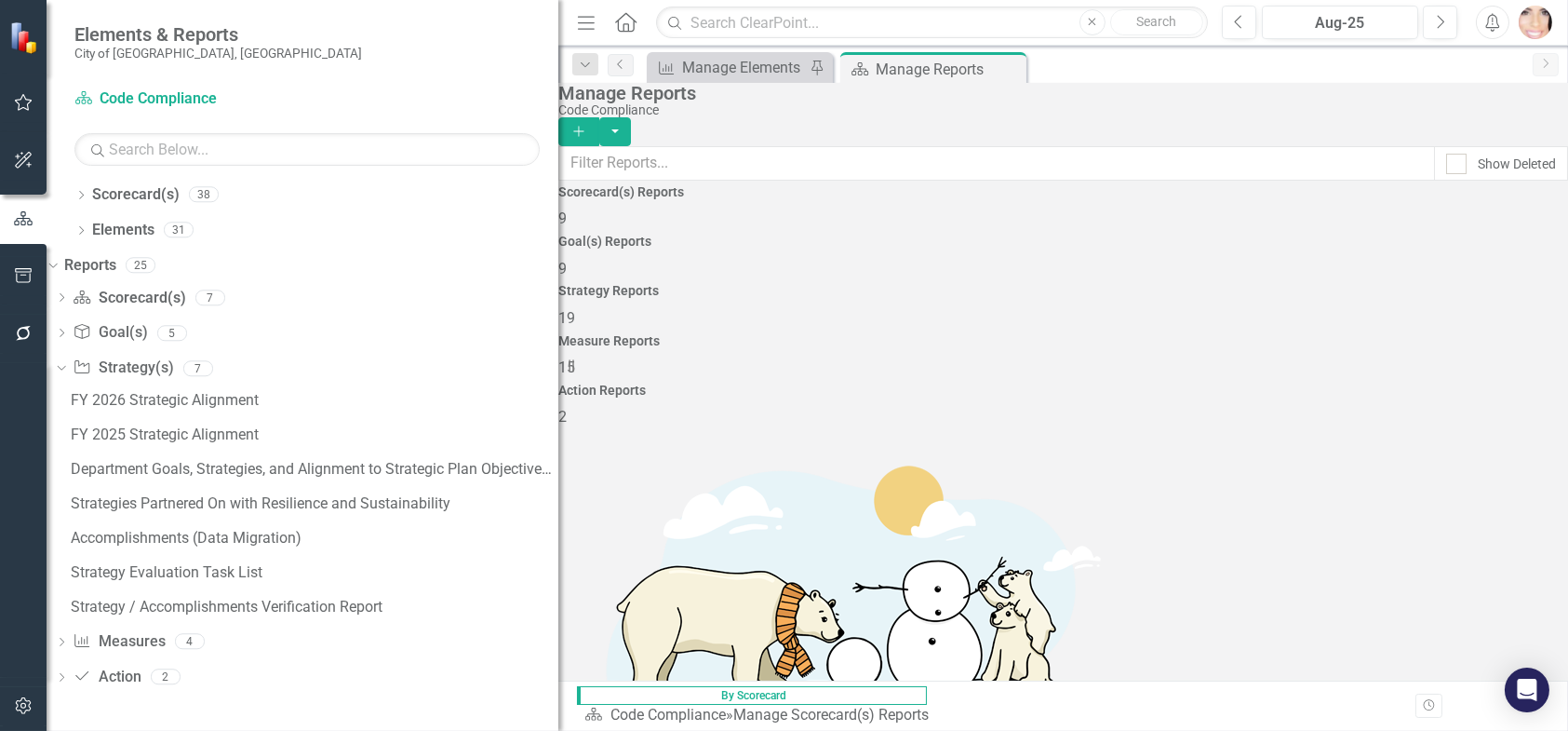
drag, startPoint x: 555, startPoint y: 349, endPoint x: 703, endPoint y: 353, distance: 148.1
click at [703, 353] on div "Elements & Reports City of [GEOGRAPHIC_DATA], [GEOGRAPHIC_DATA] Scorecard(s) Co…" at bounding box center [784, 365] width 1568 height 731
click at [193, 471] on div "Department Goals, Strategies, and Alignment to Strategic Plan Objectives (22-23)" at bounding box center [314, 468] width 488 height 16
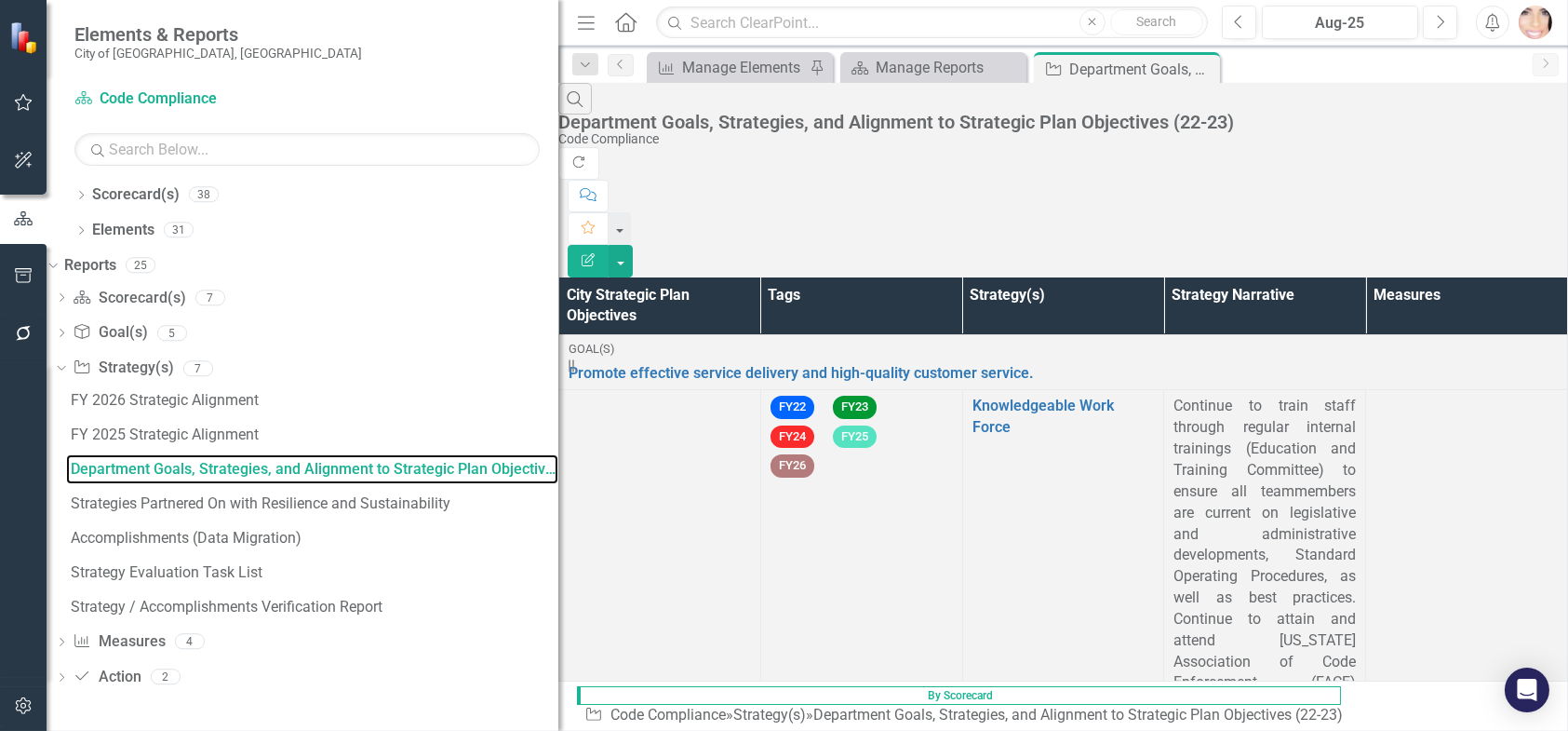
scroll to position [940, 0]
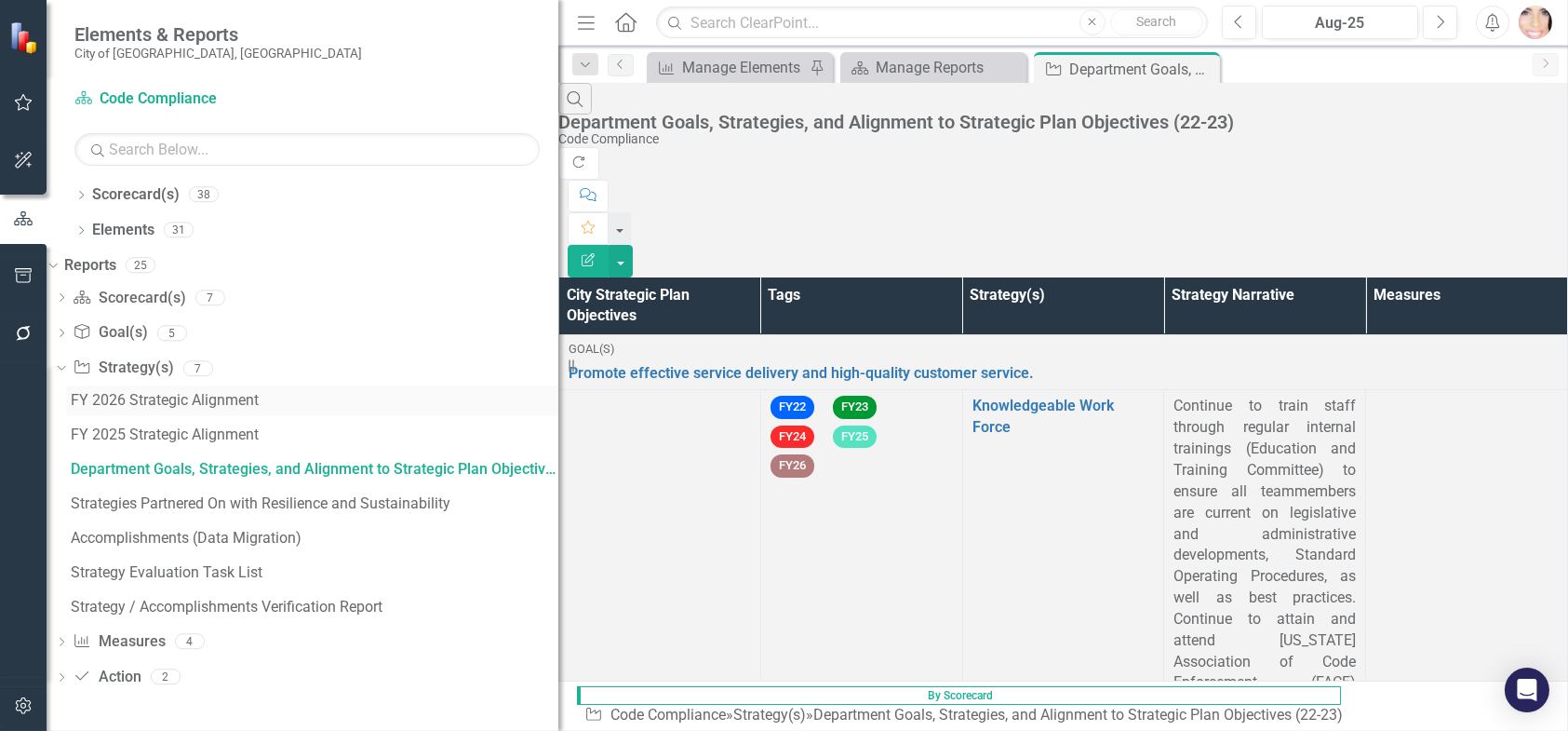
click at [181, 392] on div "FY 2026 Strategic Alignment" at bounding box center [314, 400] width 488 height 16
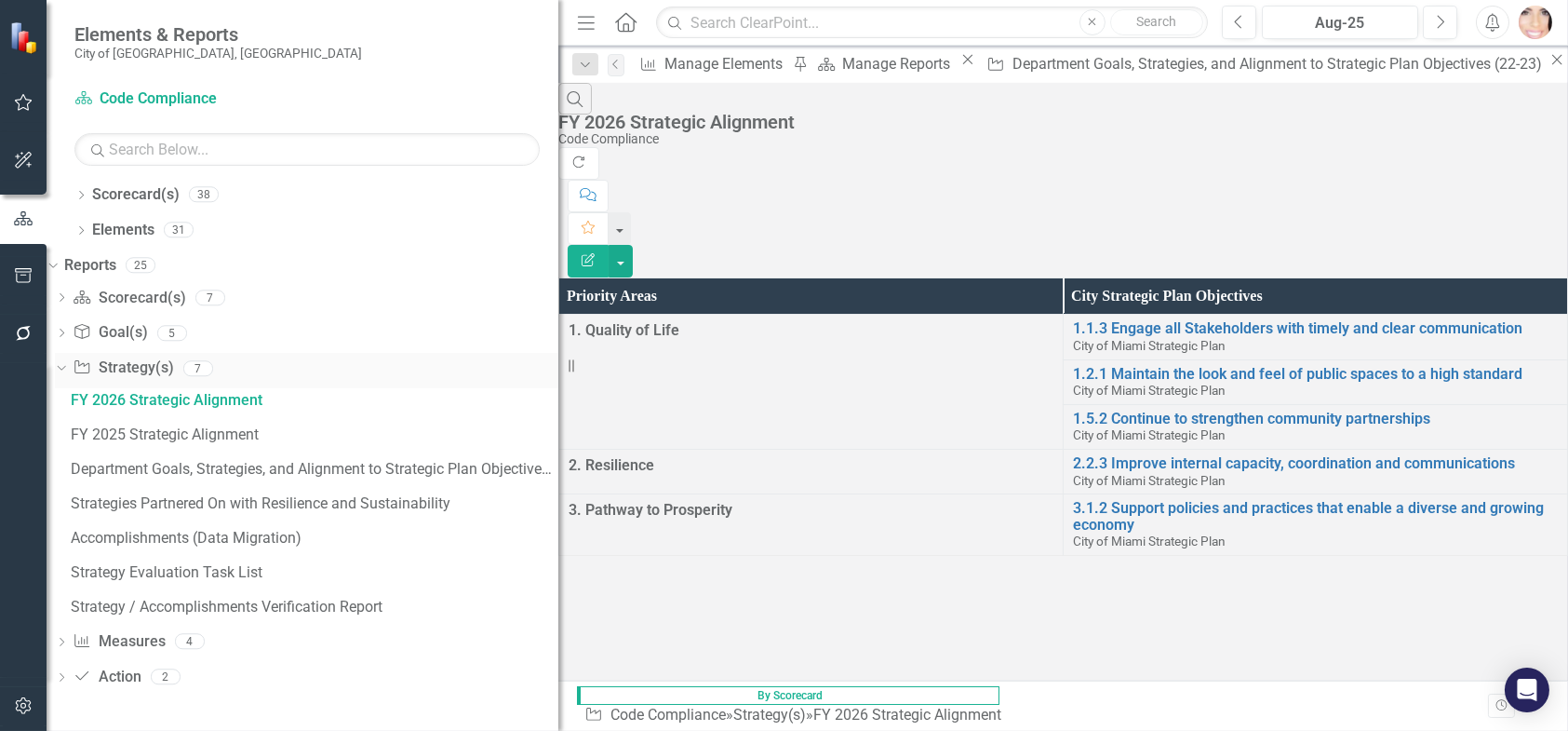
click at [124, 358] on link "Strategy Strategy(s)" at bounding box center [123, 368] width 101 height 21
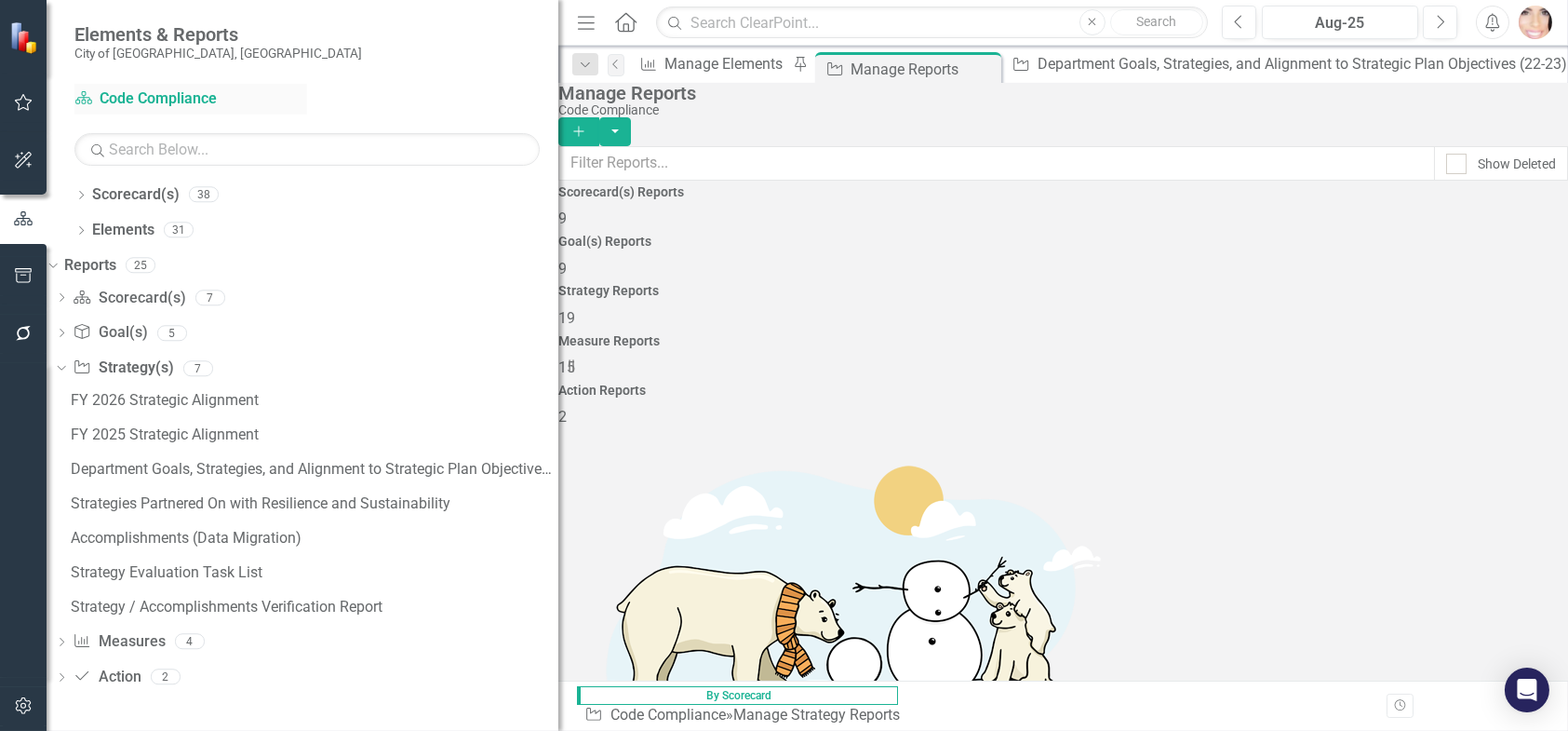
click at [107, 100] on link "Scorecard(s) Code Compliance" at bounding box center [191, 99] width 233 height 21
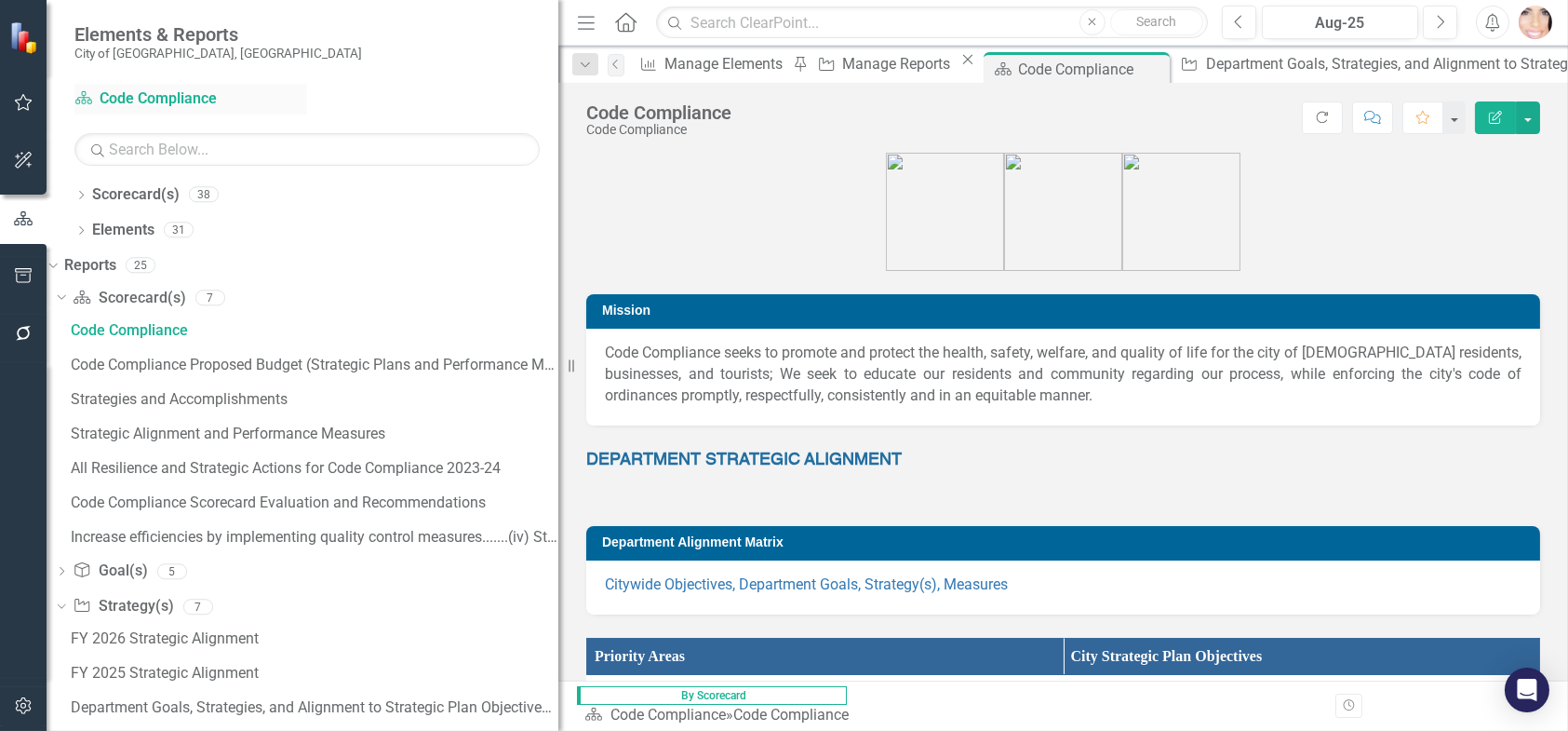
click at [111, 94] on link "Scorecard(s) Code Compliance" at bounding box center [191, 99] width 233 height 21
click at [85, 288] on div "Dropdown Scorecard(s) Scorecard(s) 7" at bounding box center [307, 300] width 504 height 35
click at [64, 294] on icon "Dropdown" at bounding box center [58, 297] width 11 height 13
click at [64, 293] on icon "Dropdown" at bounding box center [58, 297] width 11 height 13
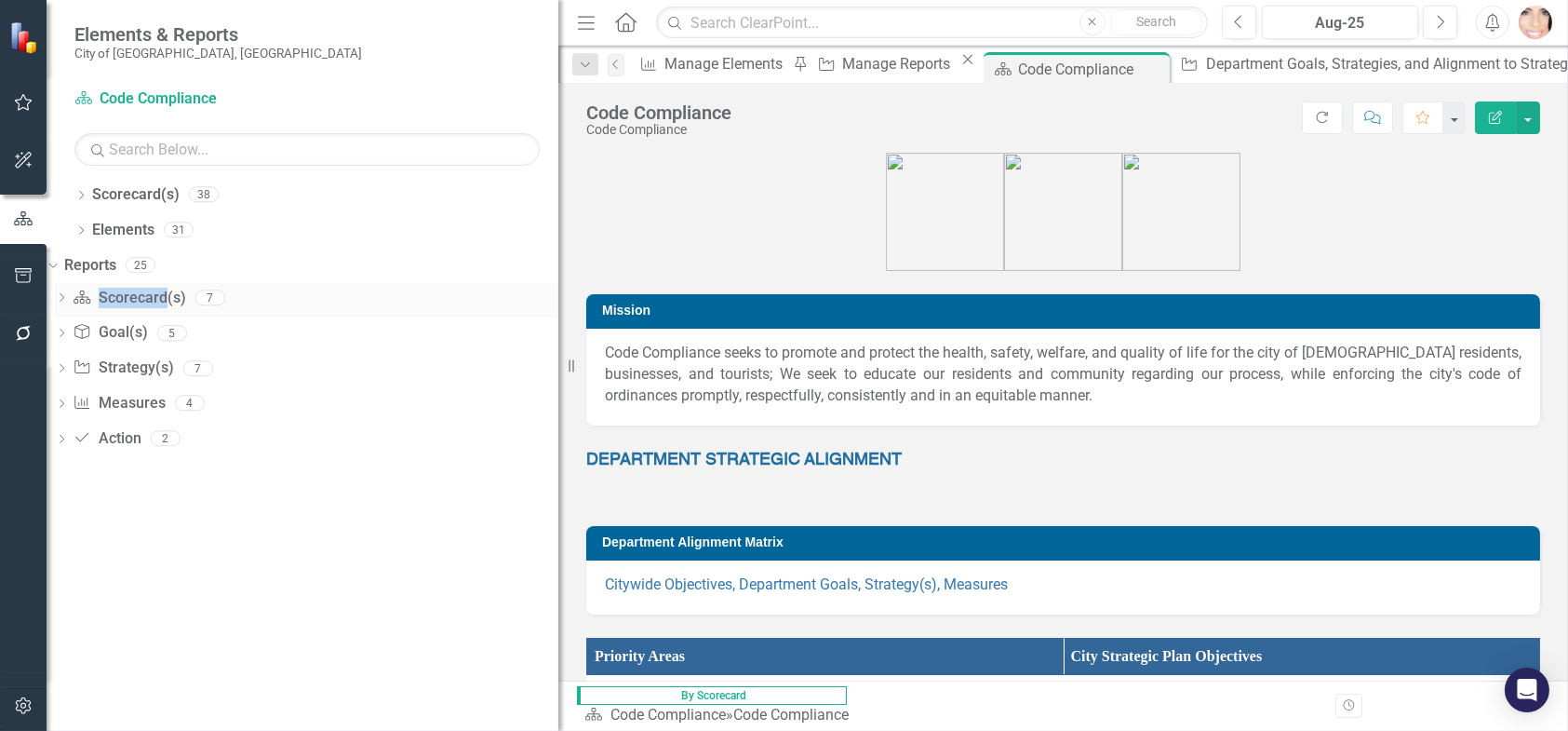
click at [68, 293] on div "Dropdown" at bounding box center [61, 300] width 13 height 16
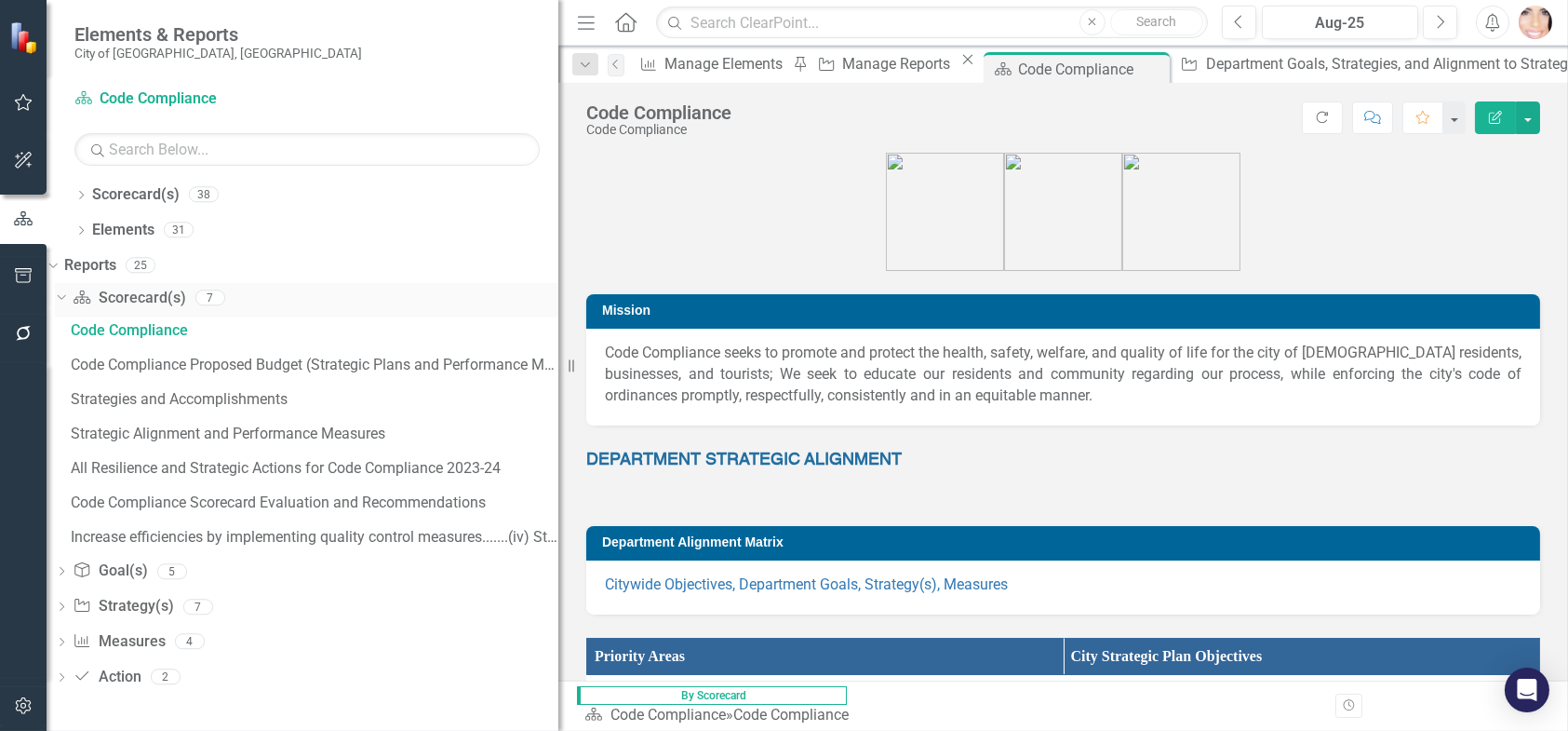
click at [64, 293] on icon "Dropdown" at bounding box center [58, 297] width 11 height 13
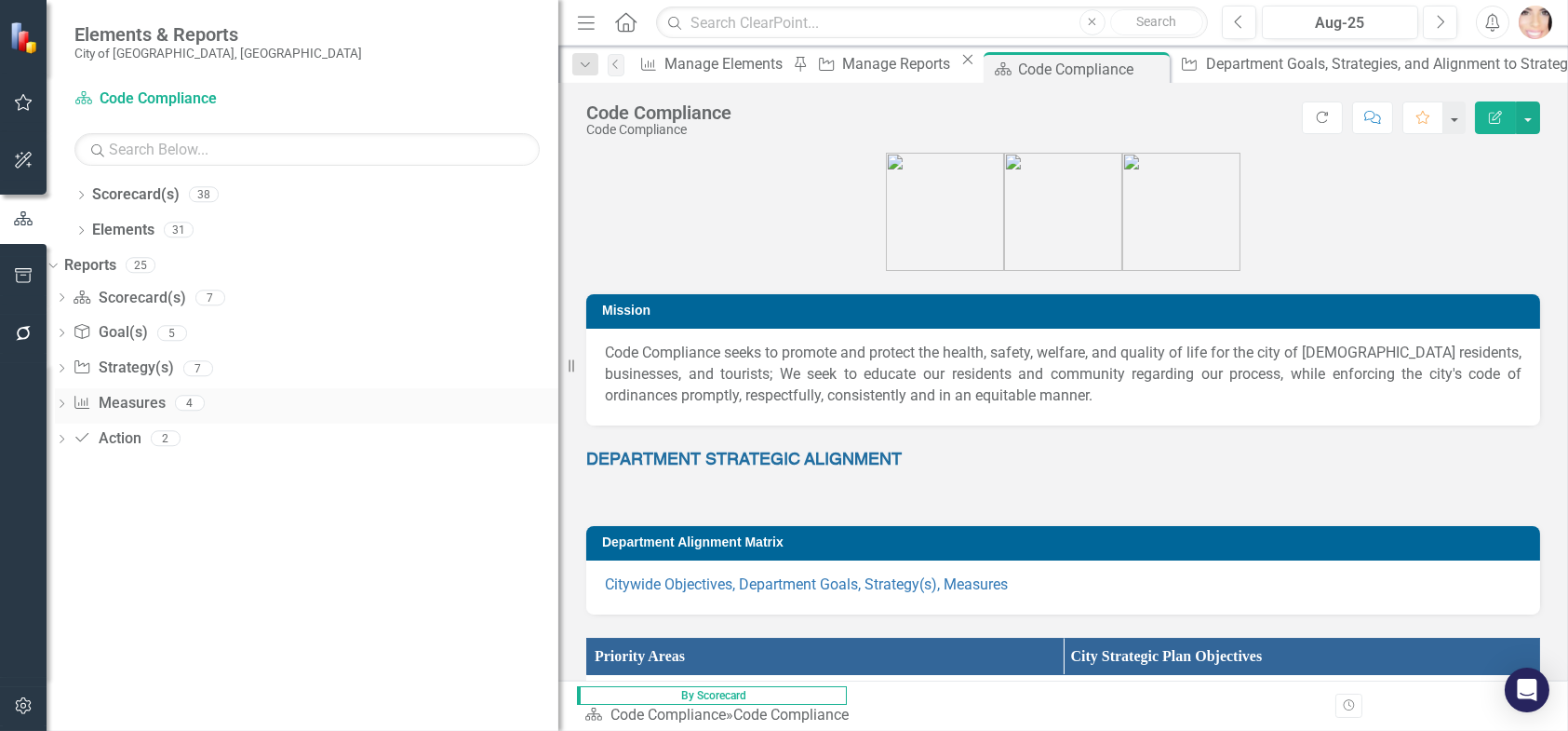
click at [136, 400] on link "Measure Measures" at bounding box center [119, 403] width 92 height 21
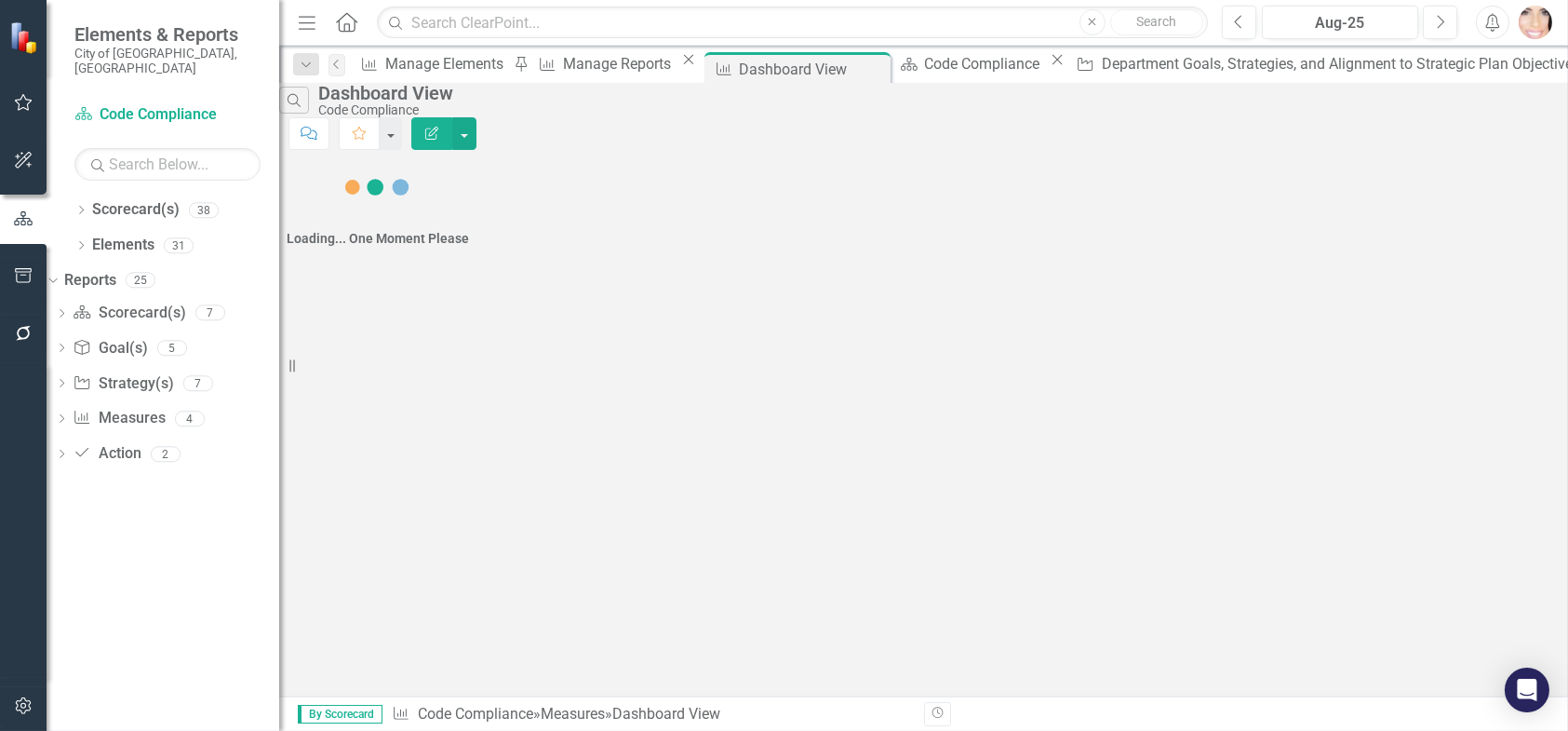
drag, startPoint x: 566, startPoint y: 365, endPoint x: 0, endPoint y: 288, distance: 571.2
click at [0, 290] on div "Elements & Reports City of [GEOGRAPHIC_DATA], [GEOGRAPHIC_DATA] Scorecard(s) Co…" at bounding box center [140, 365] width 280 height 731
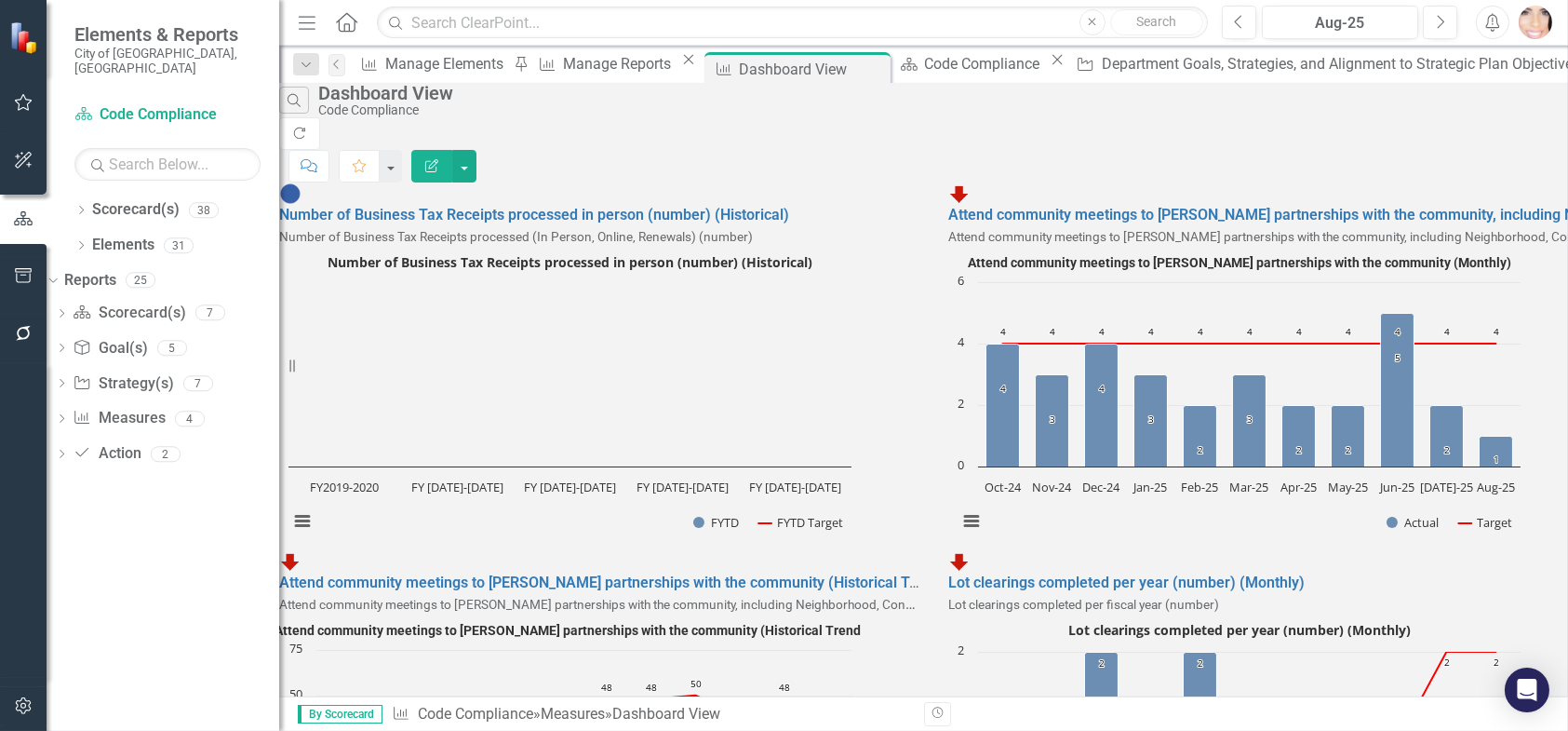
scroll to position [559, 0]
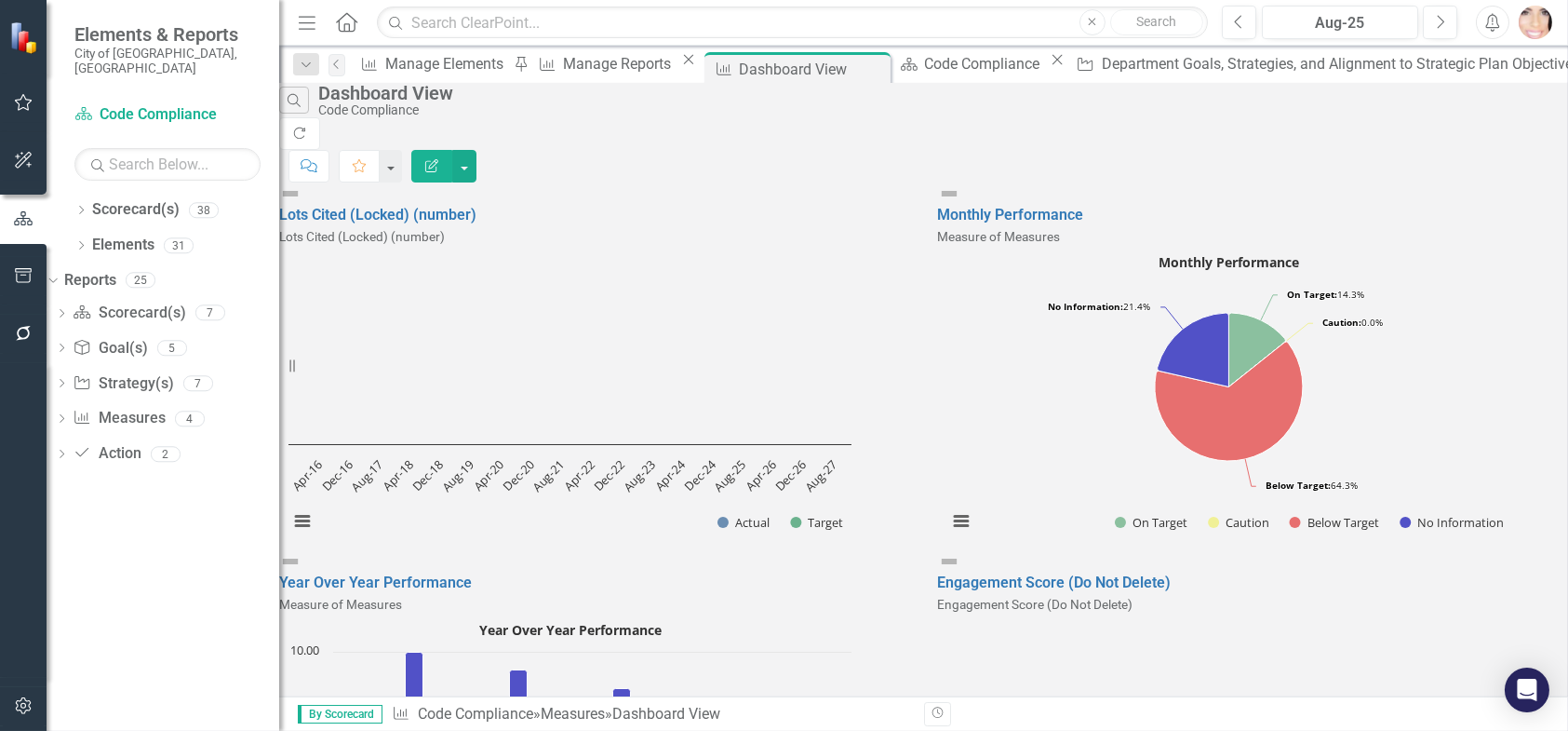
scroll to position [531, 0]
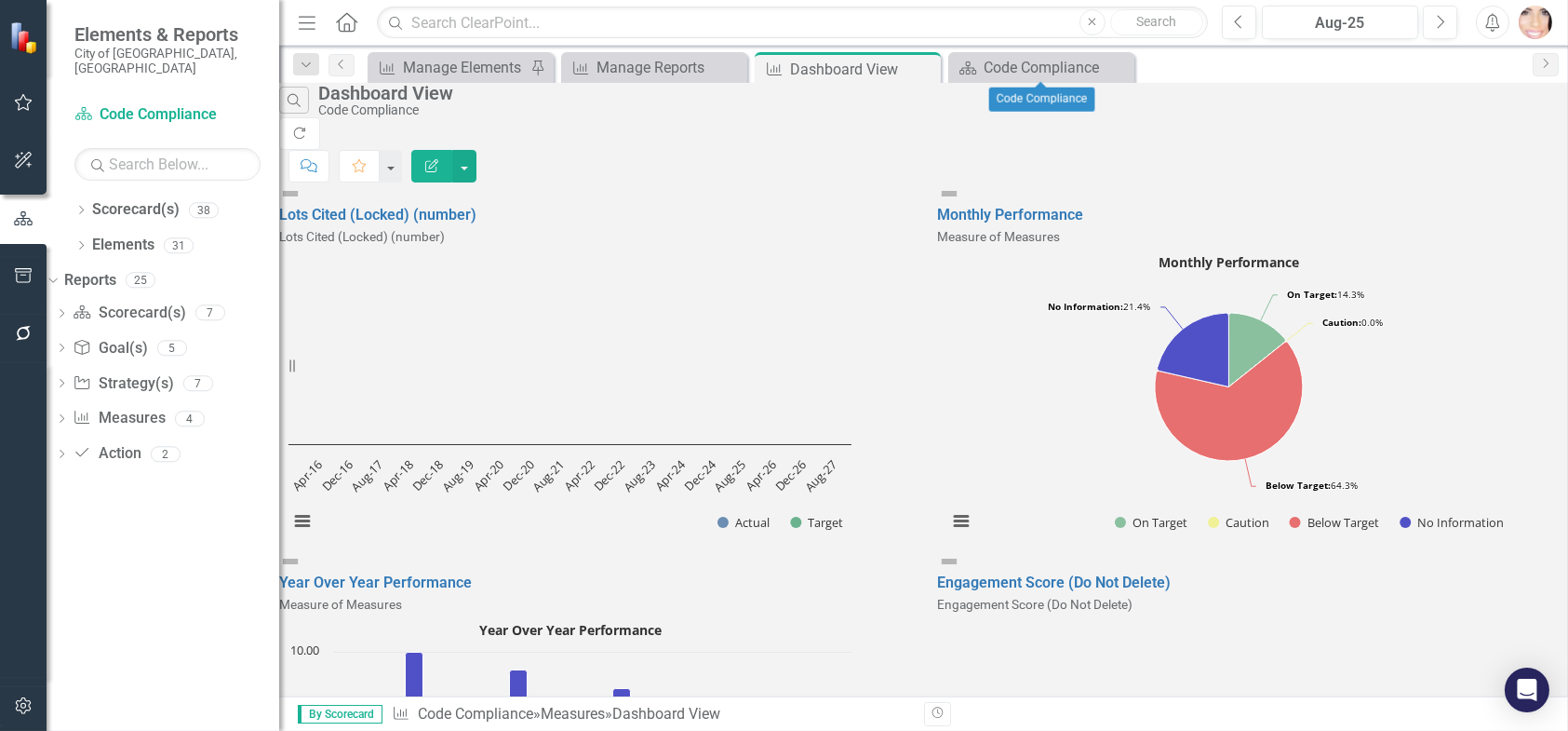
click at [0, 0] on icon "Close" at bounding box center [0, 0] width 0 height 0
drag, startPoint x: 923, startPoint y: 68, endPoint x: 826, endPoint y: 73, distance: 97.1
click at [0, 0] on icon at bounding box center [0, 0] width 0 height 0
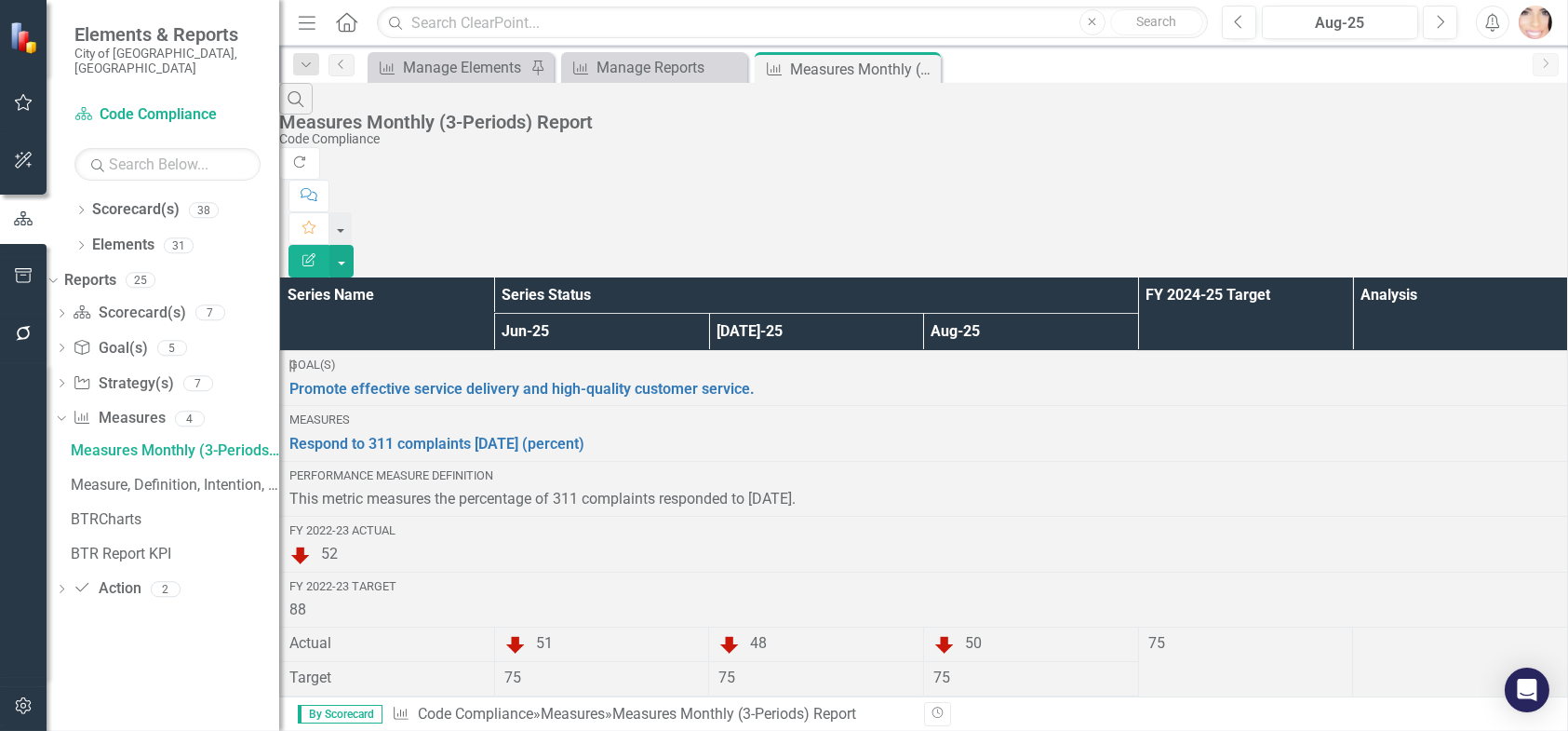
drag, startPoint x: 289, startPoint y: 367, endPoint x: 0, endPoint y: 321, distance: 292.6
click at [13, 343] on div "Elements & Reports City of [GEOGRAPHIC_DATA], [GEOGRAPHIC_DATA] Scorecard(s) Co…" at bounding box center [140, 365] width 280 height 731
drag, startPoint x: 10, startPoint y: 0, endPoint x: 19, endPoint y: 709, distance: 709.1
click at [19, 709] on icon "button" at bounding box center [24, 706] width 19 height 15
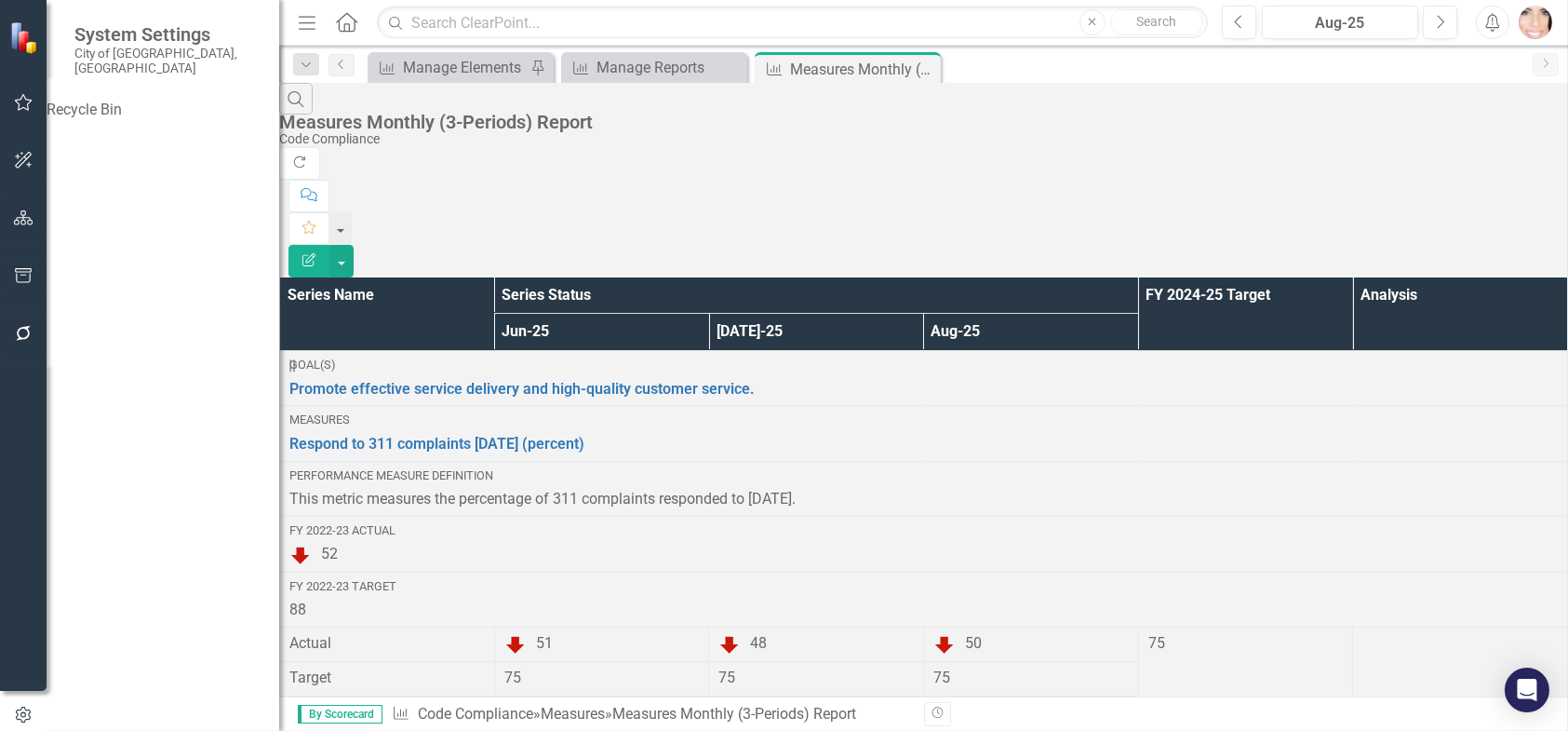
click at [0, 541] on div at bounding box center [23, 524] width 47 height 323
click at [308, 13] on icon "Menu" at bounding box center [307, 22] width 24 height 19
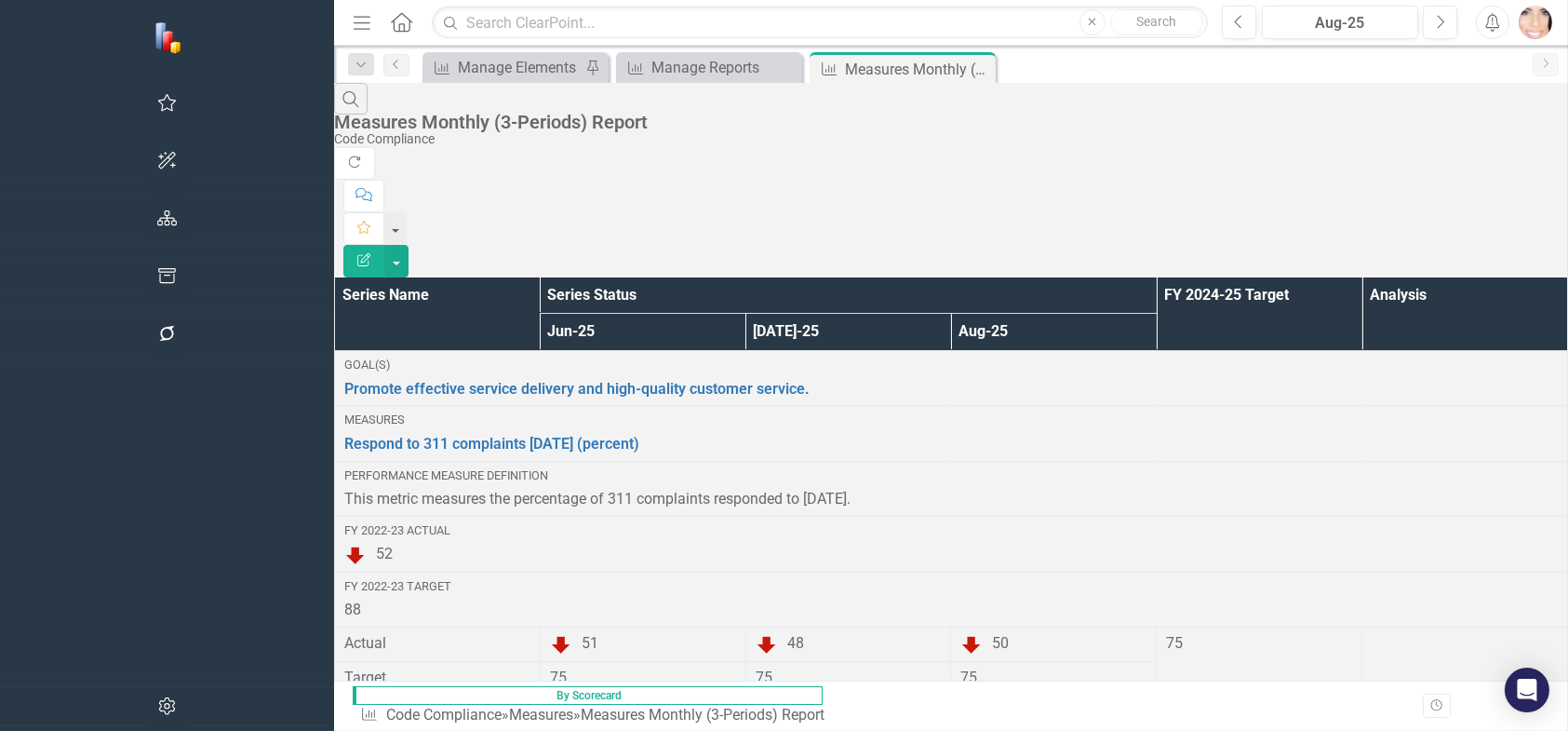
scroll to position [1137, 0]
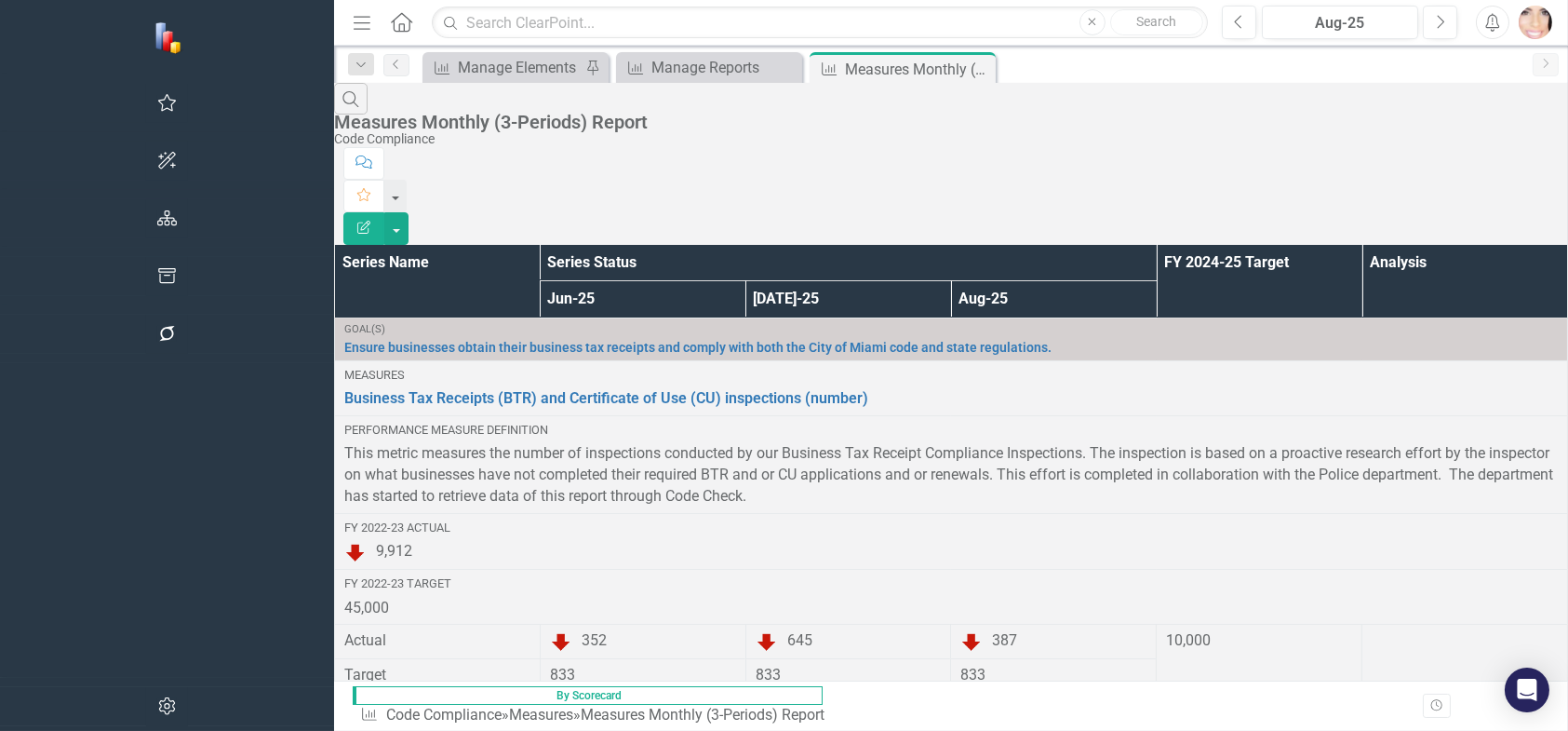
scroll to position [788, 0]
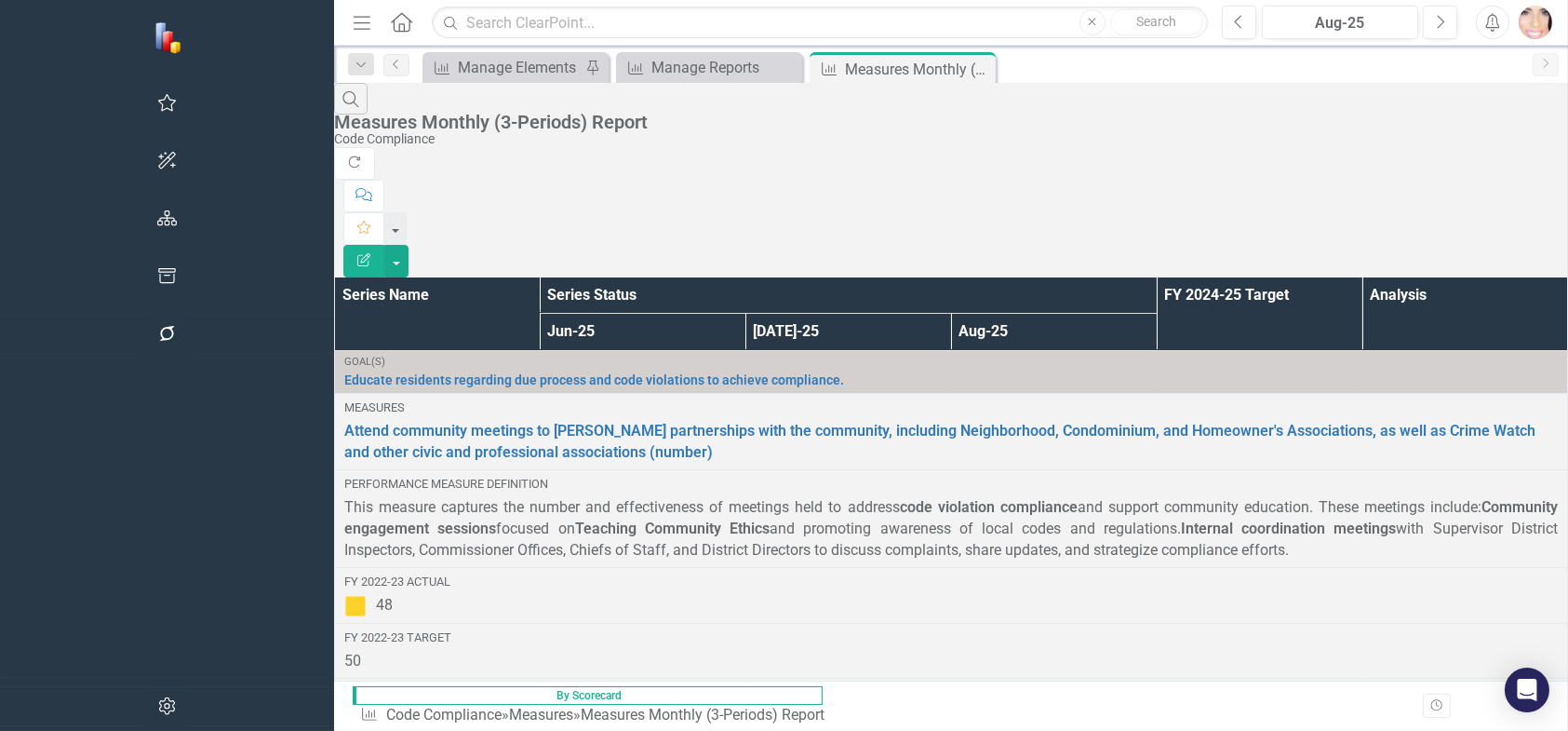
scroll to position [1111, 0]
